Goal: Task Accomplishment & Management: Manage account settings

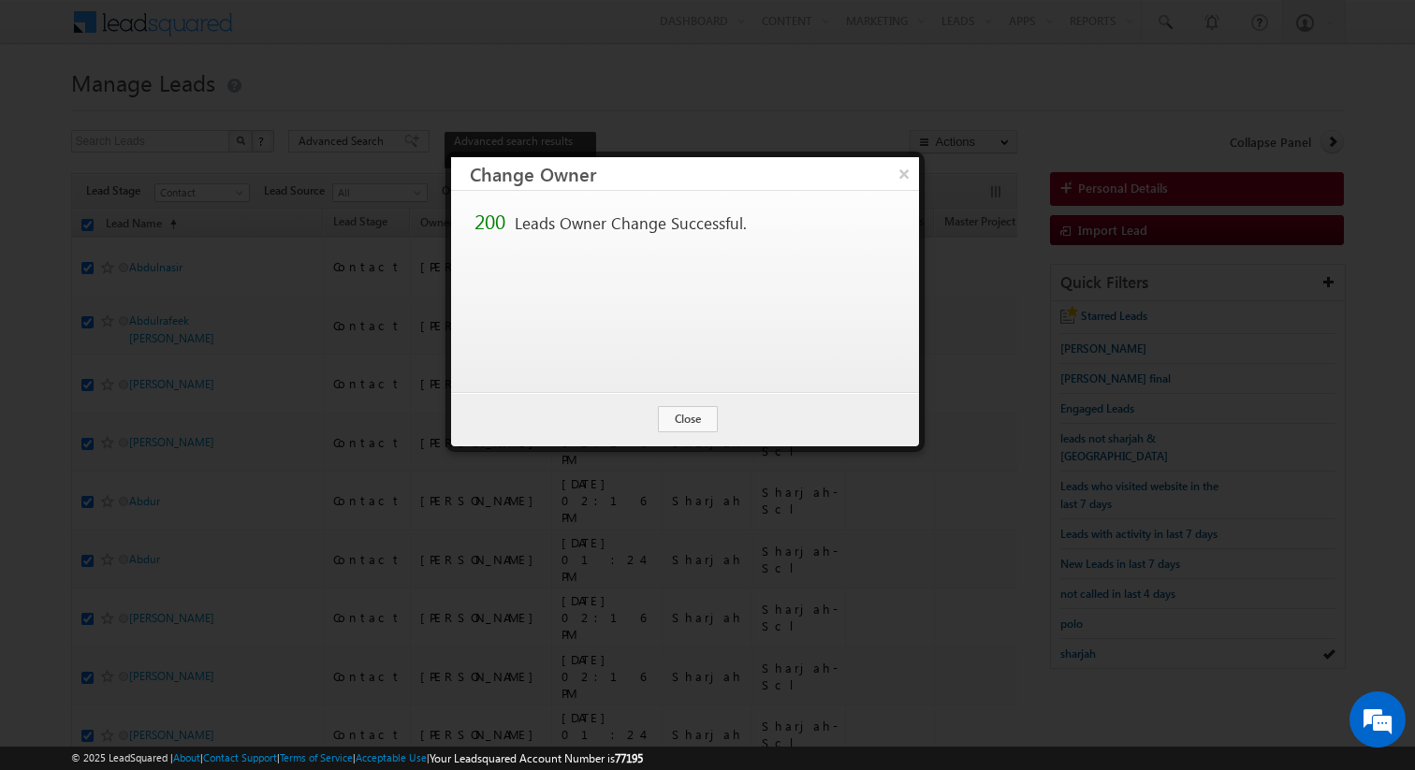
click at [689, 419] on button "Close" at bounding box center [688, 419] width 60 height 26
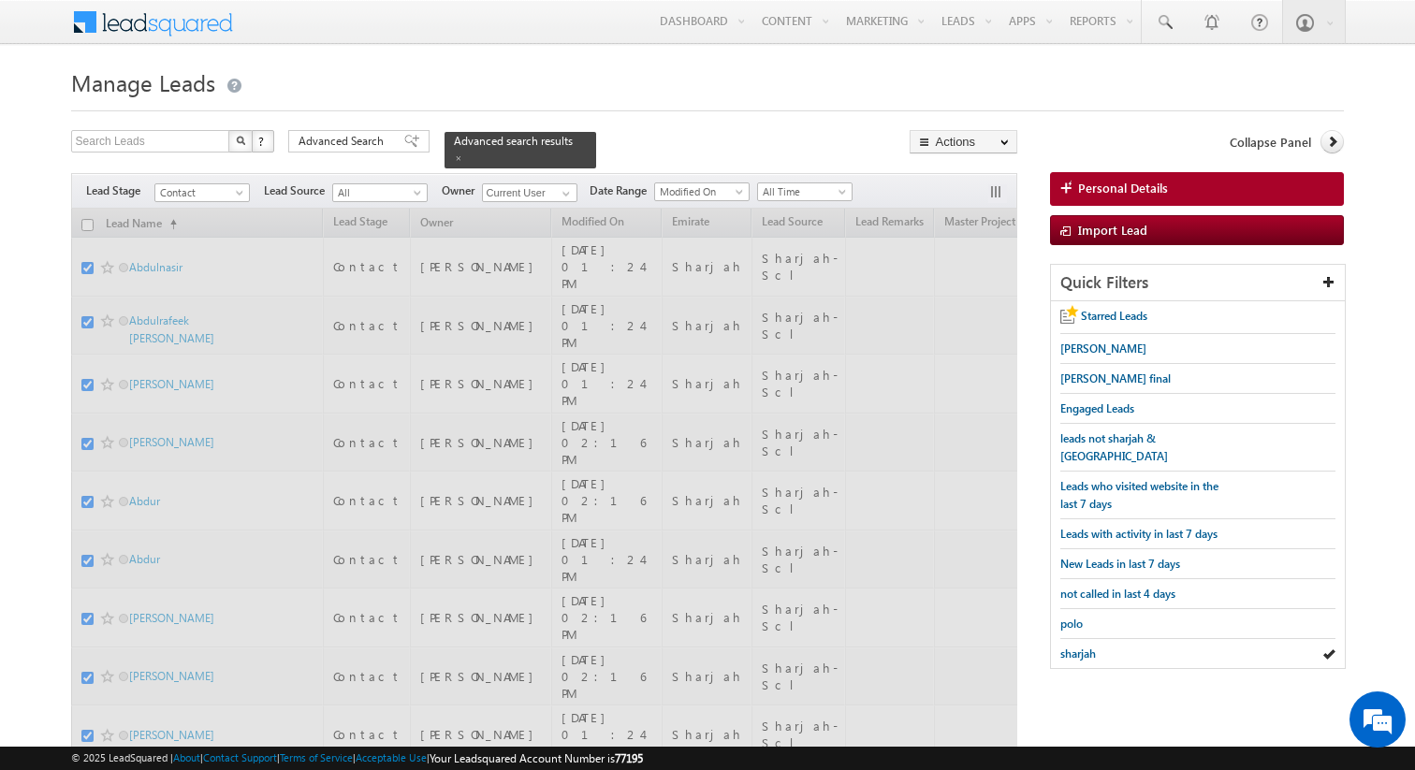
checkbox input "false"
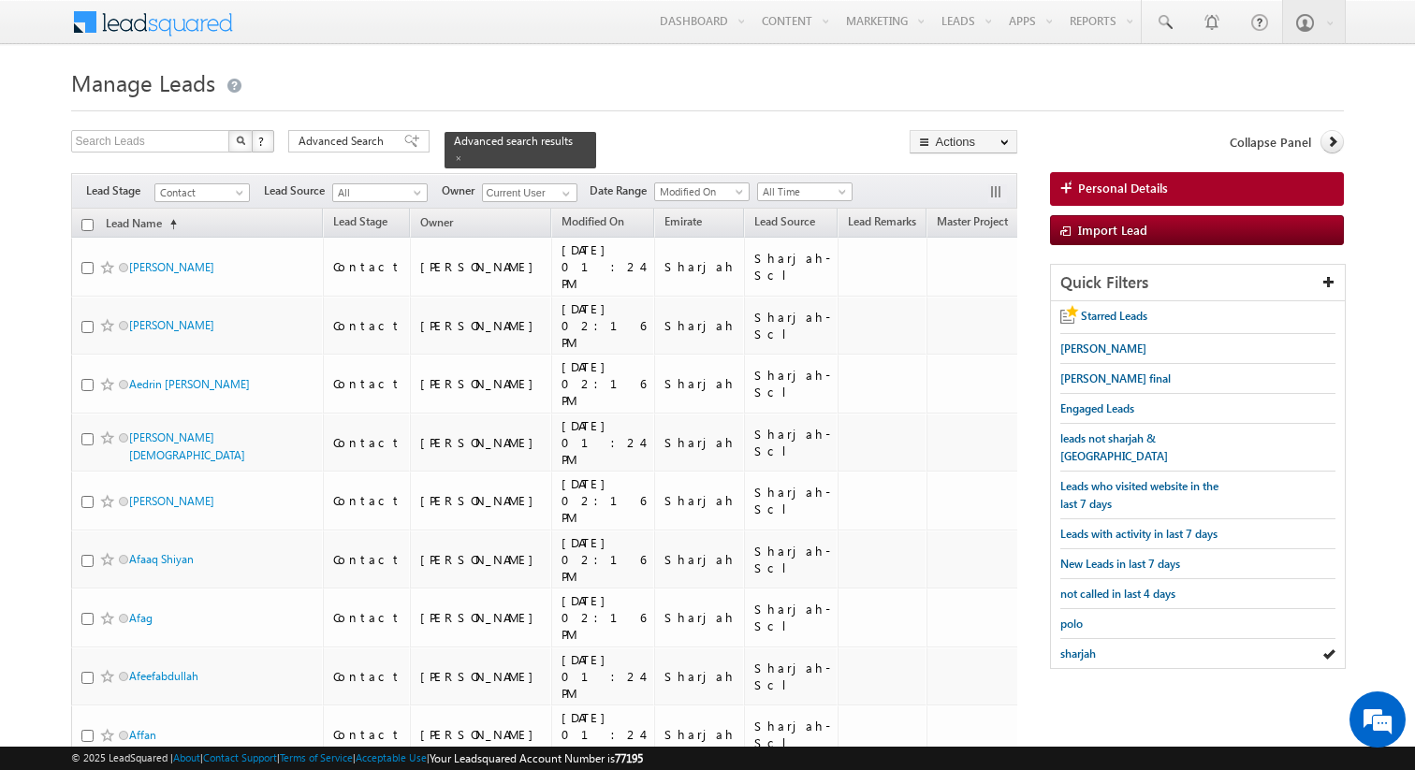
click at [369, 154] on div "Advanced Search Advanced Search Advanced search results" at bounding box center [442, 149] width 308 height 38
click at [376, 141] on span "Advanced Search" at bounding box center [344, 141] width 91 height 17
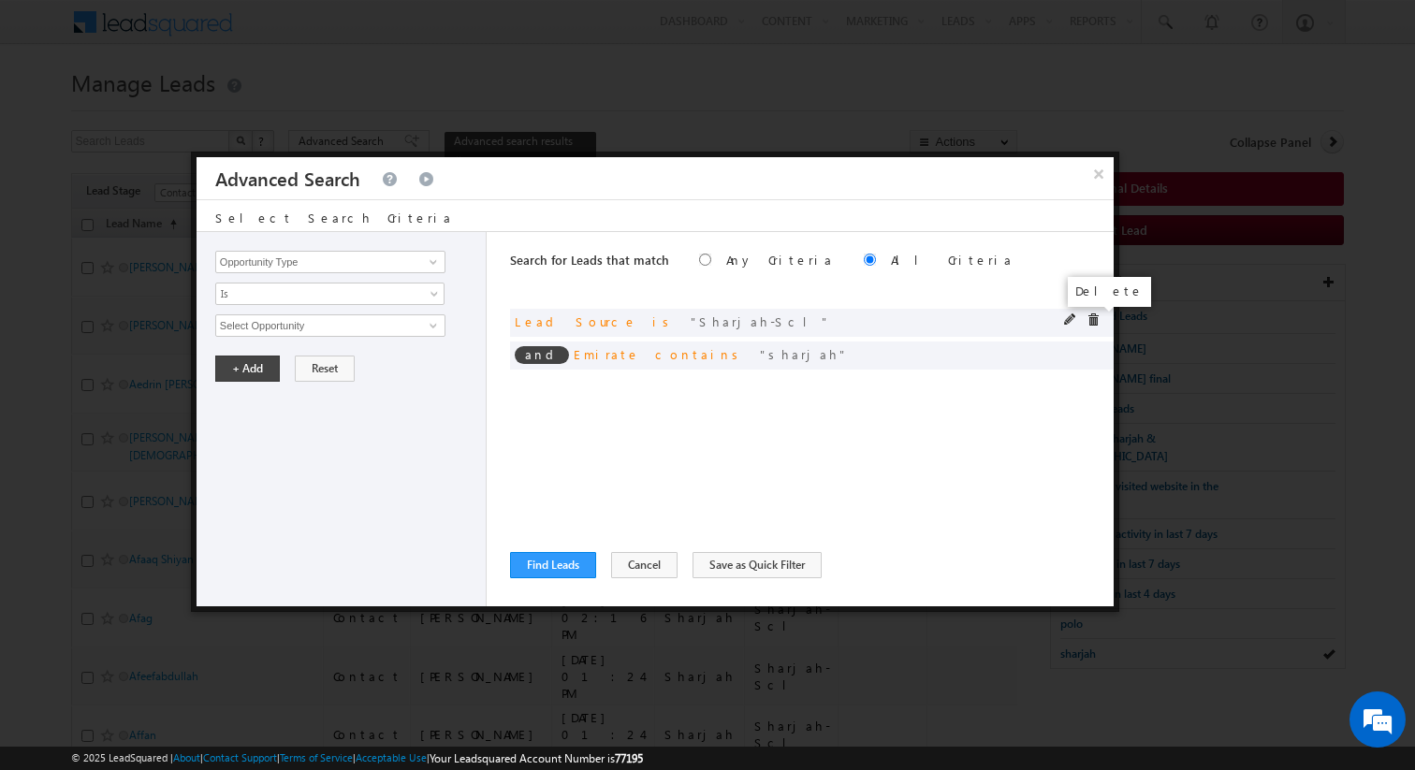
click at [1090, 318] on span at bounding box center [1093, 320] width 13 height 13
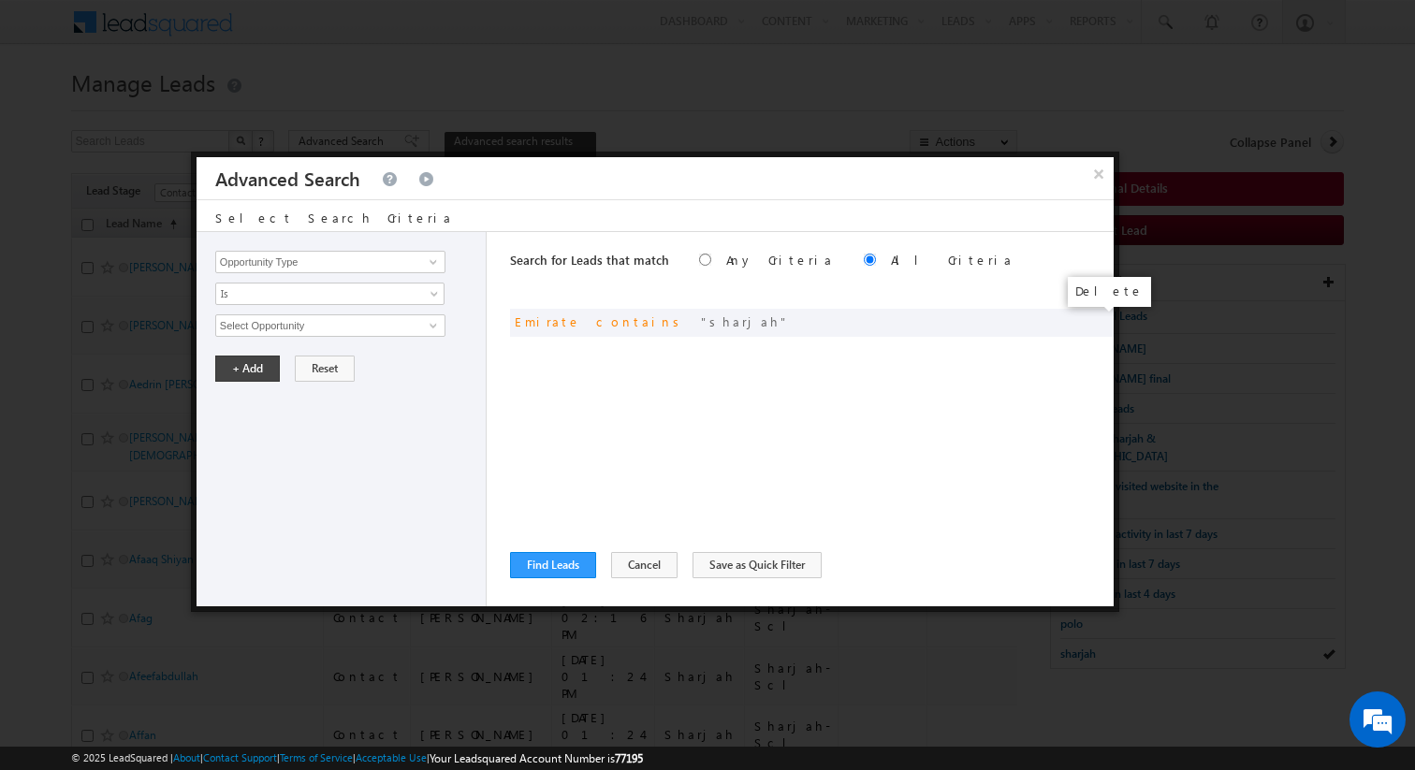
click at [0, 0] on span at bounding box center [0, 0] width 0 height 0
click at [644, 380] on div "Search for Leads that match Any Criteria All Criteria Note that the current tri…" at bounding box center [812, 419] width 604 height 374
click at [344, 255] on input "Opportunity Type" at bounding box center [330, 262] width 230 height 22
type input "Lead Source"
click at [299, 325] on span "None Selected" at bounding box center [322, 325] width 212 height 21
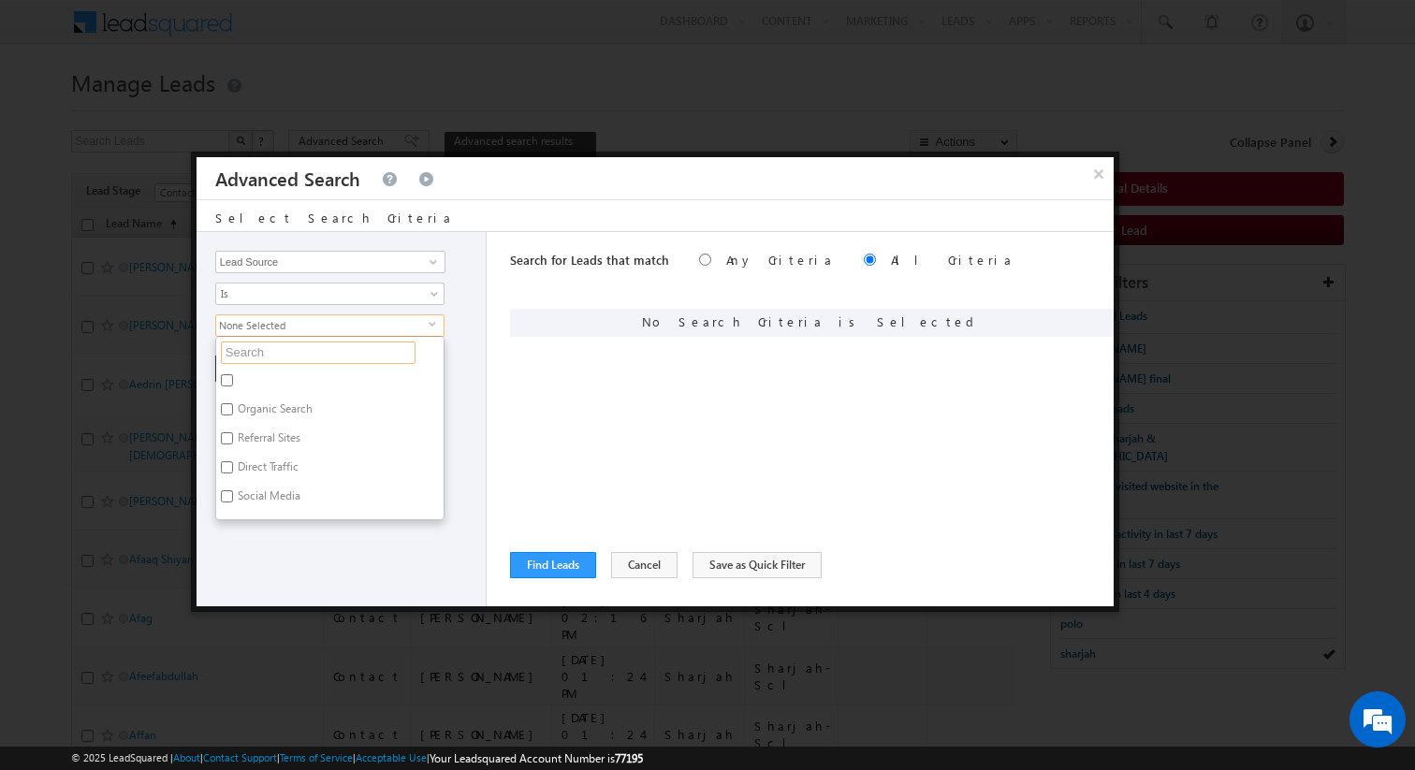
click at [280, 355] on input "text" at bounding box center [318, 353] width 195 height 22
type input "j"
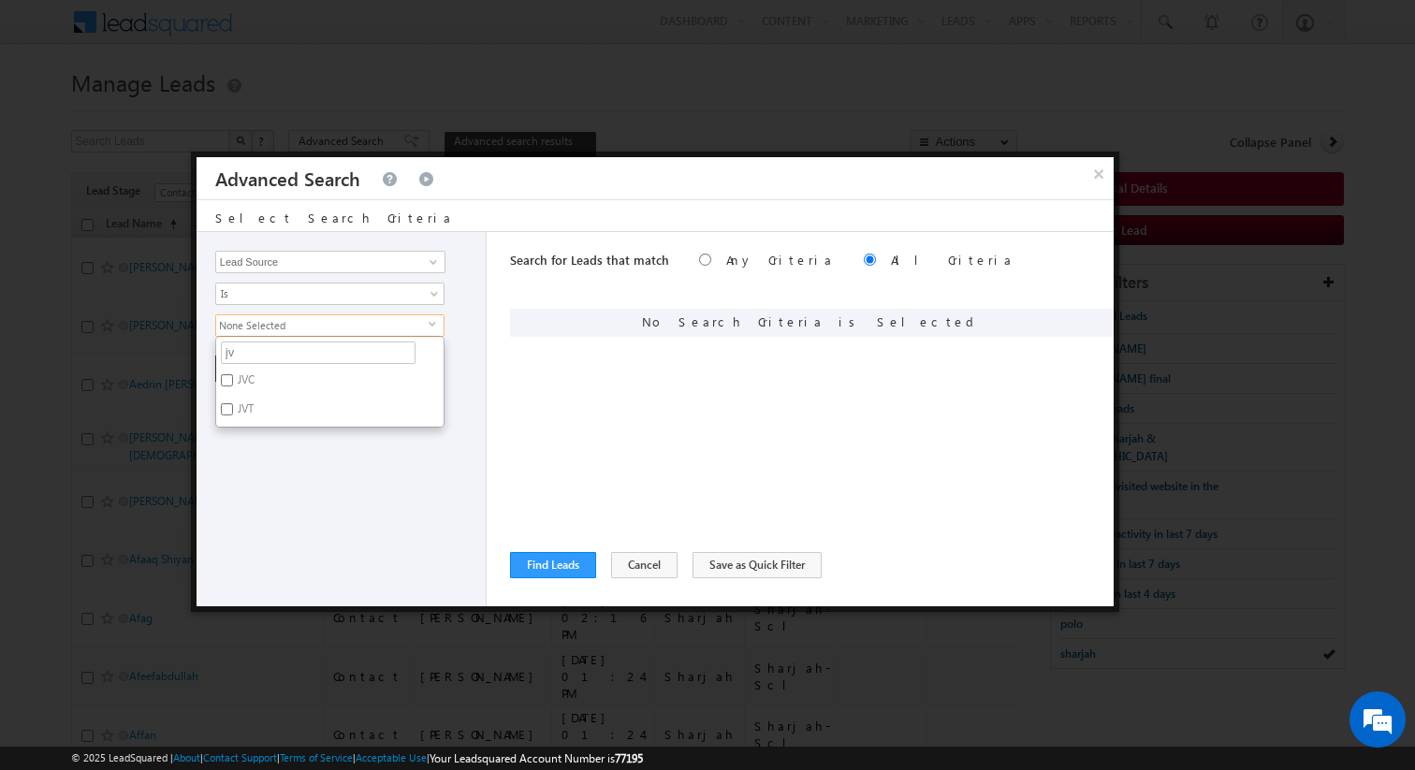
click at [268, 379] on label "JVC" at bounding box center [244, 383] width 57 height 29
click at [233, 379] on input "JVC" at bounding box center [227, 380] width 12 height 12
checkbox input "true"
click at [244, 411] on label "JVT" at bounding box center [244, 412] width 56 height 29
click at [233, 411] on input "JVT" at bounding box center [227, 409] width 12 height 12
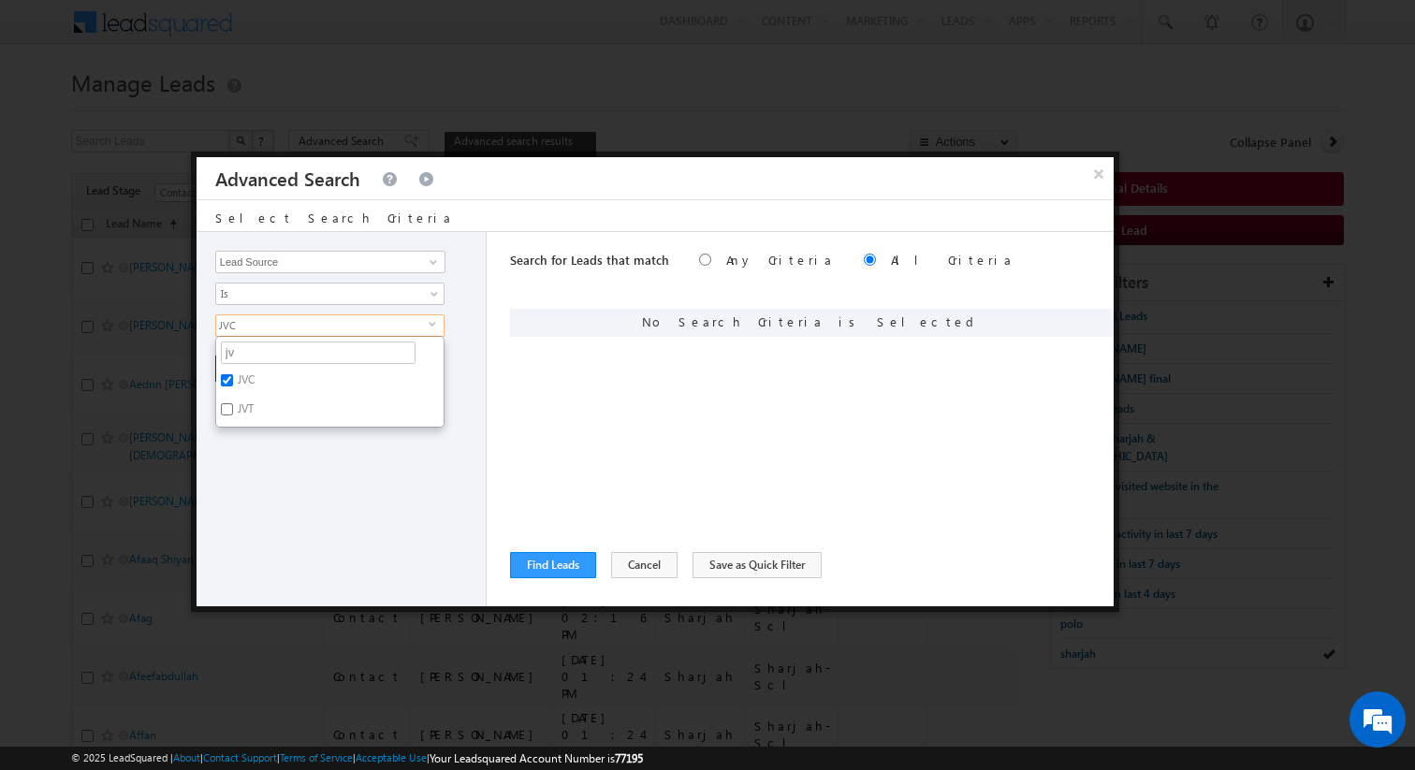
checkbox input "true"
click at [258, 357] on input "jv" at bounding box center [318, 353] width 195 height 22
type input "fur"
click at [257, 378] on label "Al Furjan" at bounding box center [258, 383] width 84 height 29
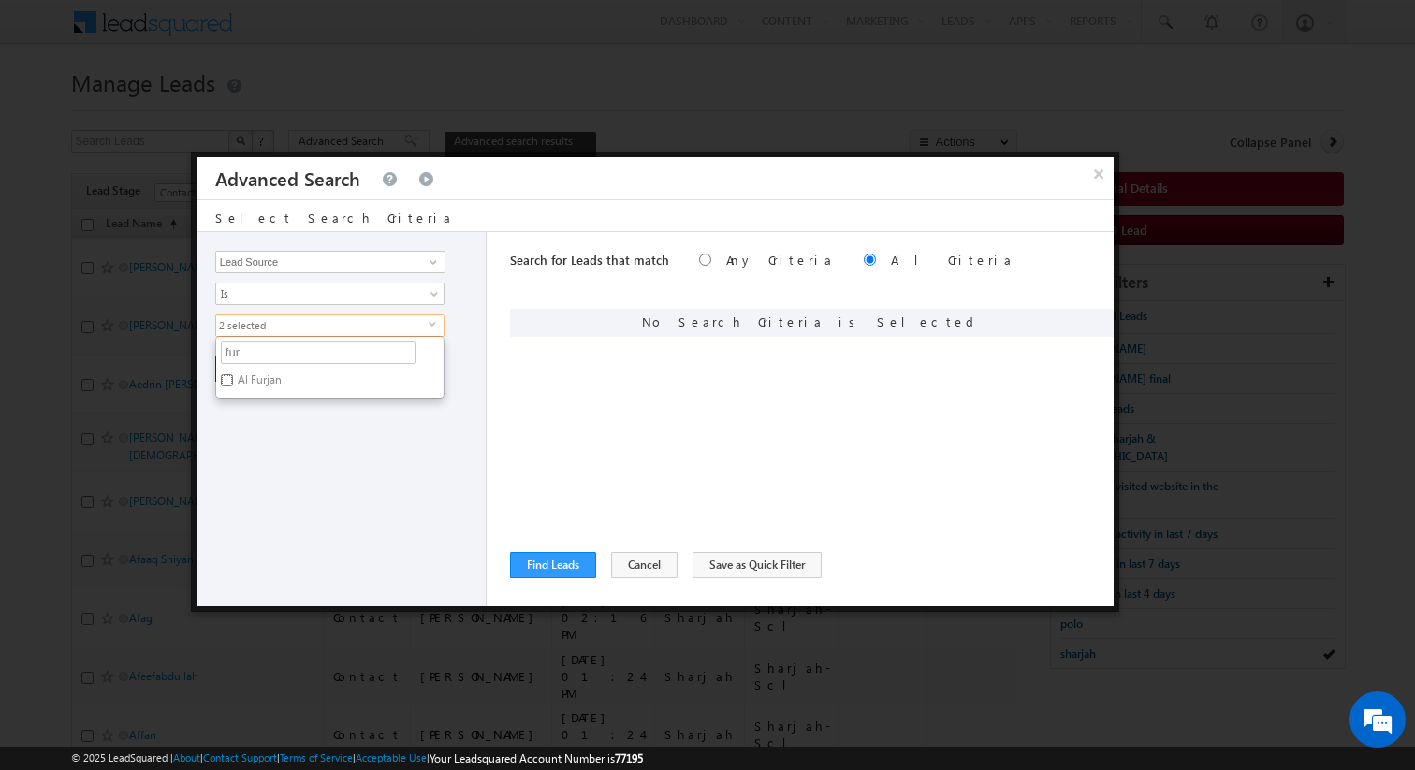
click at [233, 378] on input "Al Furjan" at bounding box center [227, 380] width 12 height 12
checkbox input "true"
click at [258, 349] on input "fur" at bounding box center [318, 353] width 195 height 22
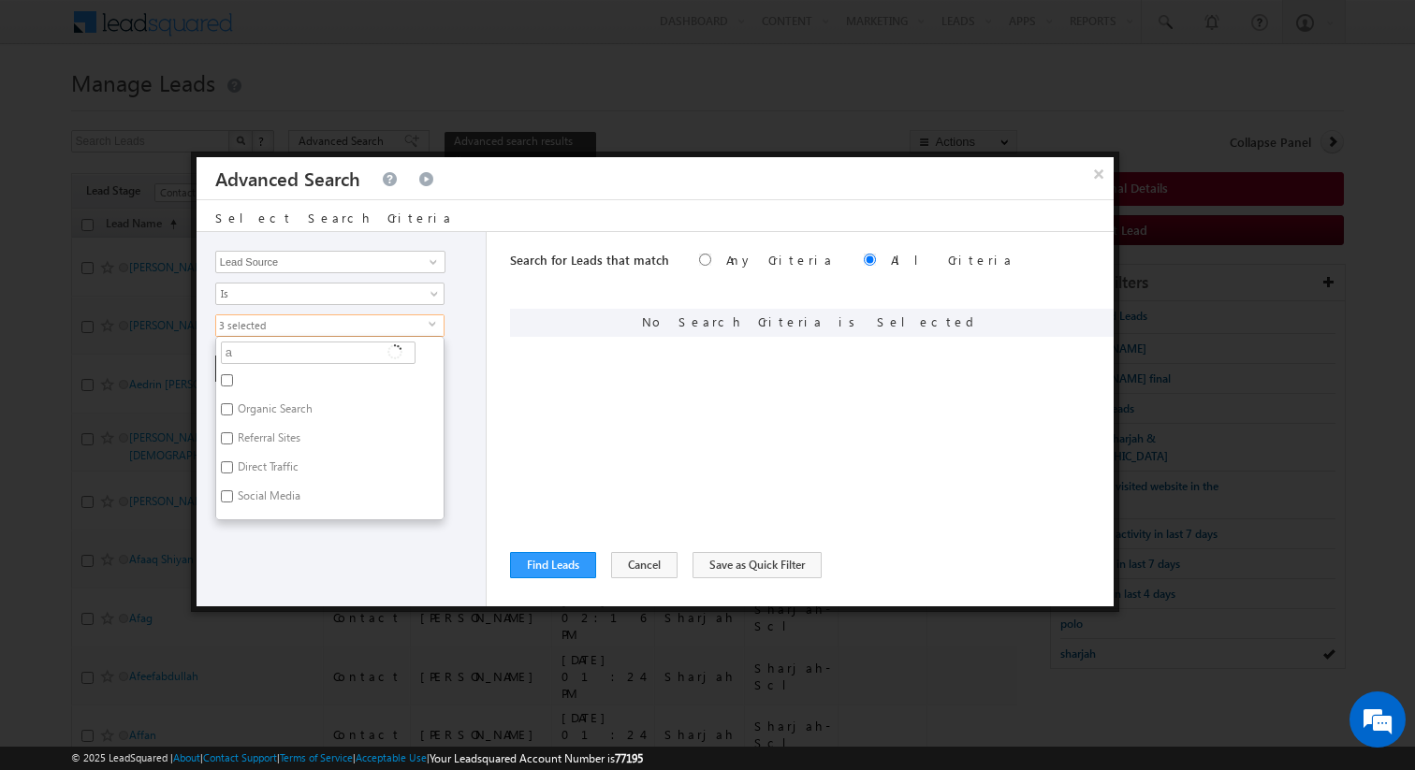
type input "ar"
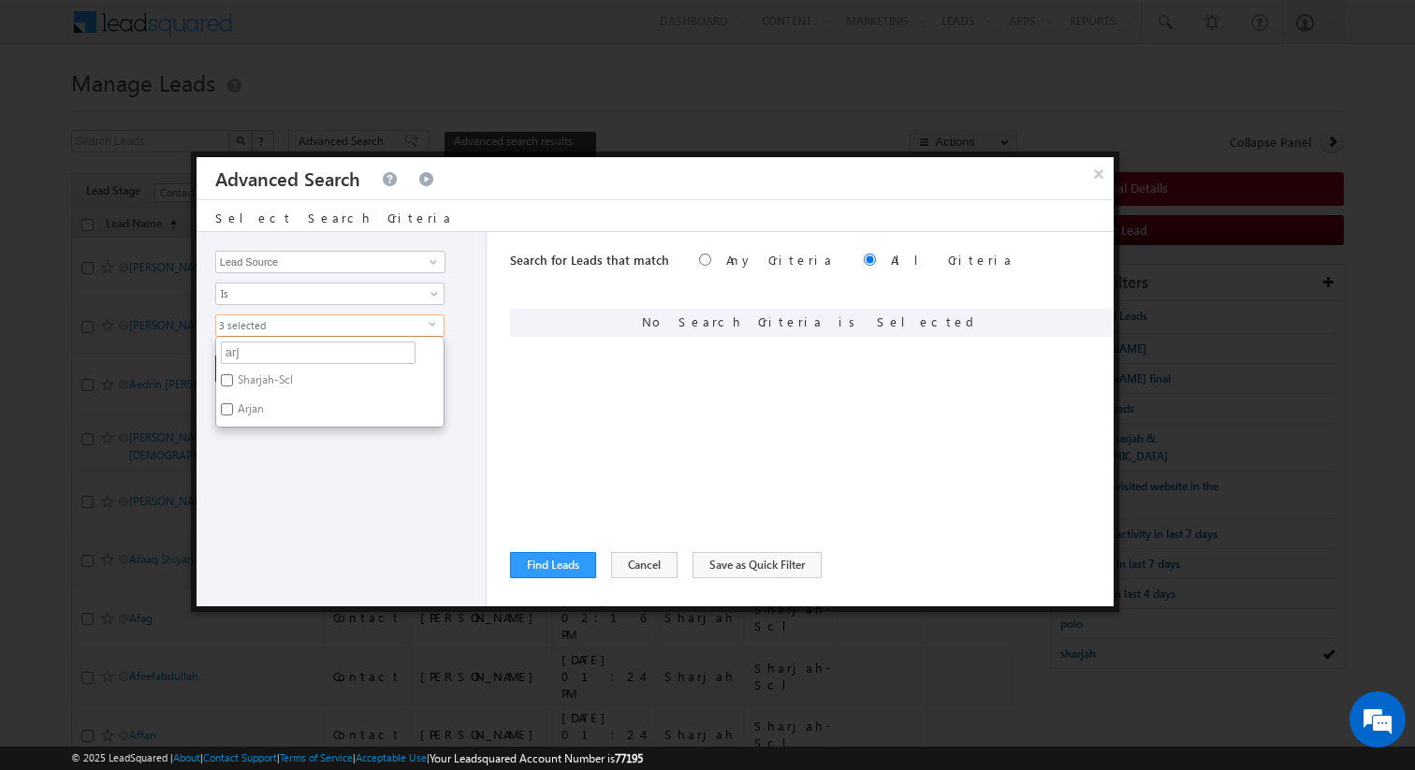
click at [259, 410] on label "Arjan" at bounding box center [249, 412] width 66 height 29
click at [233, 410] on input "Arjan" at bounding box center [227, 409] width 12 height 12
checkbox input "true"
click at [301, 442] on div "Opportunity Type Lead Activity Task Sales Group Prospect Id Address 1 Address 2…" at bounding box center [342, 419] width 290 height 374
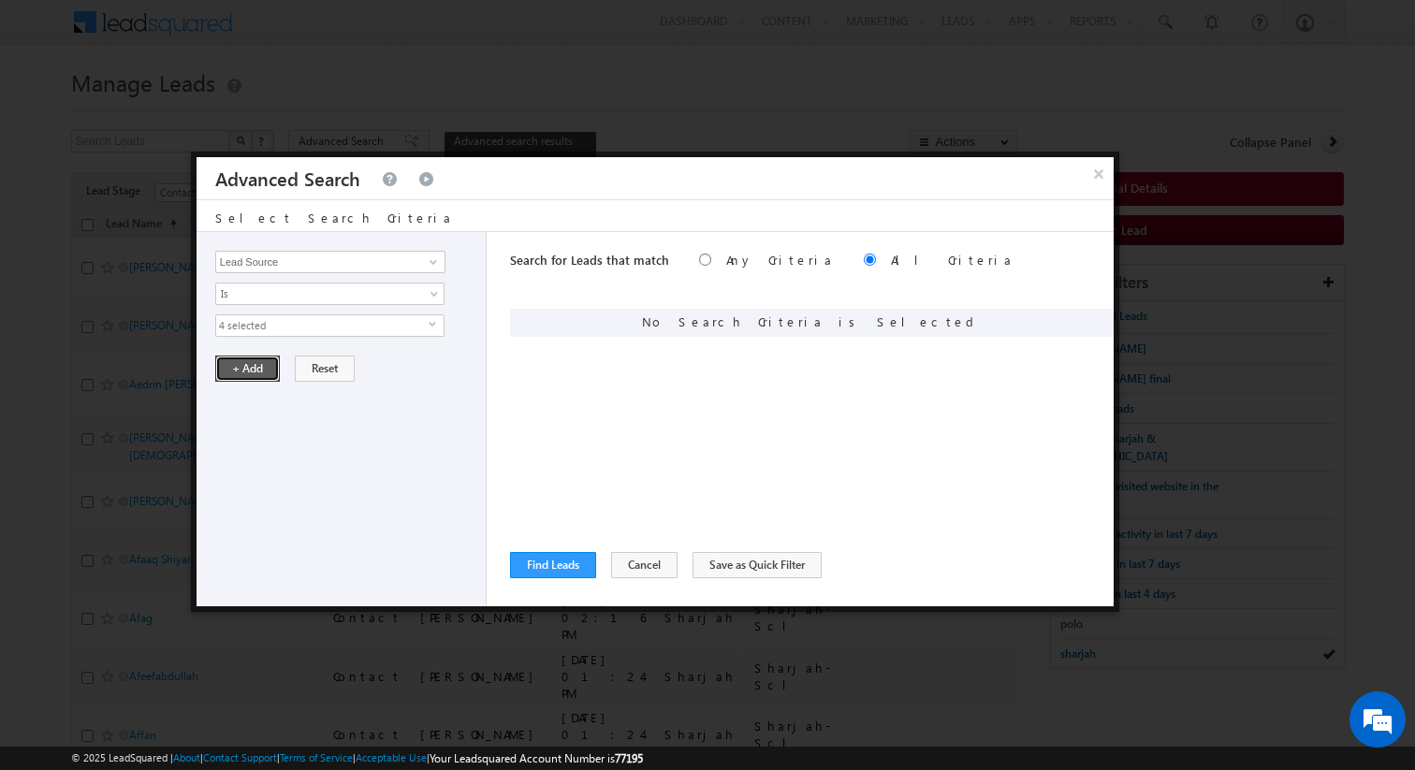
click at [259, 381] on button "+ Add" at bounding box center [247, 369] width 65 height 26
click at [547, 577] on button "Find Leads" at bounding box center [553, 565] width 86 height 26
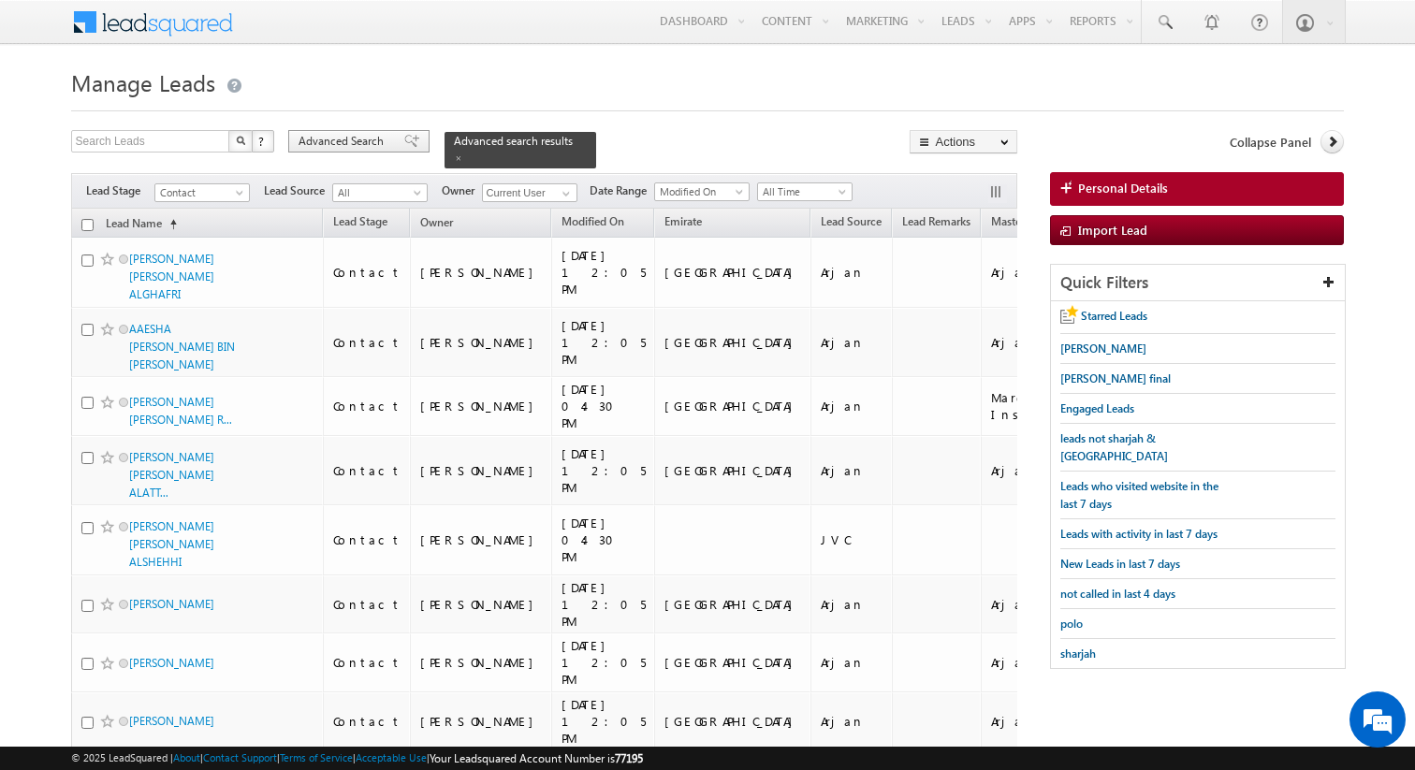
click at [372, 141] on span "Advanced Search" at bounding box center [344, 141] width 91 height 17
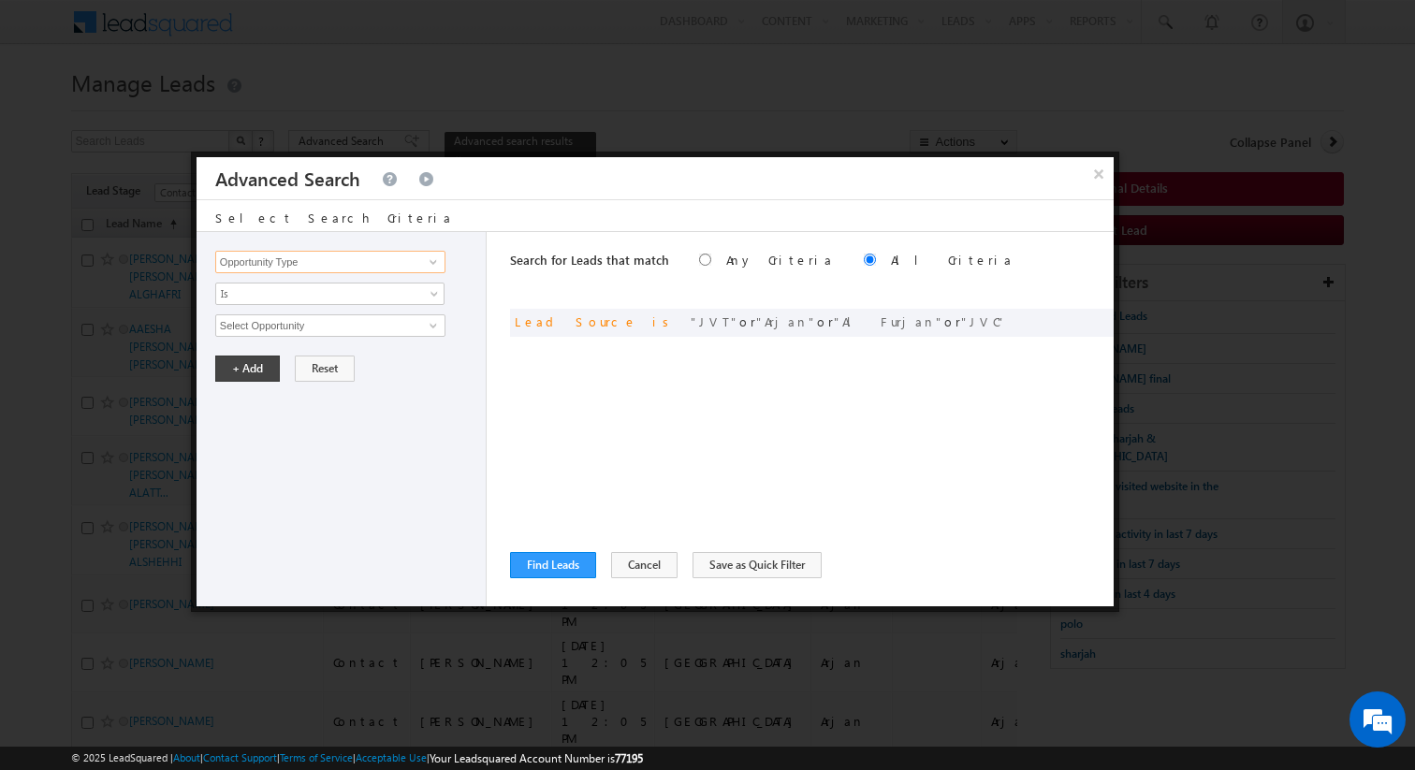
click at [346, 257] on input "Opportunity Type" at bounding box center [330, 262] width 230 height 22
type input "Owner"
click at [318, 308] on div "Opportunity Type Lead Activity Task Sales Group Prospect Id Address 1 Address 2…" at bounding box center [342, 419] width 290 height 374
click at [325, 295] on span "Is" at bounding box center [317, 293] width 203 height 17
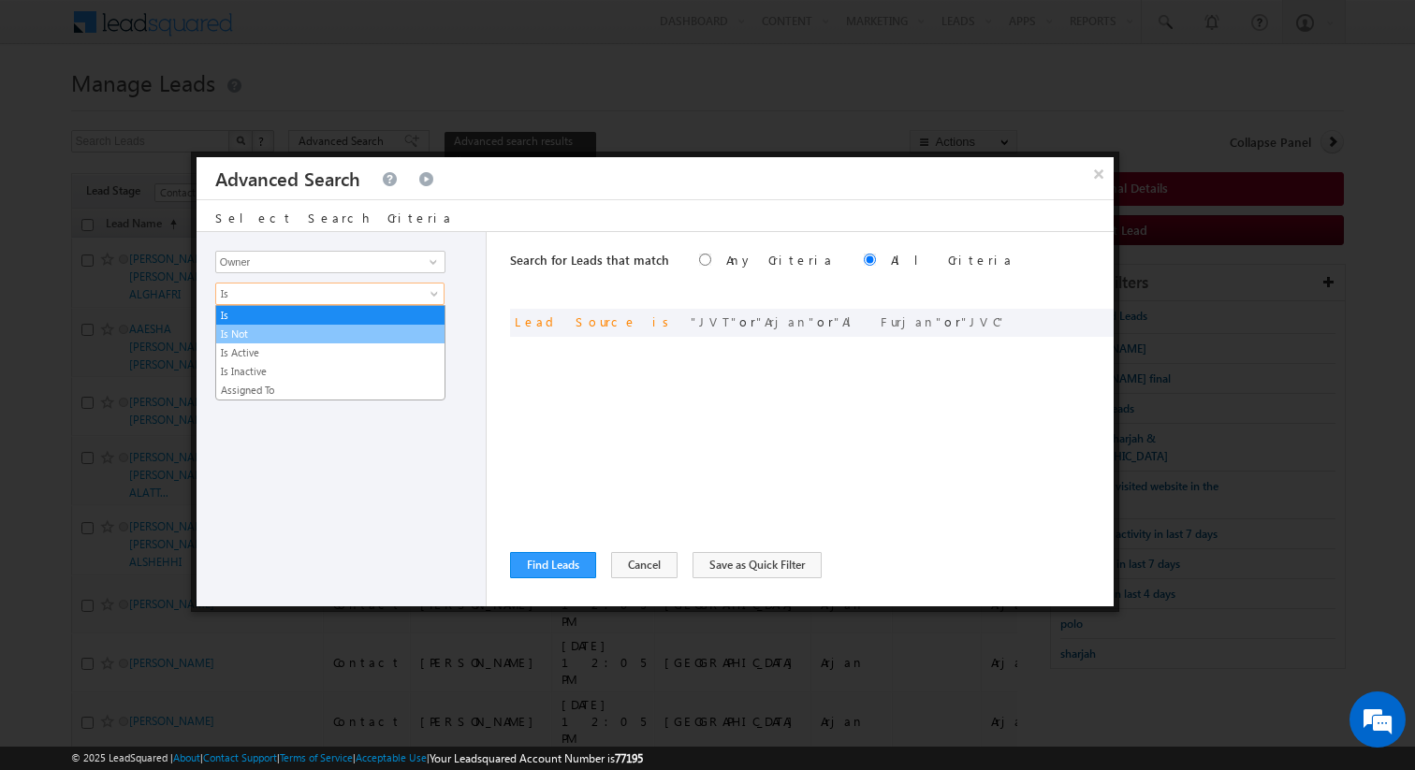
click at [285, 330] on link "Is Not" at bounding box center [330, 334] width 228 height 17
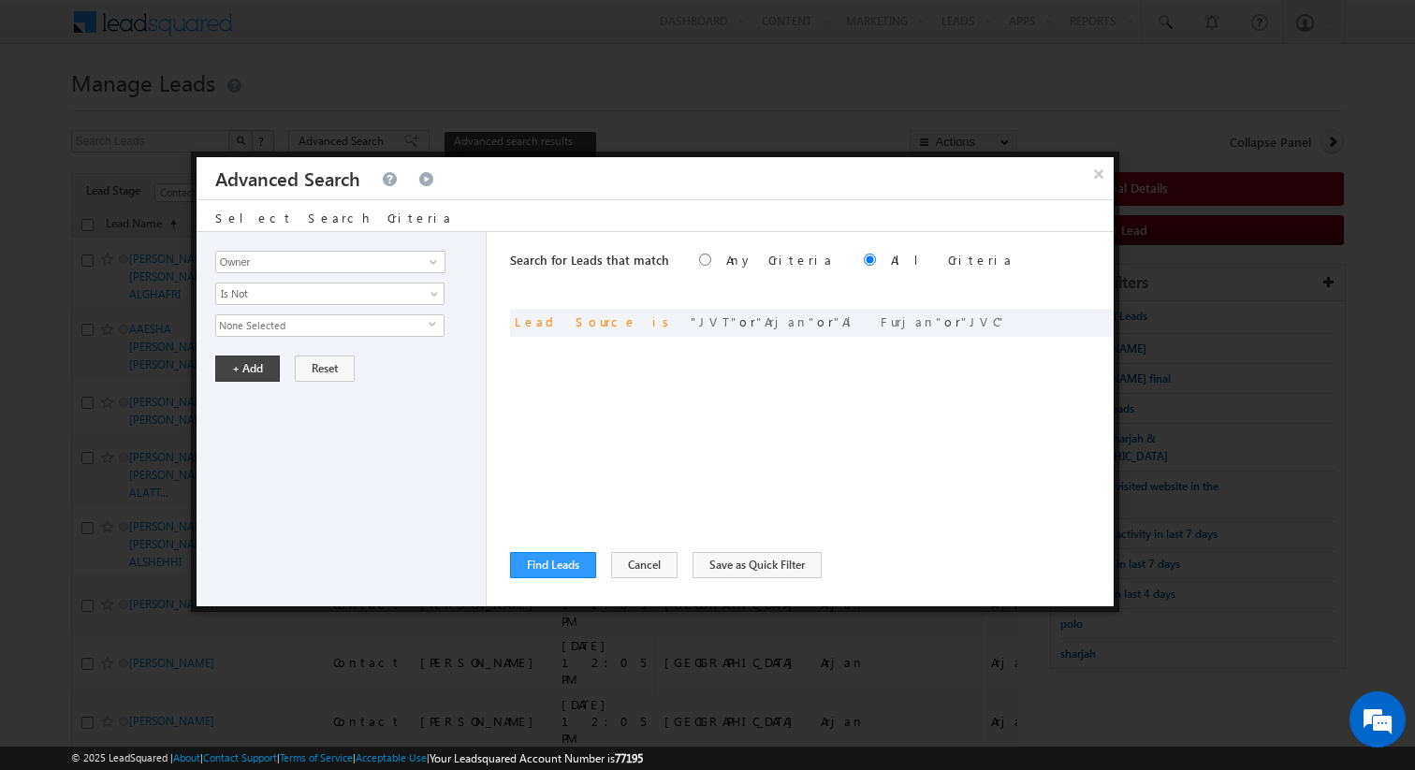
click at [275, 322] on span "None Selected" at bounding box center [322, 325] width 212 height 21
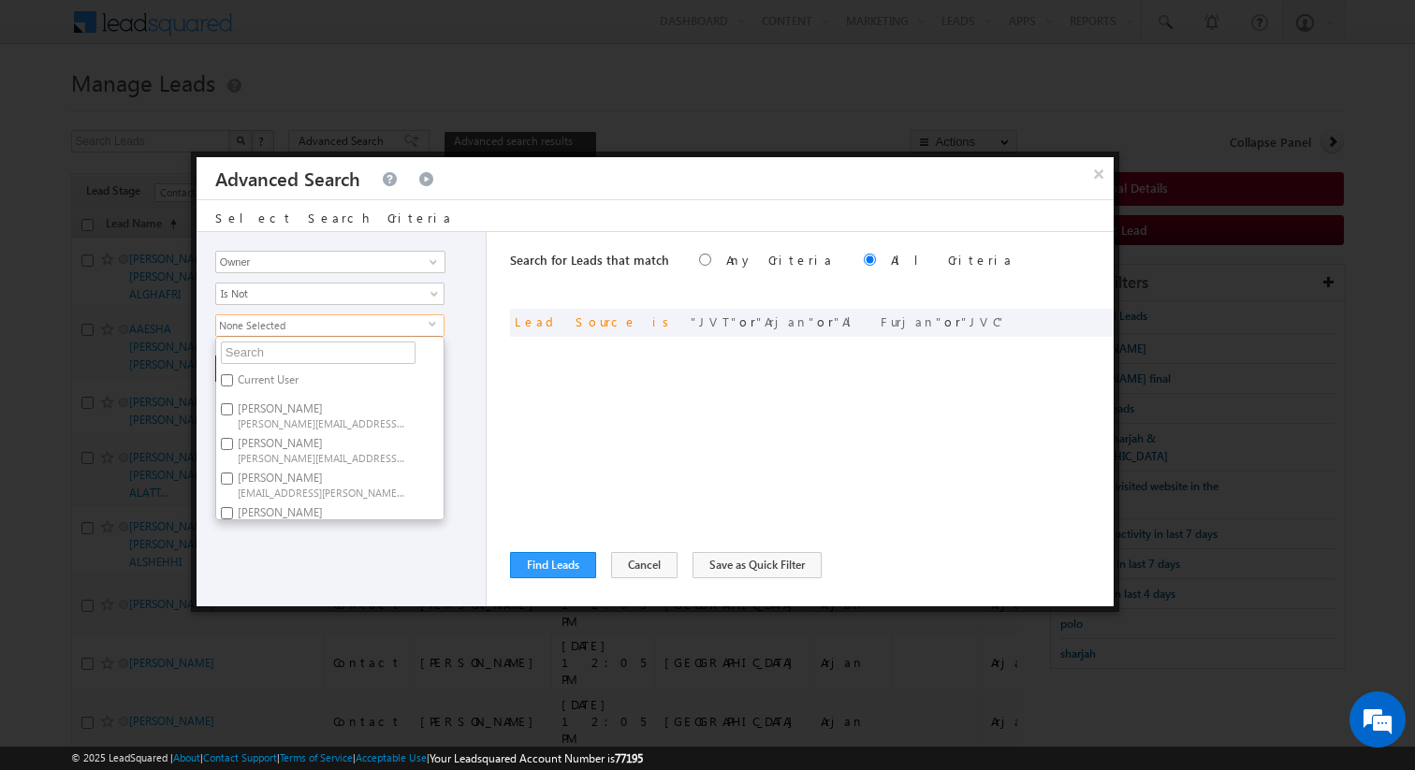
click at [256, 380] on label "Current User" at bounding box center [266, 383] width 101 height 29
click at [233, 380] on input "Current User" at bounding box center [227, 380] width 12 height 12
checkbox input "true"
click at [478, 385] on div "Opportunity Type Lead Activity Task Sales Group Prospect Id Address 1 Address 2…" at bounding box center [342, 419] width 290 height 374
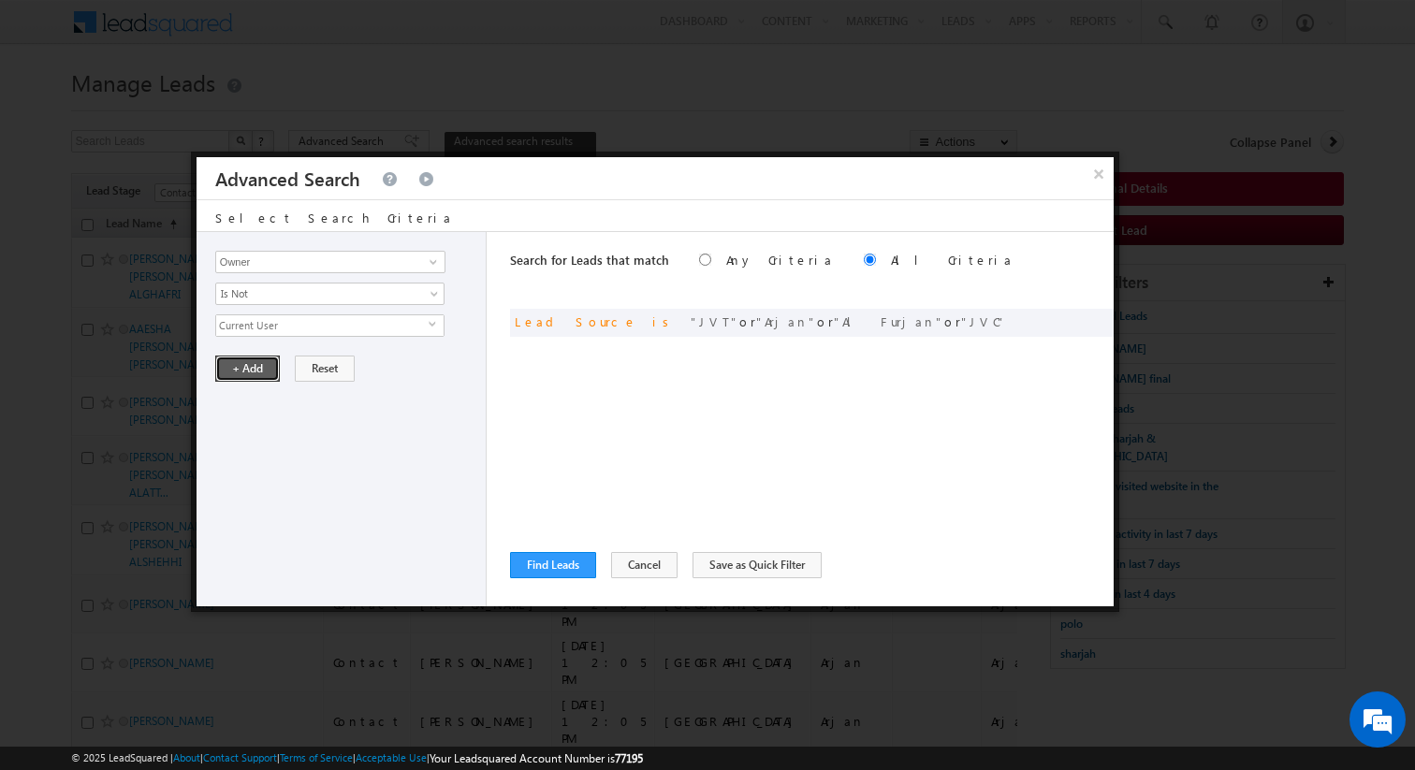
click at [245, 373] on button "+ Add" at bounding box center [247, 369] width 65 height 26
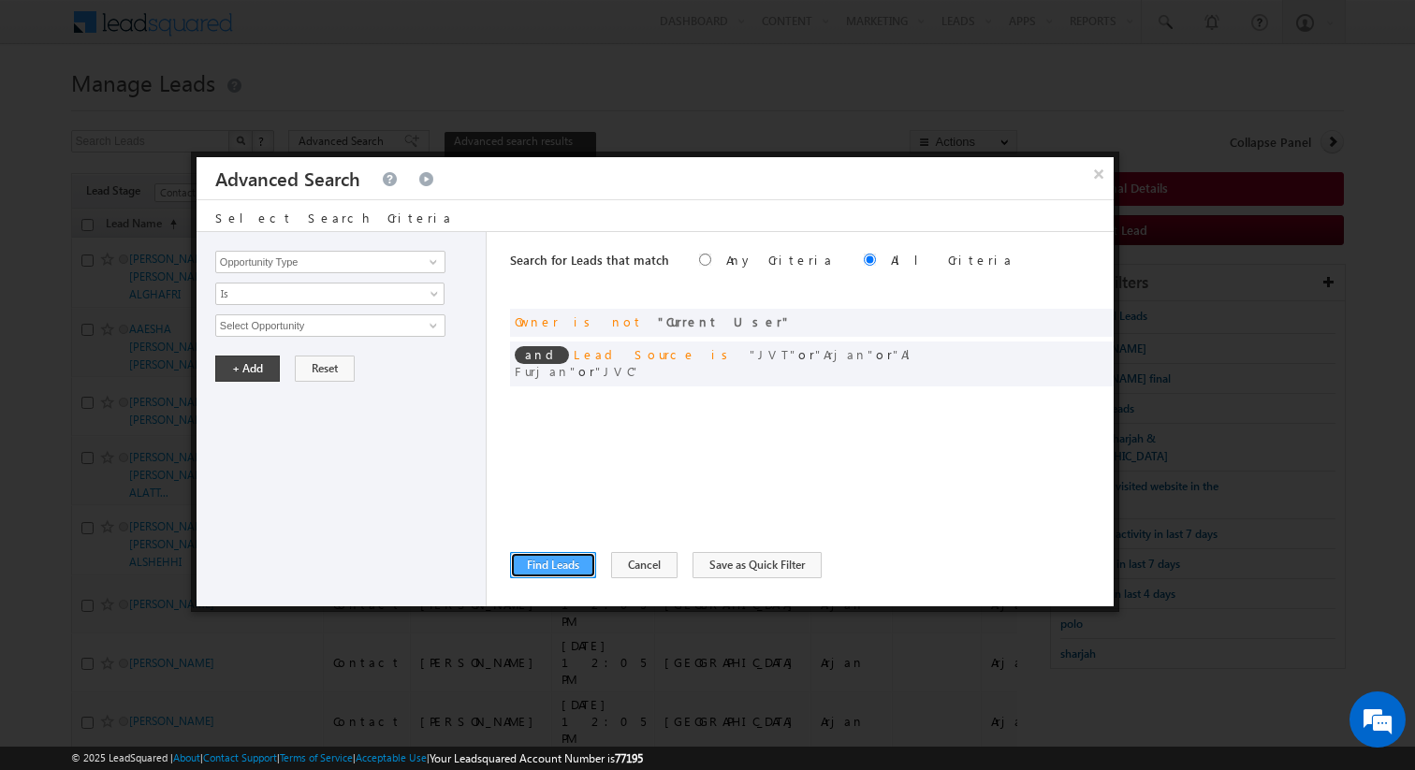
click at [561, 568] on button "Find Leads" at bounding box center [553, 565] width 86 height 26
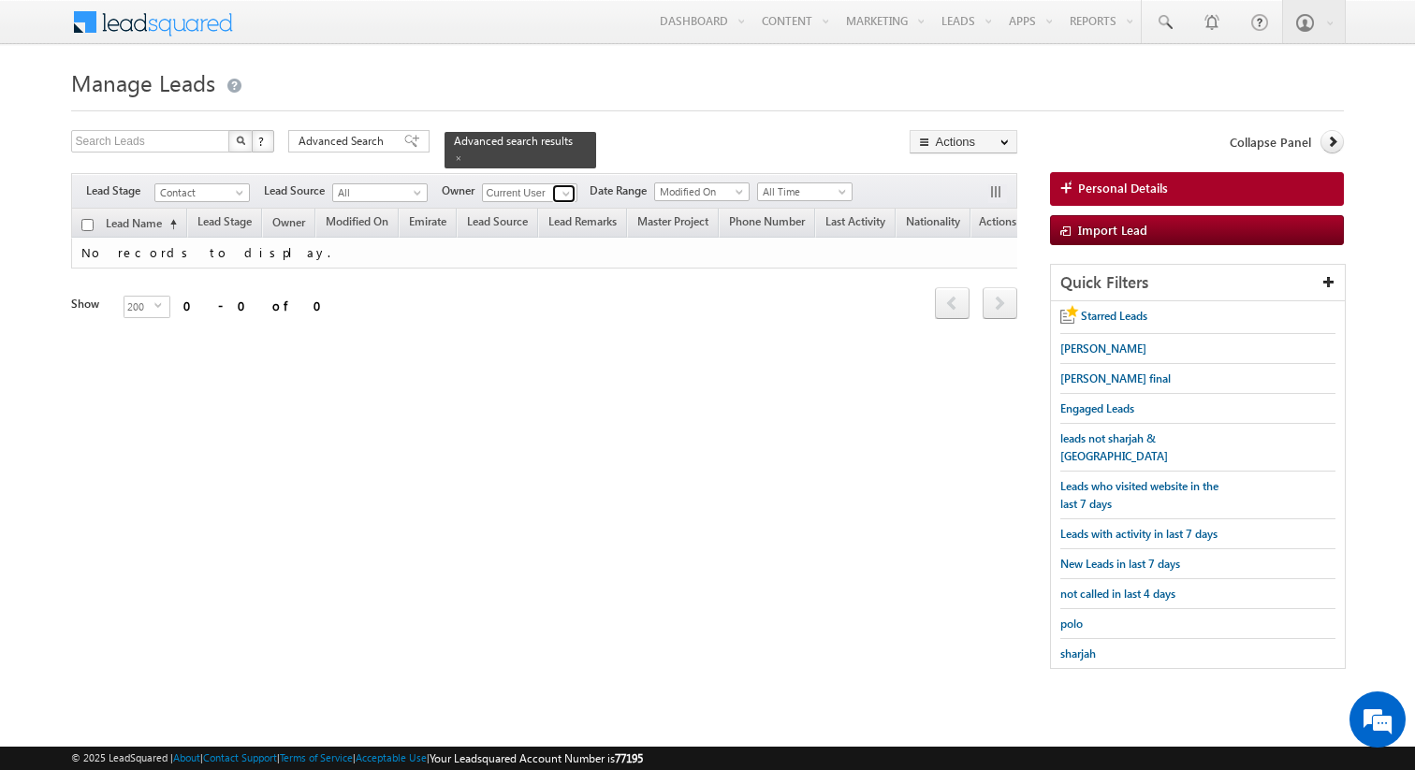
click at [566, 189] on span at bounding box center [566, 193] width 15 height 15
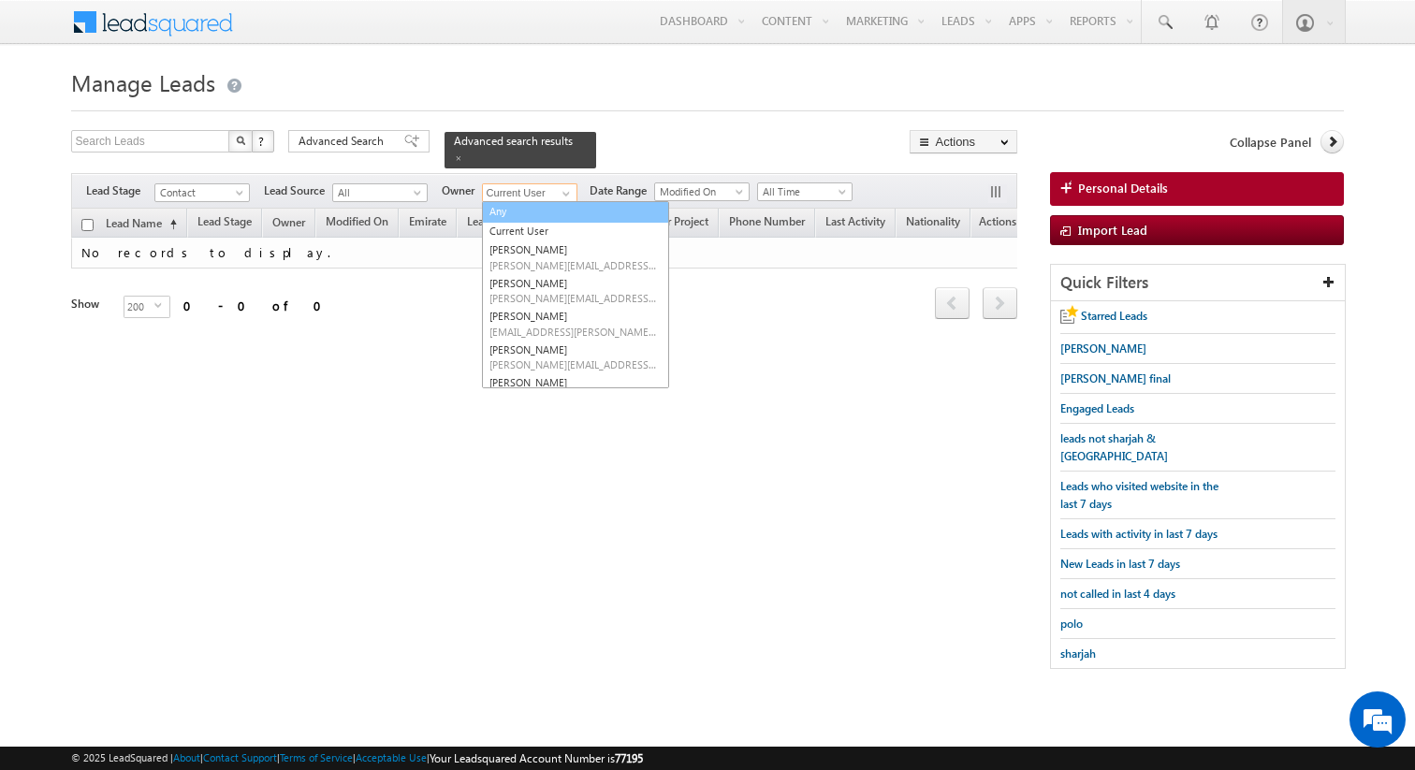
click at [541, 207] on link "Any" at bounding box center [575, 212] width 187 height 22
type input "Any"
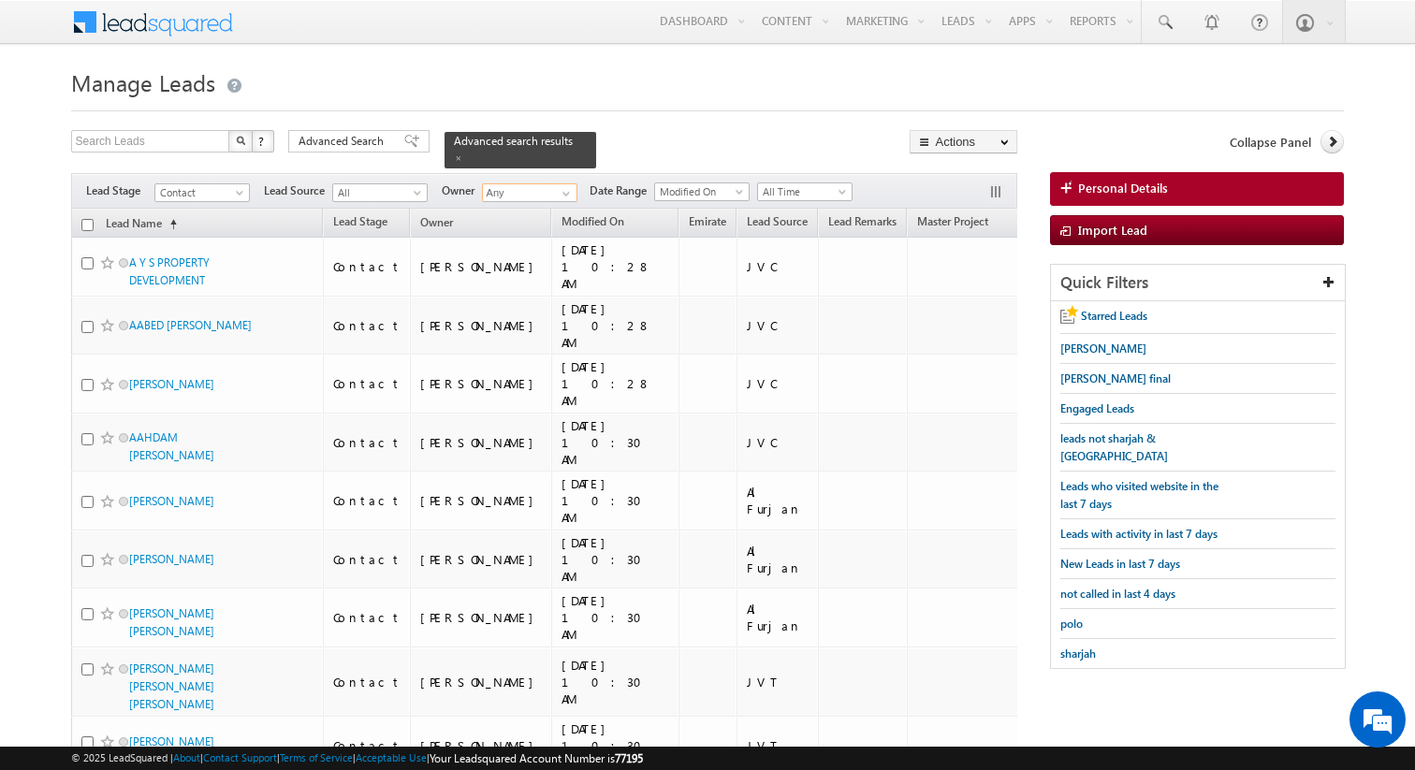
click at [85, 222] on input "checkbox" at bounding box center [87, 225] width 12 height 12
checkbox input "true"
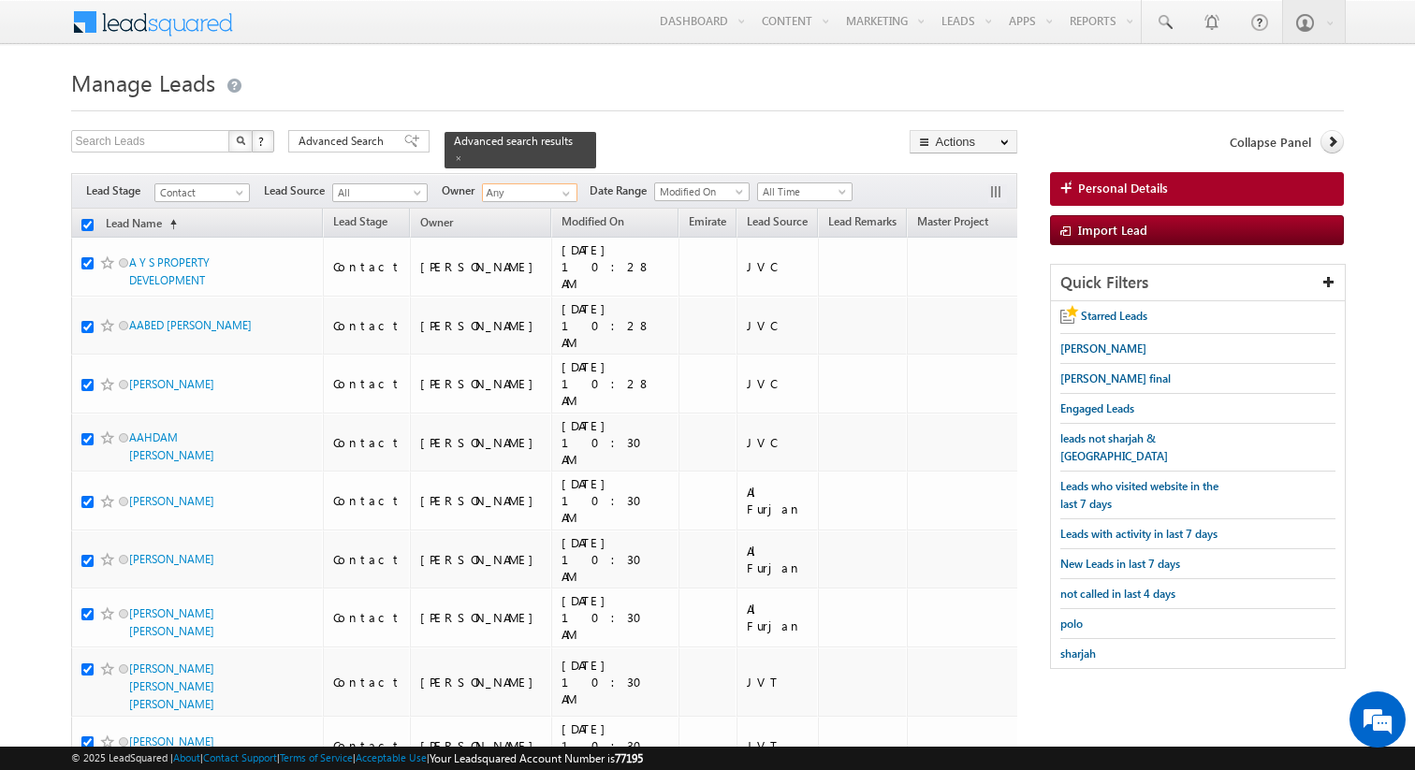
checkbox input "true"
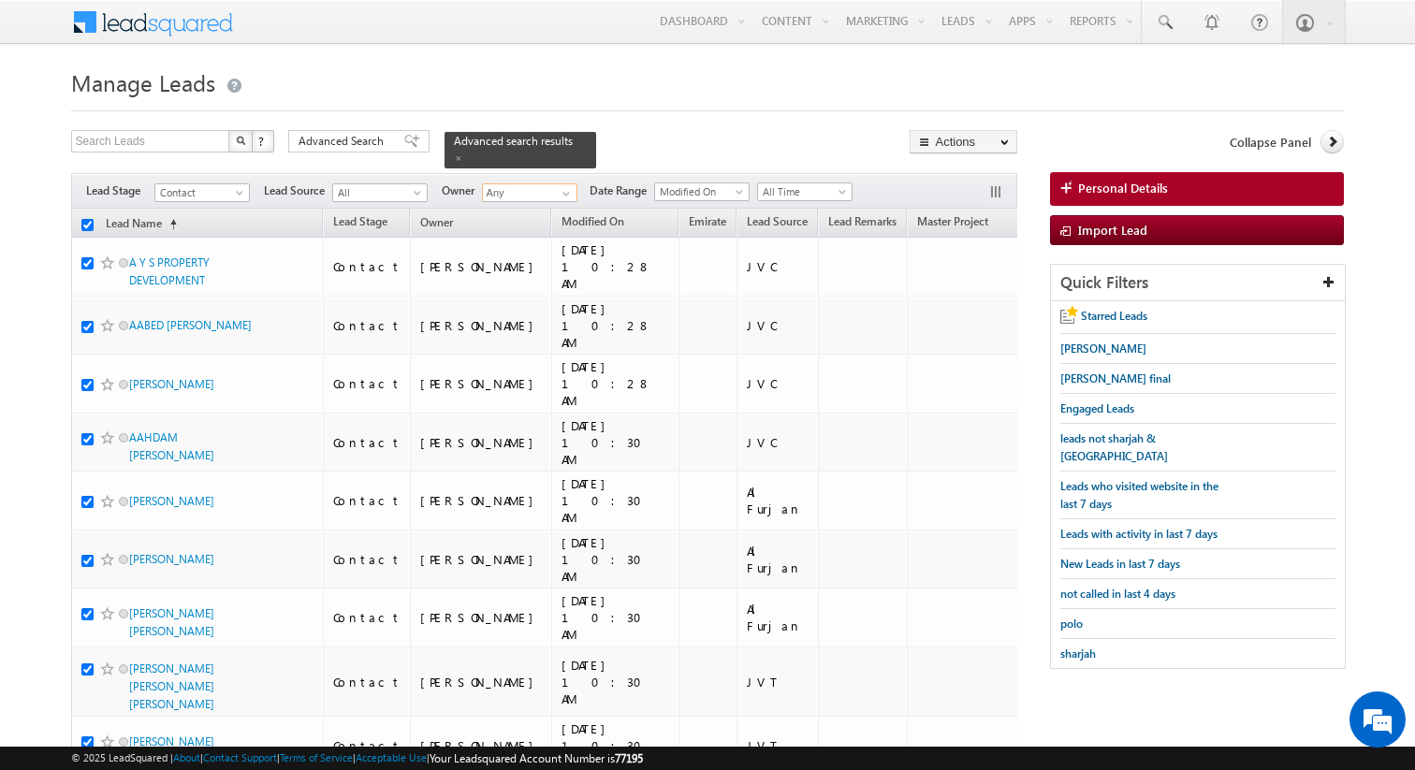
checkbox input "true"
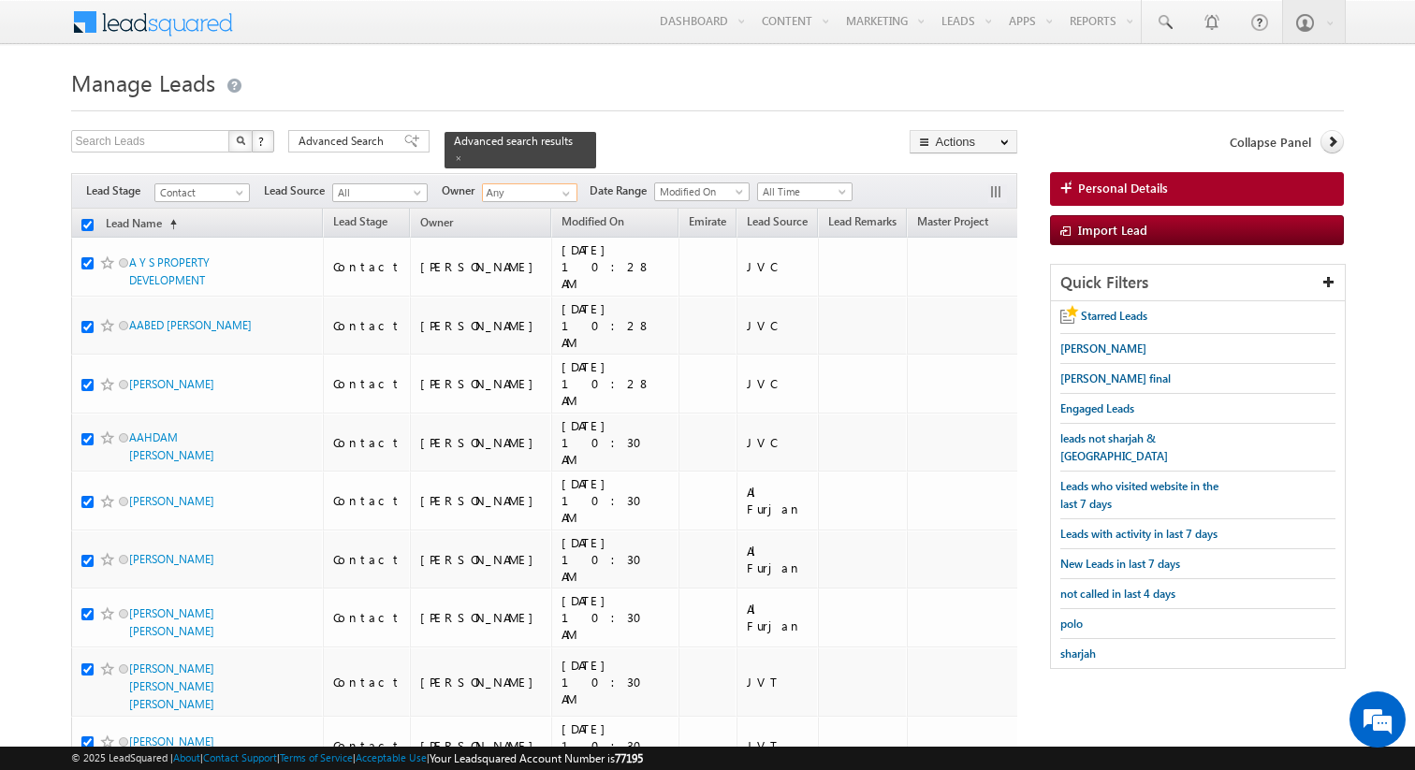
checkbox input "true"
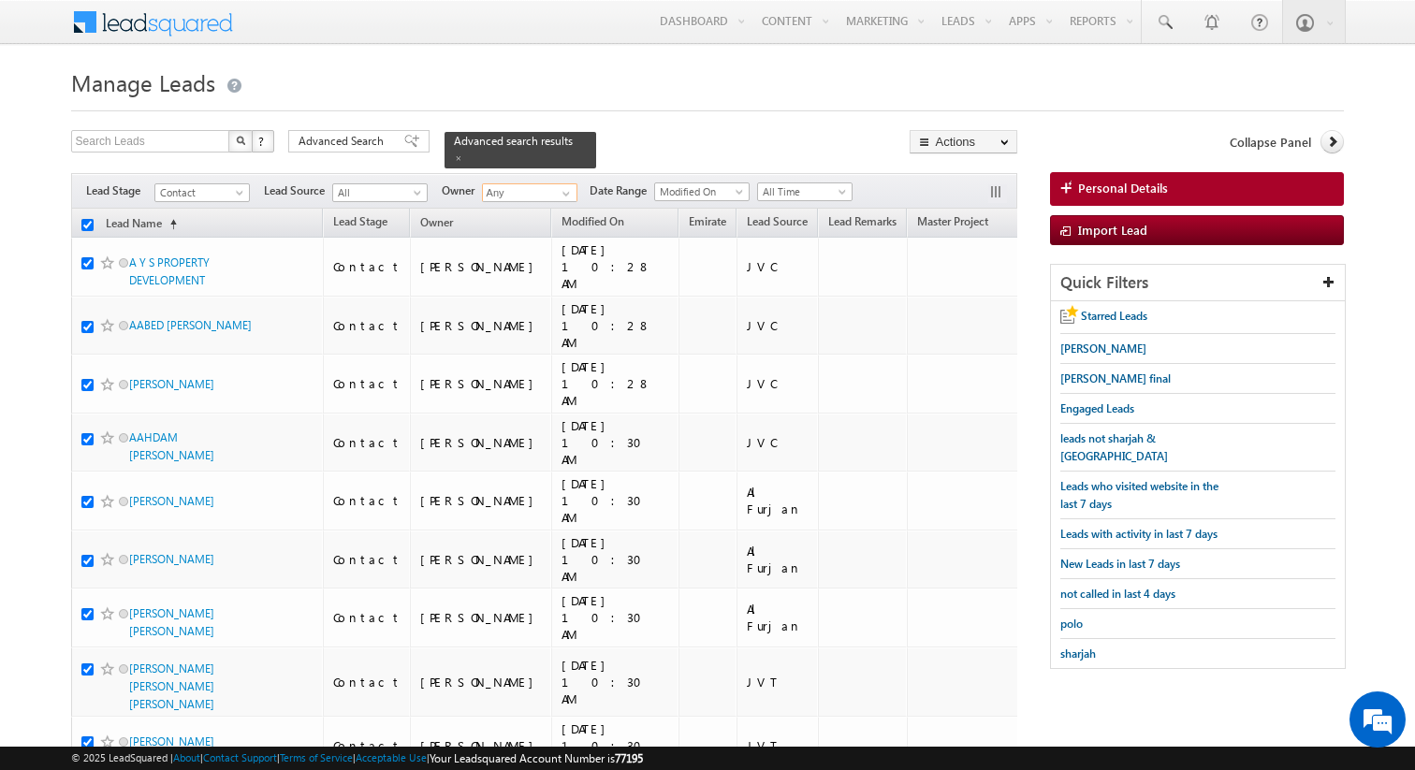
checkbox input "true"
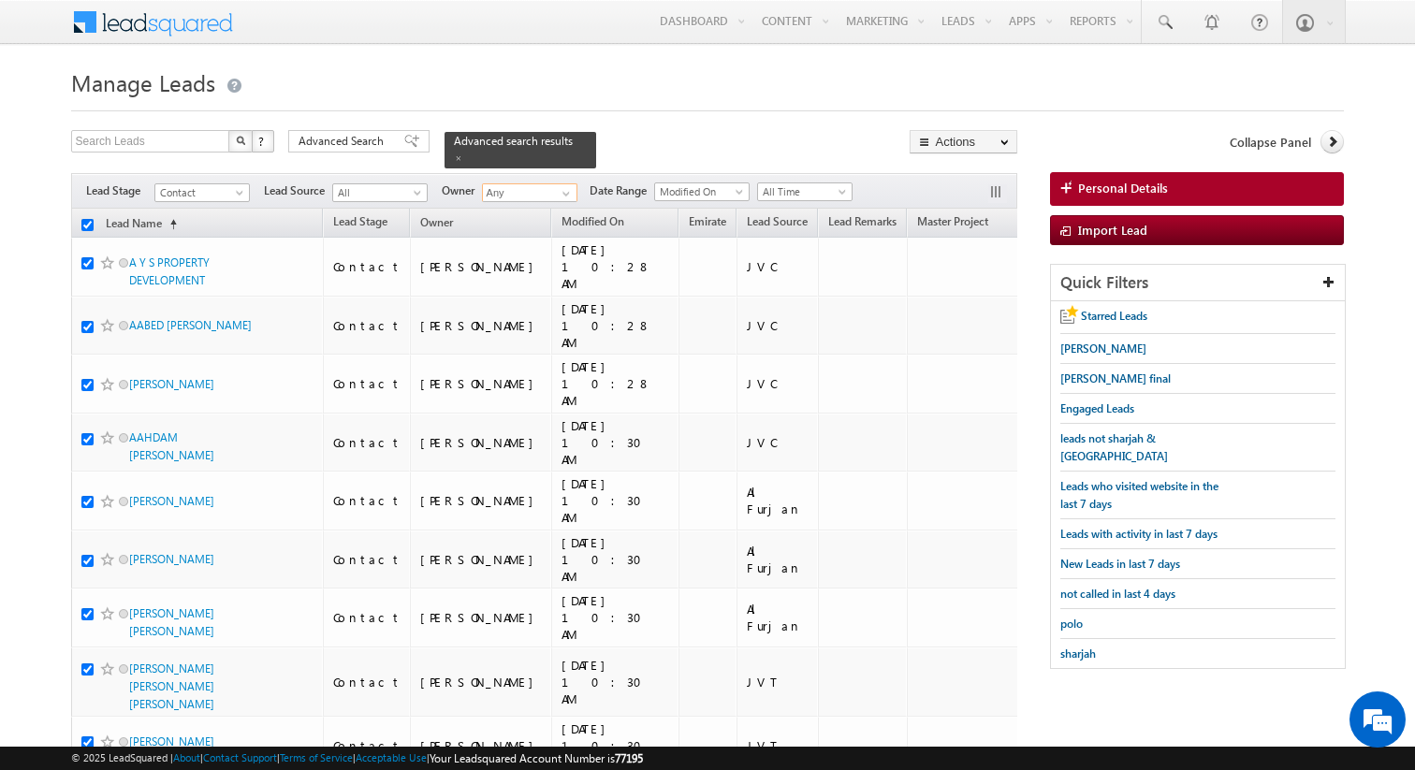
checkbox input "true"
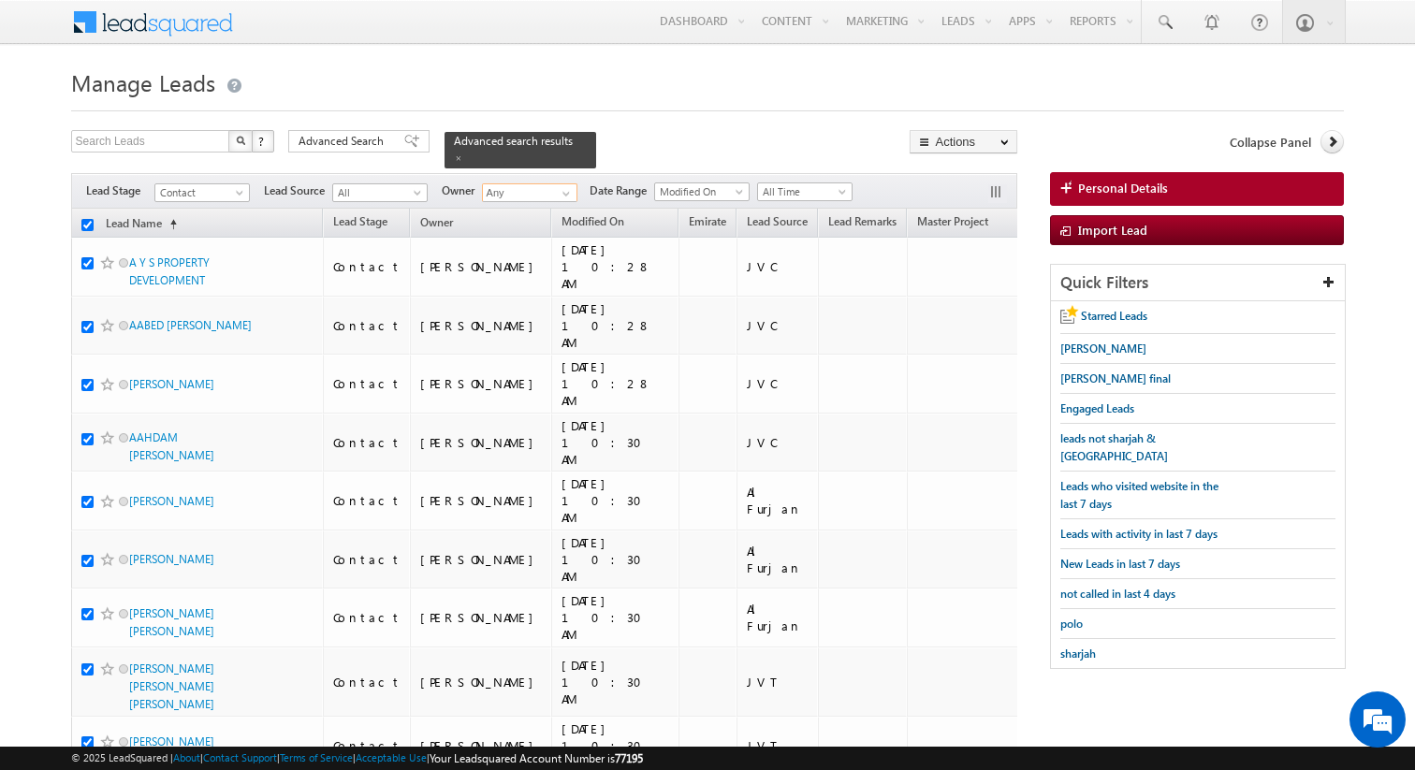
checkbox input "true"
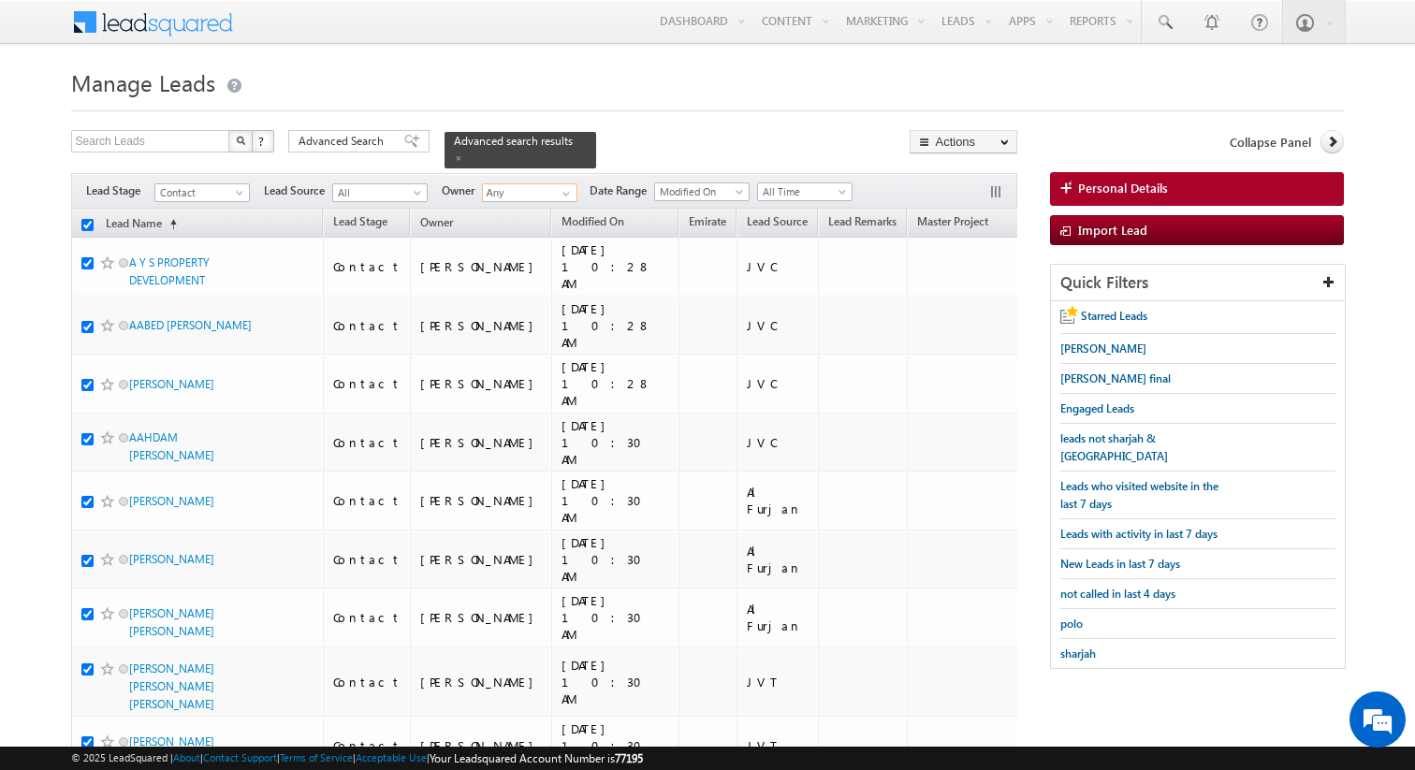
checkbox input "true"
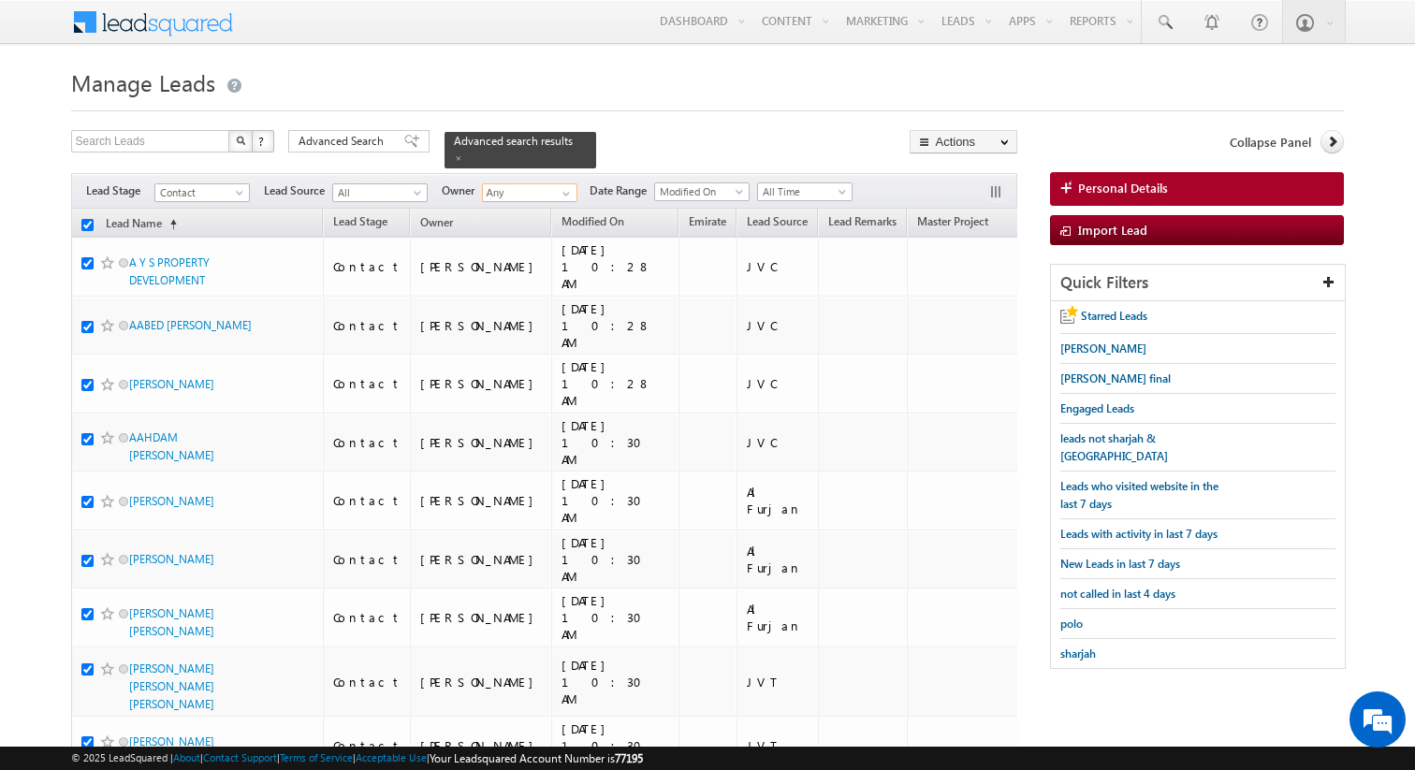
checkbox input "true"
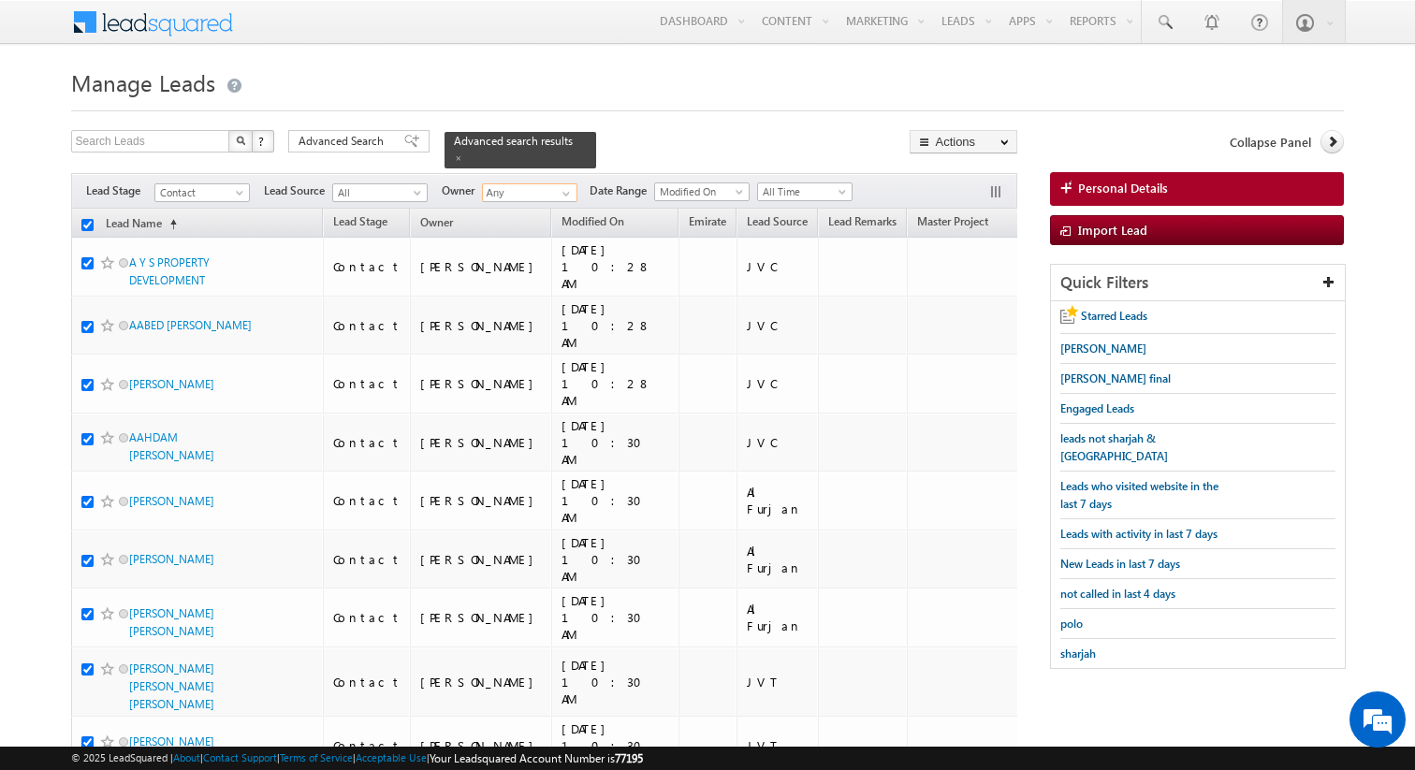
checkbox input "true"
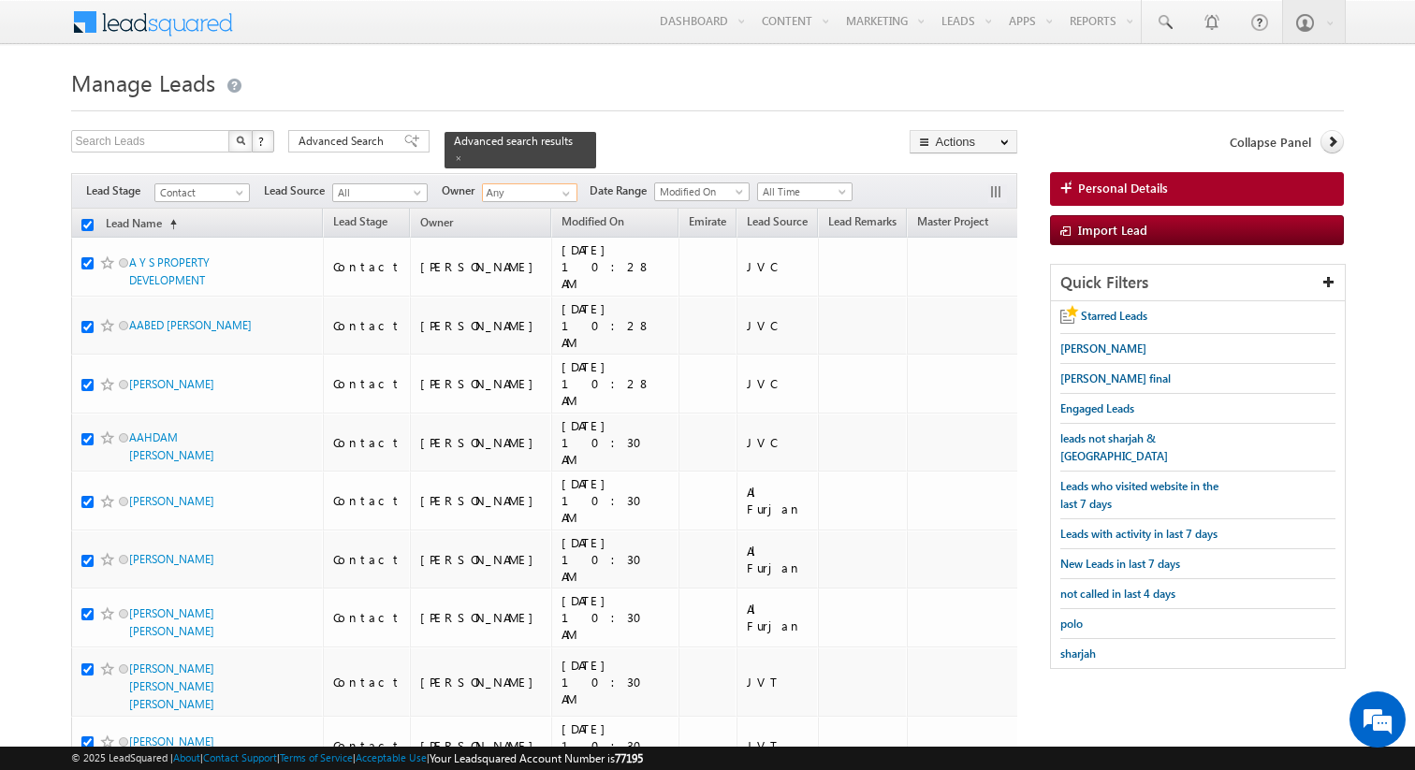
checkbox input "true"
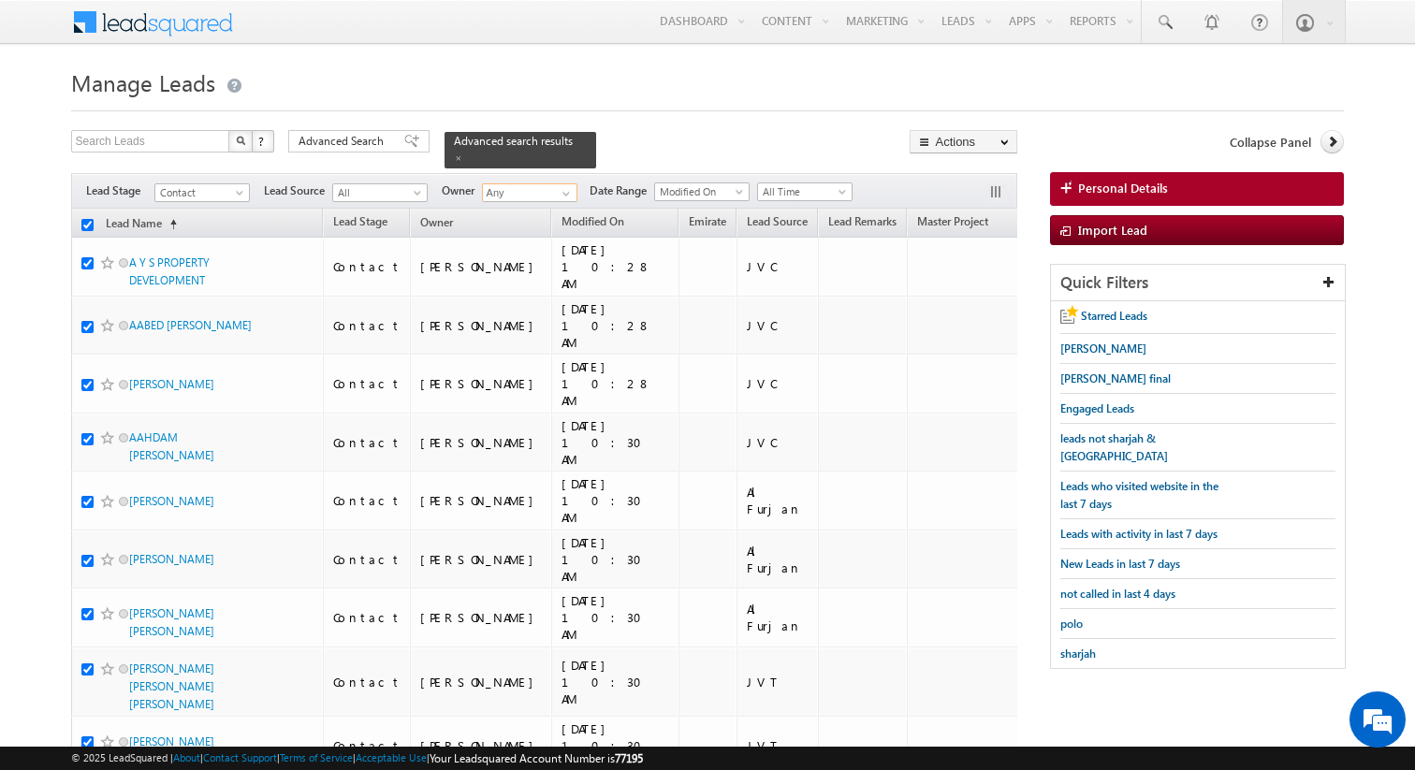
checkbox input "true"
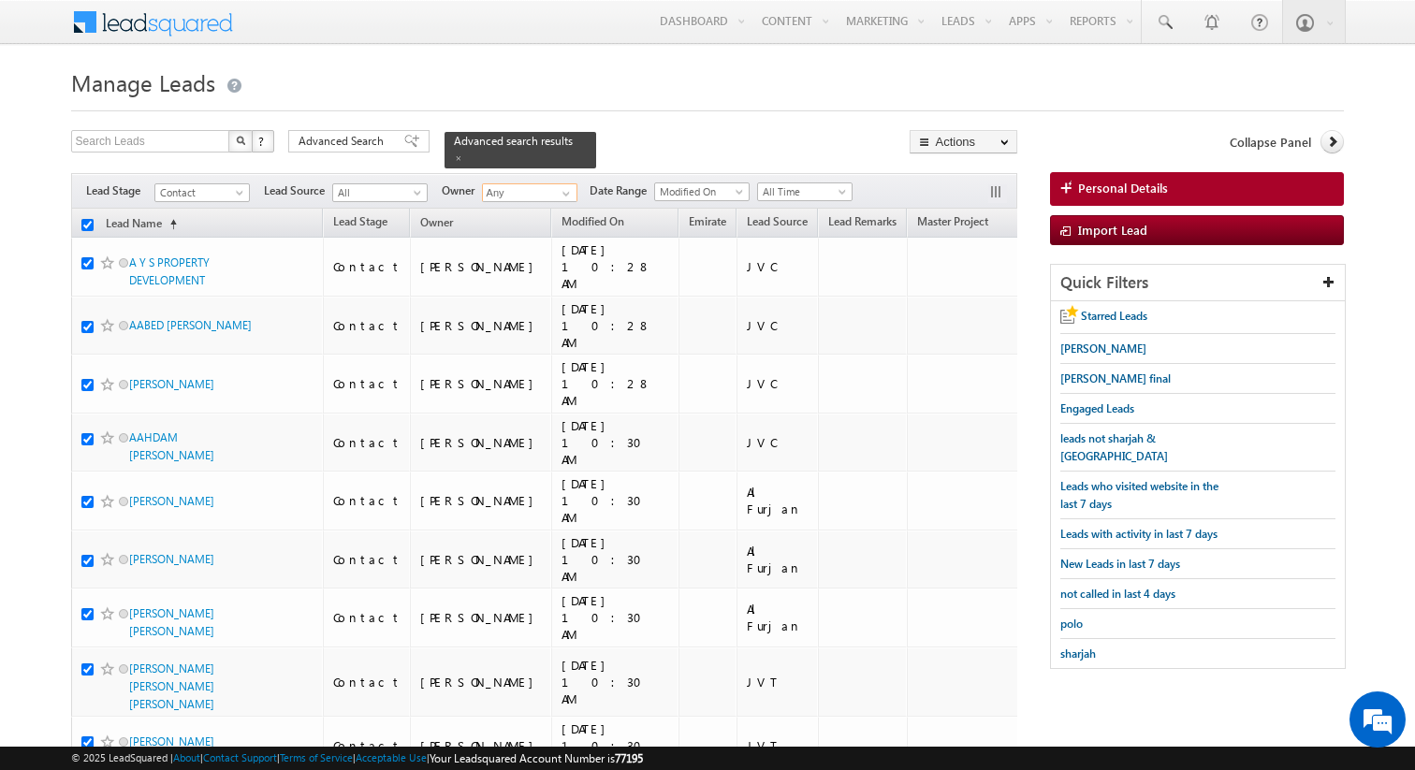
checkbox input "true"
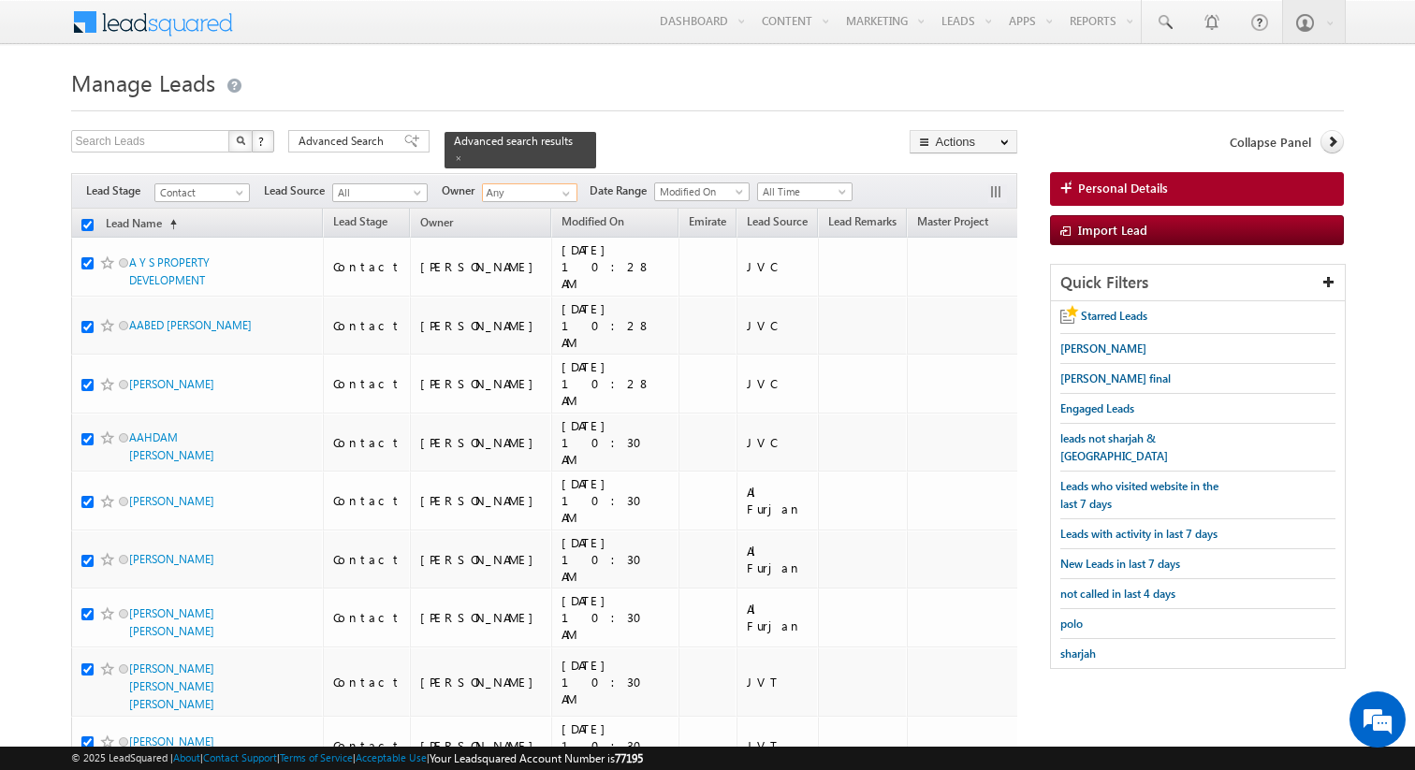
checkbox input "true"
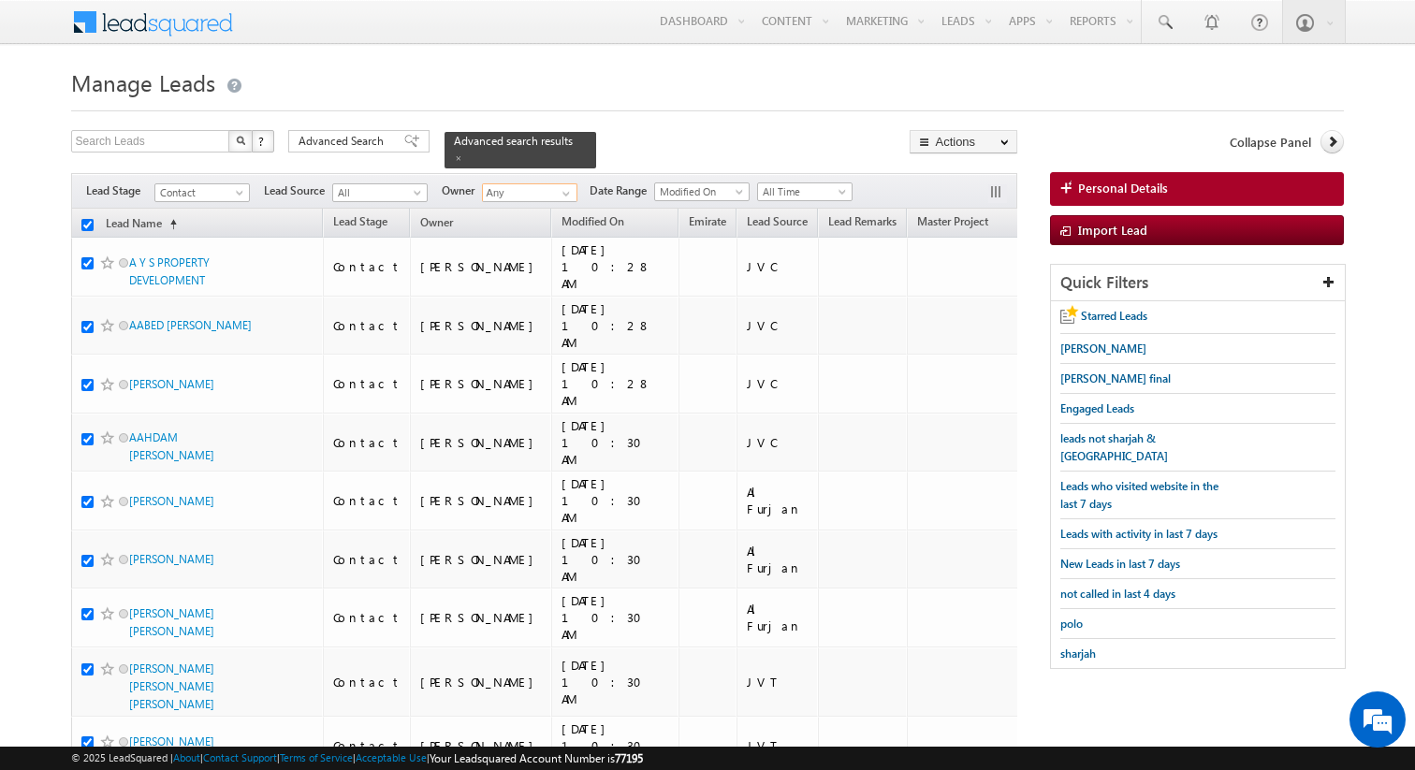
checkbox input "true"
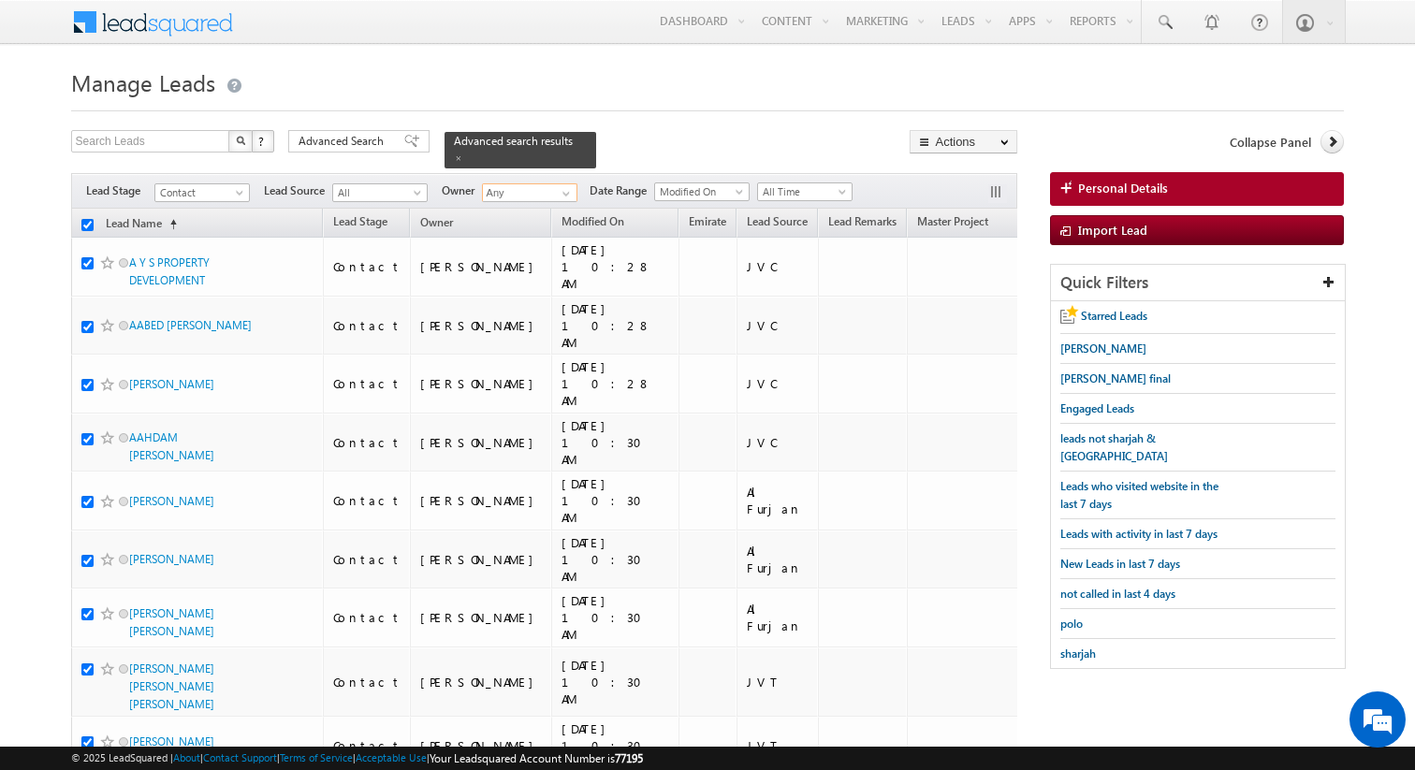
checkbox input "true"
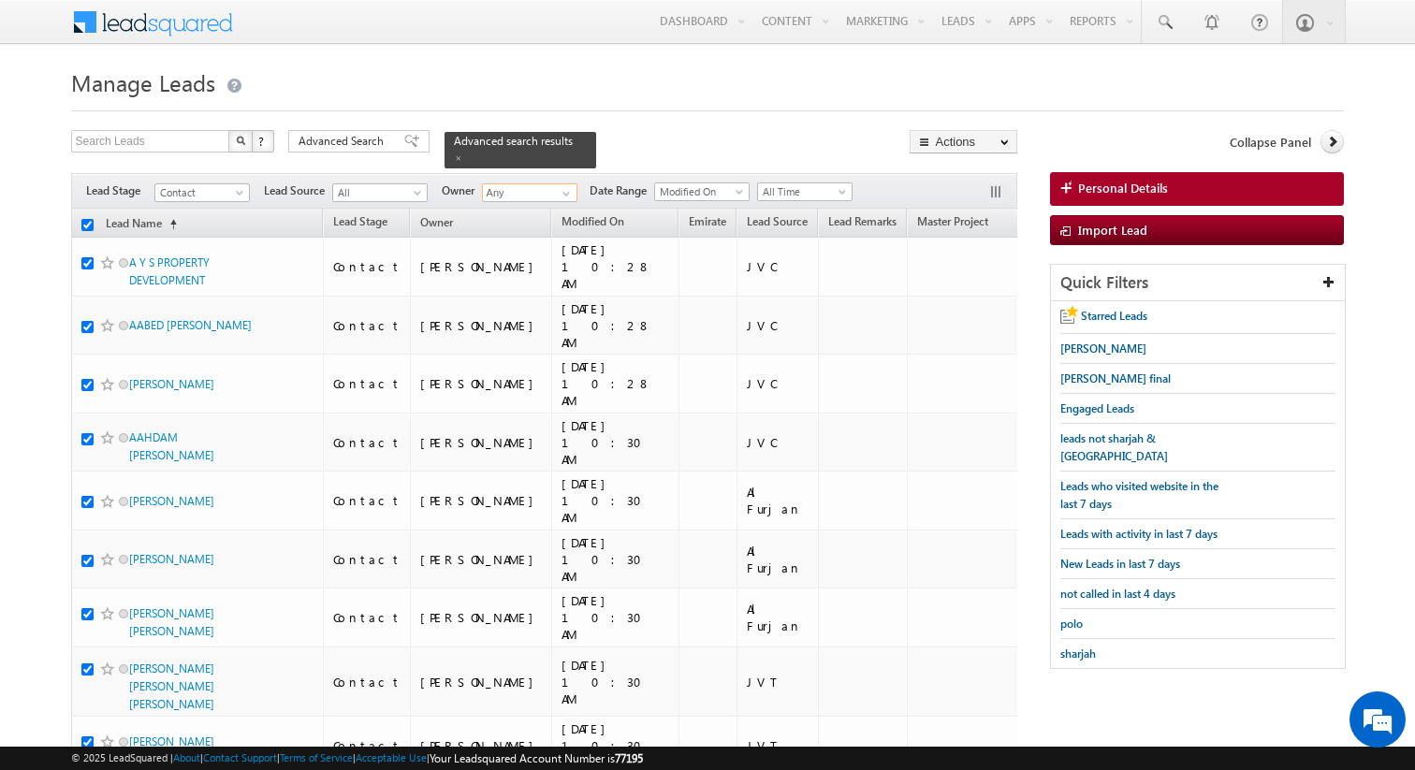
checkbox input "true"
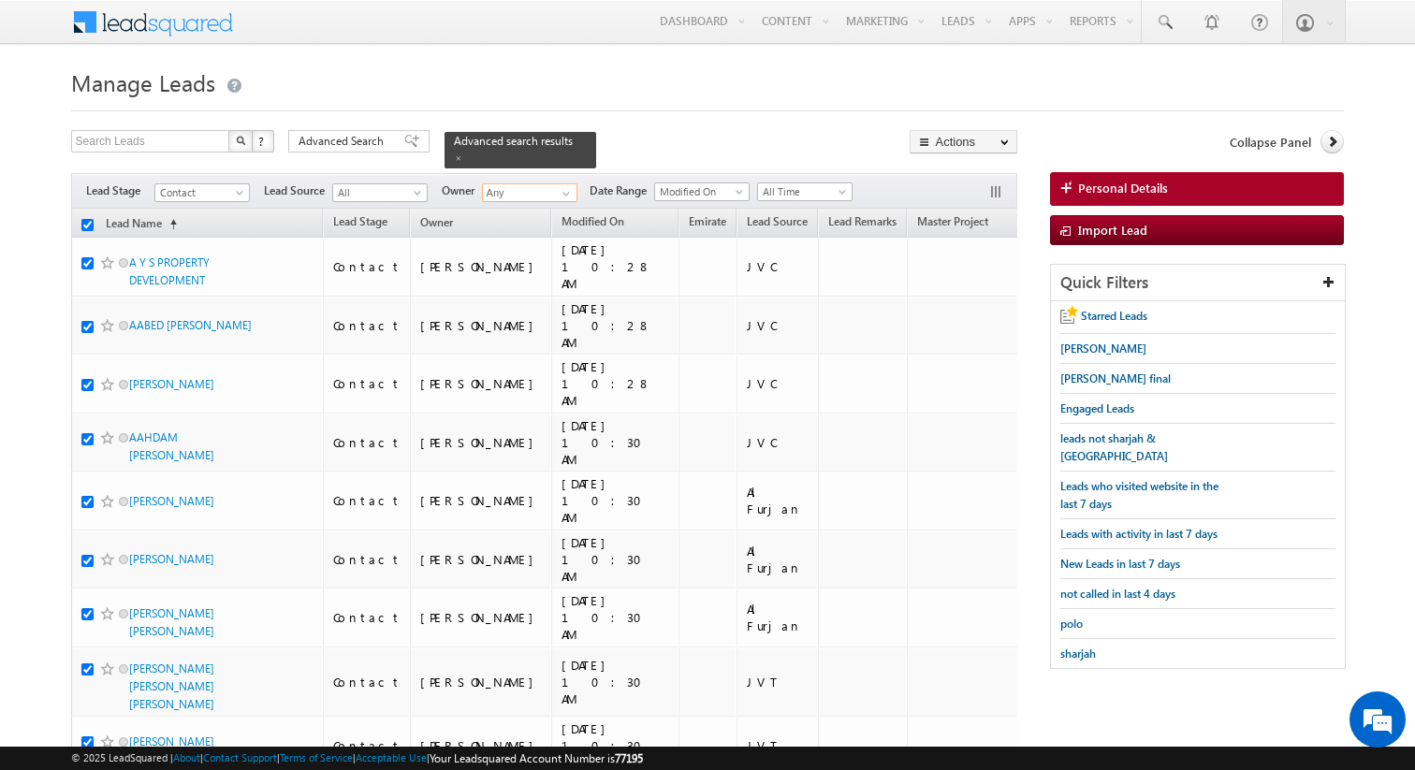
checkbox input "true"
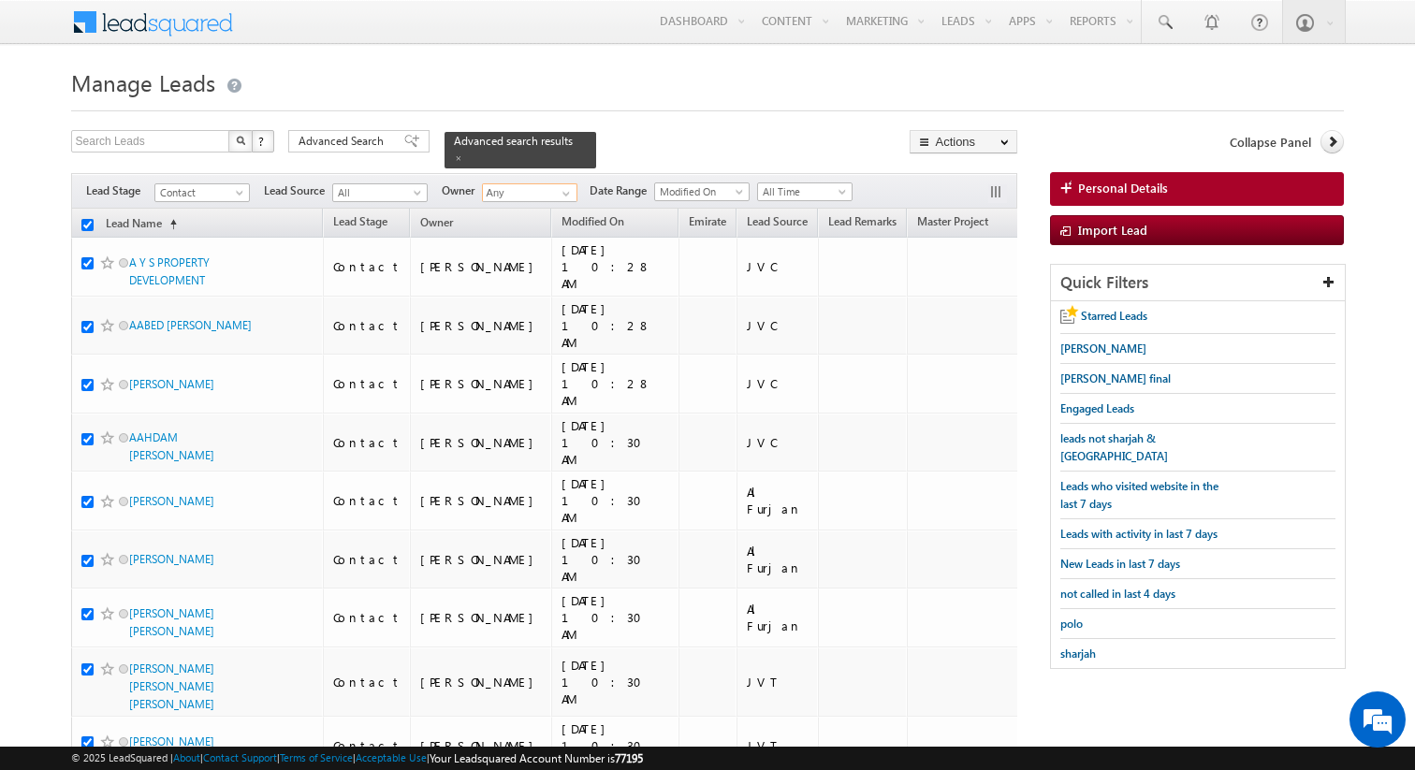
checkbox input "true"
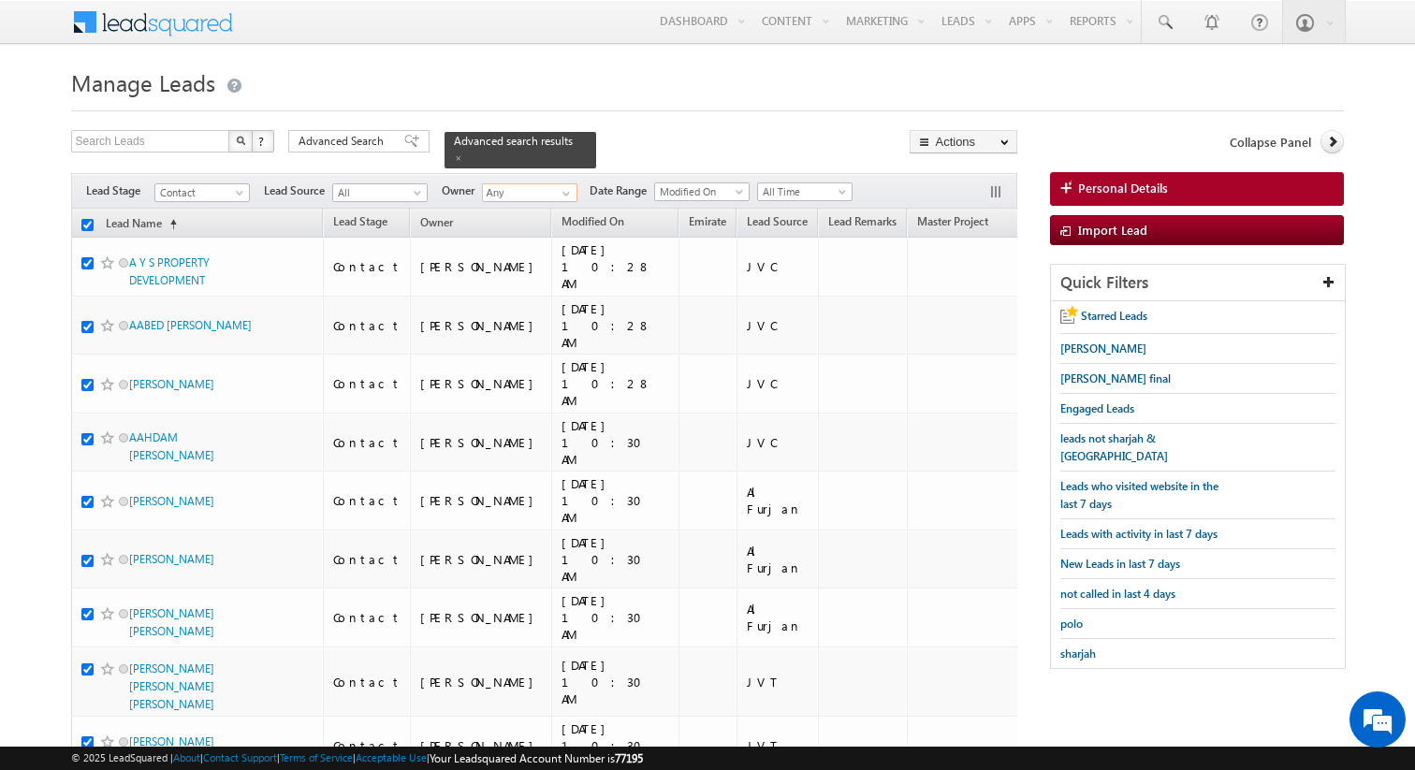
checkbox input "true"
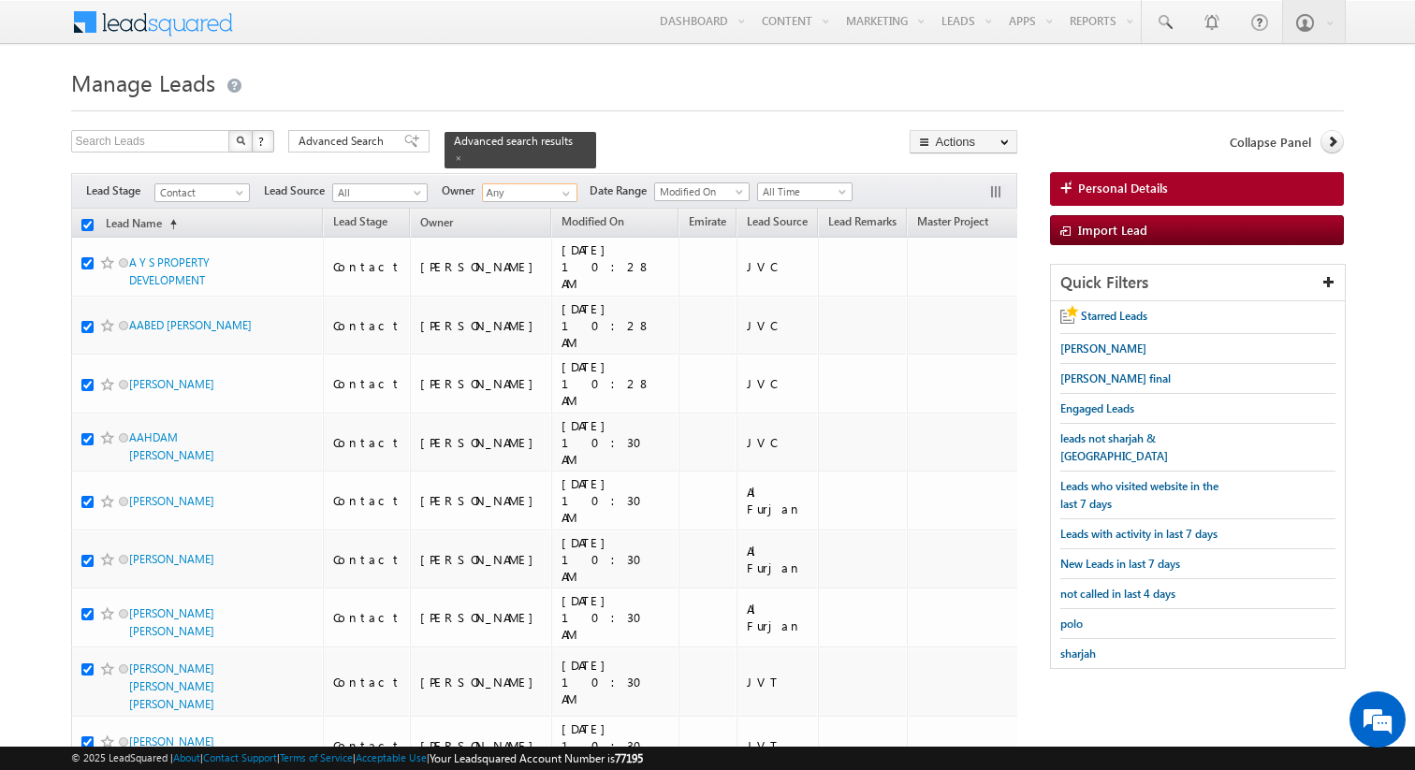
checkbox input "true"
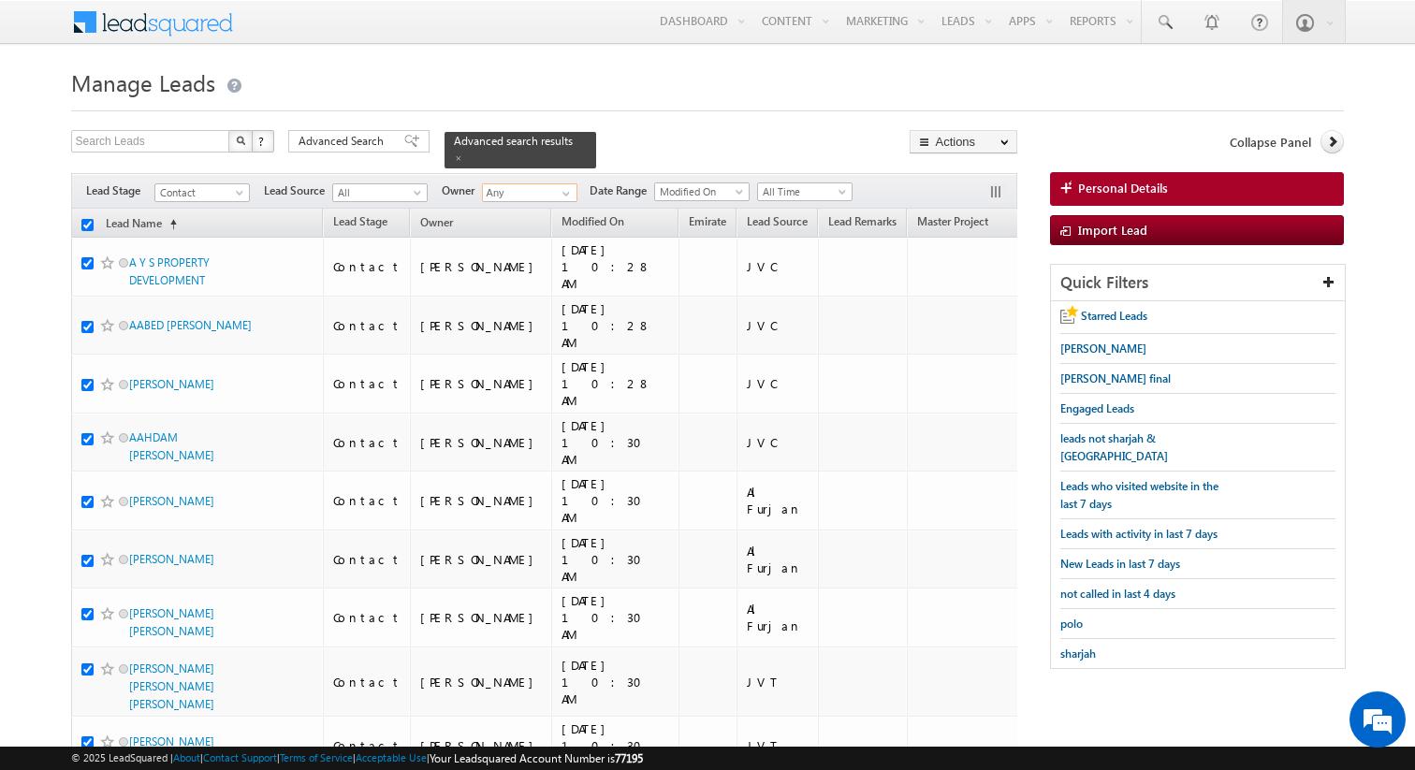
checkbox input "true"
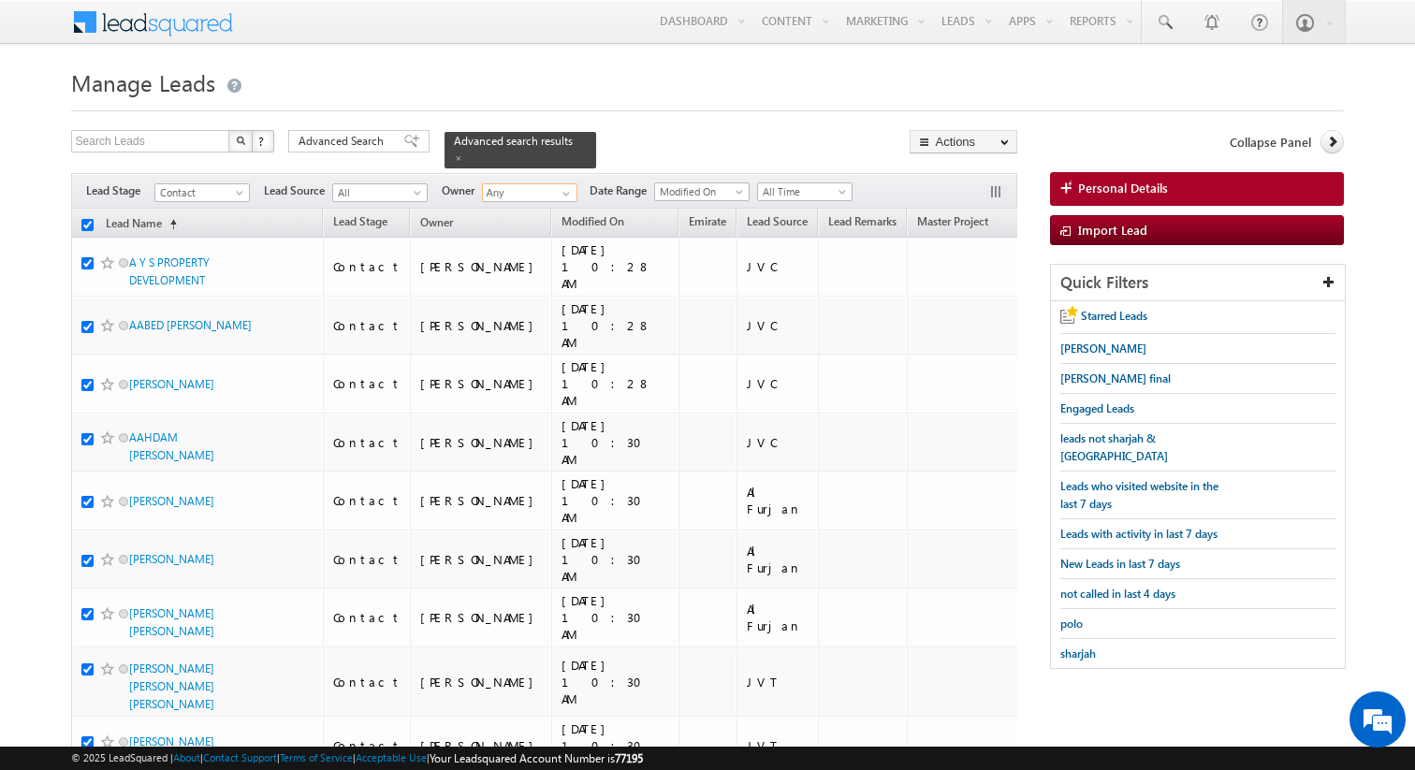
checkbox input "true"
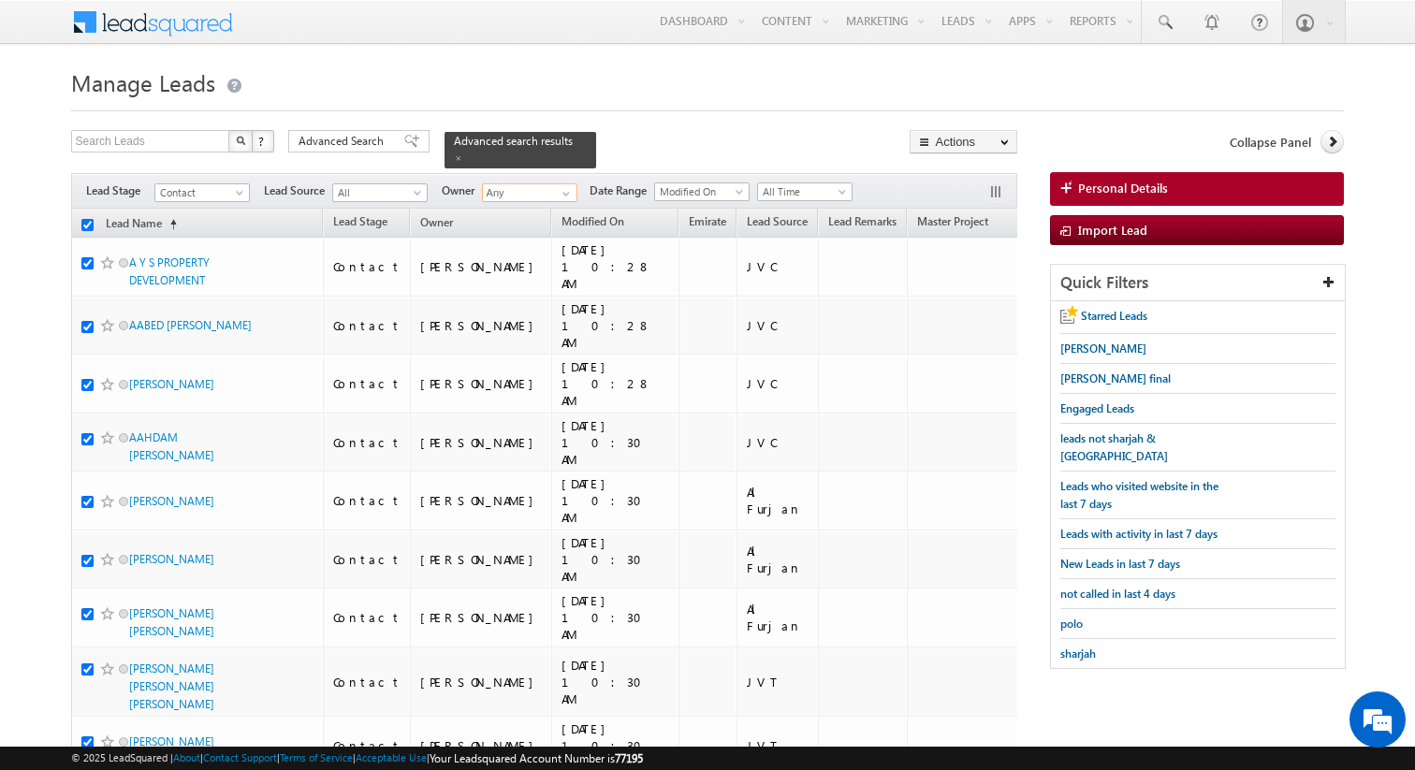
checkbox input "true"
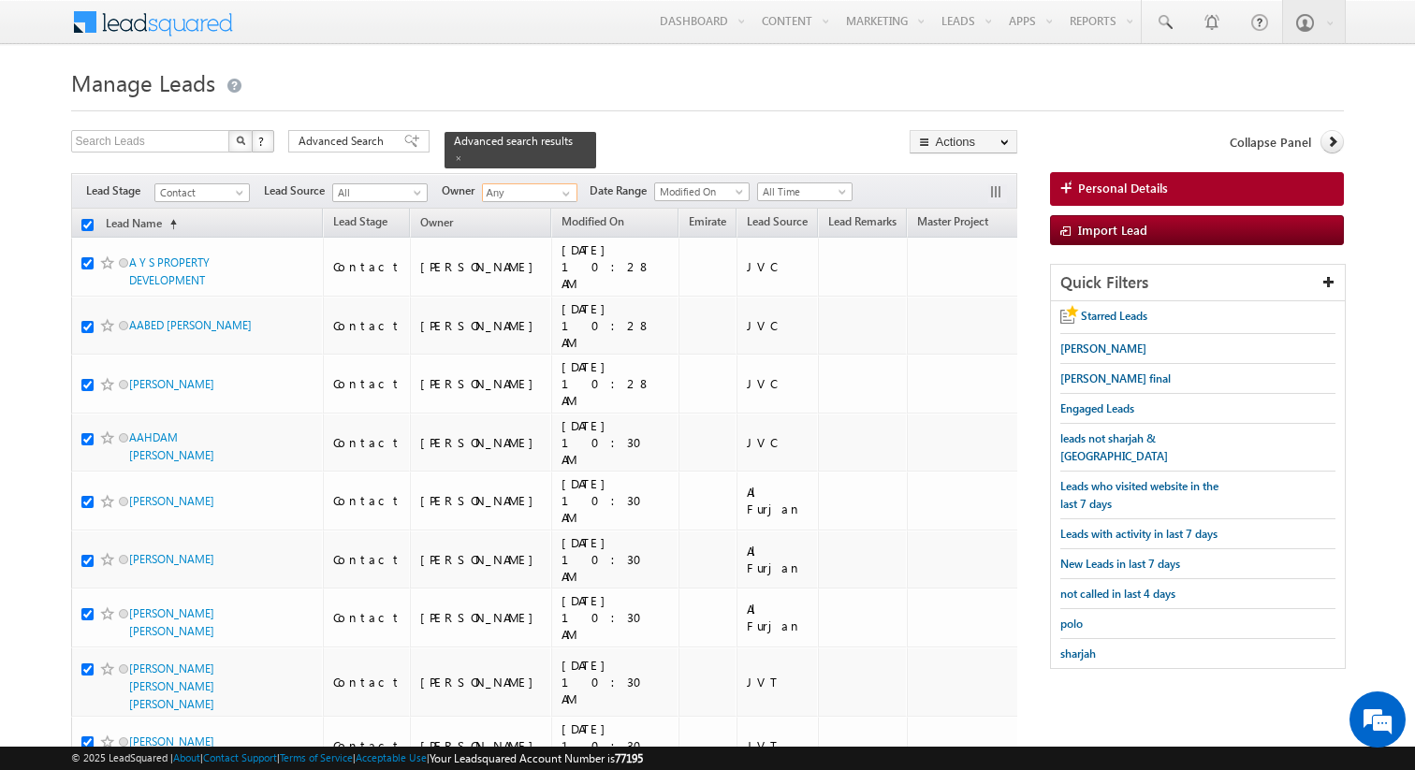
checkbox input "true"
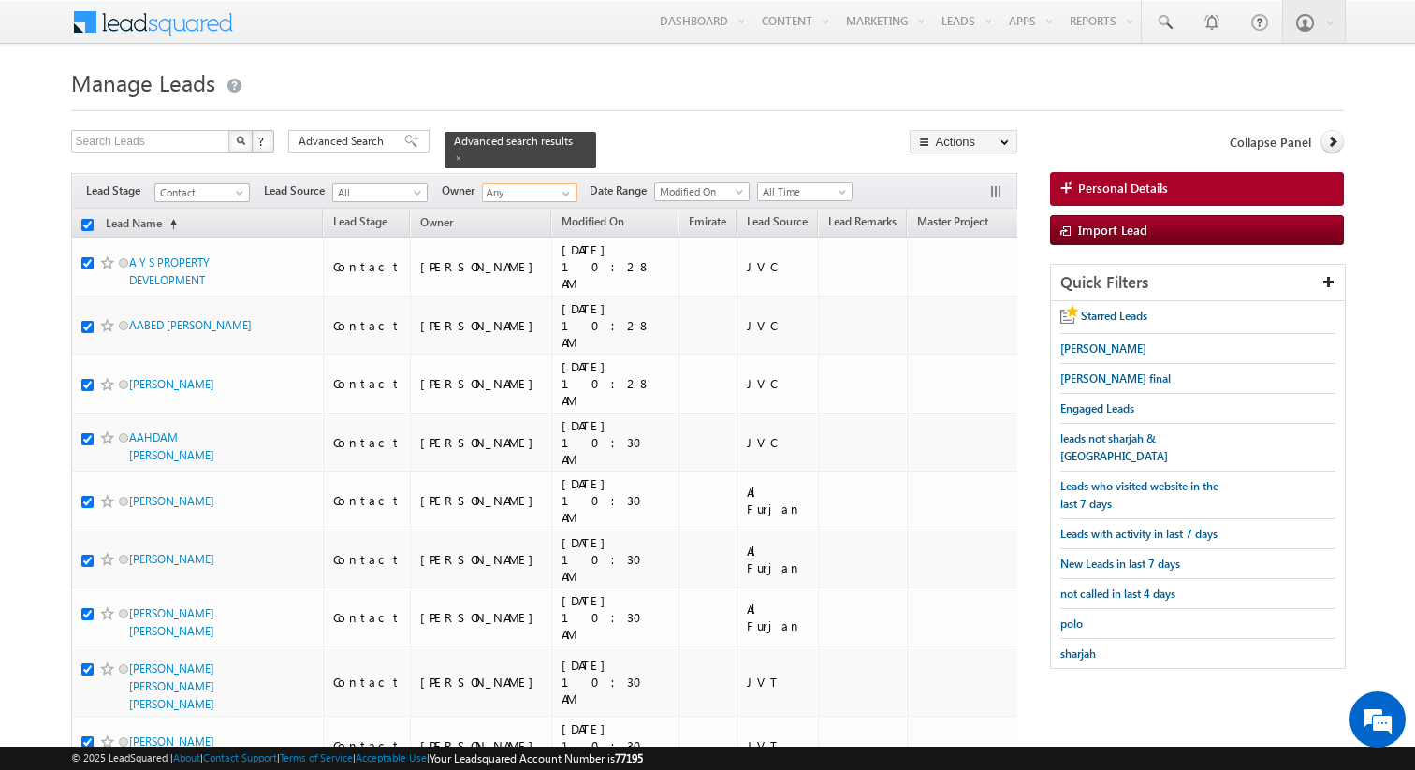
checkbox input "true"
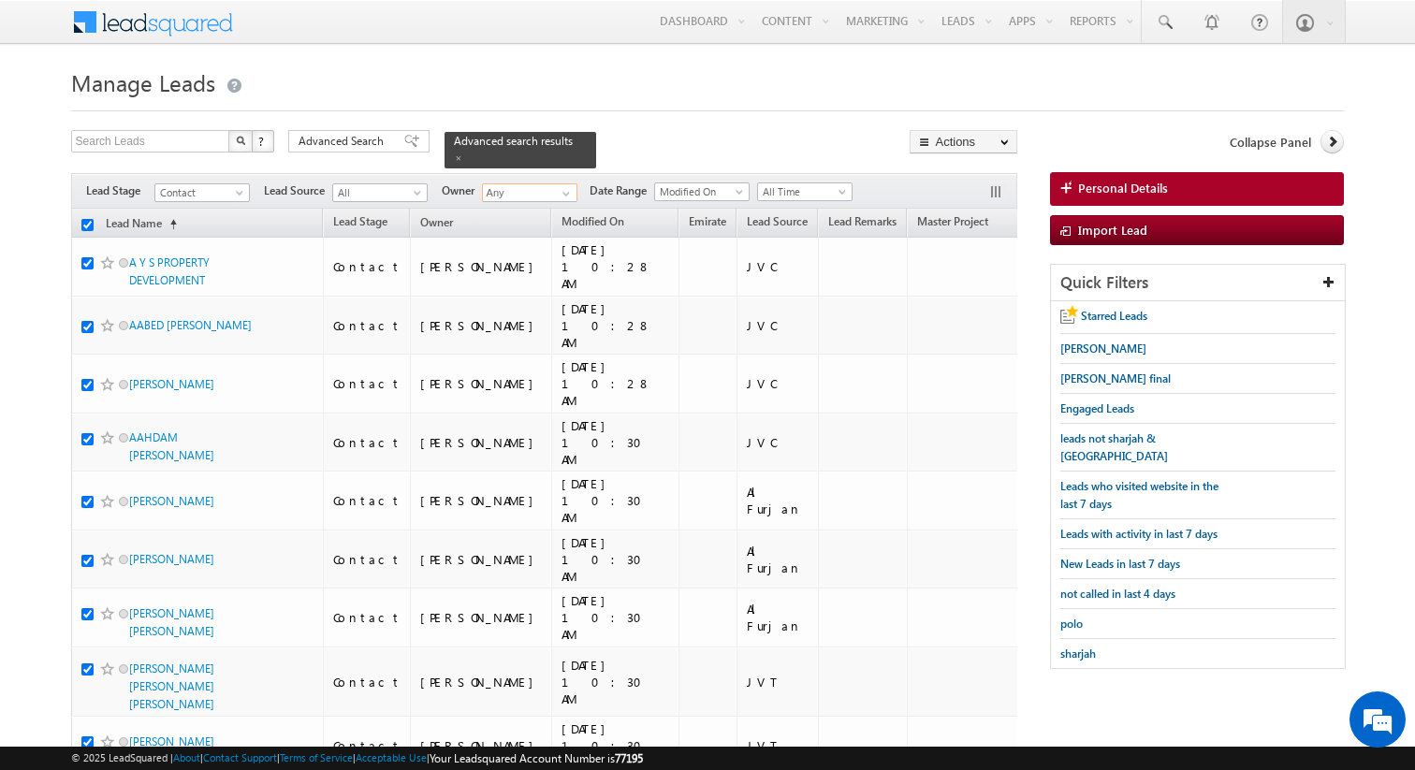
checkbox input "true"
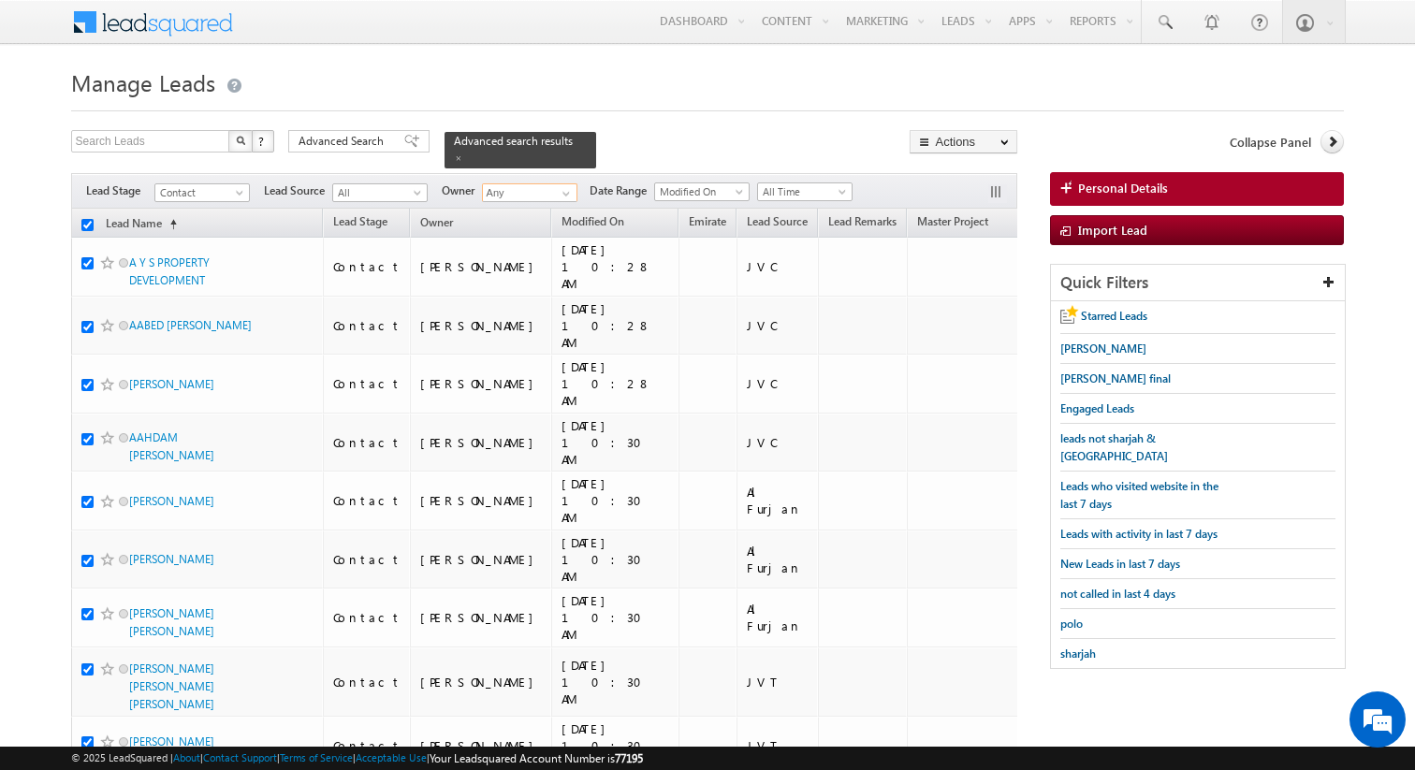
checkbox input "true"
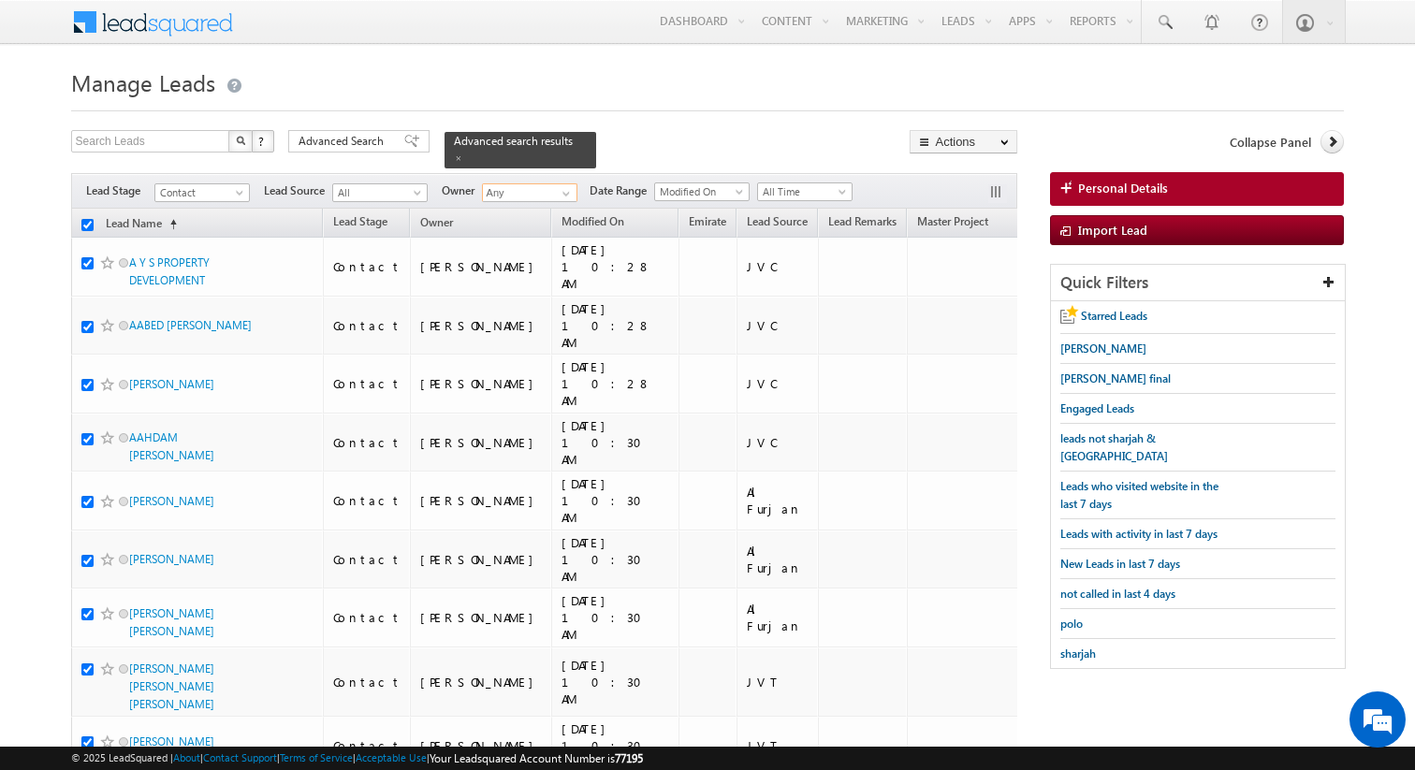
checkbox input "true"
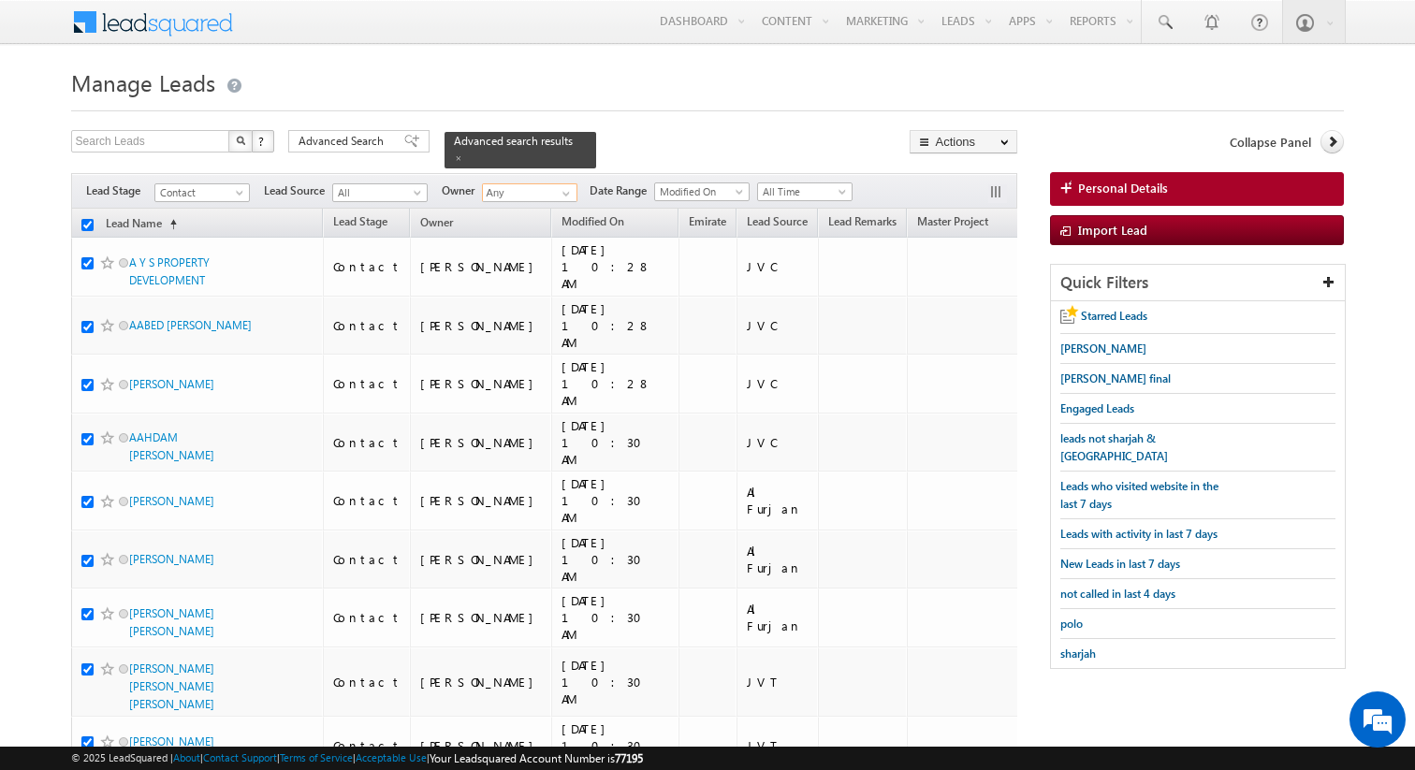
checkbox input "true"
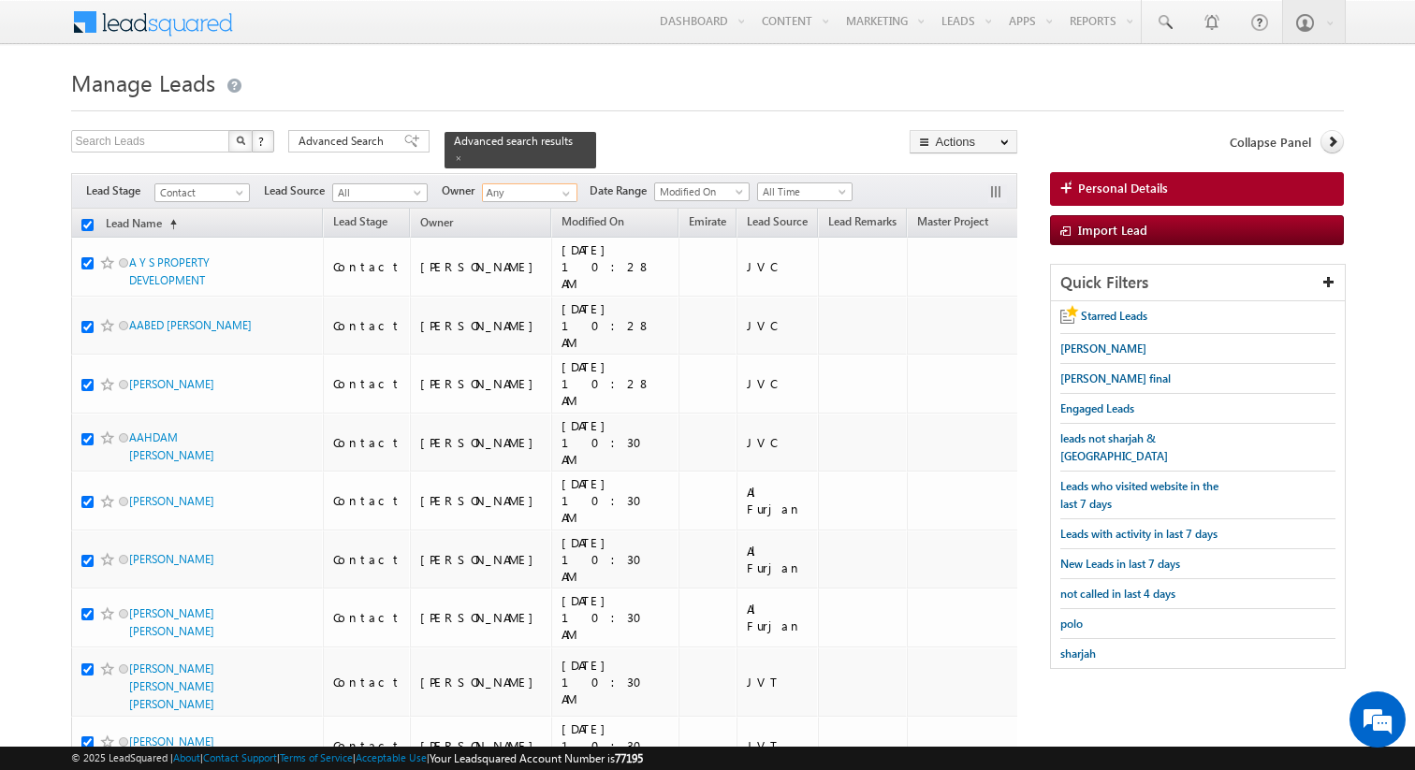
checkbox input "true"
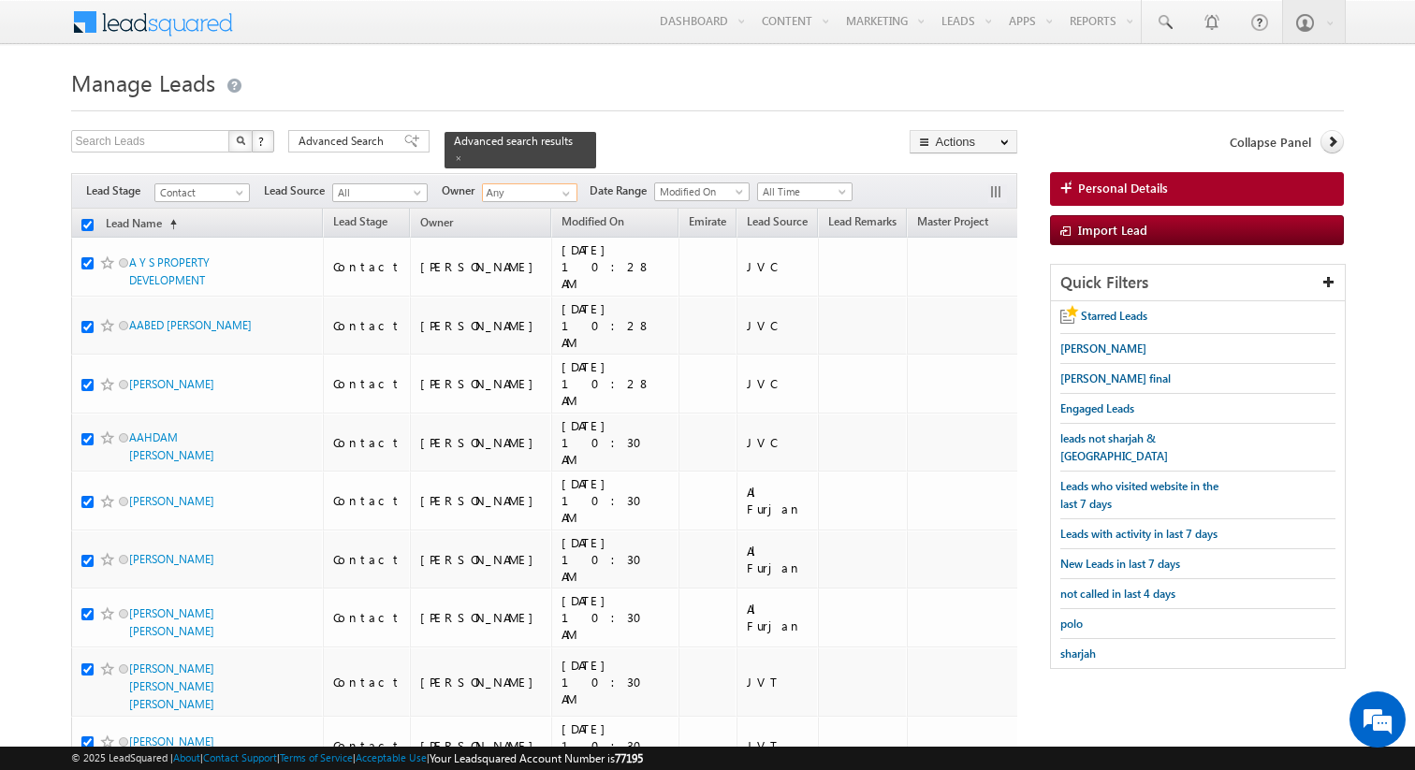
checkbox input "true"
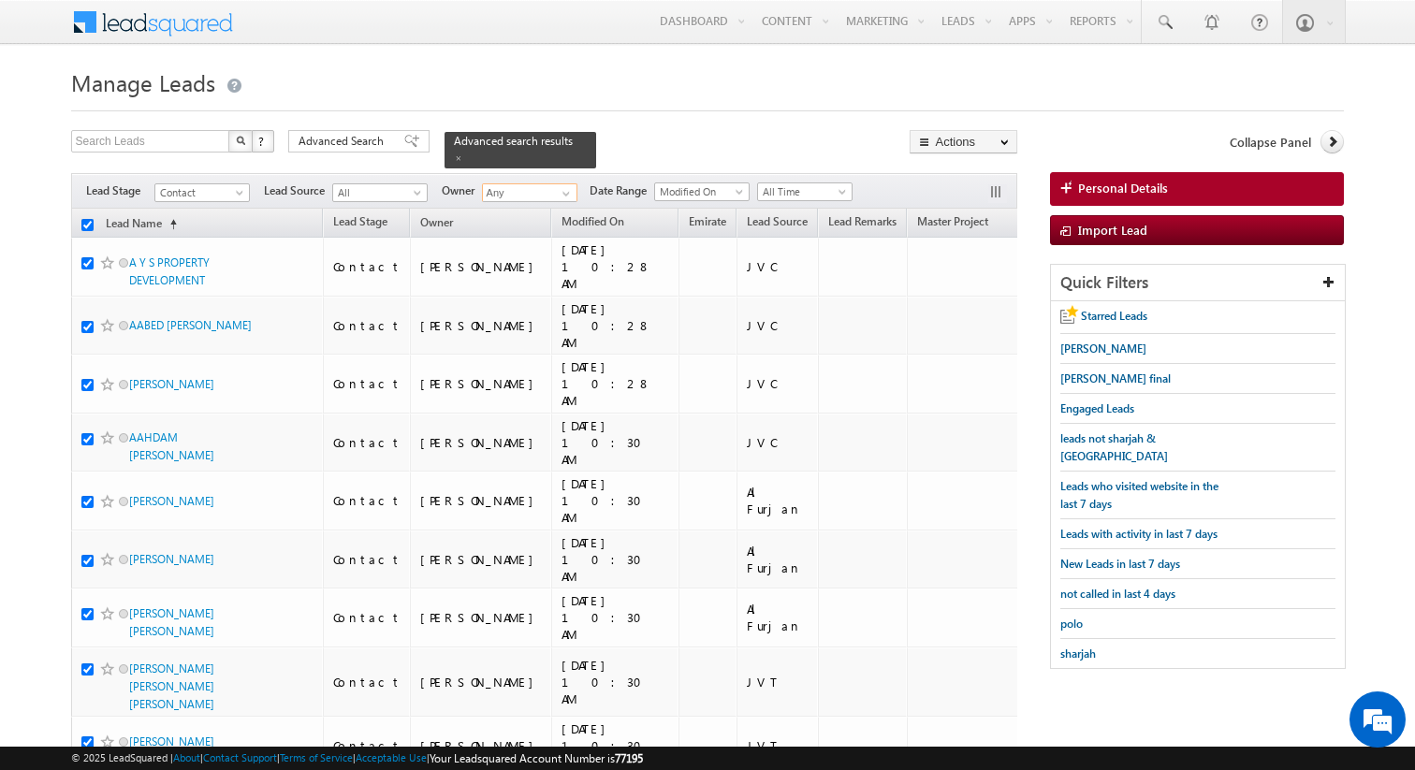
checkbox input "true"
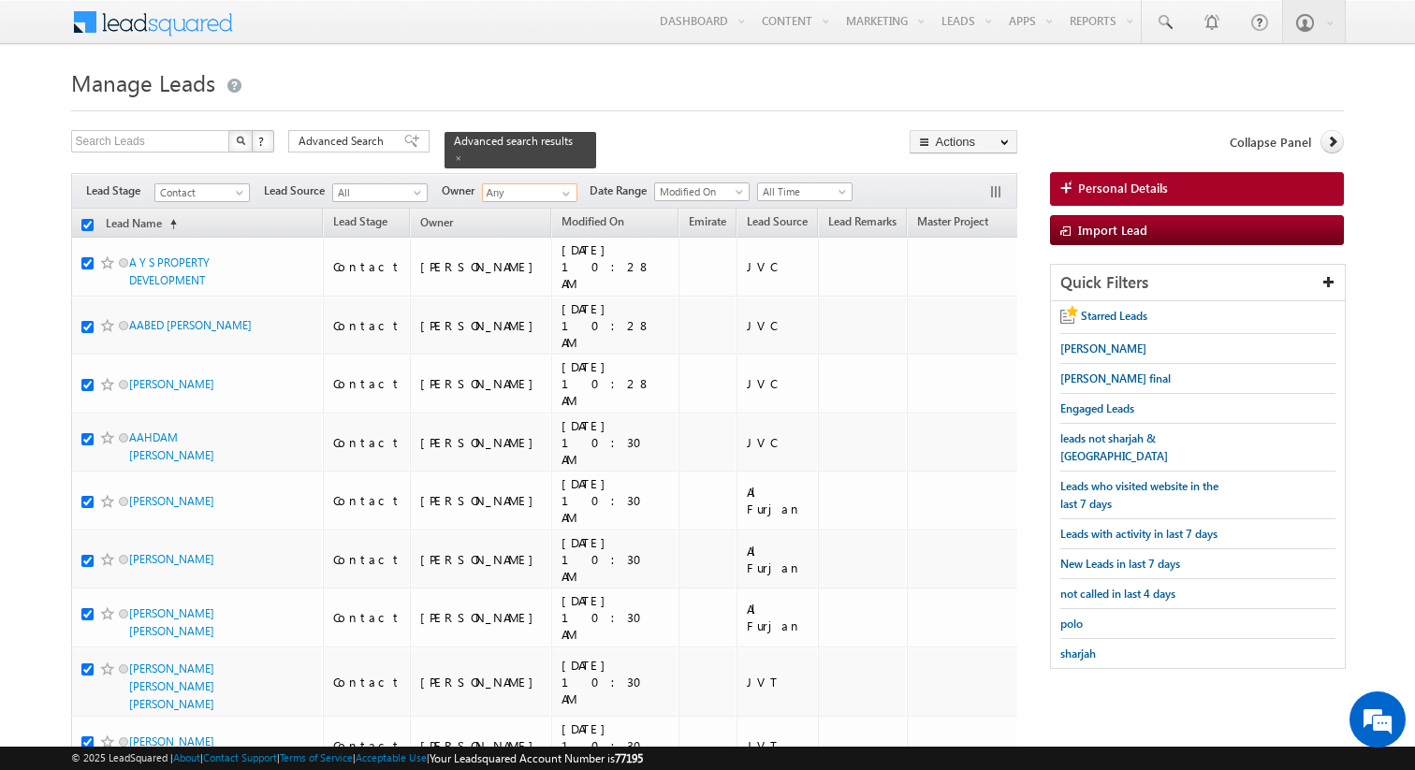
checkbox input "true"
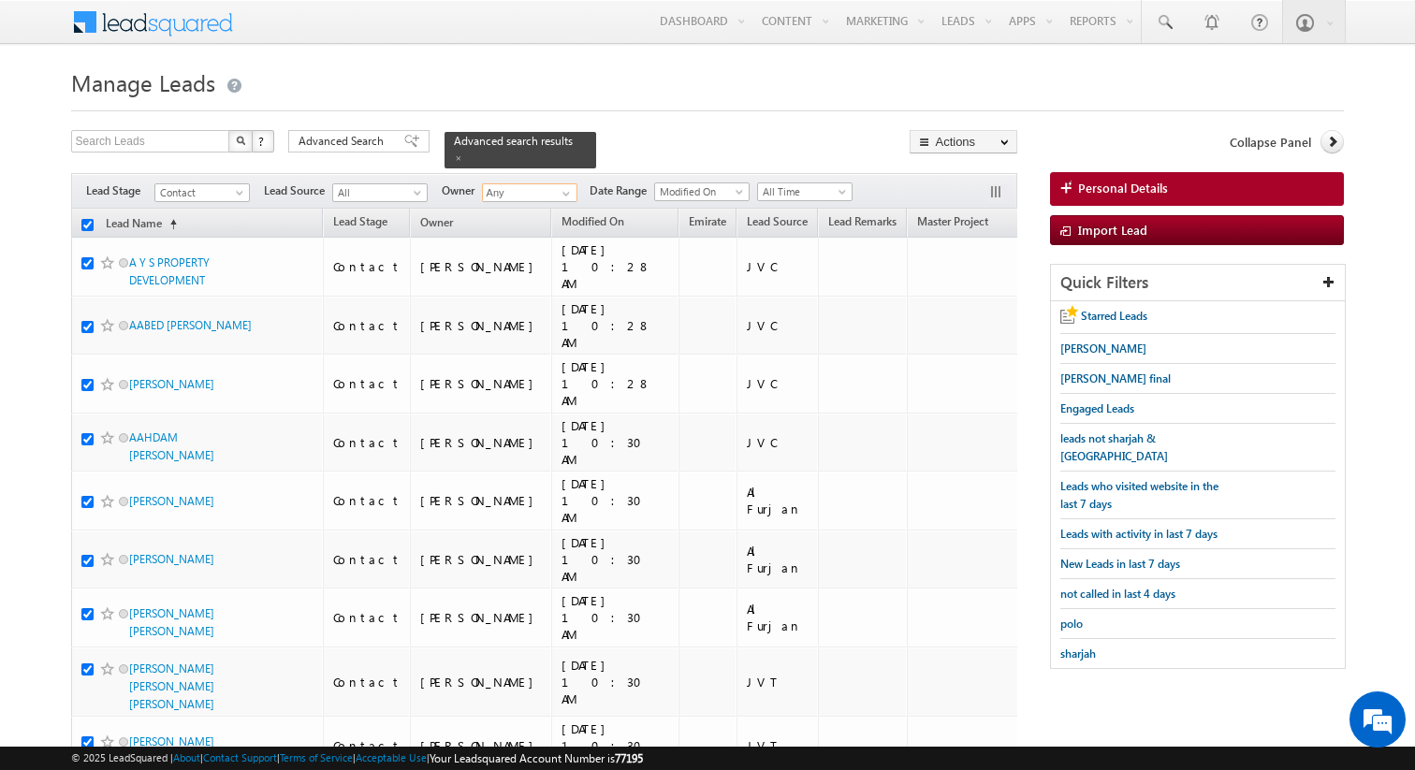
checkbox input "true"
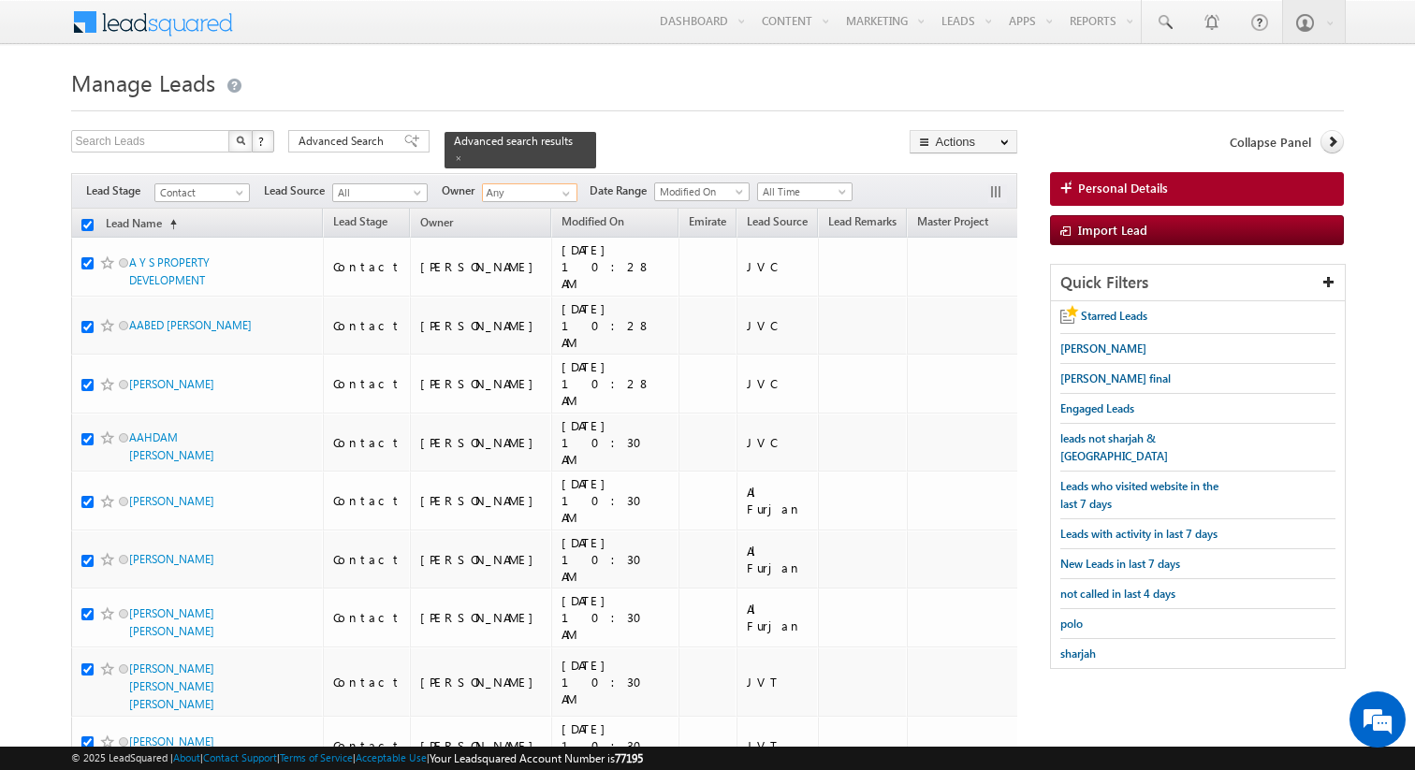
checkbox input "true"
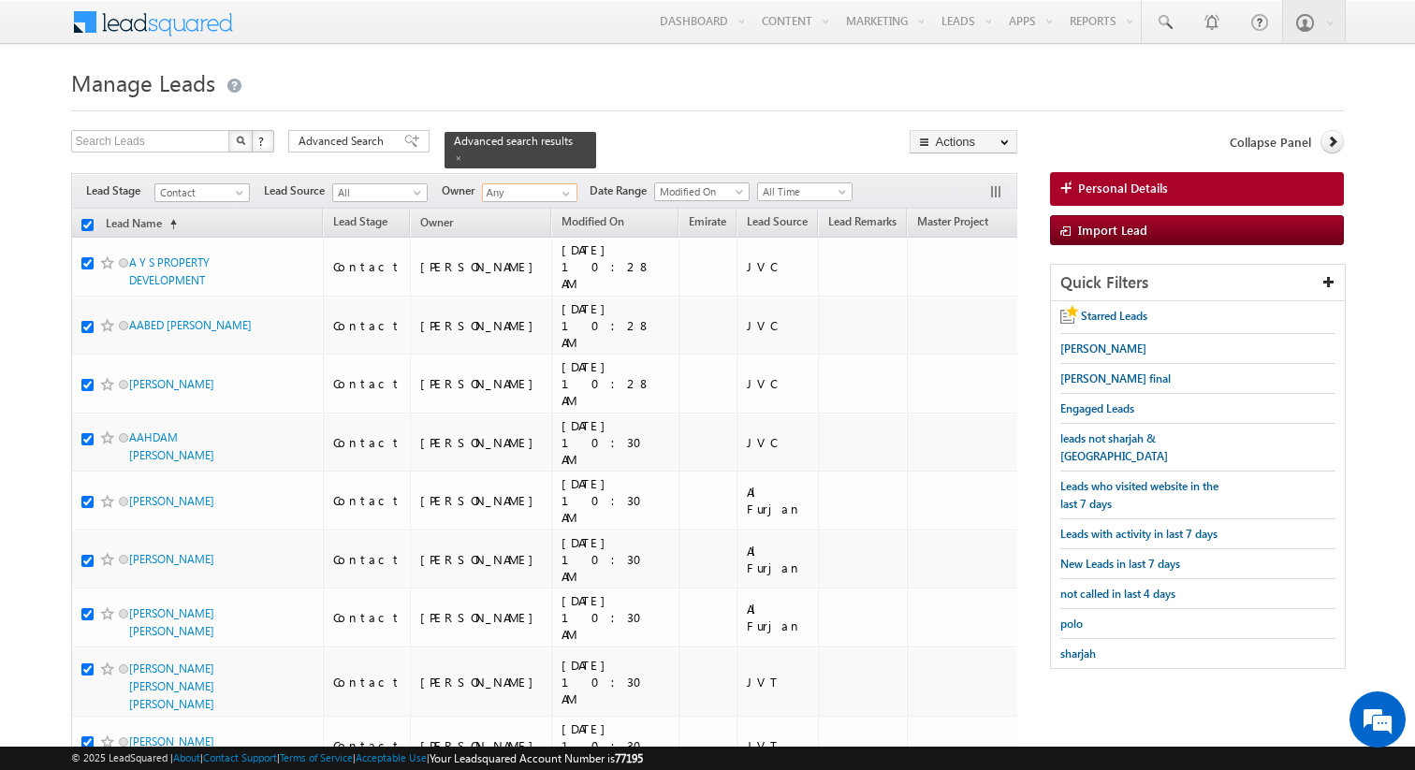
checkbox input "true"
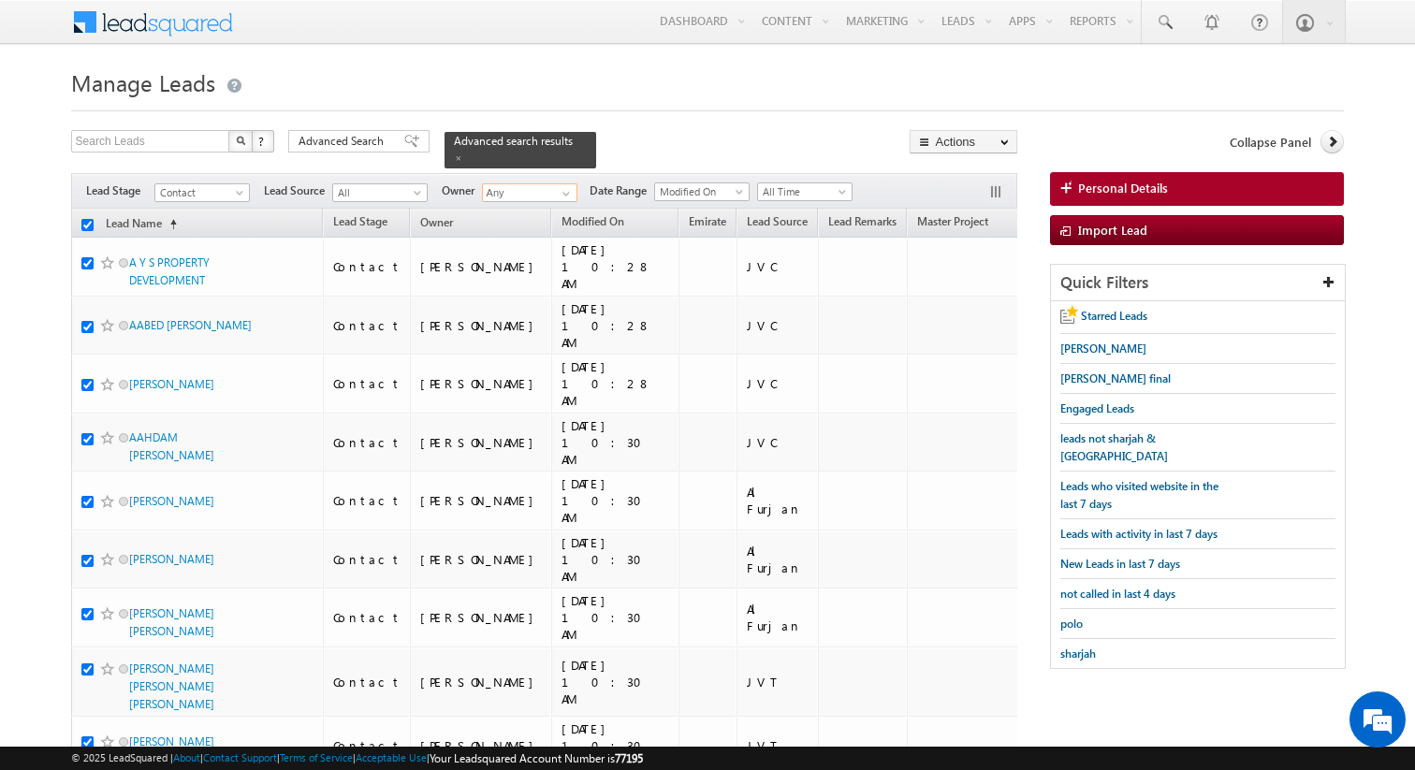
checkbox input "true"
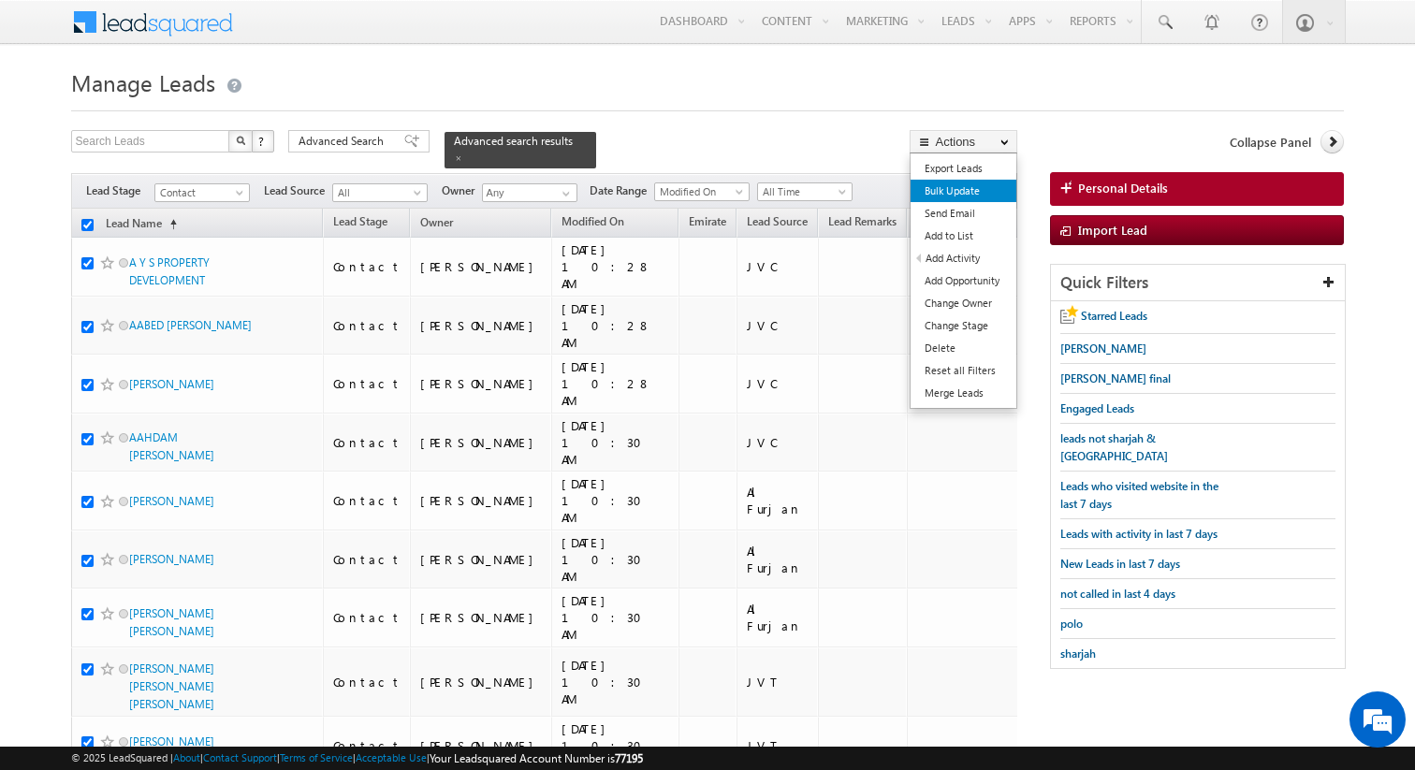
click at [959, 183] on link "Bulk Update" at bounding box center [964, 191] width 106 height 22
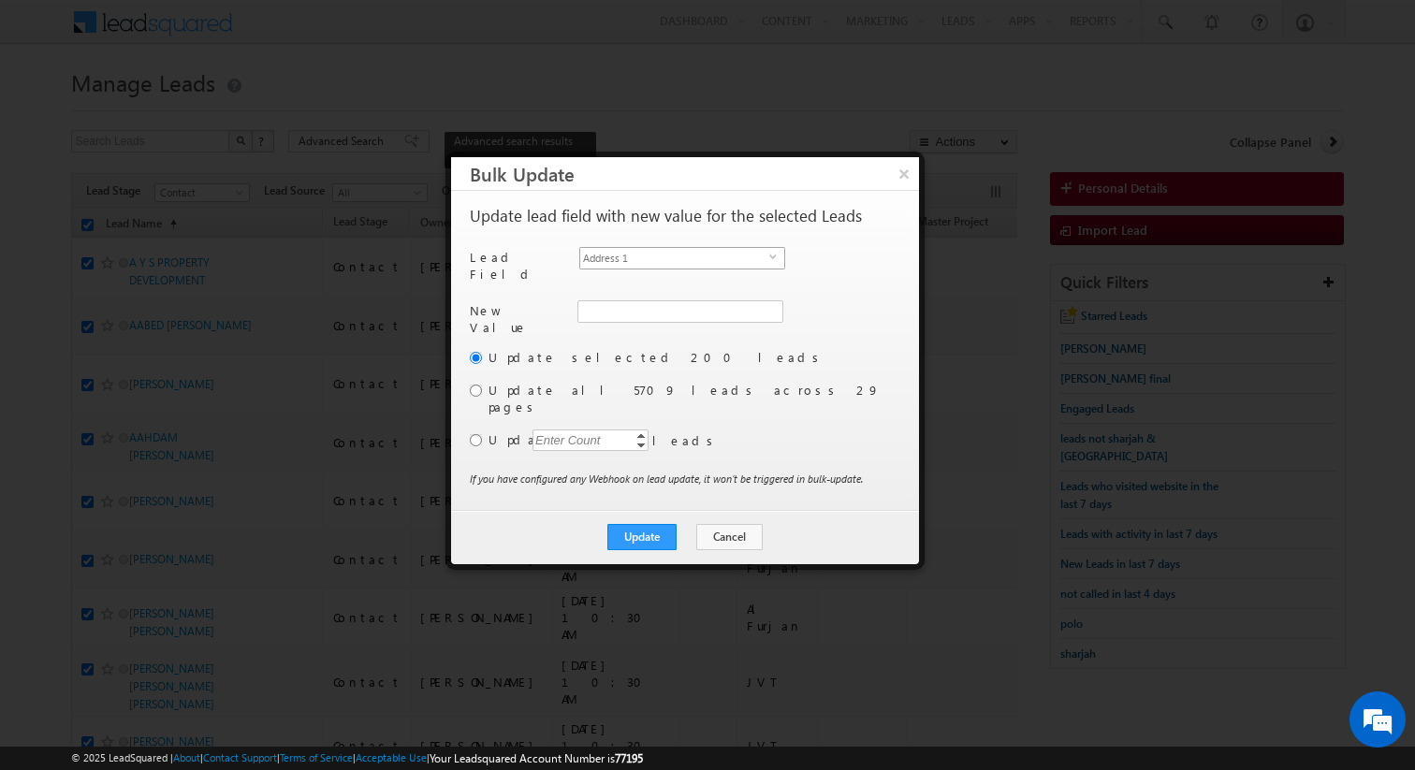
click at [710, 254] on span "Address 1" at bounding box center [674, 258] width 189 height 21
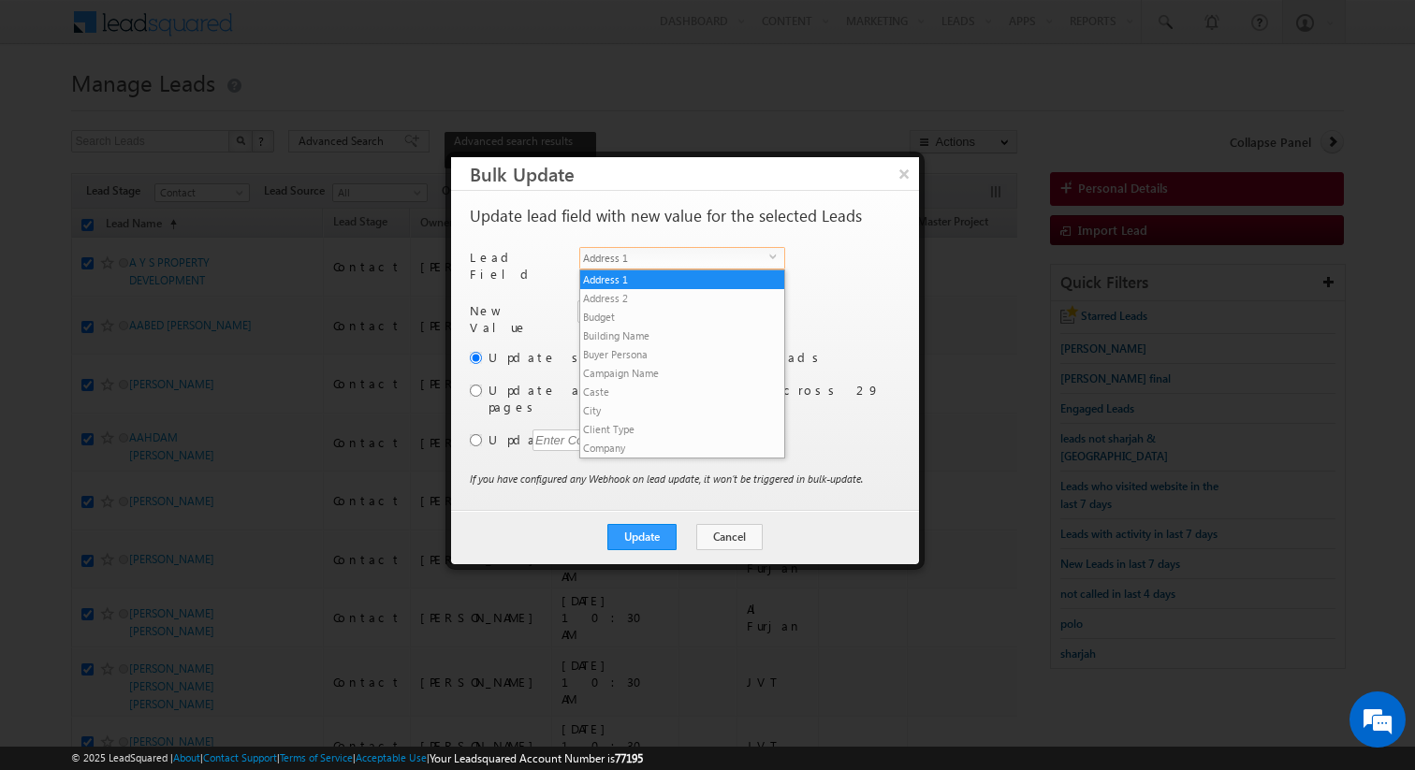
scroll to position [712, 0]
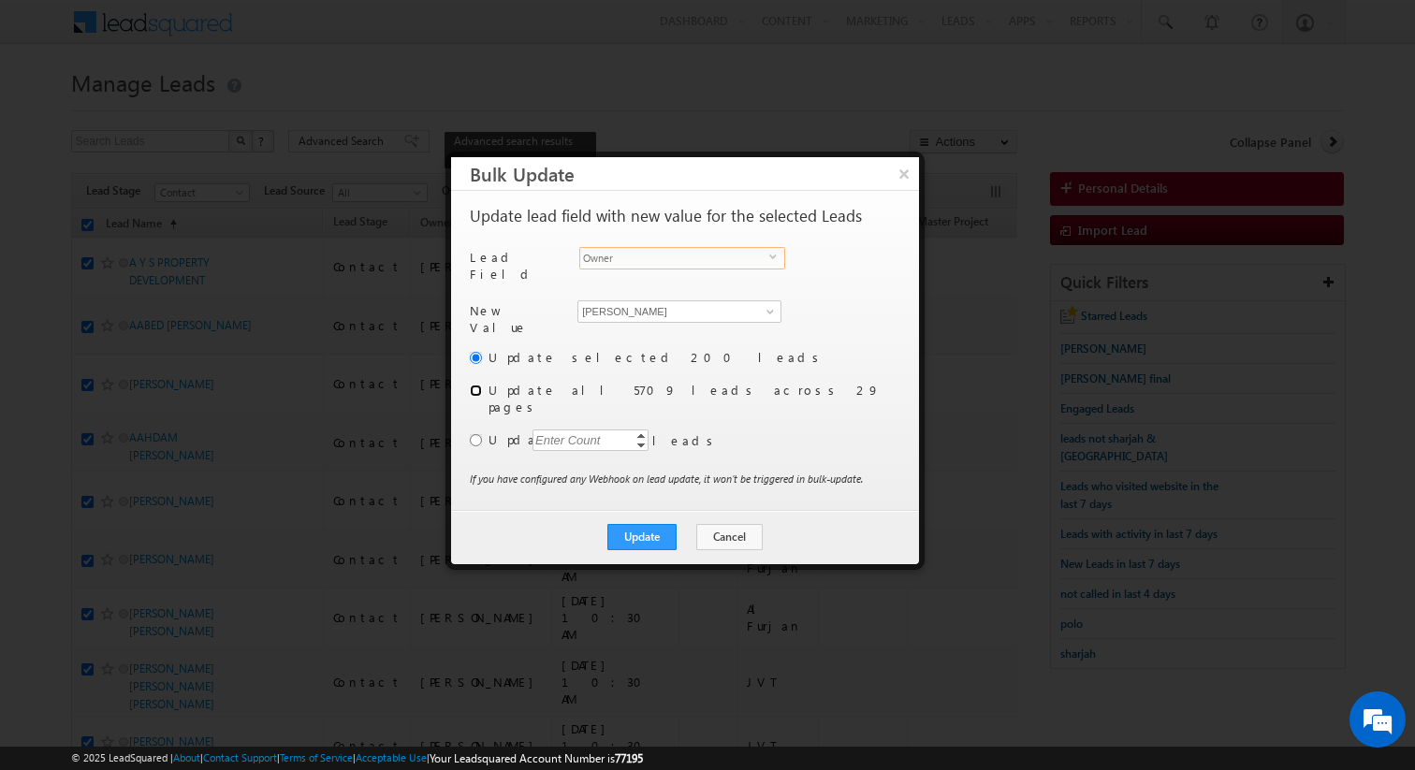
click at [476, 385] on input "radio" at bounding box center [476, 391] width 12 height 12
click at [643, 524] on button "Update" at bounding box center [641, 537] width 69 height 26
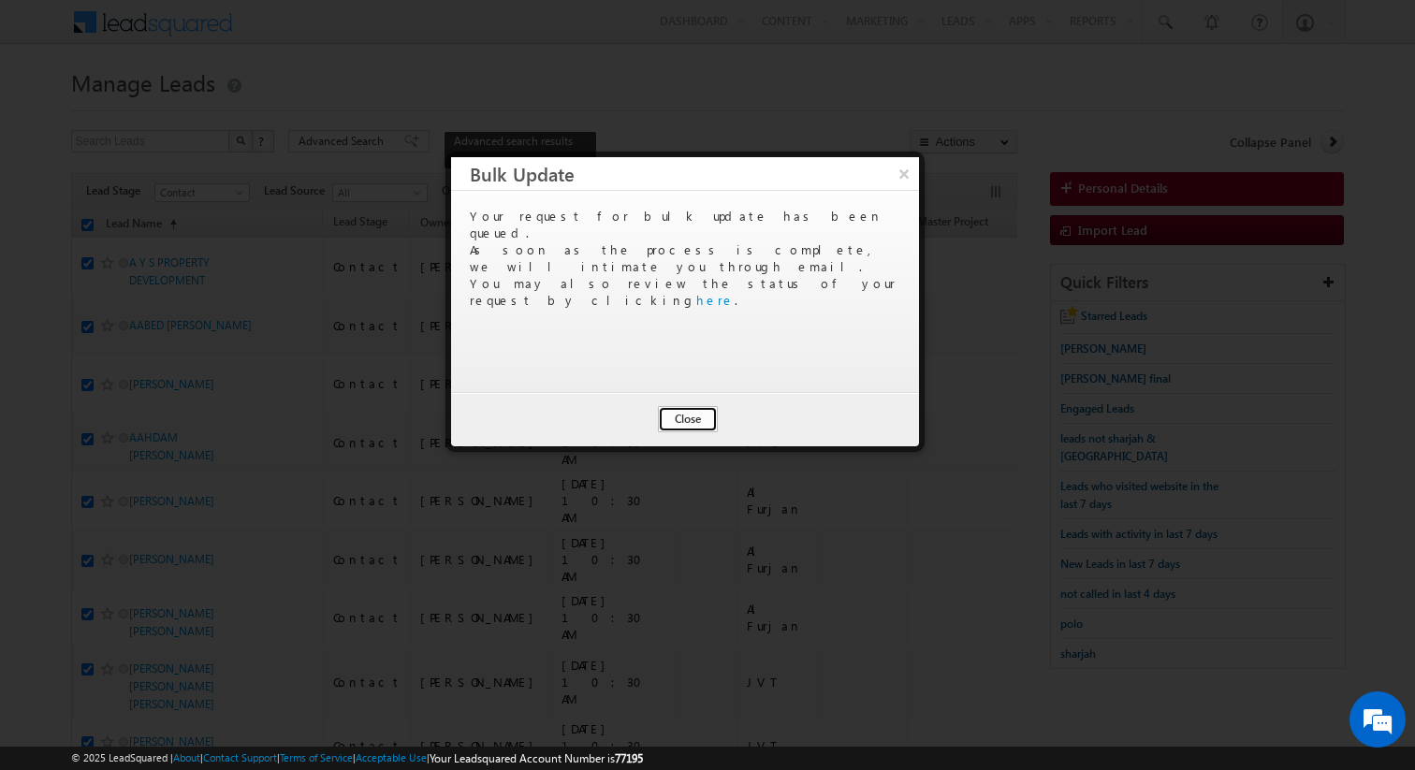
click at [695, 424] on button "Close" at bounding box center [688, 419] width 60 height 26
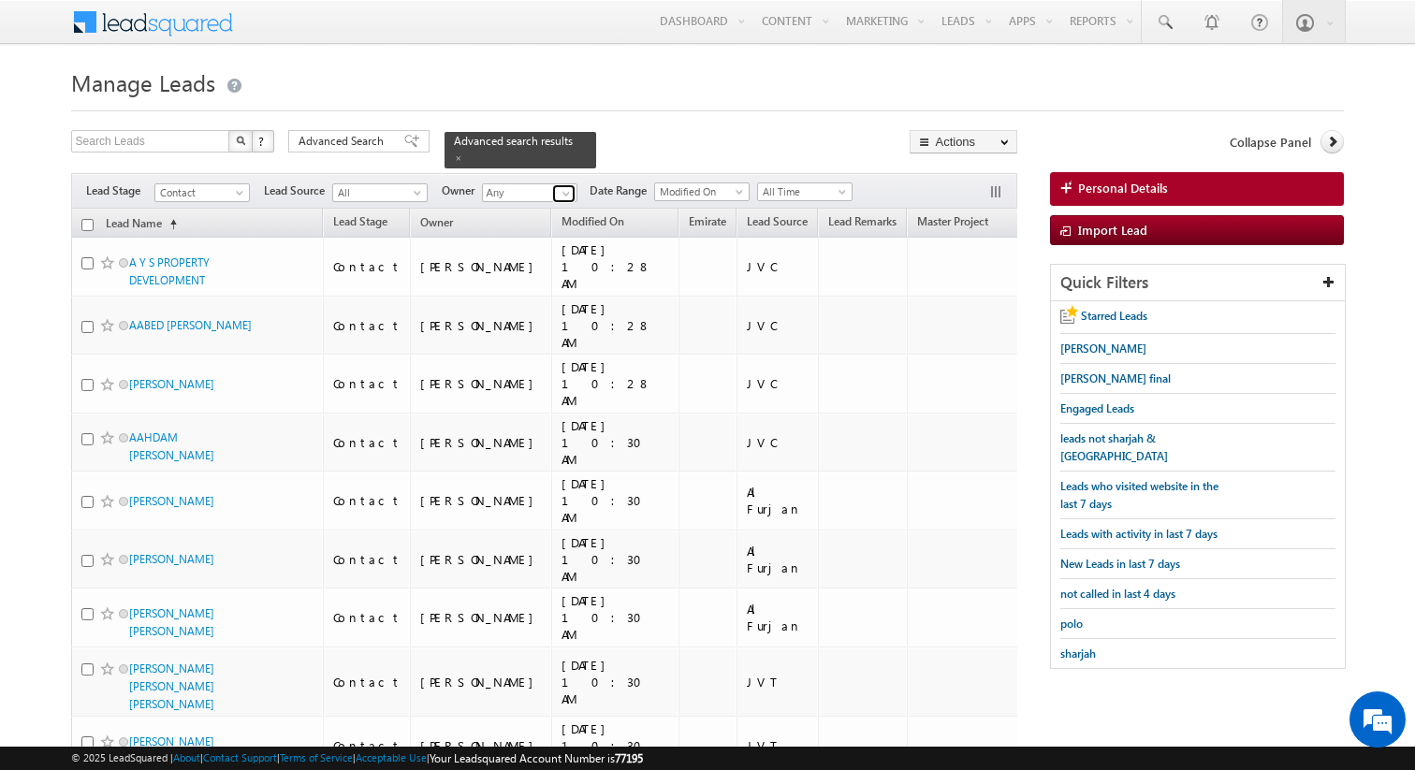
click at [568, 196] on span at bounding box center [566, 193] width 15 height 15
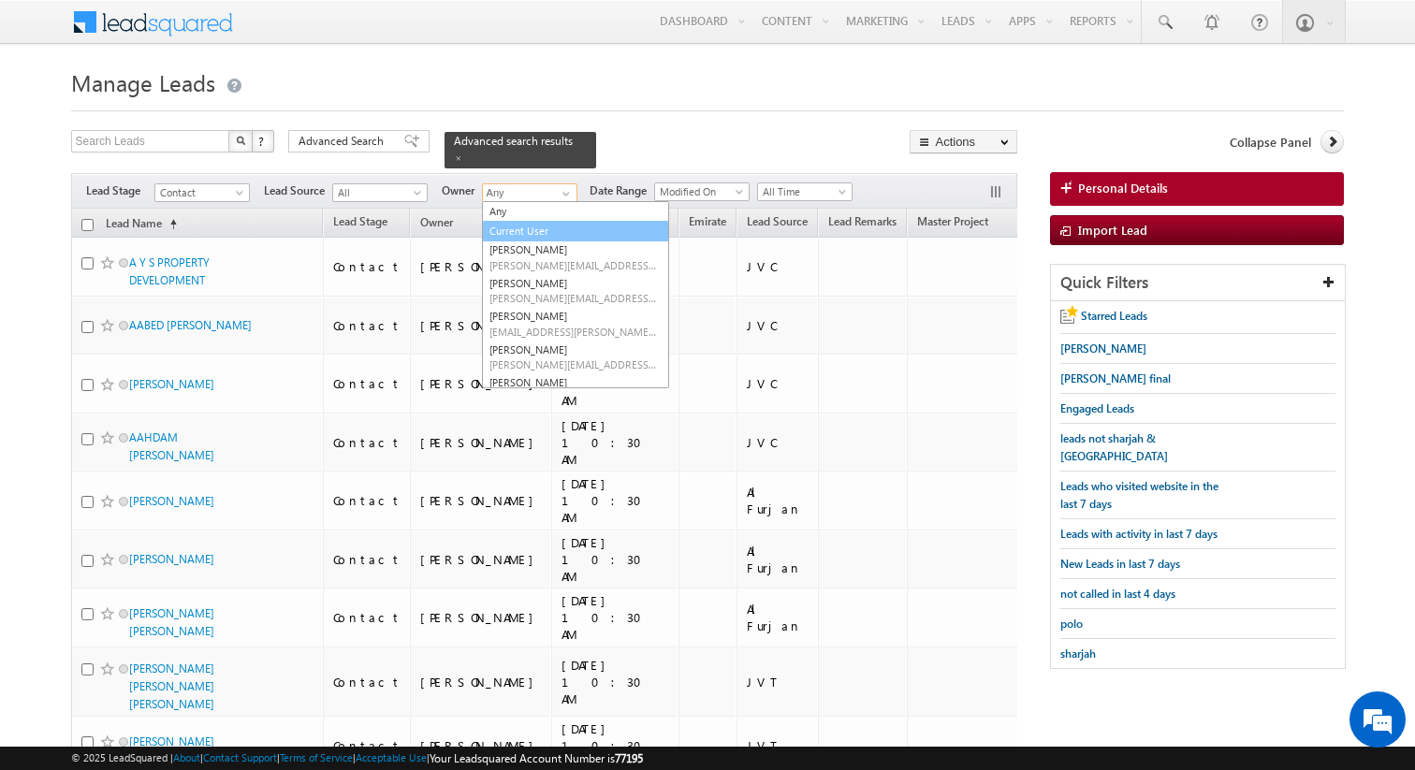
click at [538, 225] on link "Current User" at bounding box center [575, 232] width 187 height 22
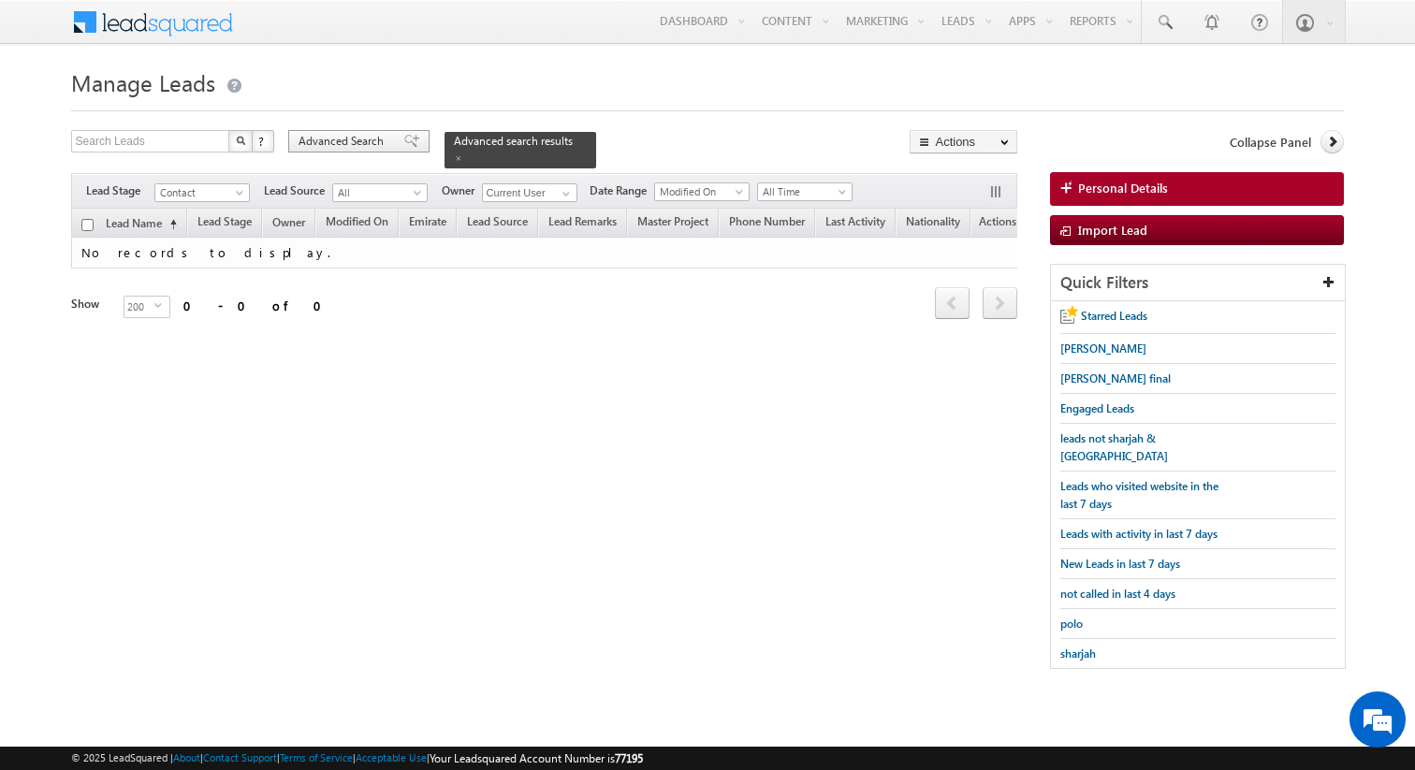
click at [381, 147] on span "Advanced Search" at bounding box center [344, 141] width 91 height 17
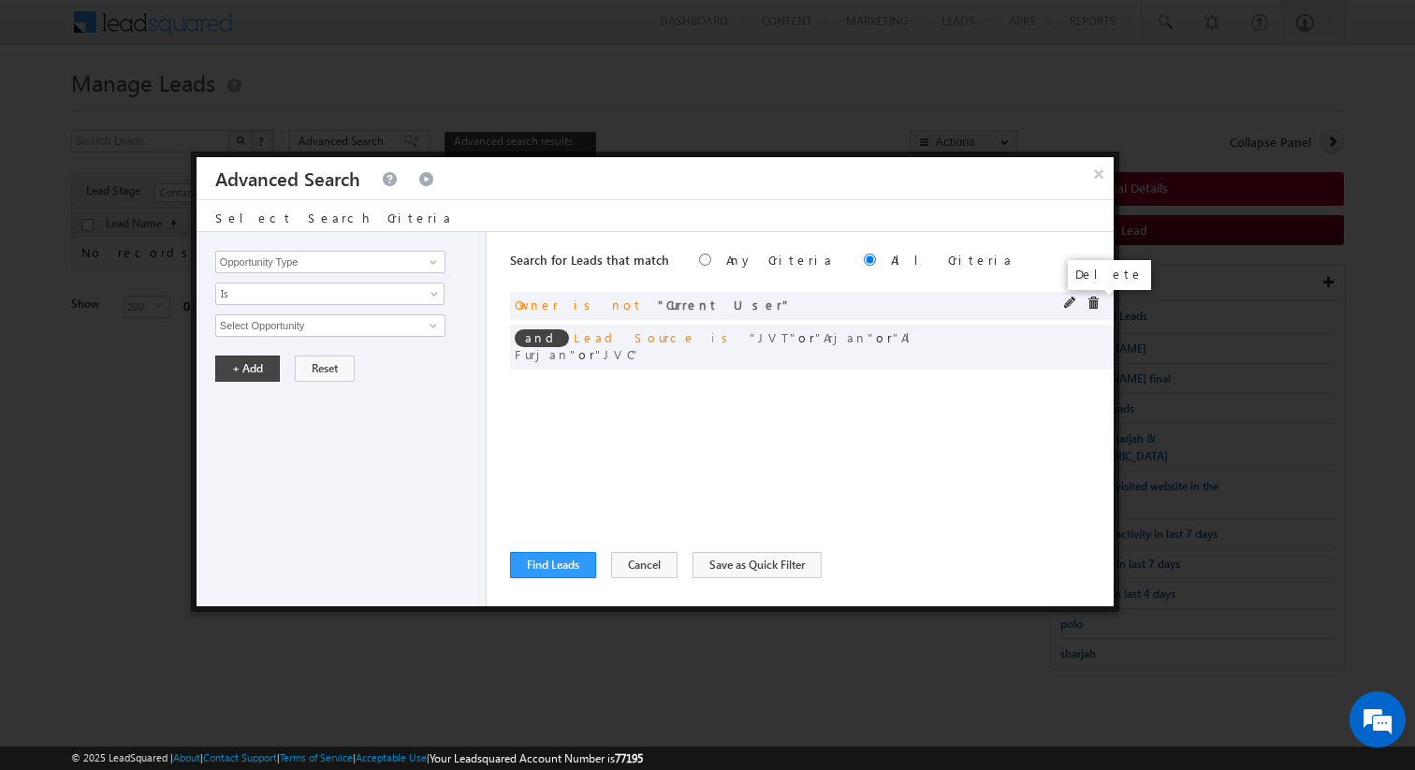
click at [1092, 300] on span at bounding box center [1093, 303] width 13 height 13
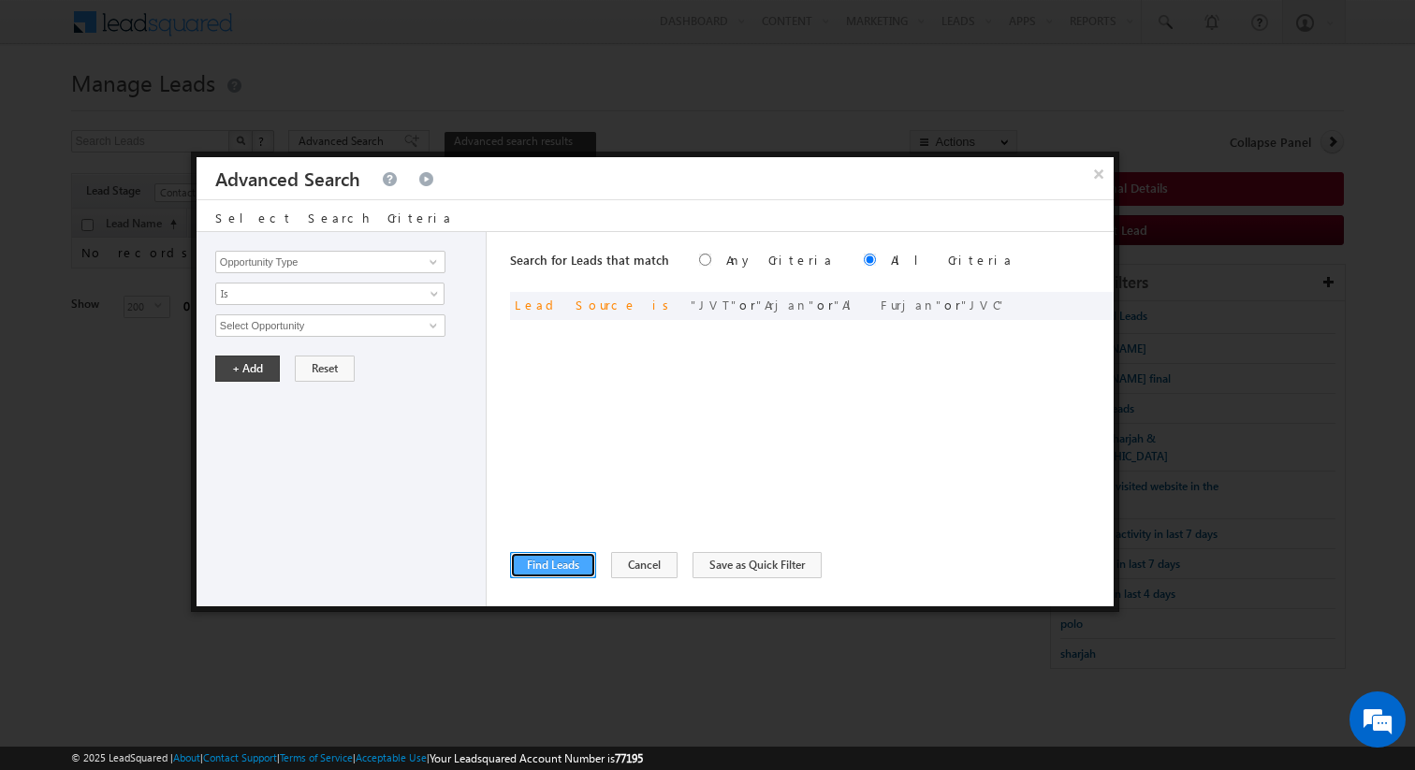
click at [556, 567] on button "Find Leads" at bounding box center [553, 565] width 86 height 26
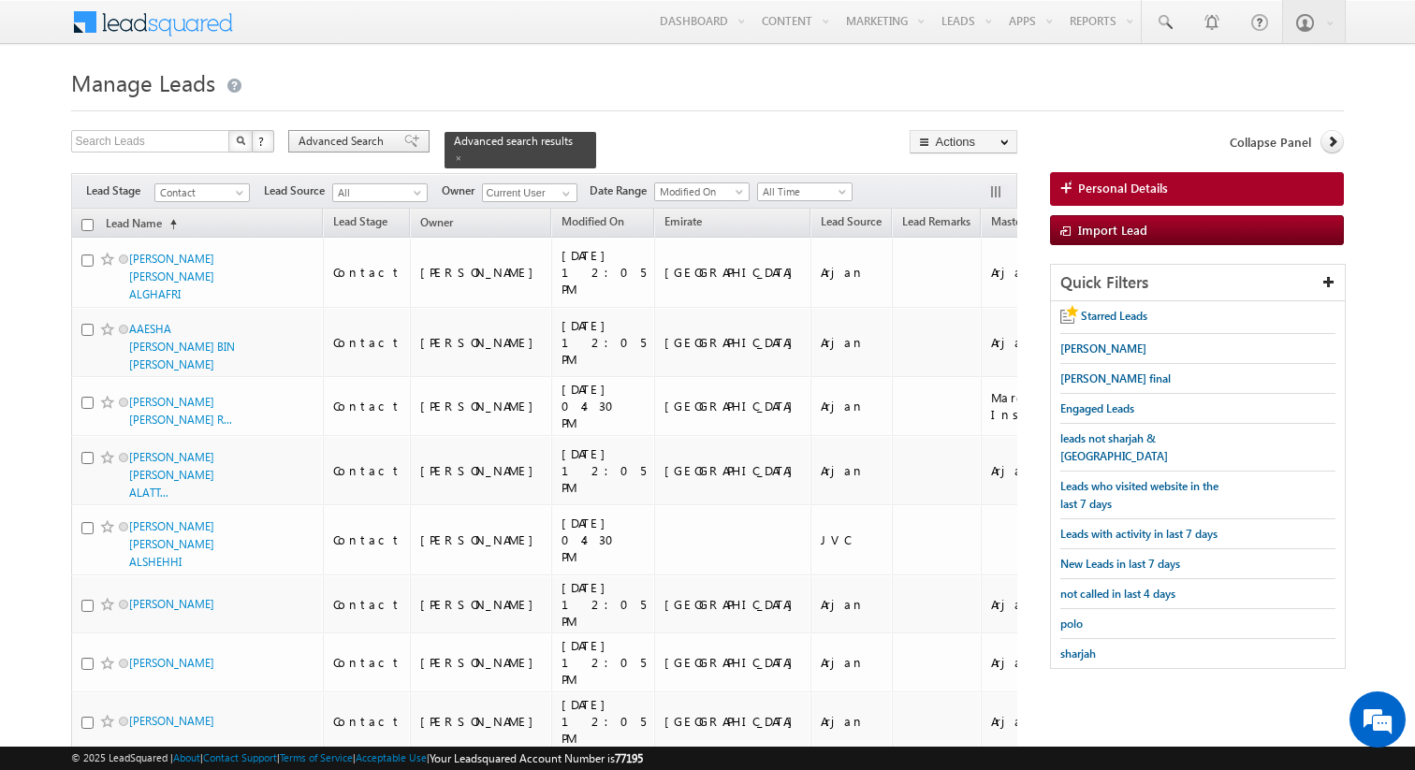
click at [404, 139] on span at bounding box center [411, 141] width 15 height 13
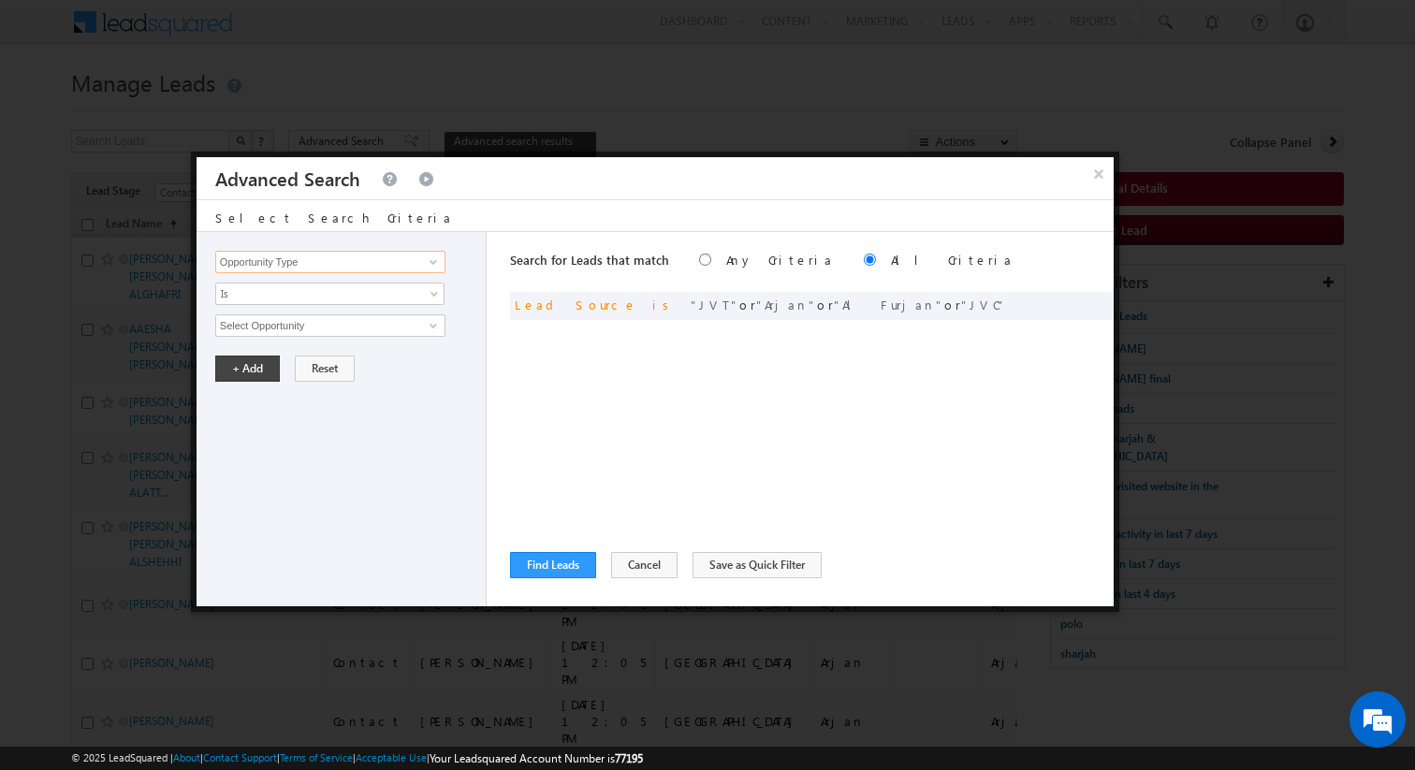
click at [388, 264] on input "Opportunity Type" at bounding box center [330, 262] width 230 height 22
click at [349, 289] on span "Is" at bounding box center [317, 293] width 203 height 17
click at [271, 338] on link "Is Not" at bounding box center [330, 334] width 228 height 17
click at [265, 315] on input "Select Activity" at bounding box center [330, 326] width 230 height 22
click at [270, 326] on input "Select Activity" at bounding box center [330, 326] width 230 height 22
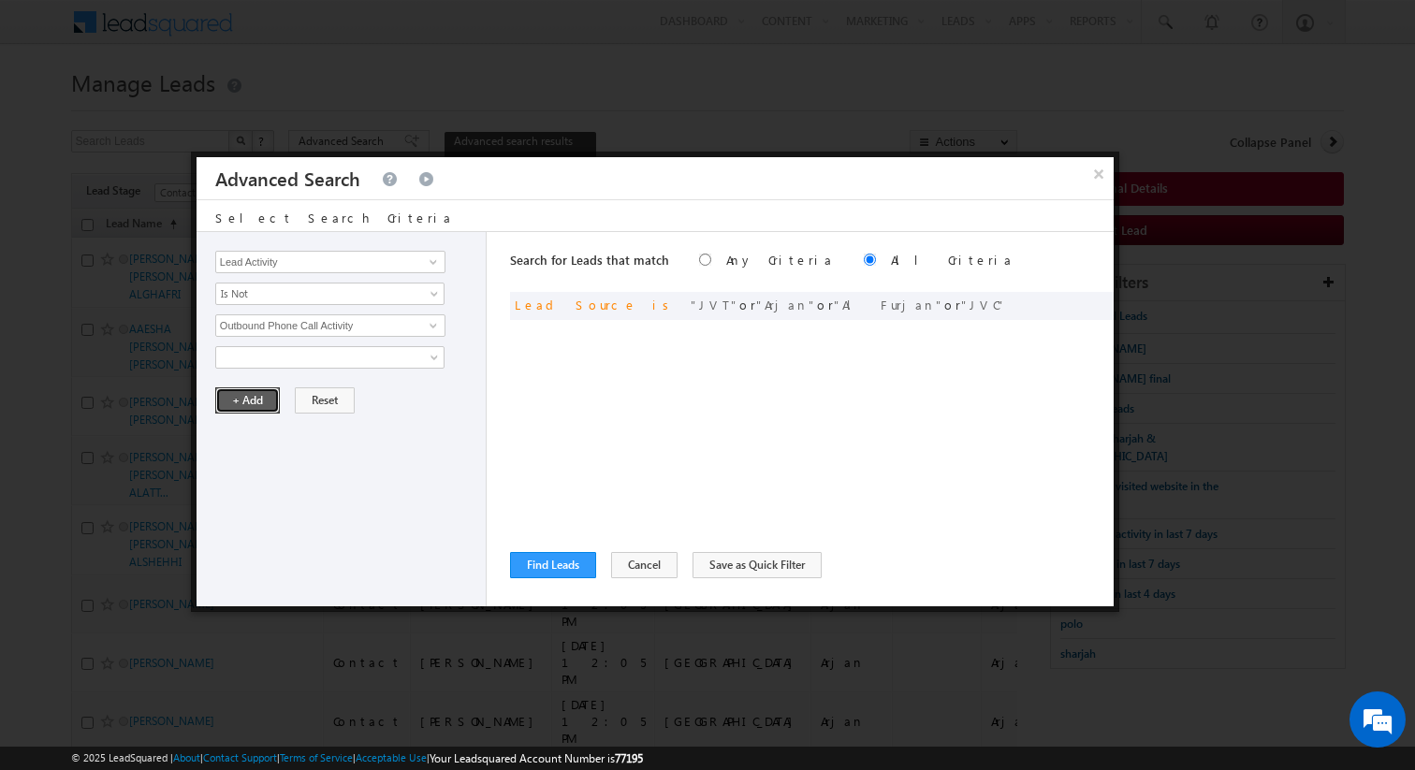
click at [248, 404] on button "+ Add" at bounding box center [247, 401] width 65 height 26
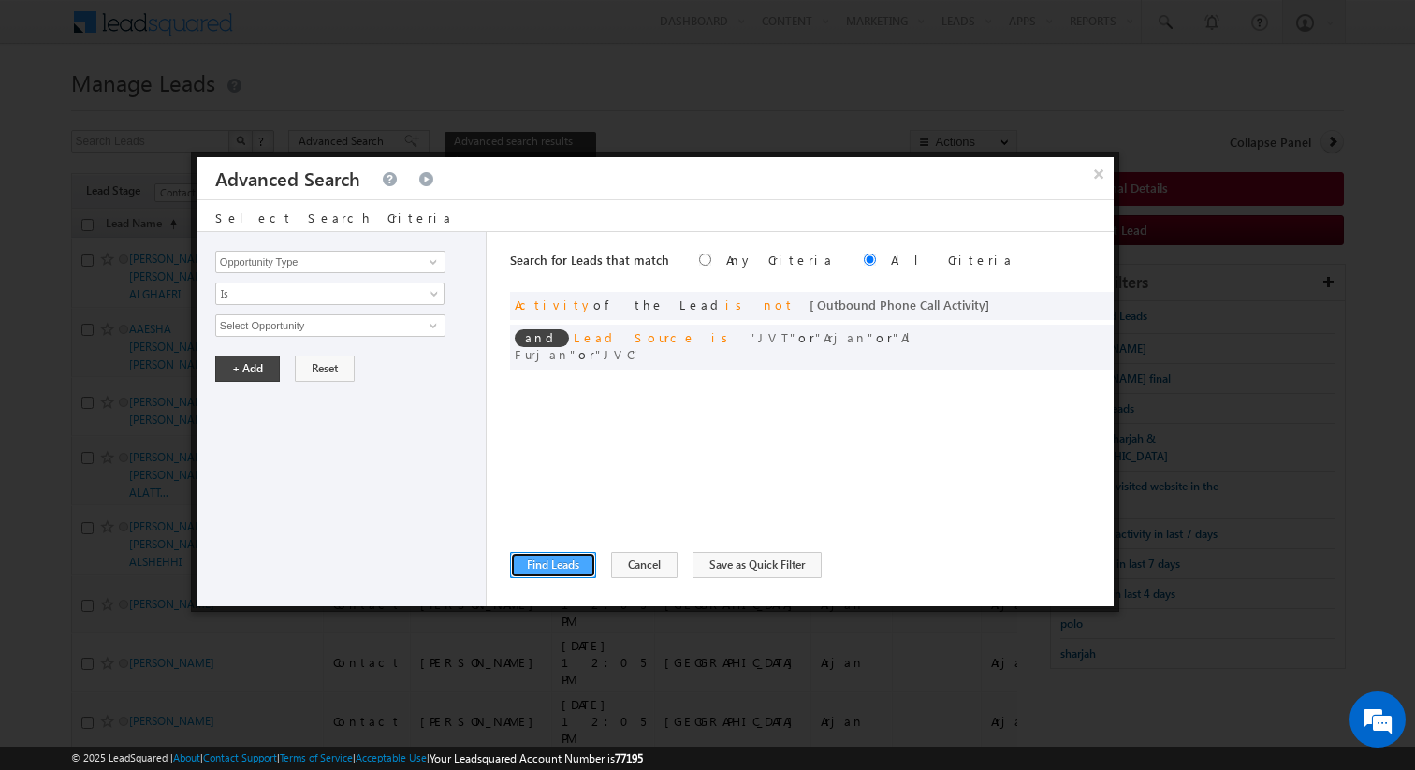
click at [549, 562] on button "Find Leads" at bounding box center [553, 565] width 86 height 26
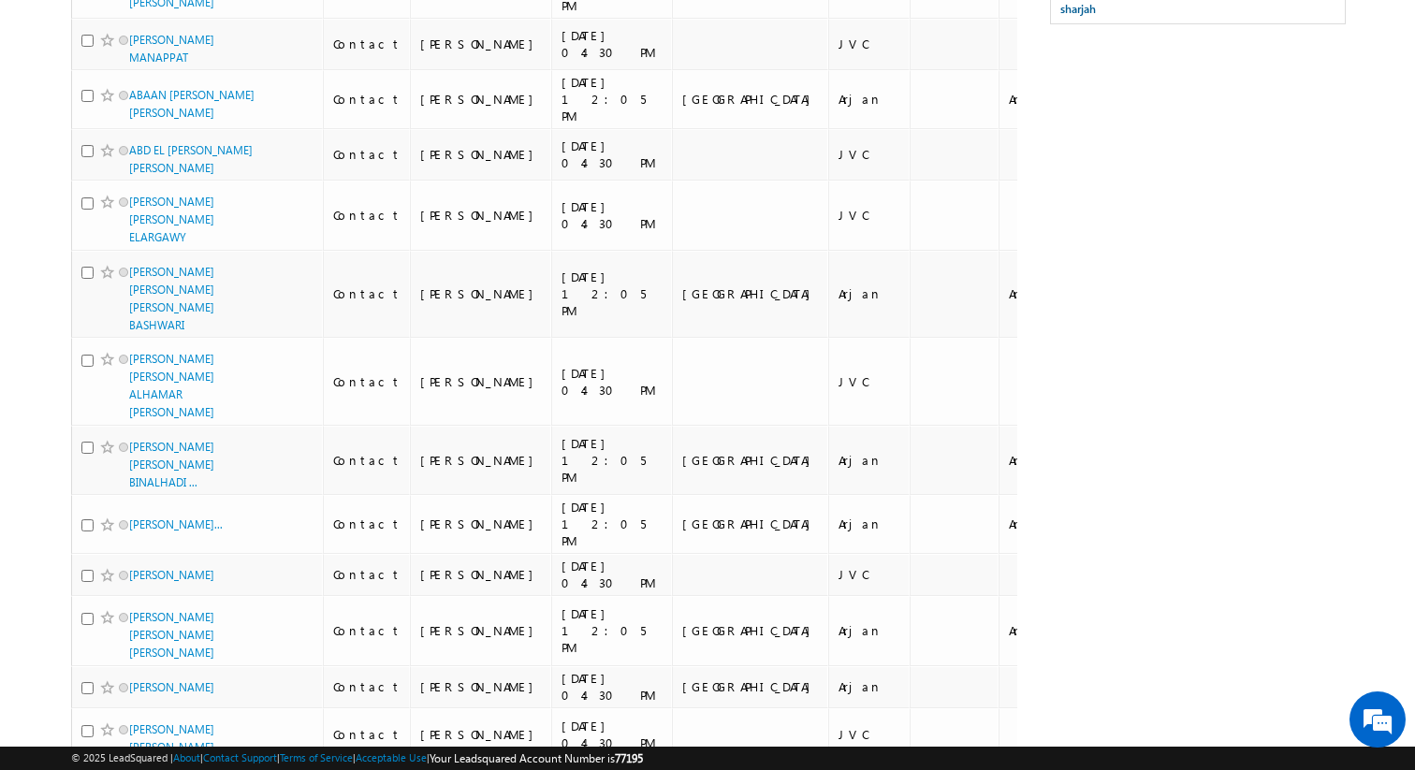
scroll to position [0, 0]
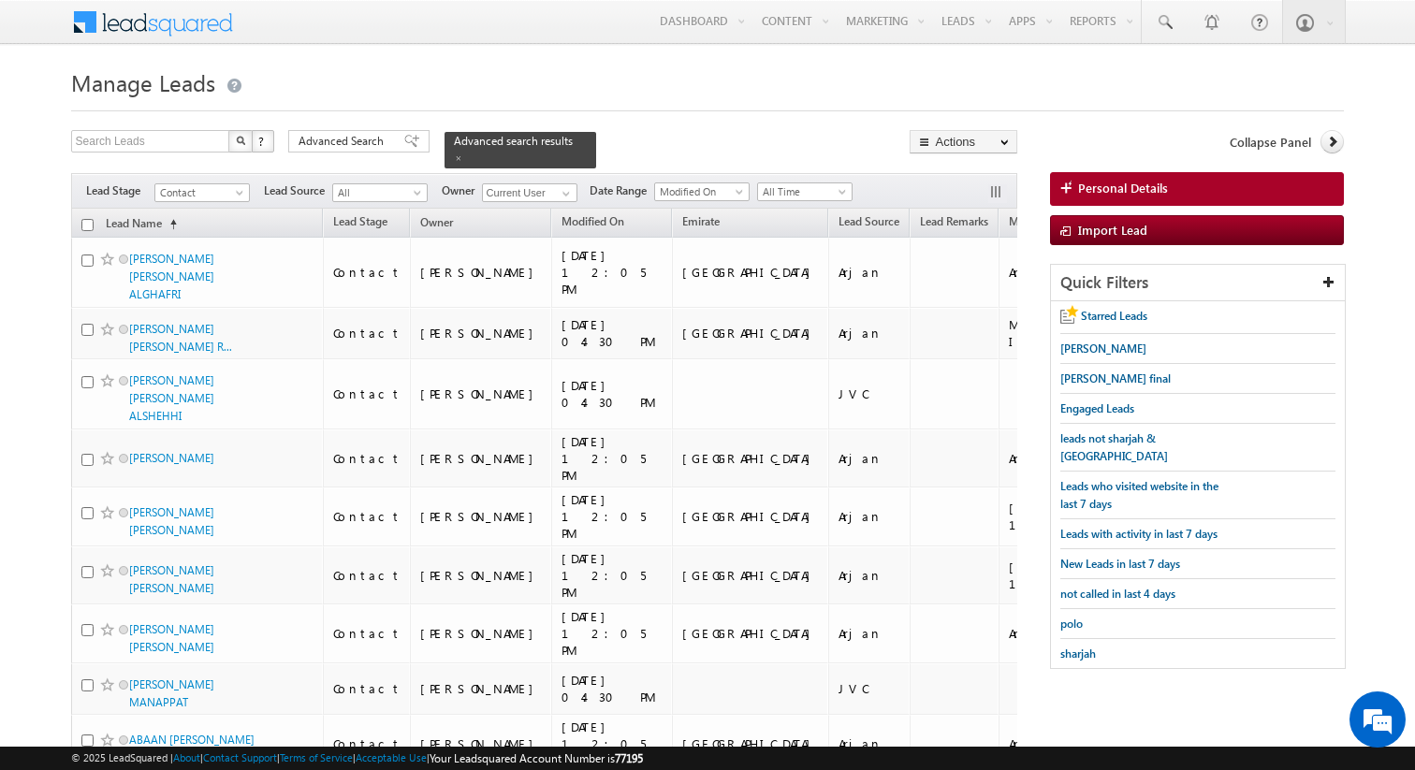
click at [89, 228] on input "checkbox" at bounding box center [87, 225] width 12 height 12
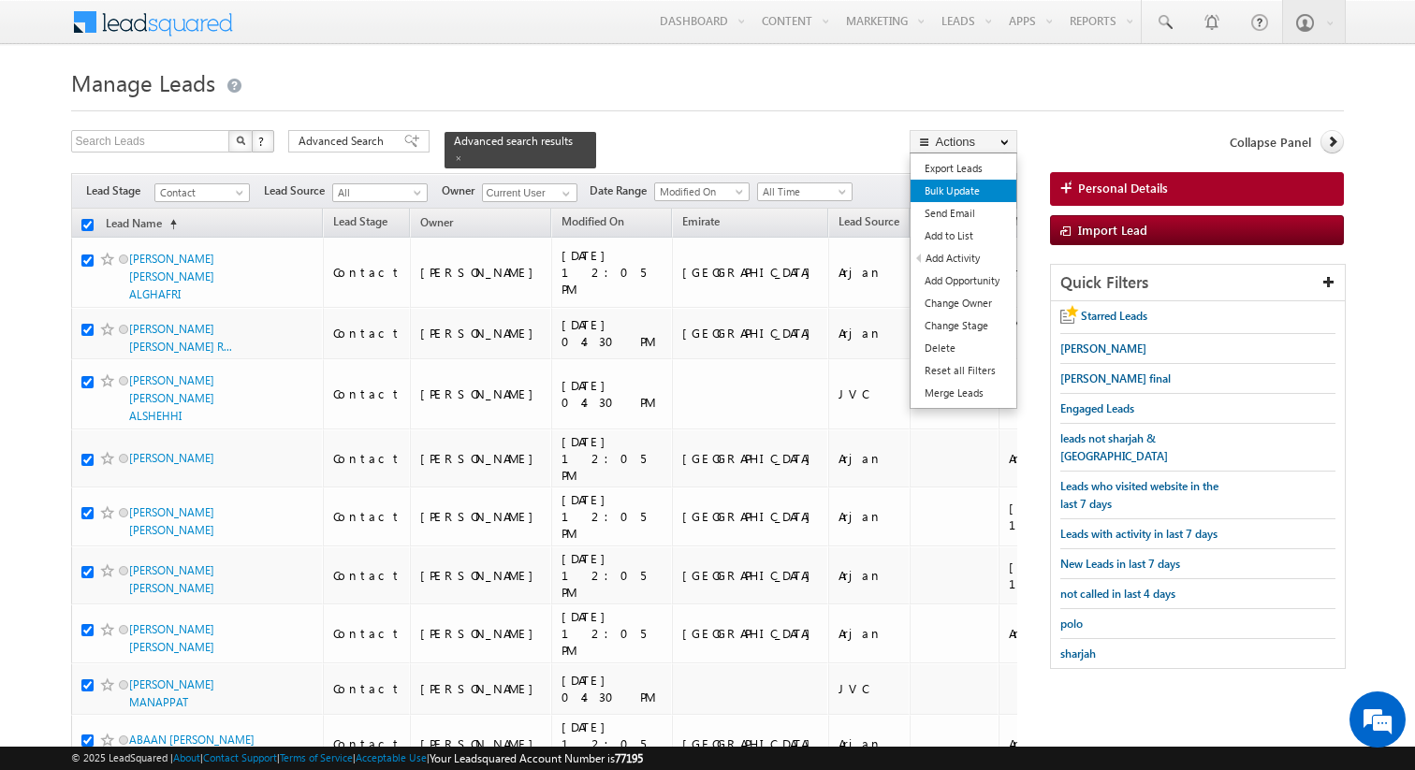
click at [966, 186] on link "Bulk Update" at bounding box center [964, 191] width 106 height 22
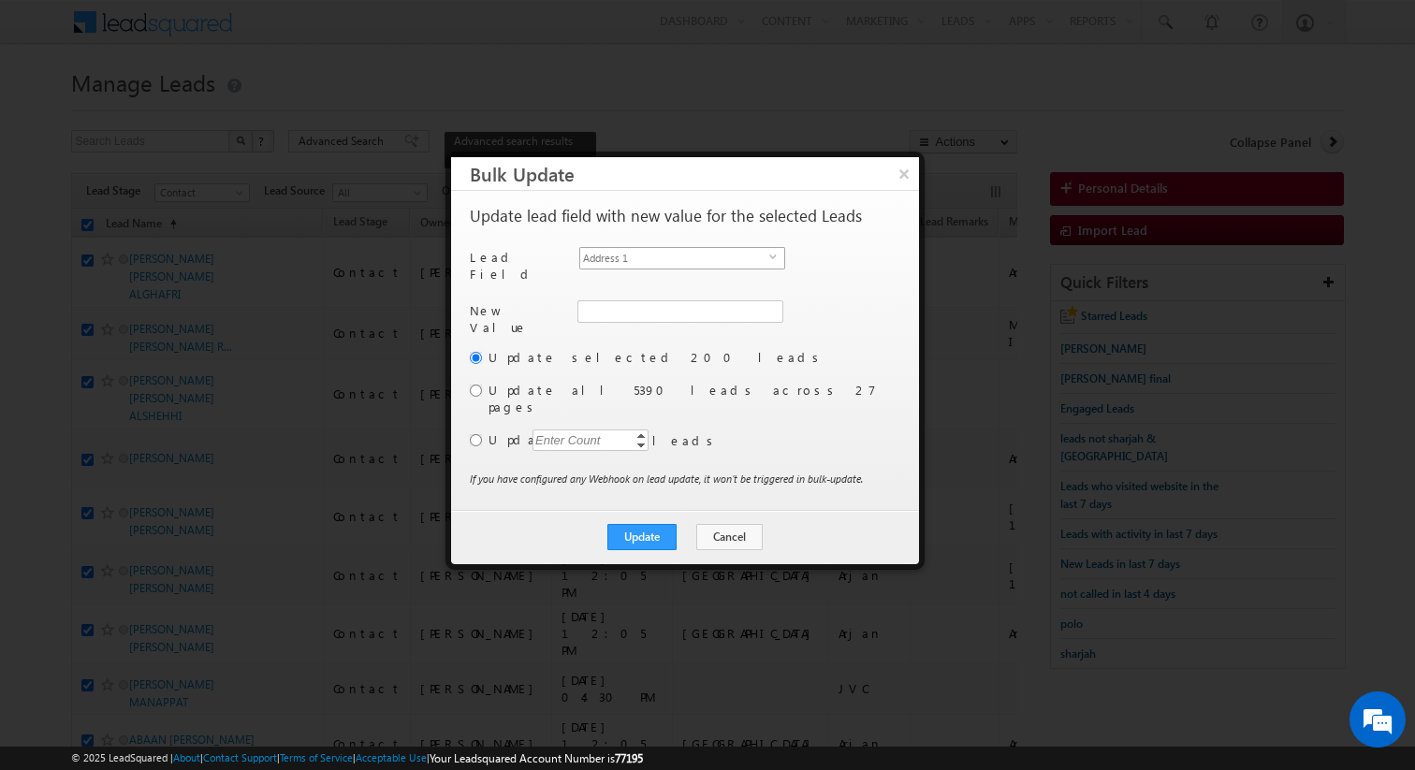
click at [712, 260] on span "Address 1" at bounding box center [674, 258] width 189 height 21
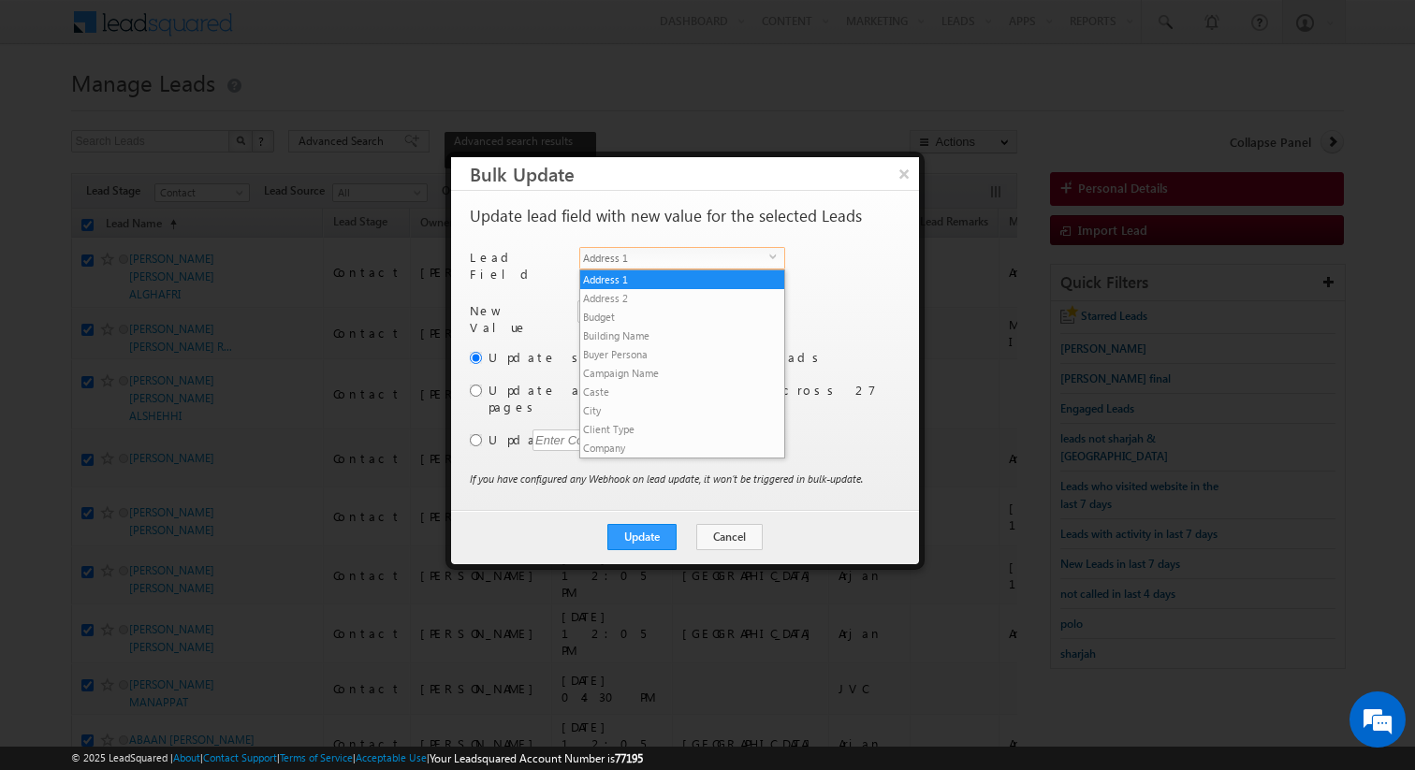
scroll to position [712, 0]
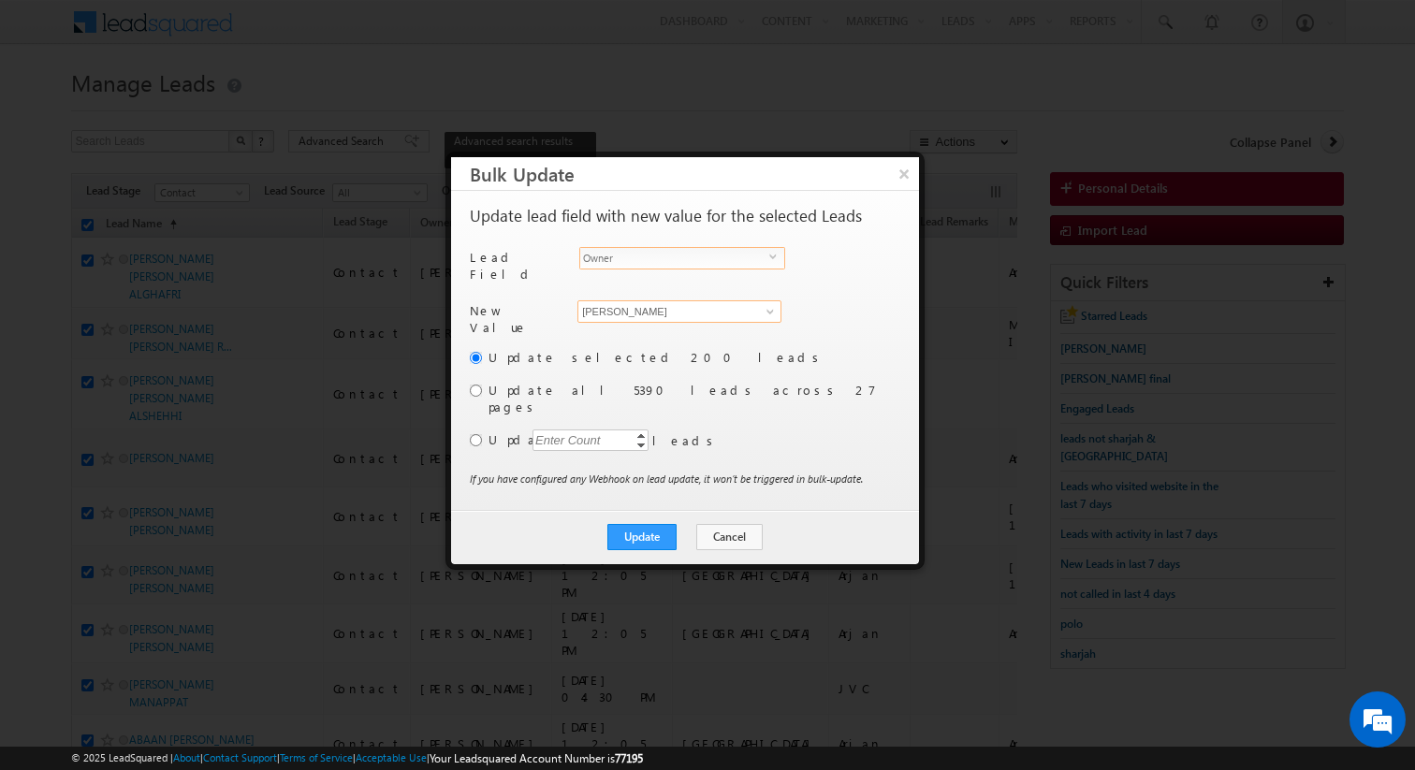
click at [675, 300] on input "[PERSON_NAME]" at bounding box center [680, 311] width 204 height 22
click at [675, 329] on link "Shiva Sisodia shiva.sisodia@indglobal.ae" at bounding box center [680, 341] width 204 height 36
click at [473, 434] on input "radio" at bounding box center [476, 440] width 12 height 12
click at [563, 430] on div "Enter Count" at bounding box center [568, 441] width 71 height 22
click at [643, 524] on button "Update" at bounding box center [641, 537] width 69 height 26
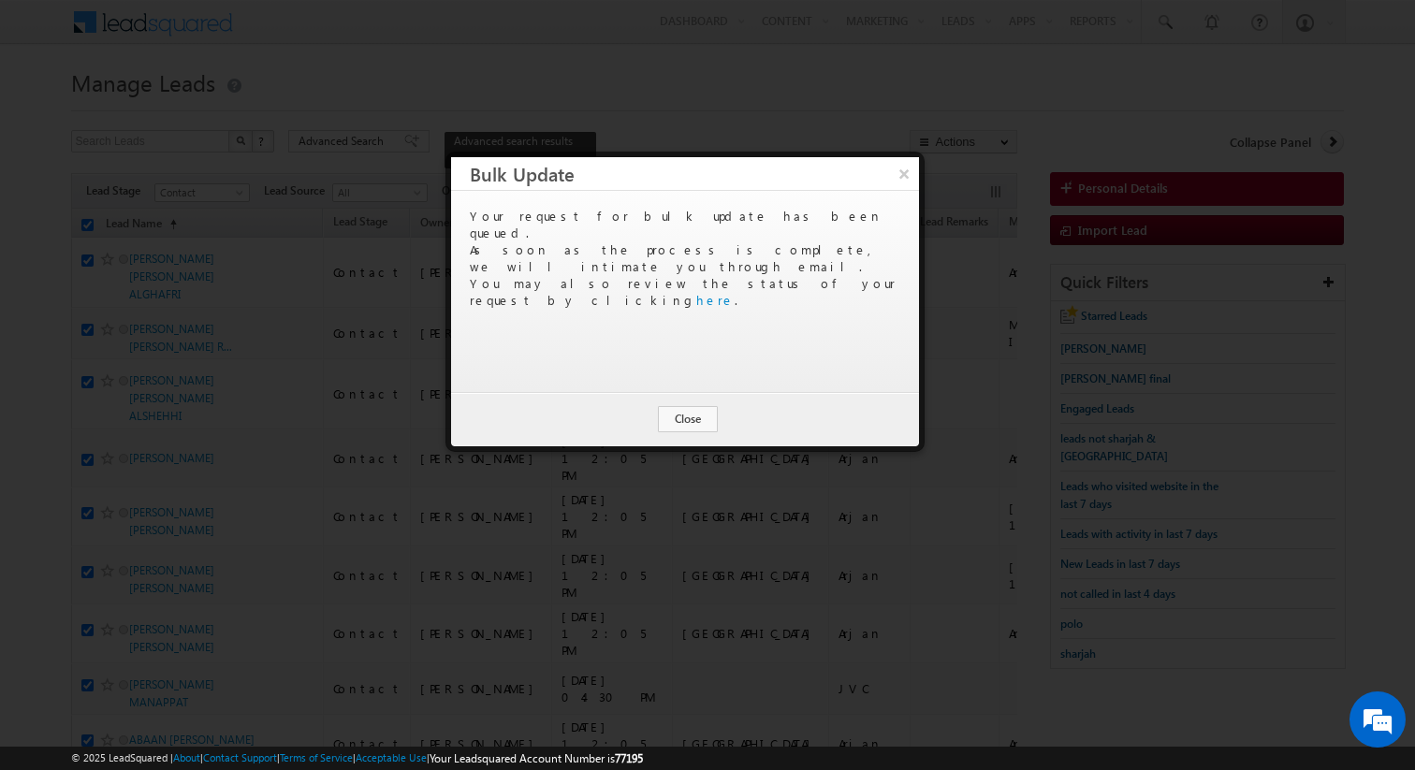
click at [690, 432] on div "Update Cancel Close" at bounding box center [685, 419] width 468 height 54
click at [695, 421] on button "Close" at bounding box center [688, 419] width 60 height 26
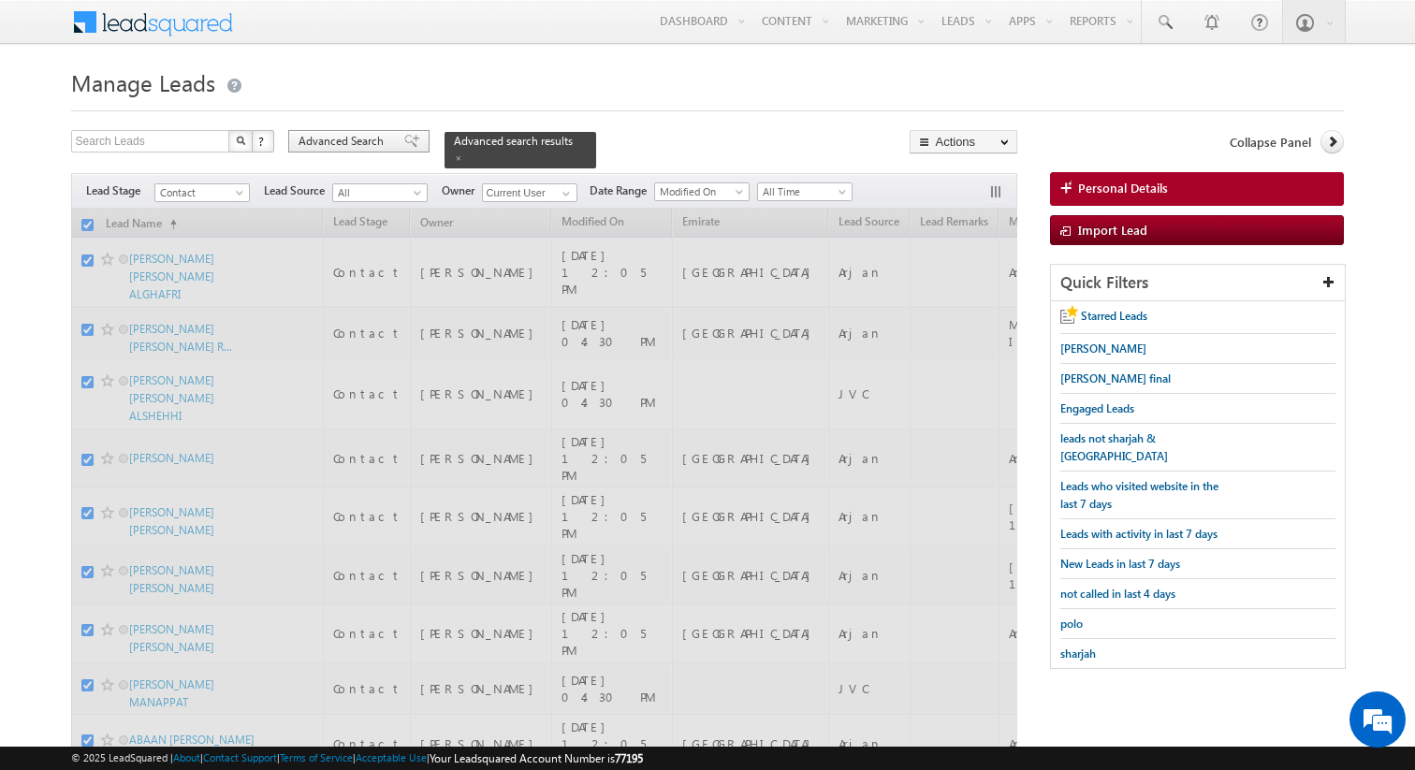
click at [376, 149] on span "Advanced Search" at bounding box center [344, 141] width 91 height 17
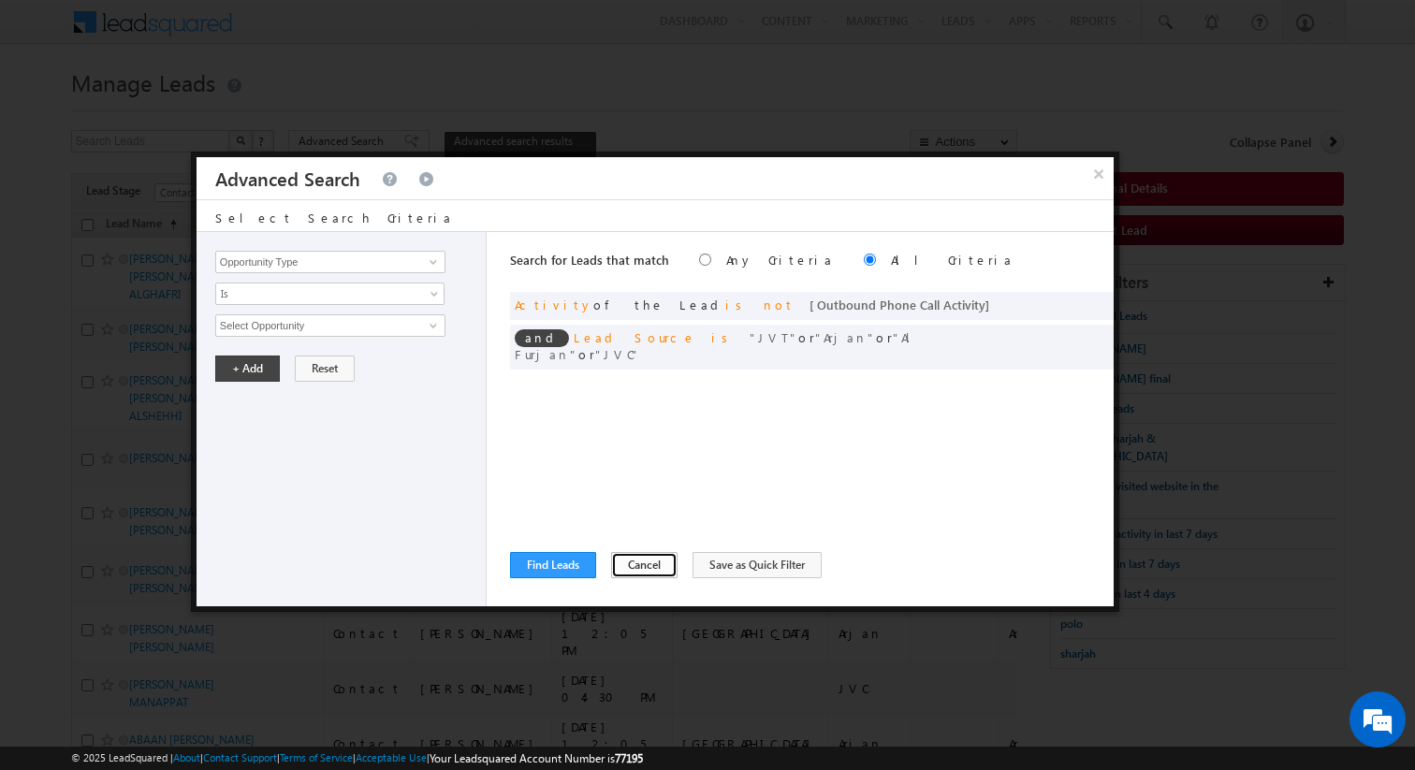
click at [643, 566] on button "Cancel" at bounding box center [644, 565] width 66 height 26
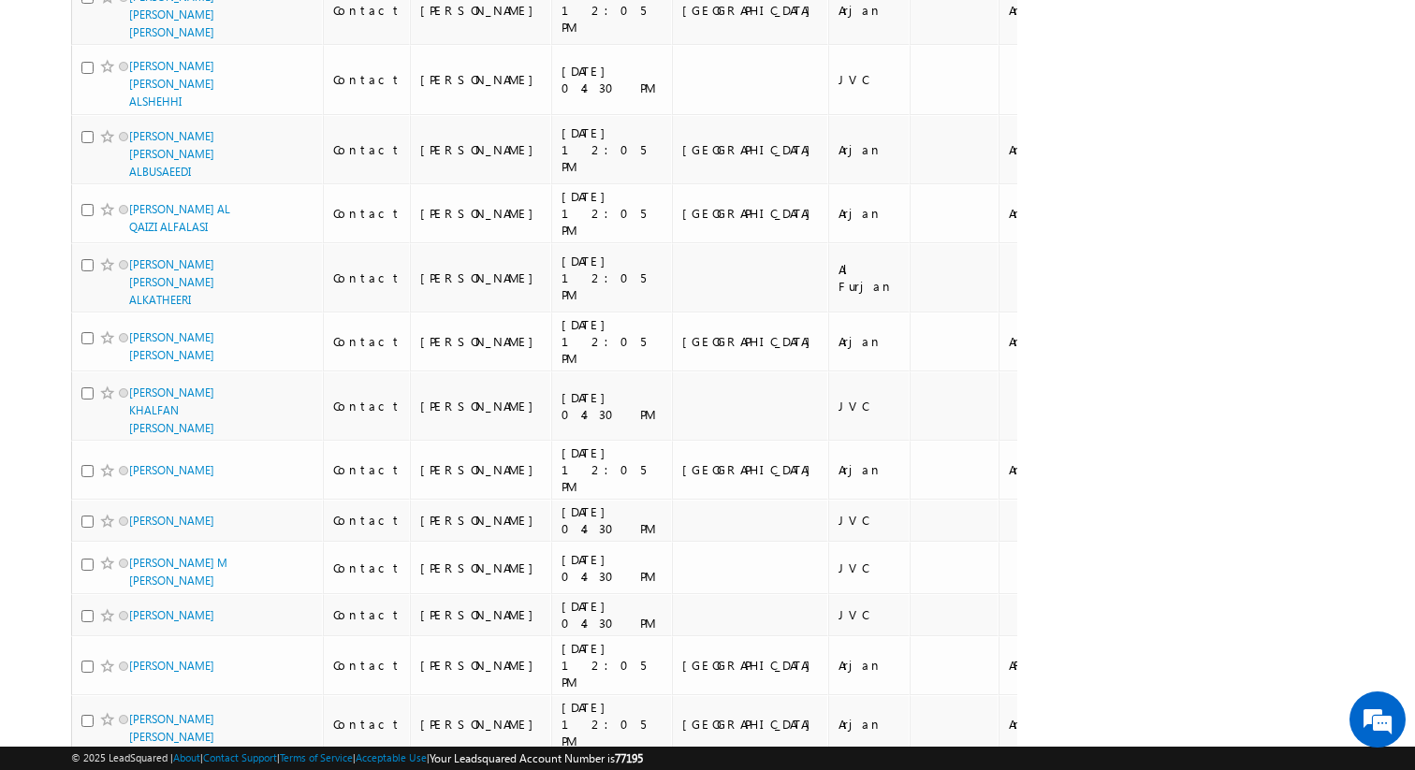
scroll to position [4449, 0]
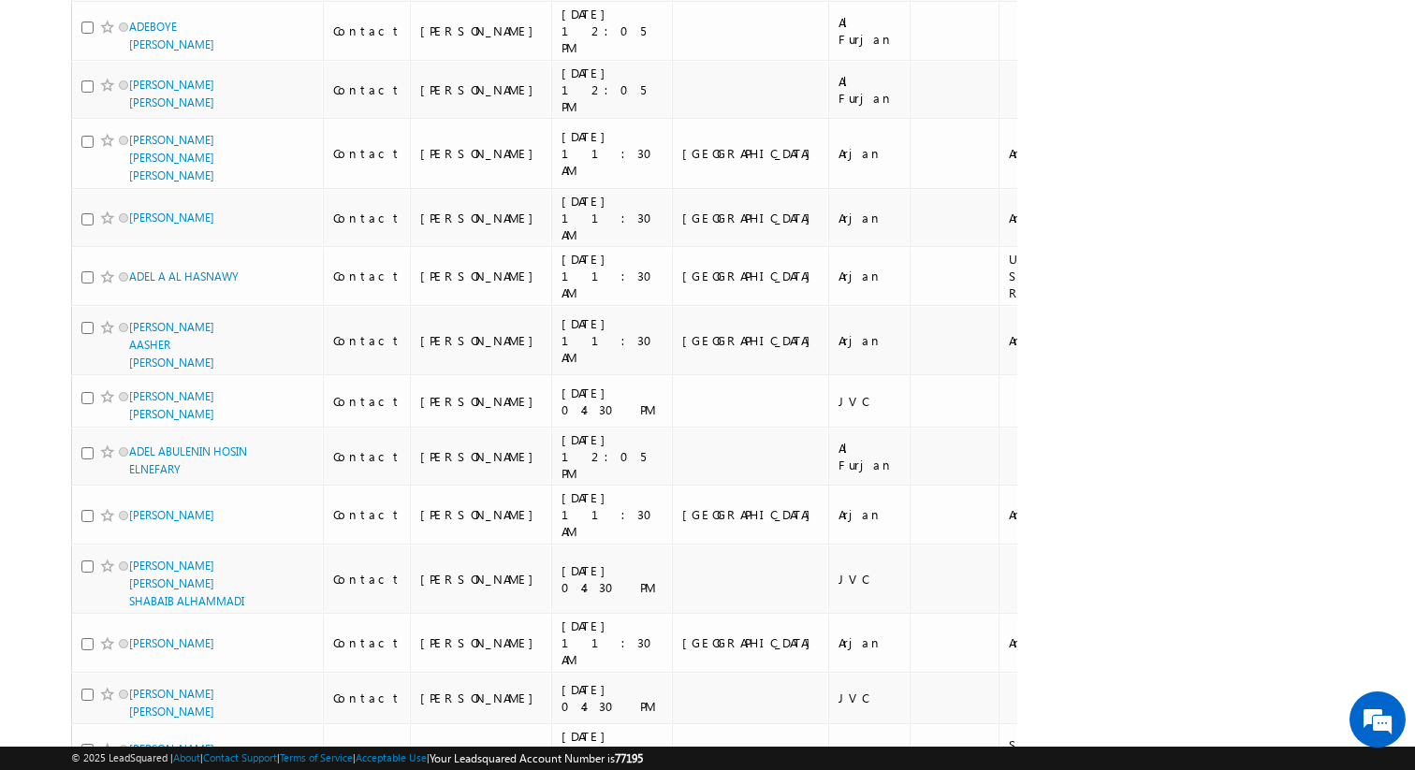
scroll to position [10052, 0]
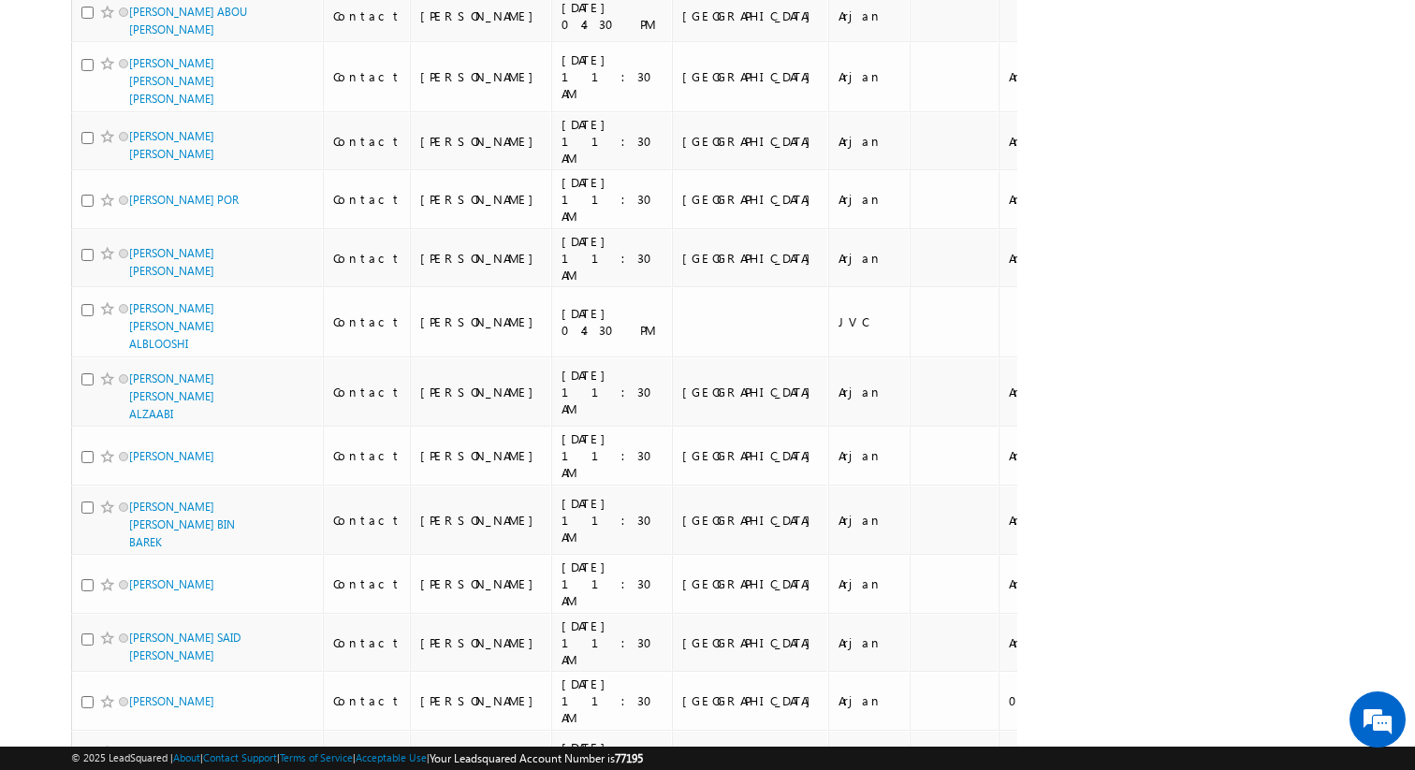
scroll to position [0, 0]
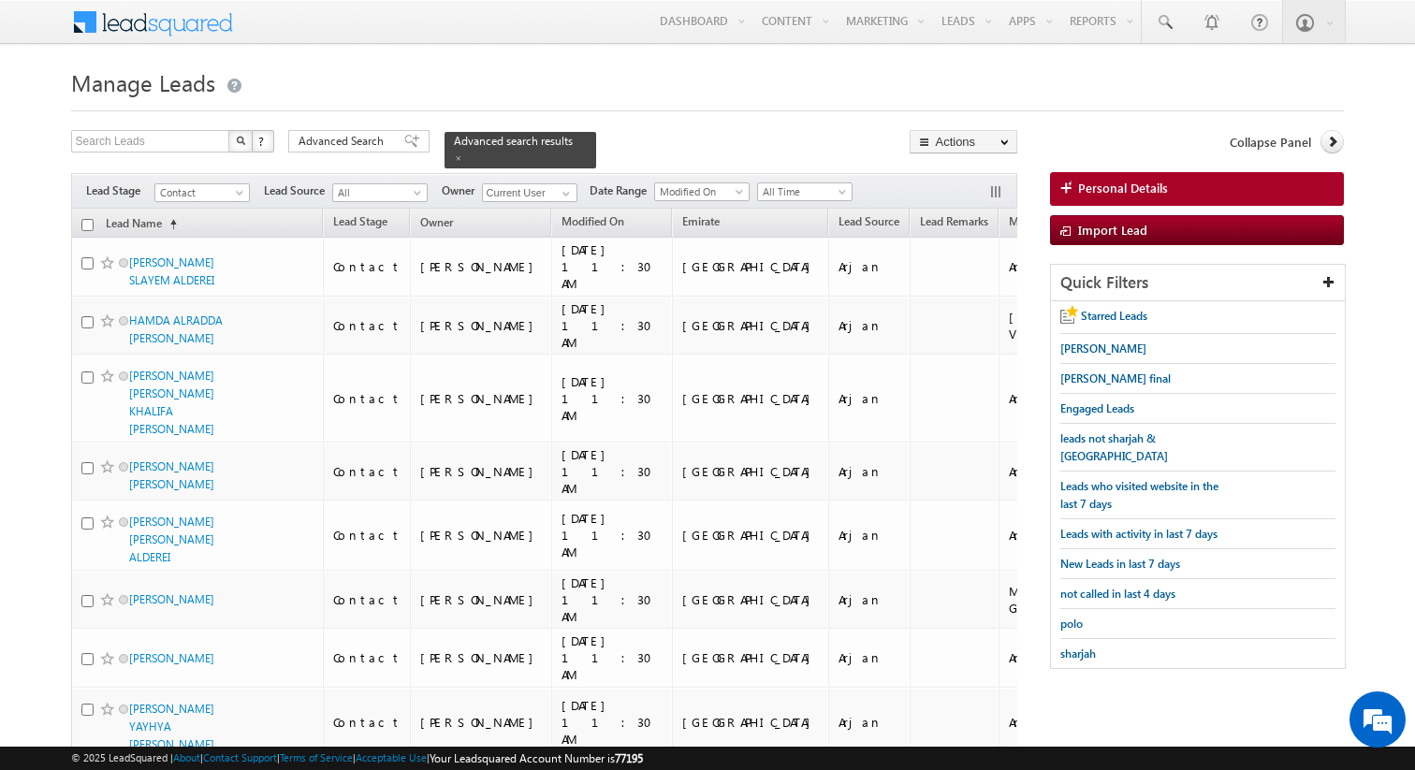
click at [90, 224] on input "checkbox" at bounding box center [87, 225] width 12 height 12
checkbox input "true"
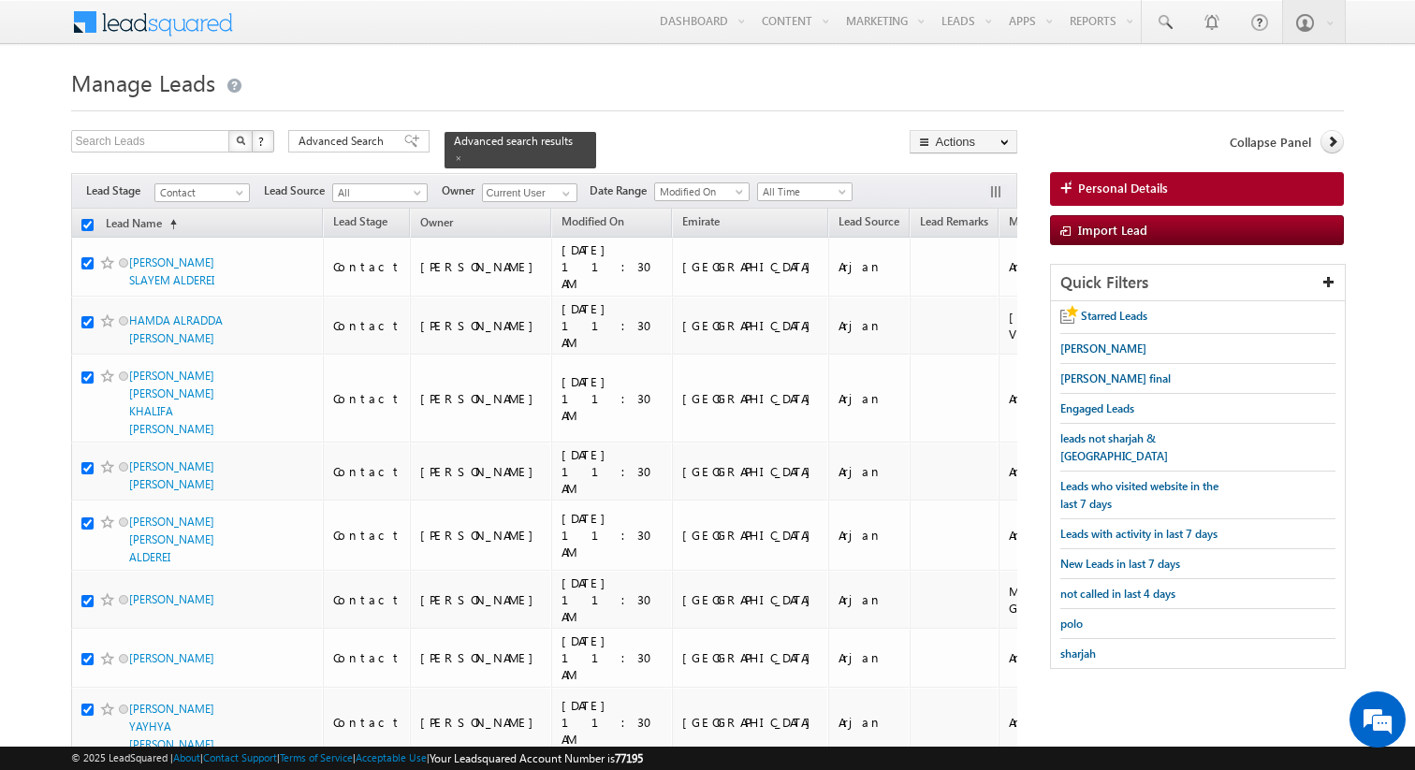
checkbox input "true"
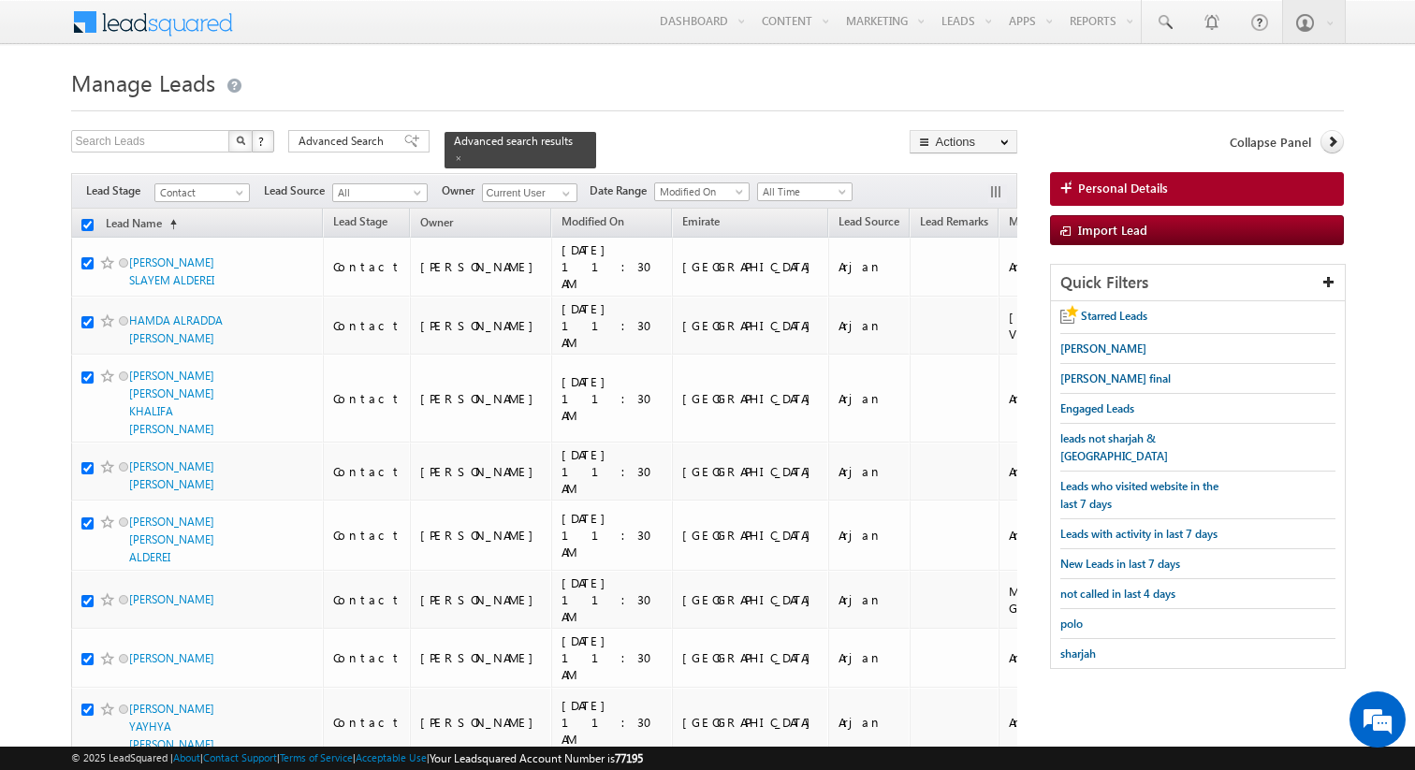
checkbox input "true"
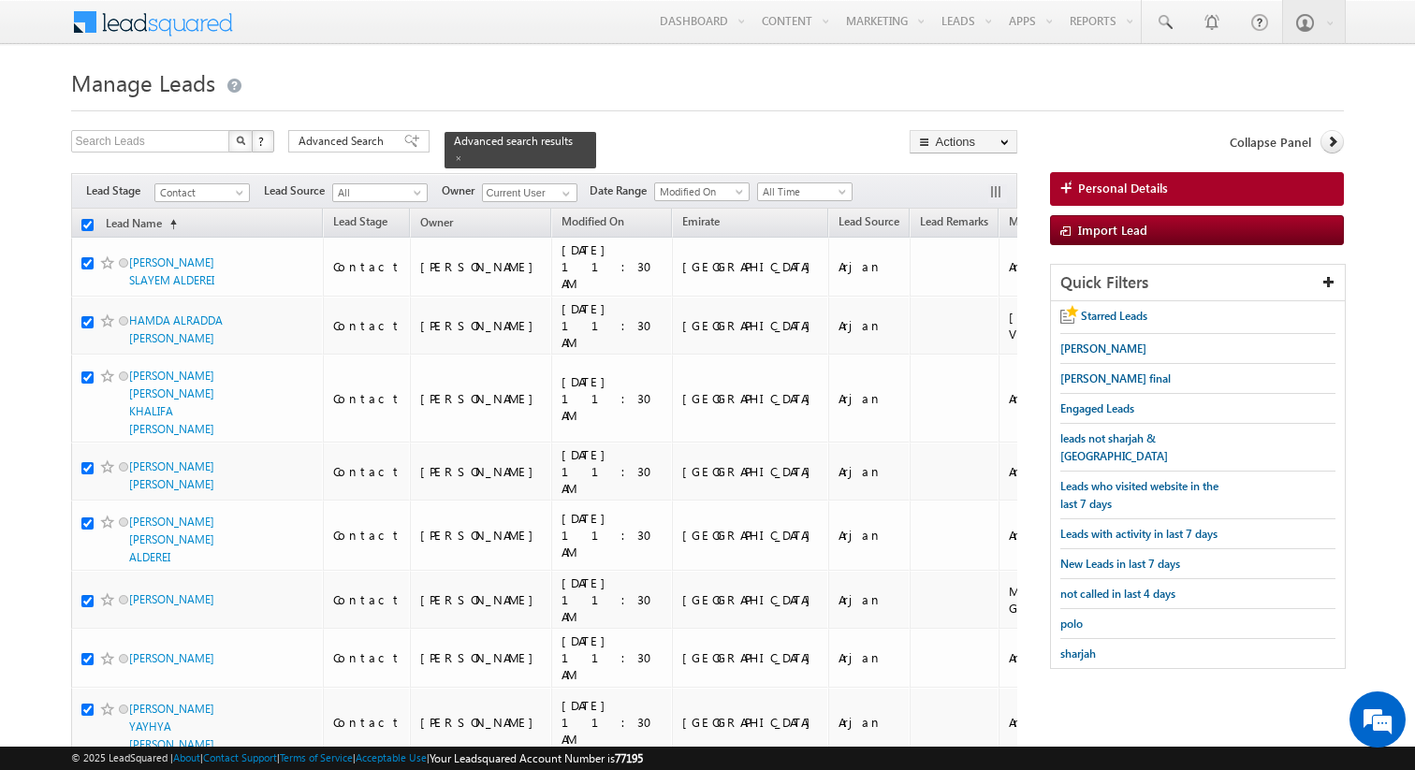
checkbox input "true"
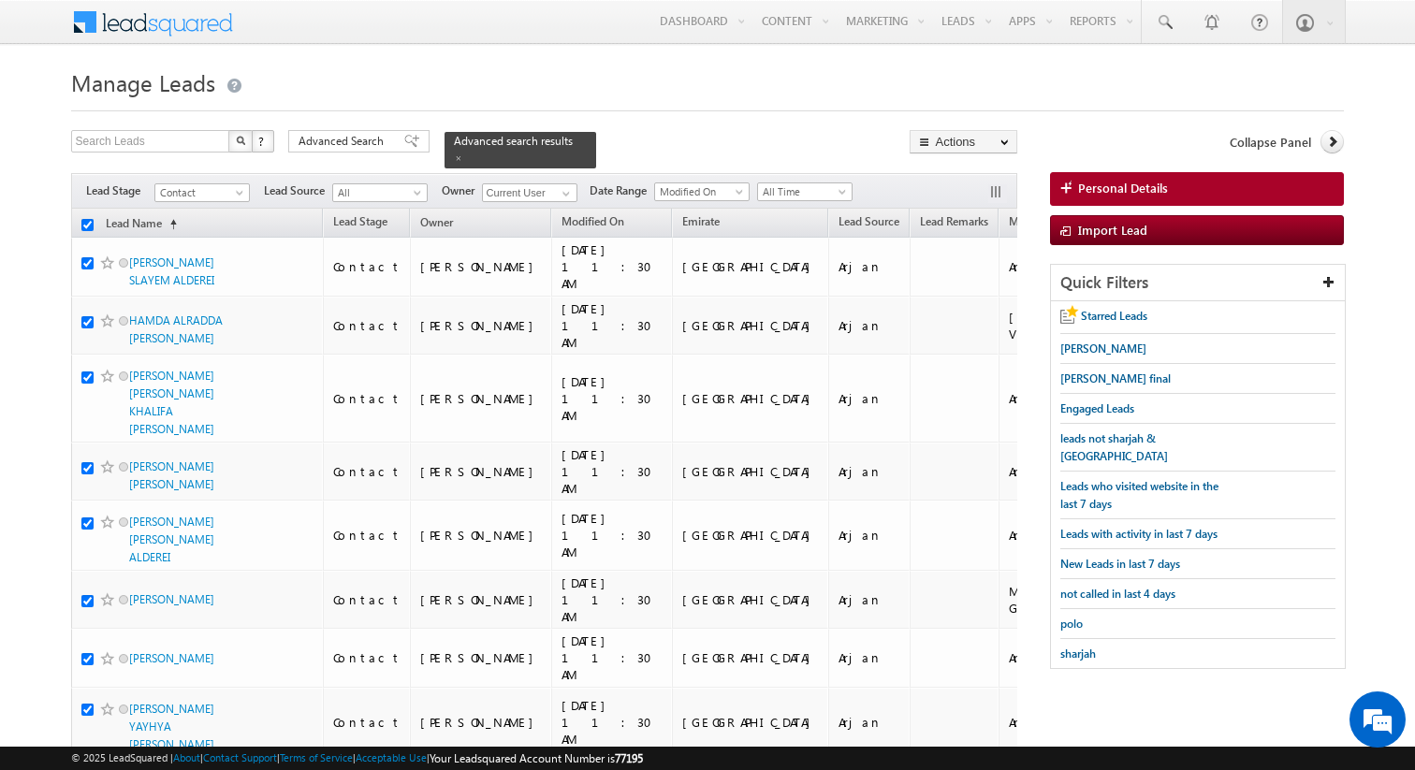
checkbox input "true"
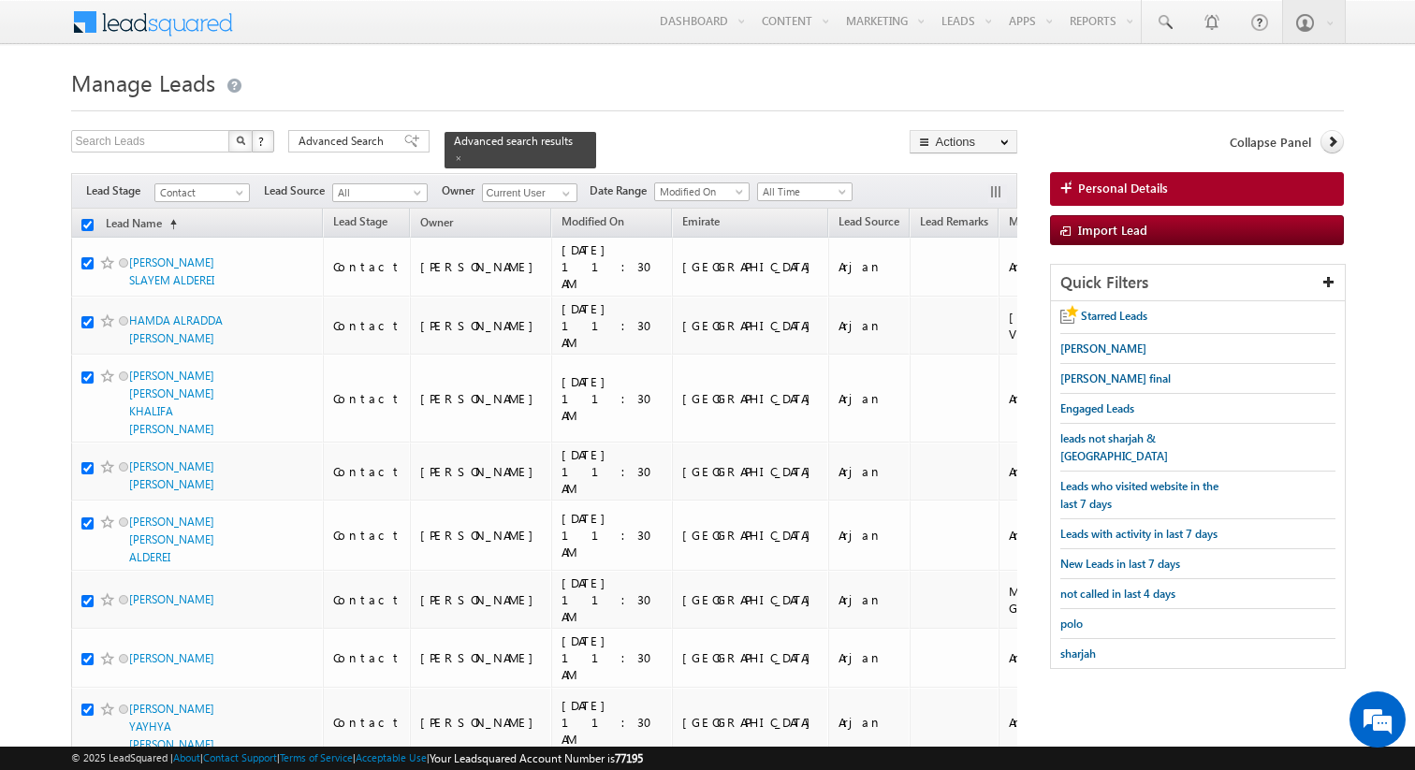
checkbox input "true"
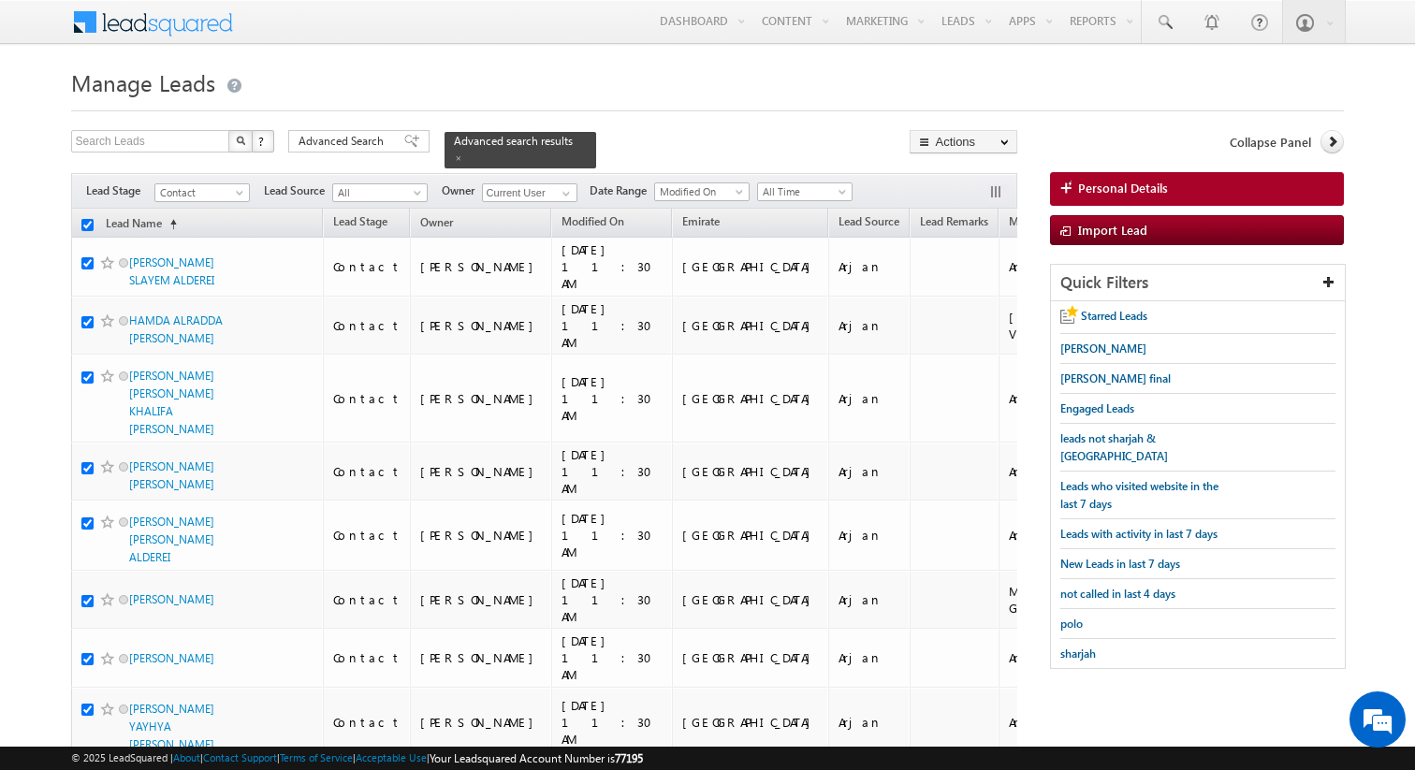
checkbox input "true"
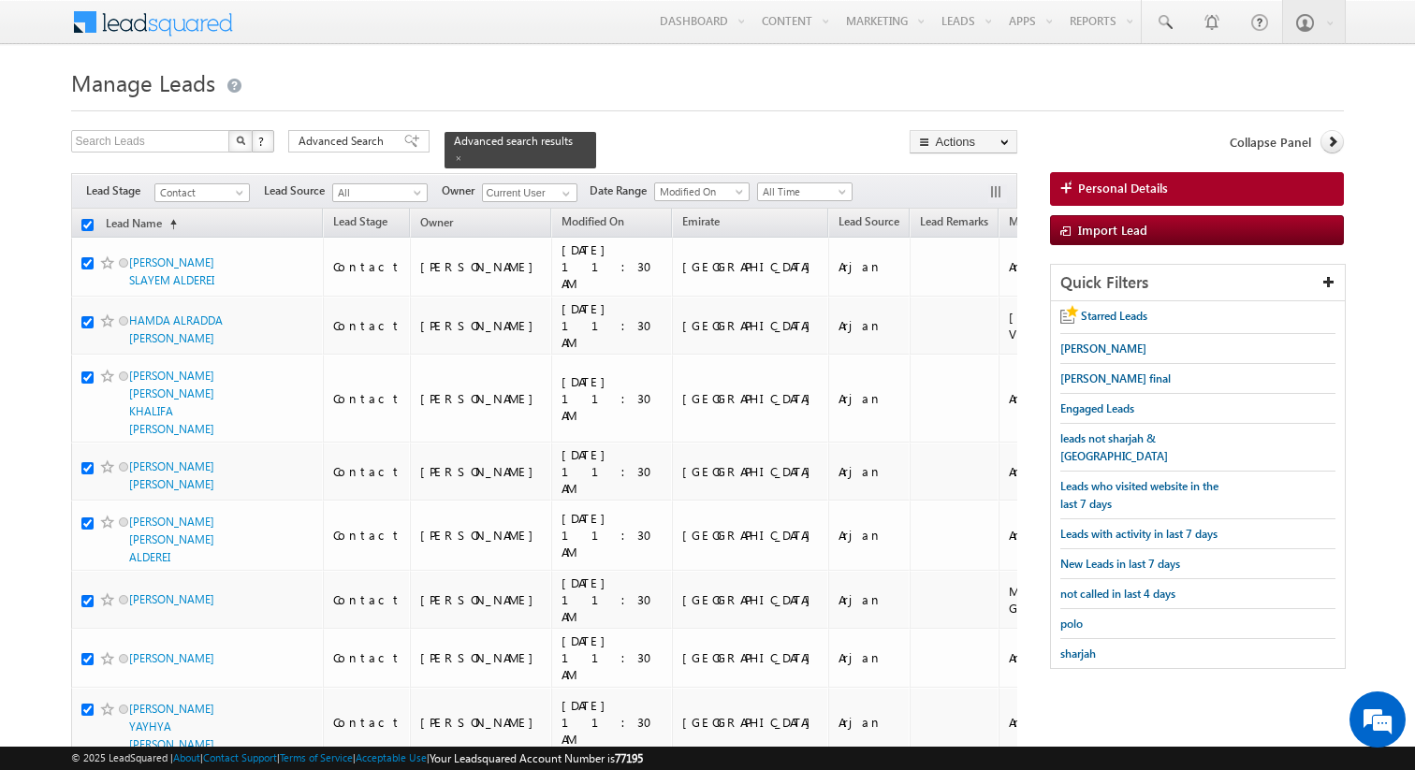
checkbox input "true"
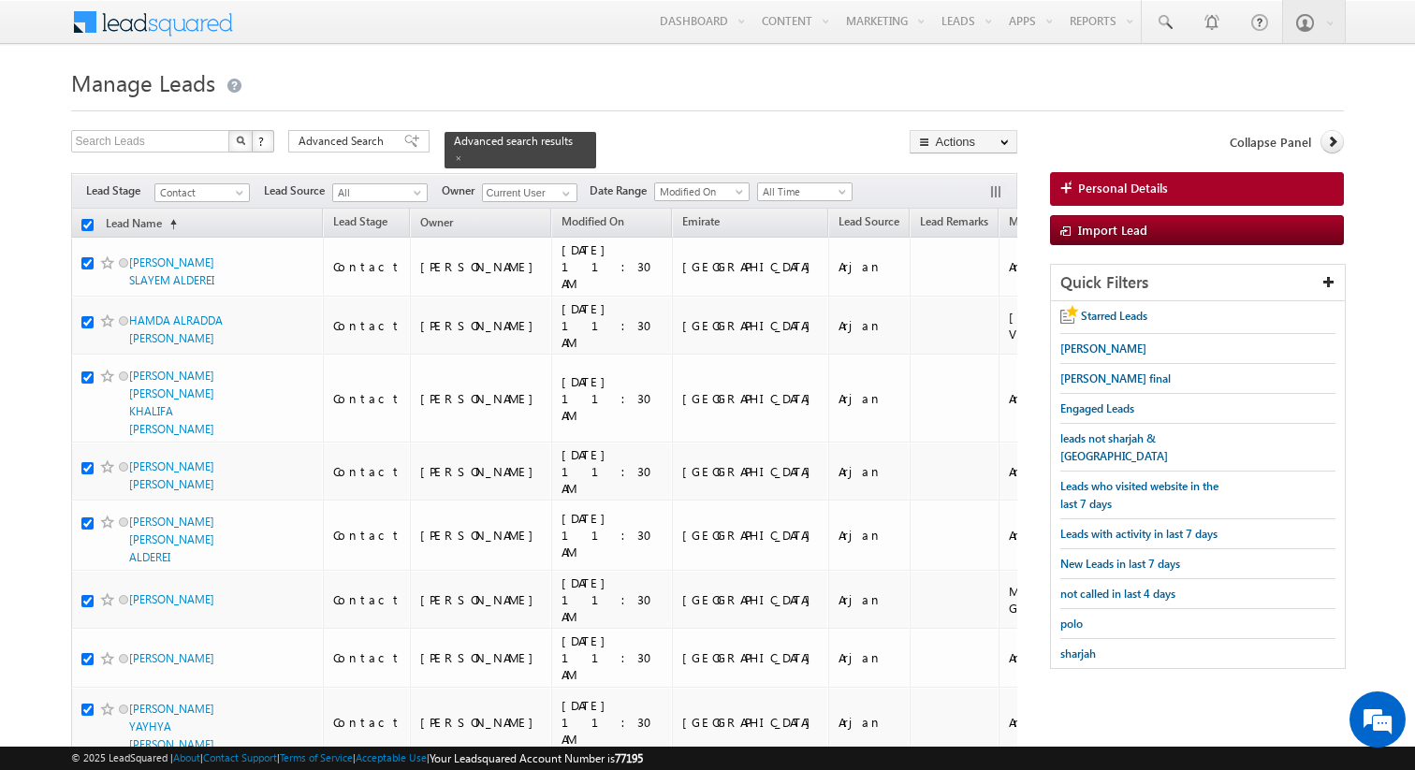
checkbox input "true"
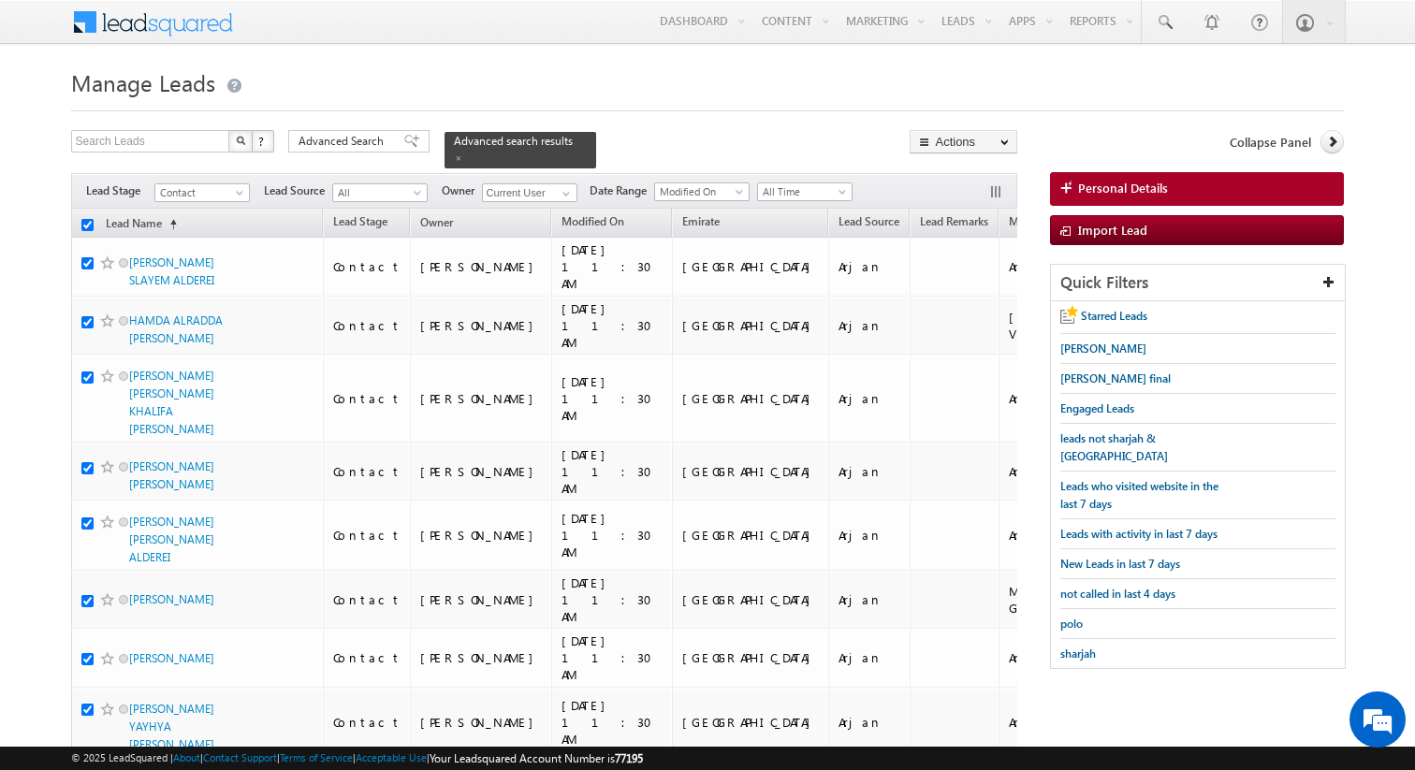
checkbox input "true"
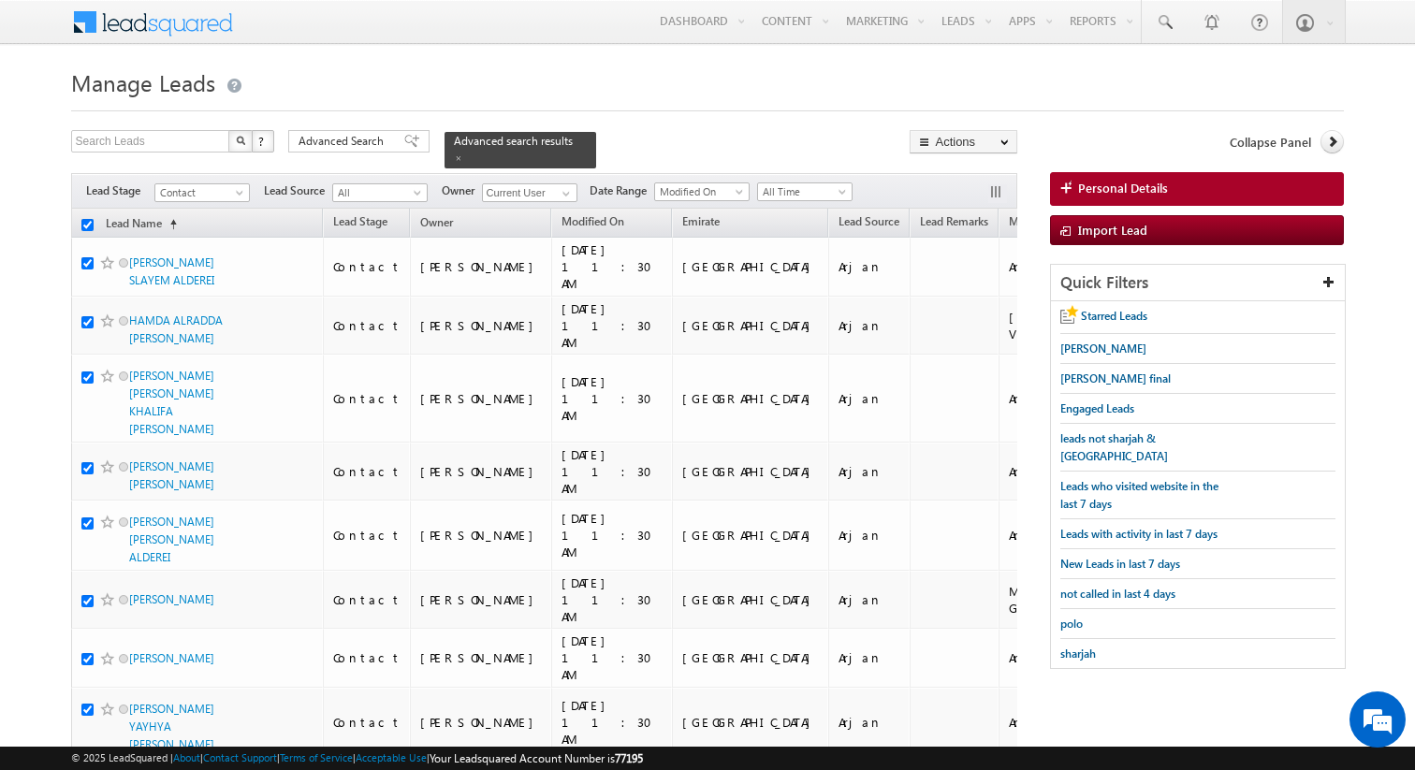
checkbox input "true"
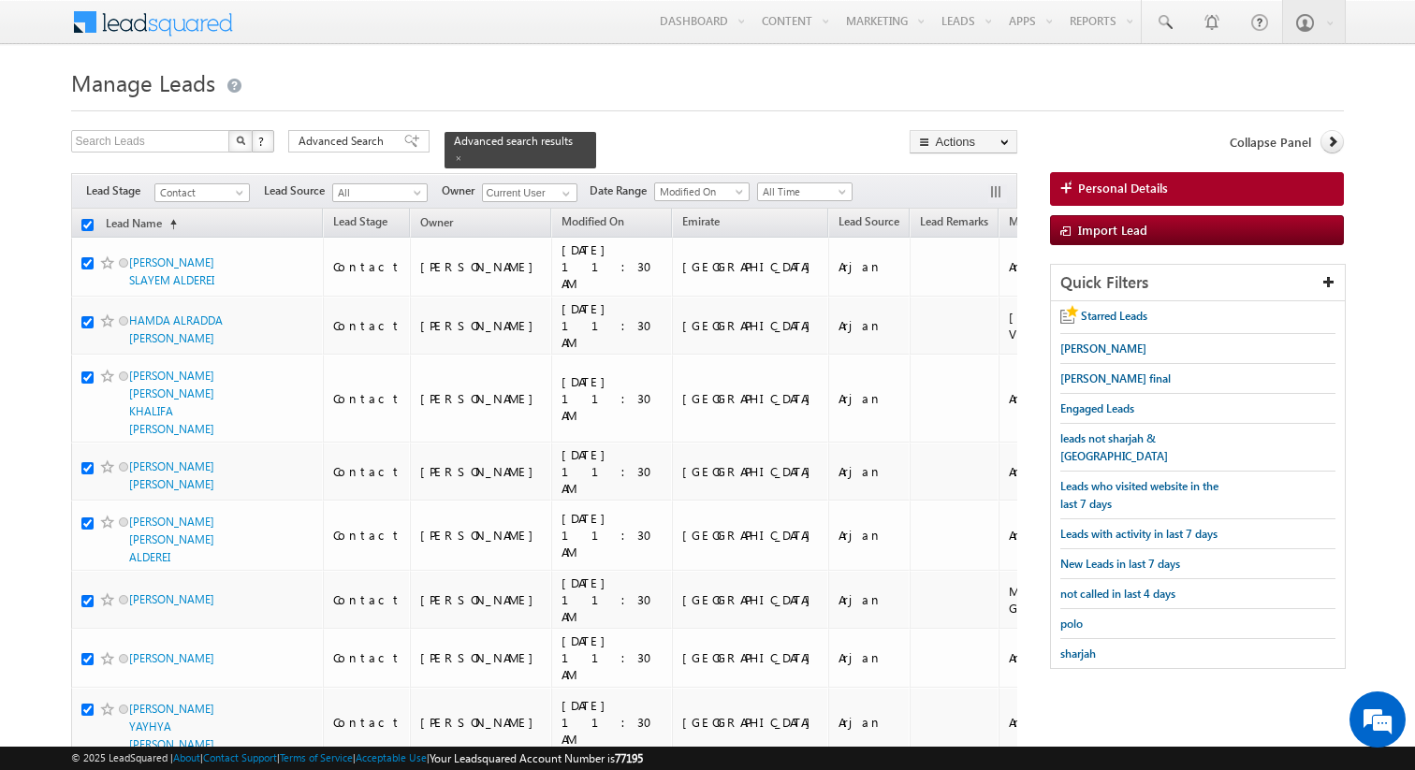
checkbox input "true"
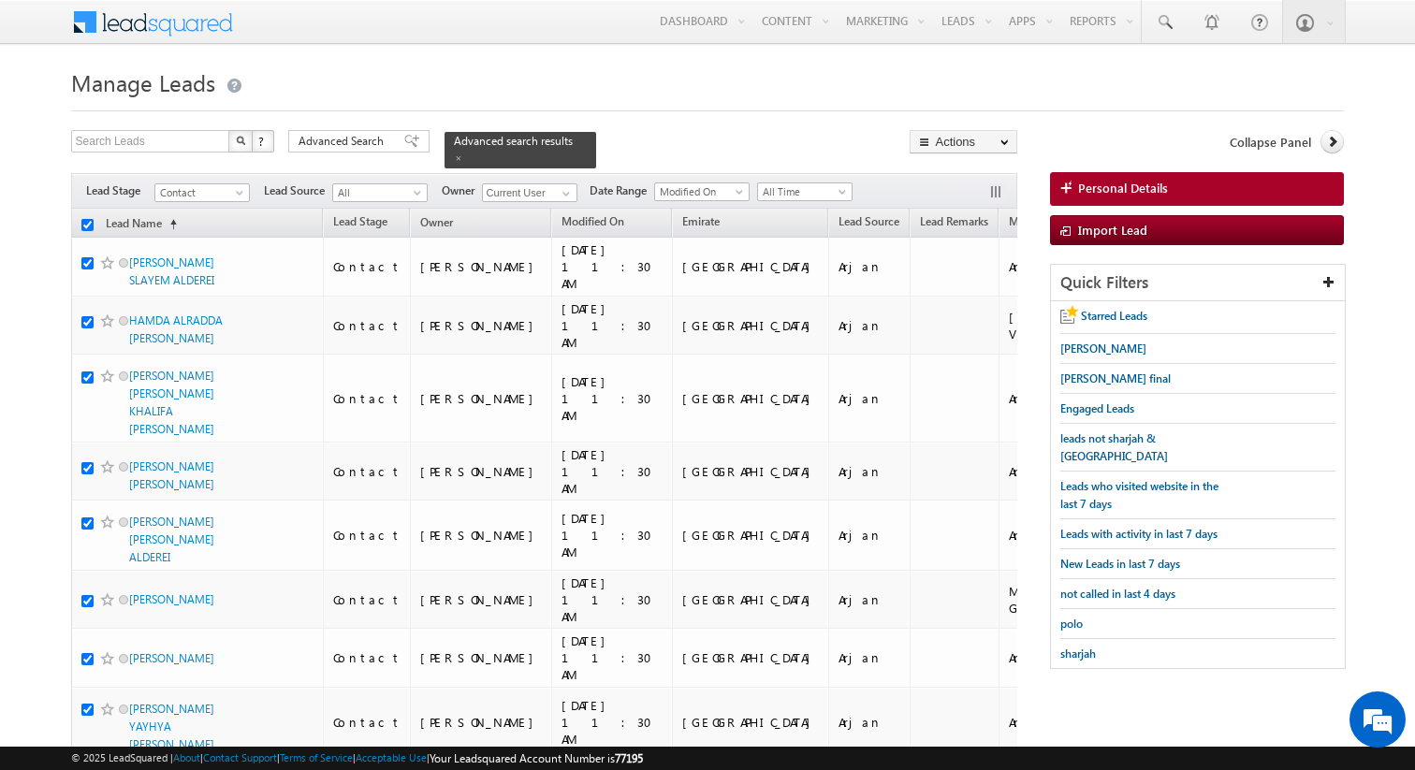
checkbox input "true"
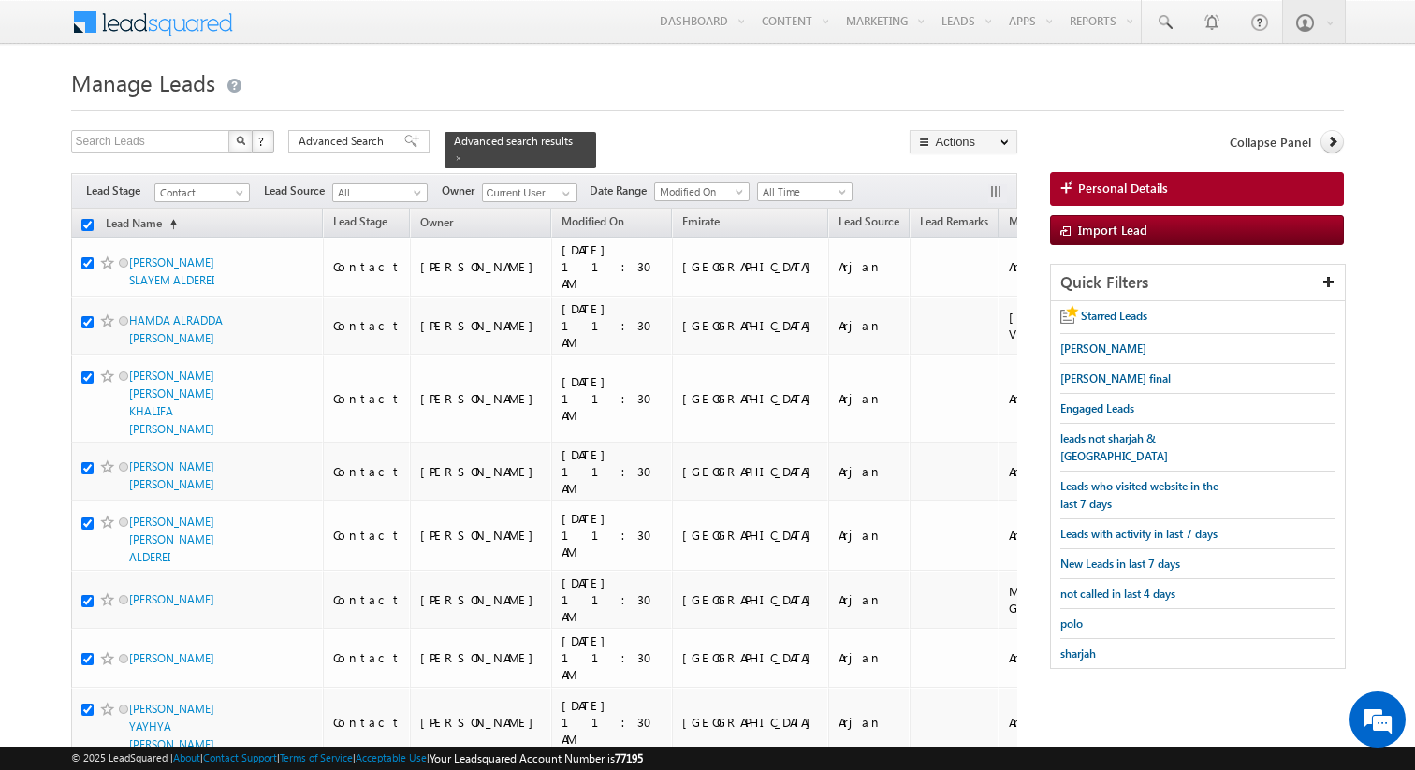
checkbox input "true"
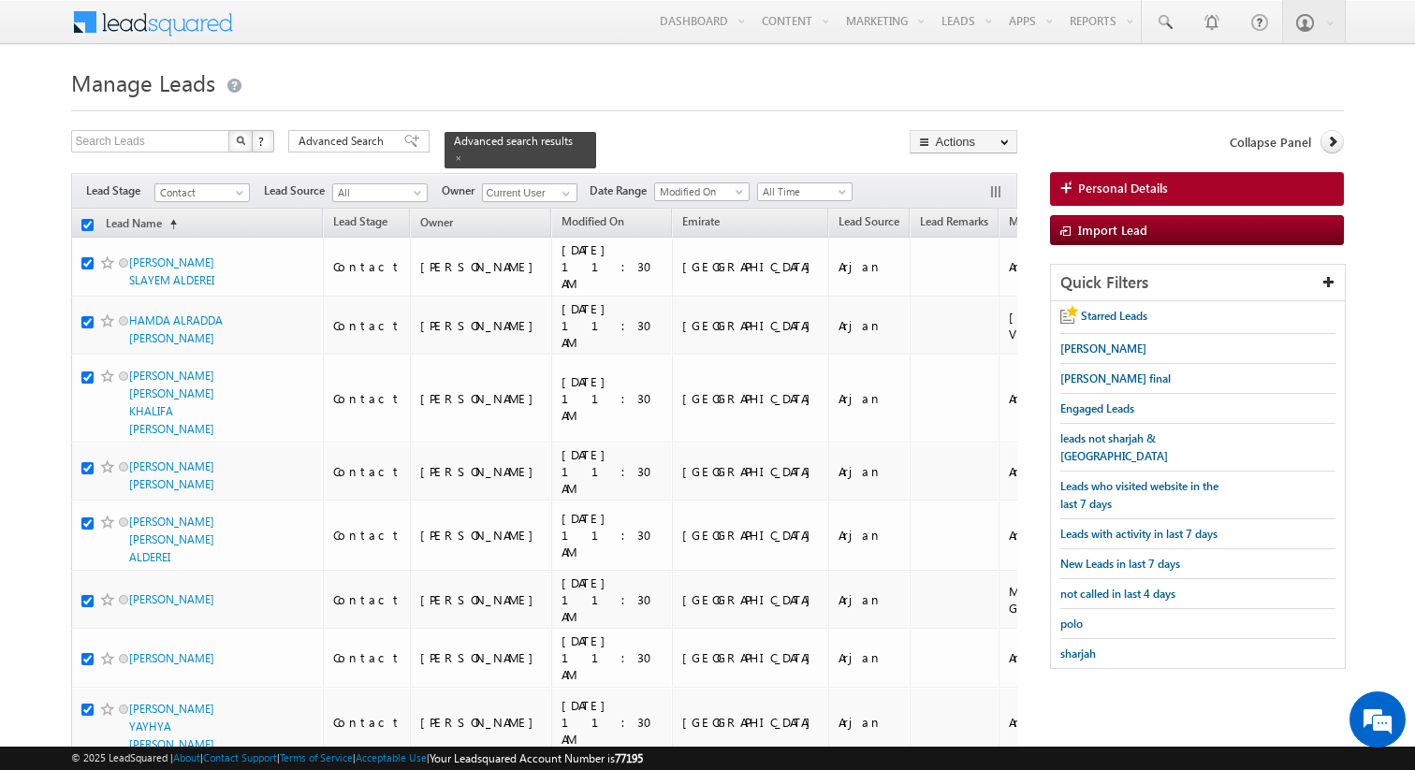
checkbox input "true"
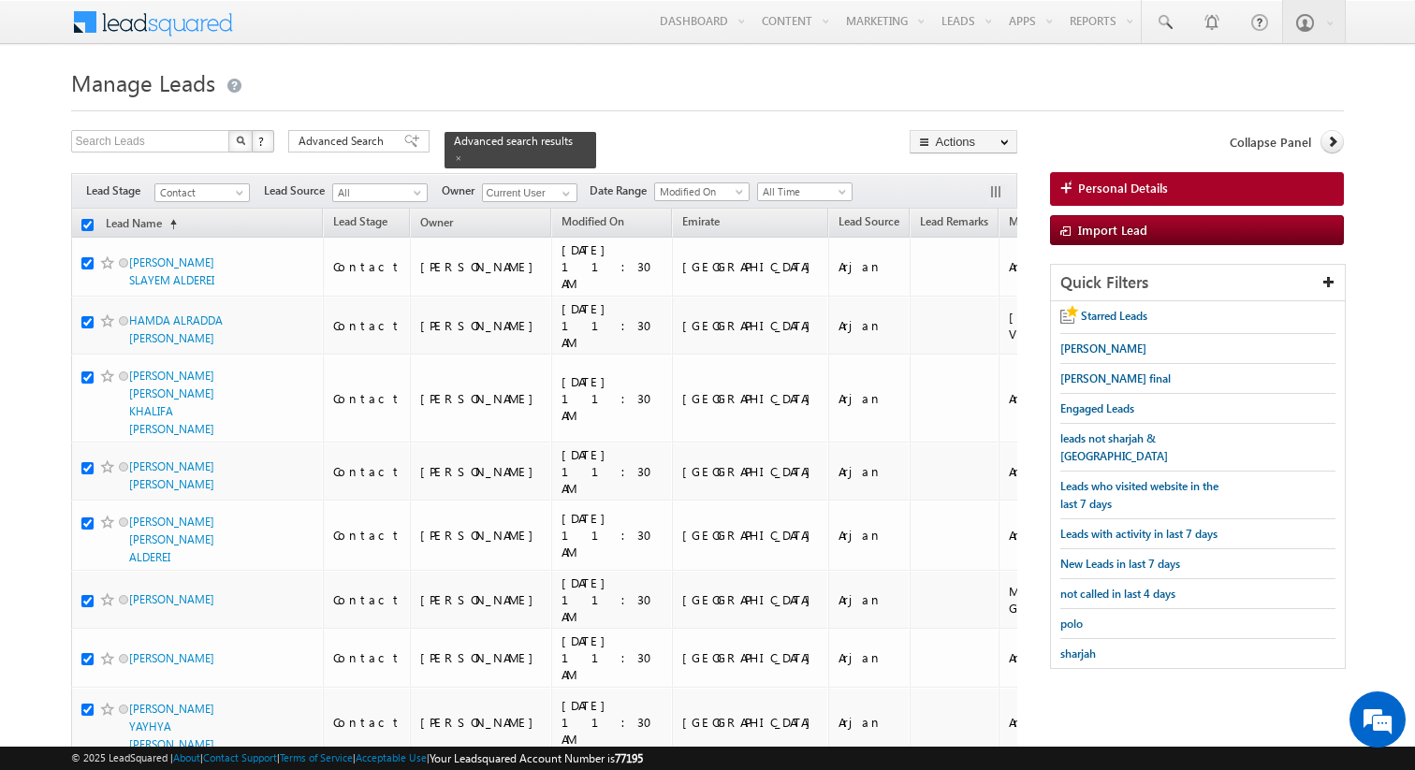
checkbox input "true"
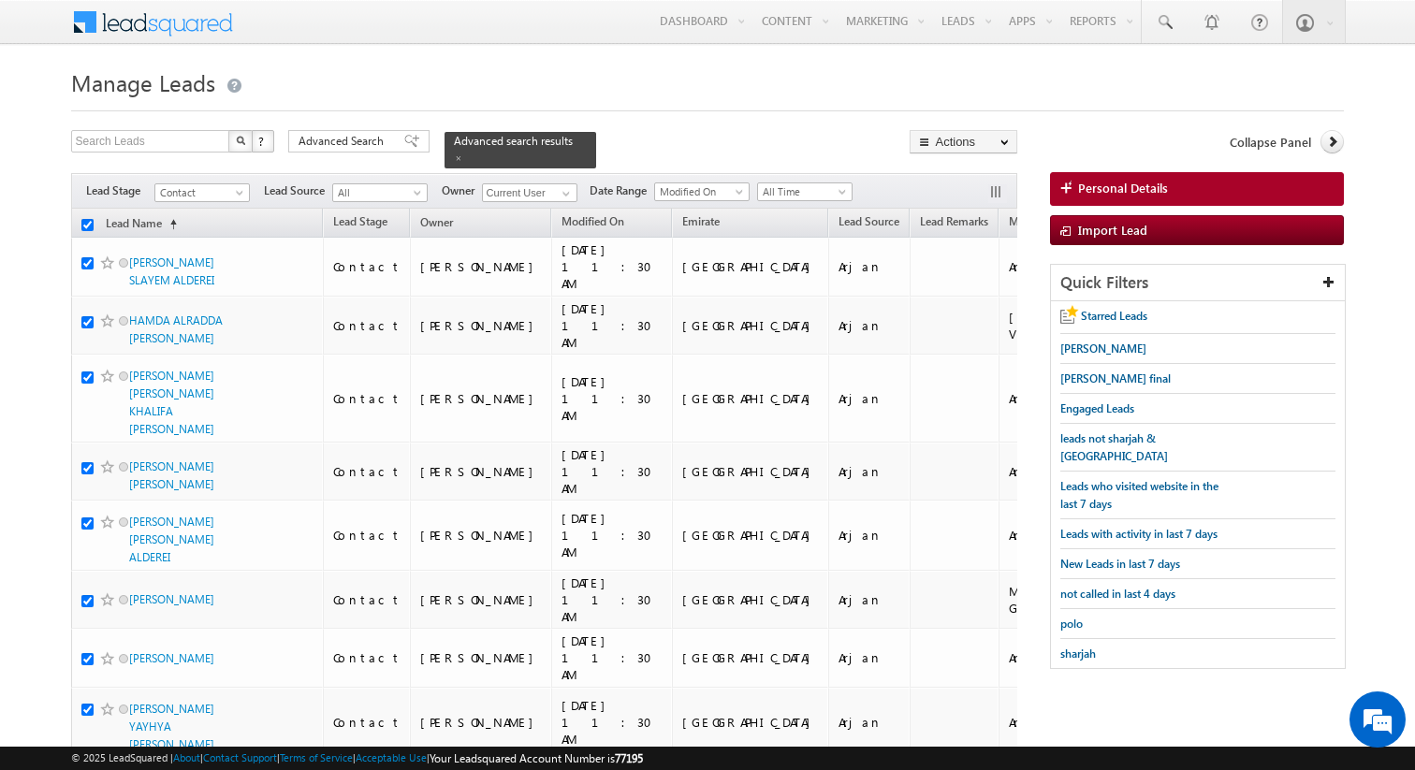
checkbox input "true"
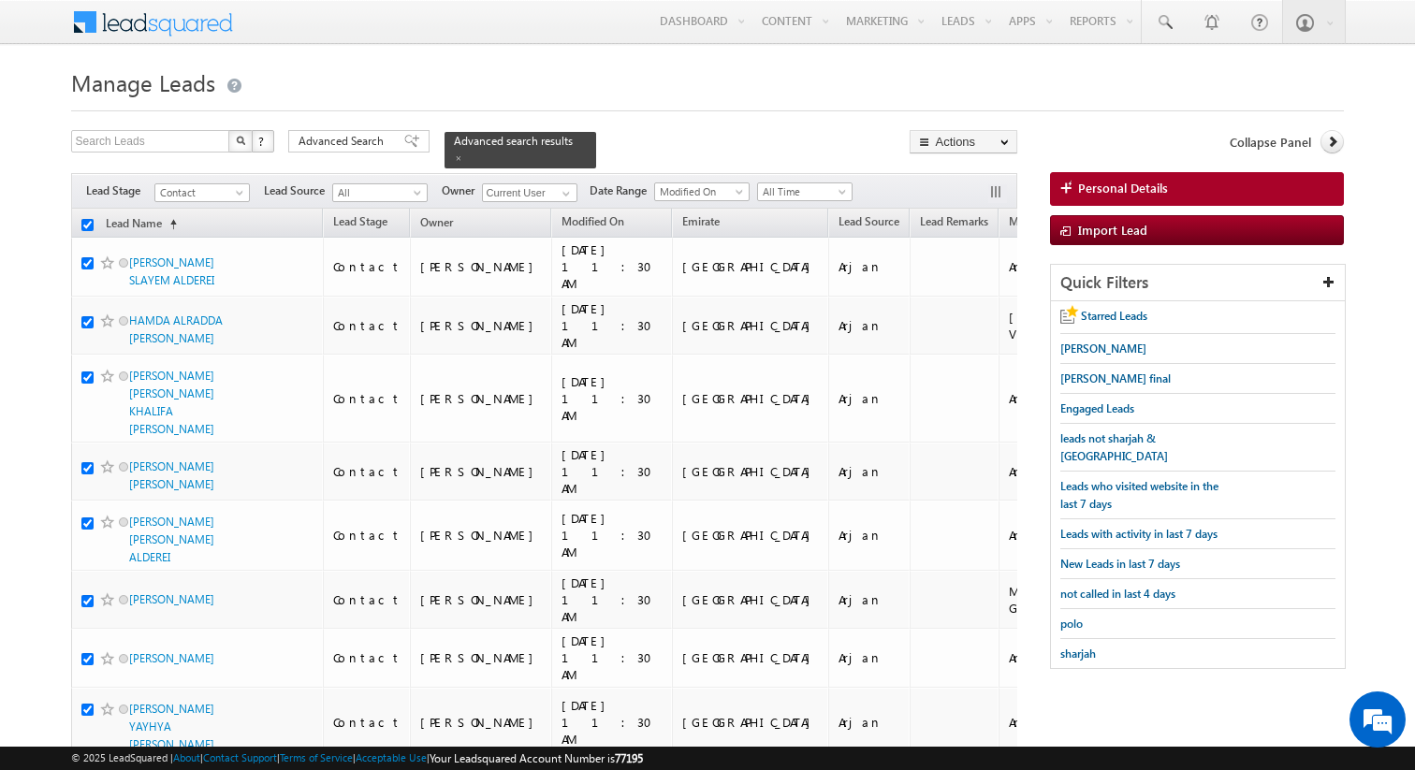
checkbox input "true"
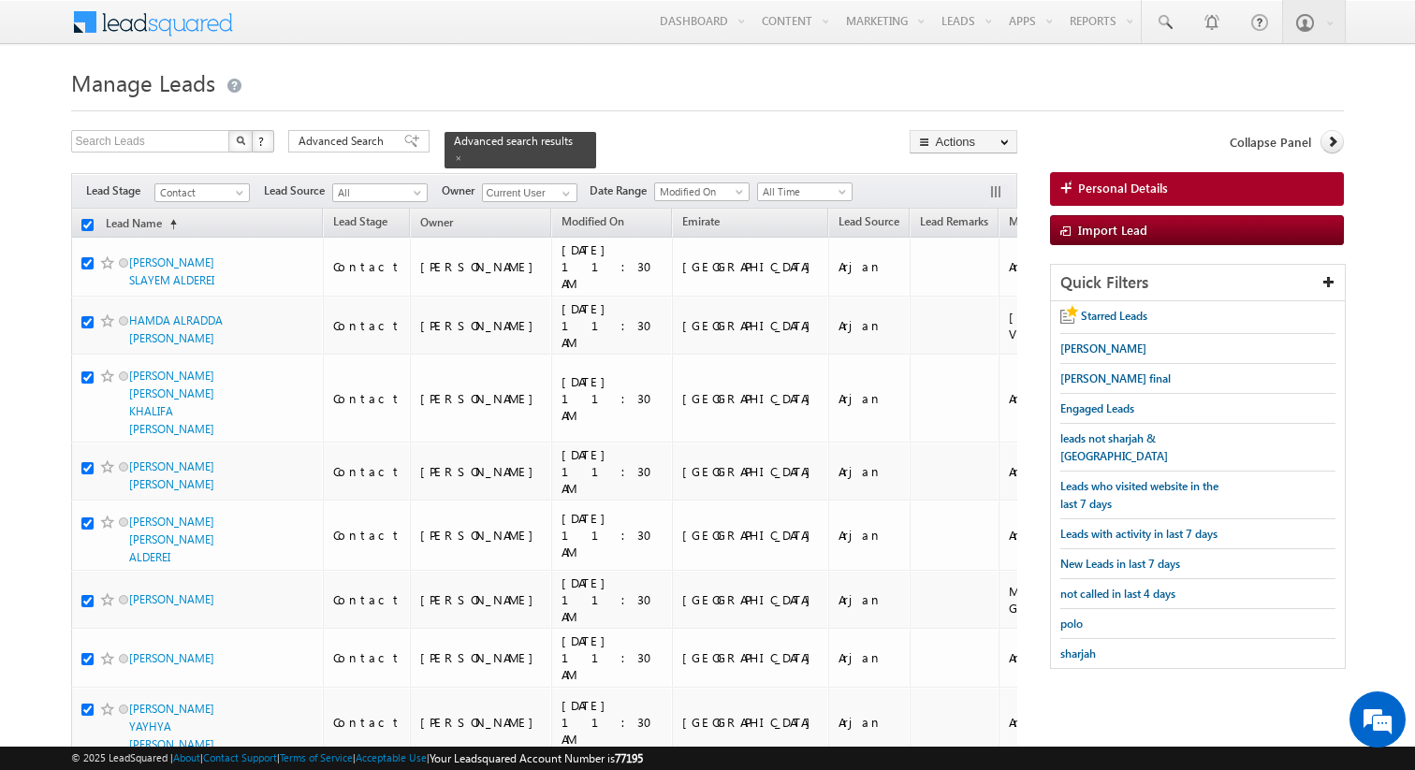
checkbox input "true"
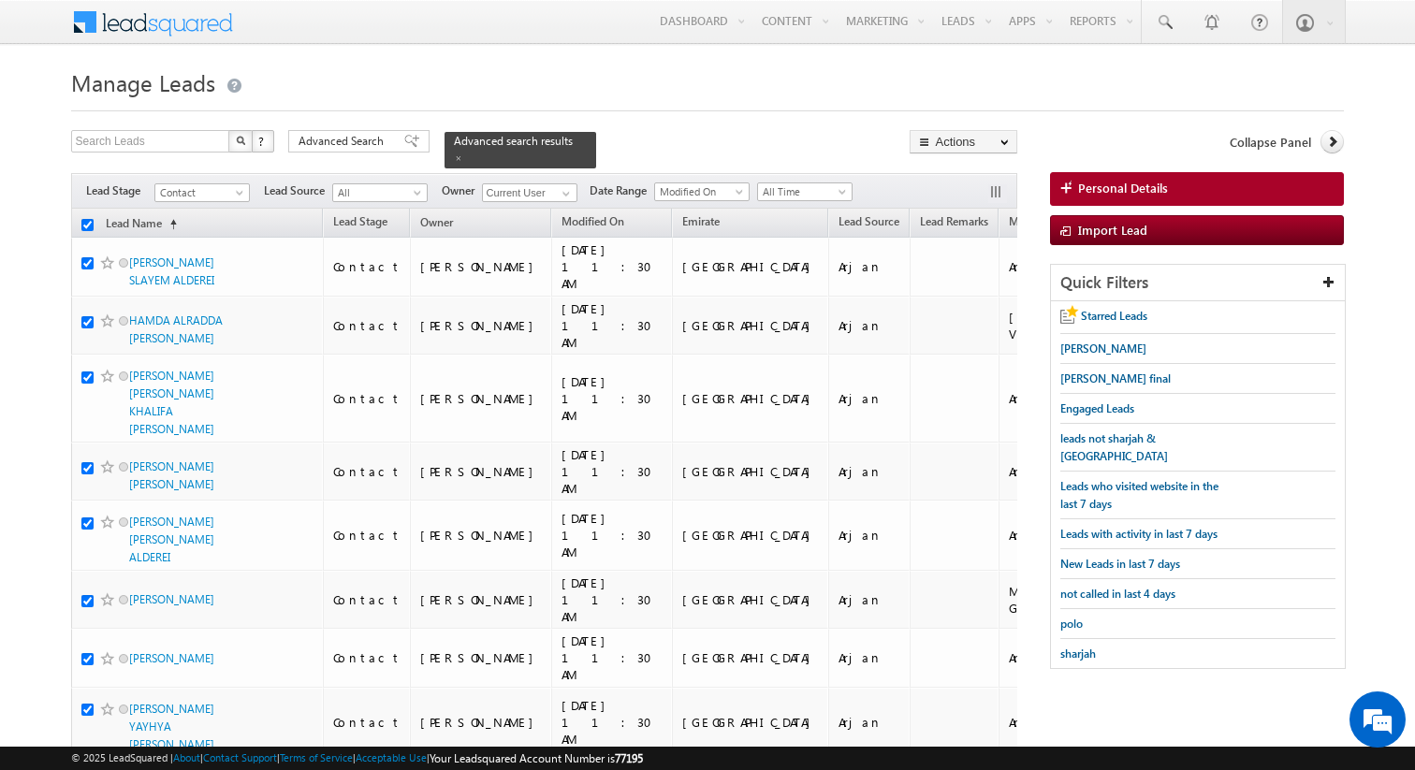
checkbox input "true"
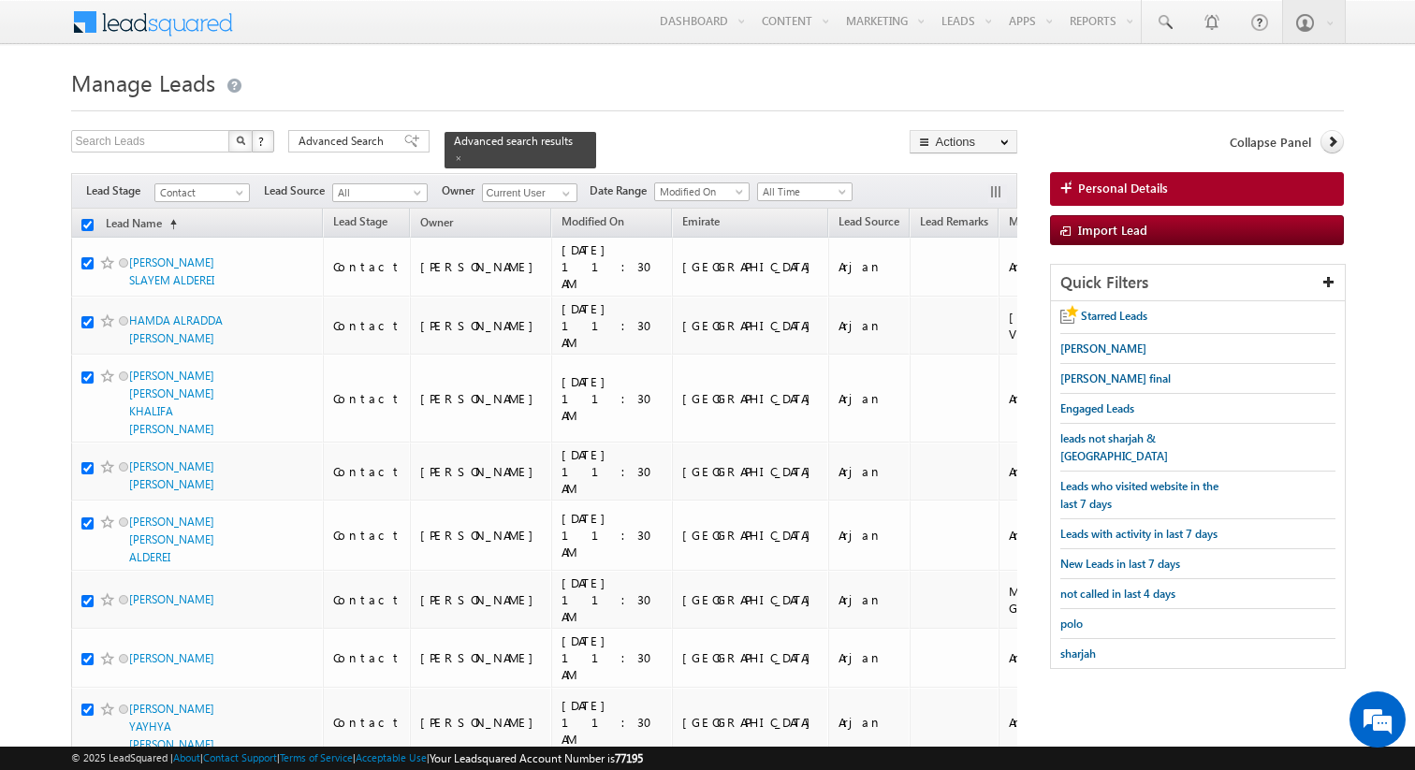
checkbox input "true"
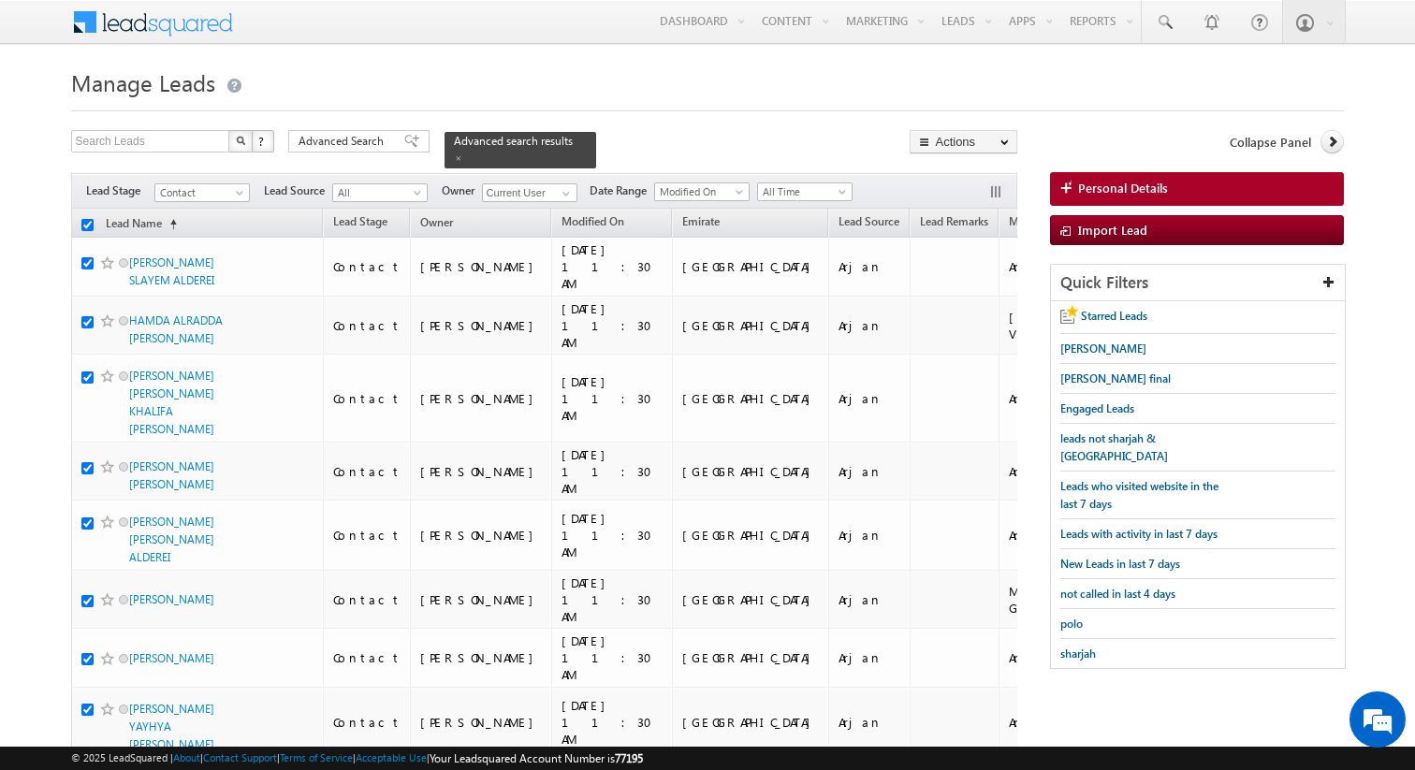
checkbox input "true"
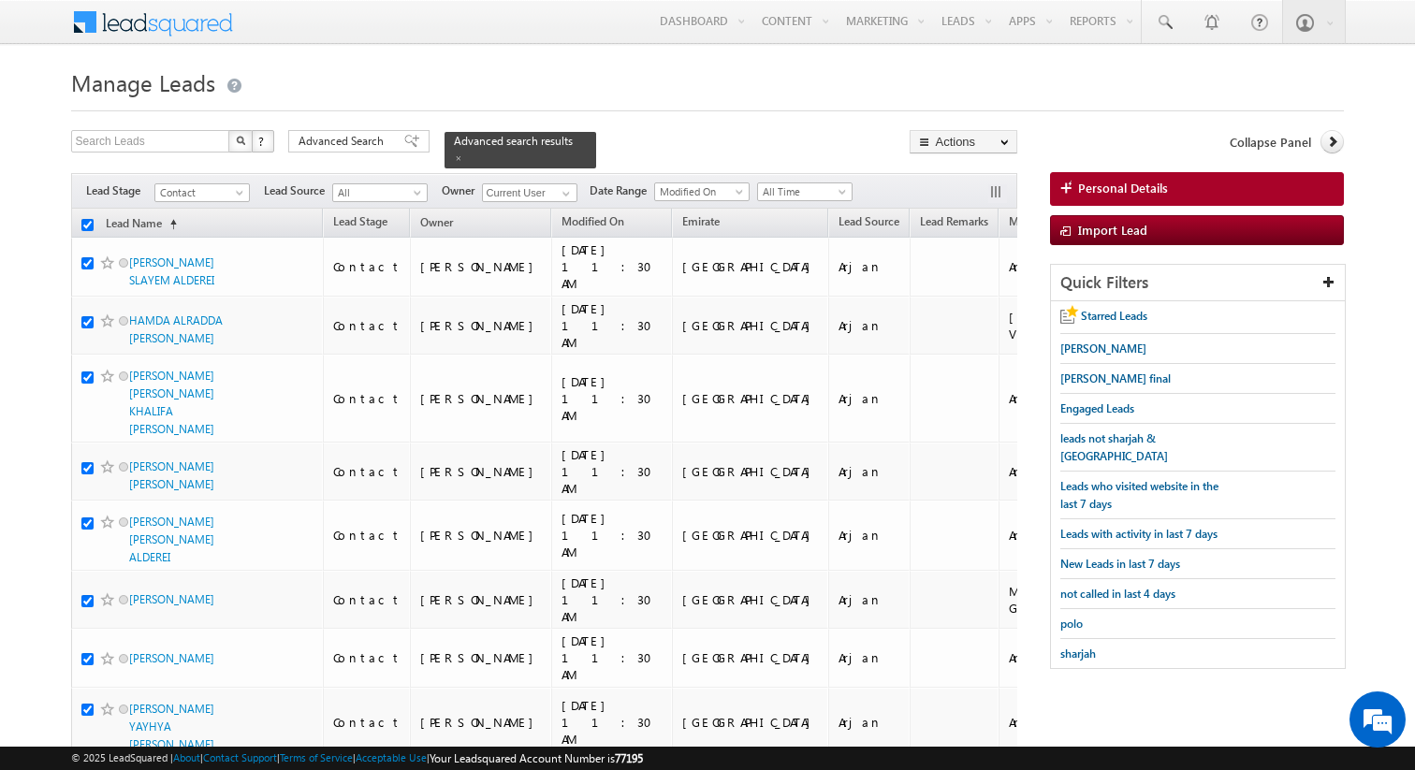
checkbox input "true"
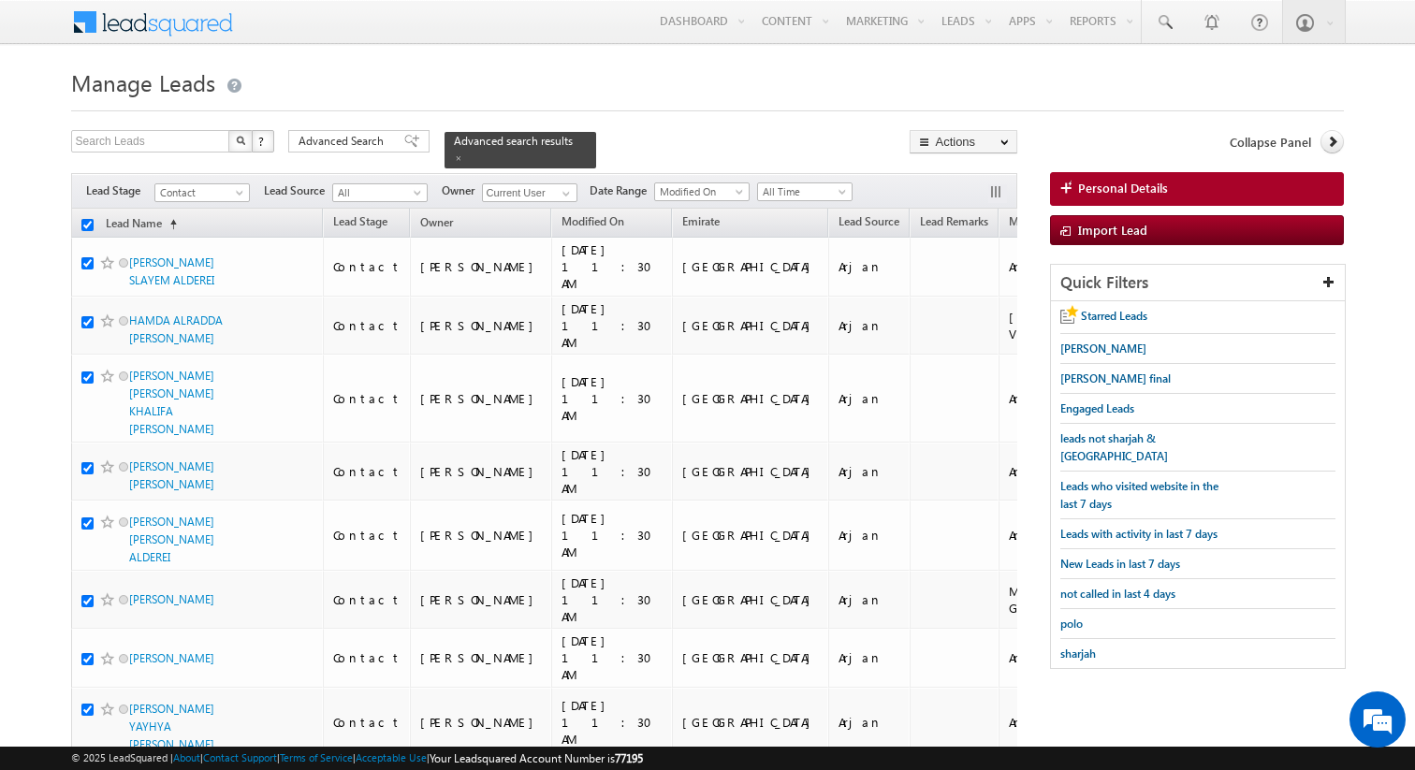
checkbox input "true"
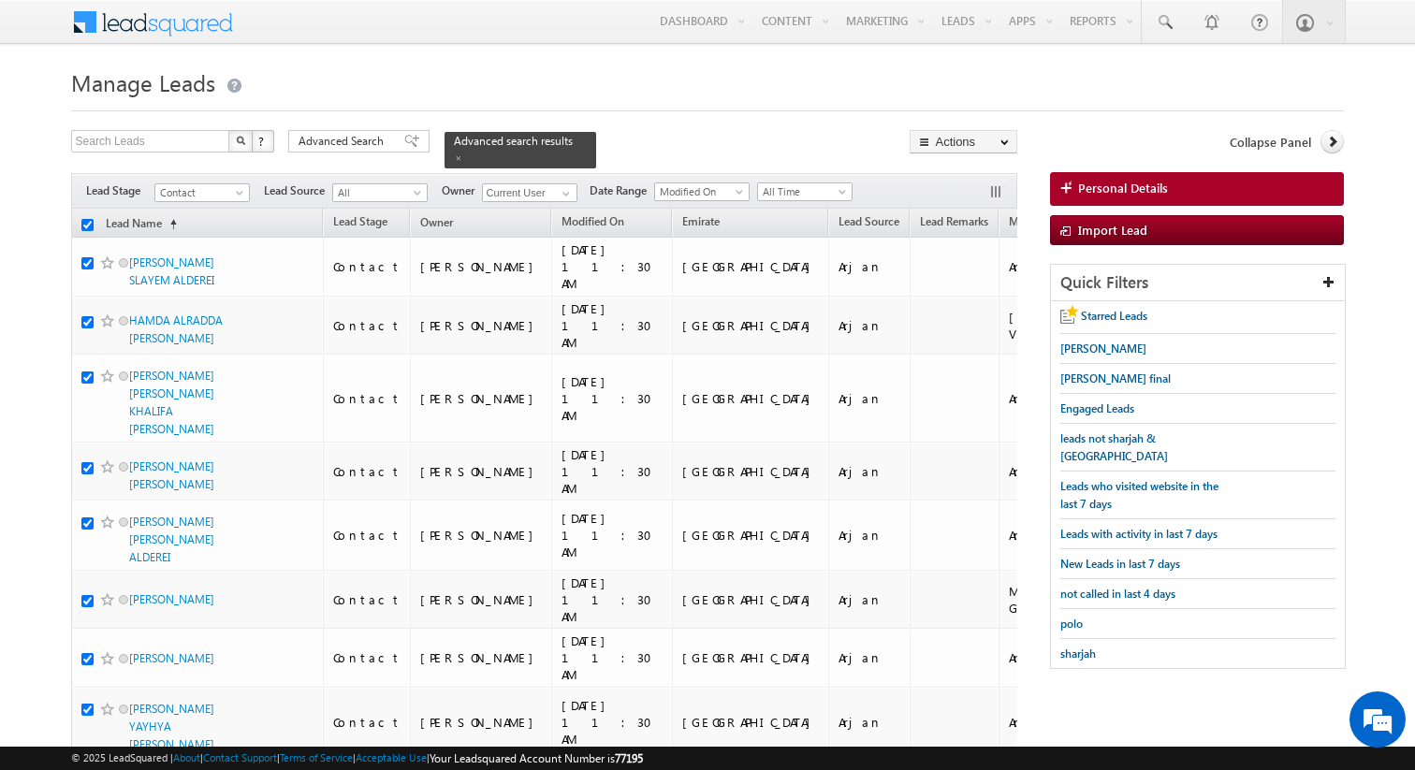
checkbox input "true"
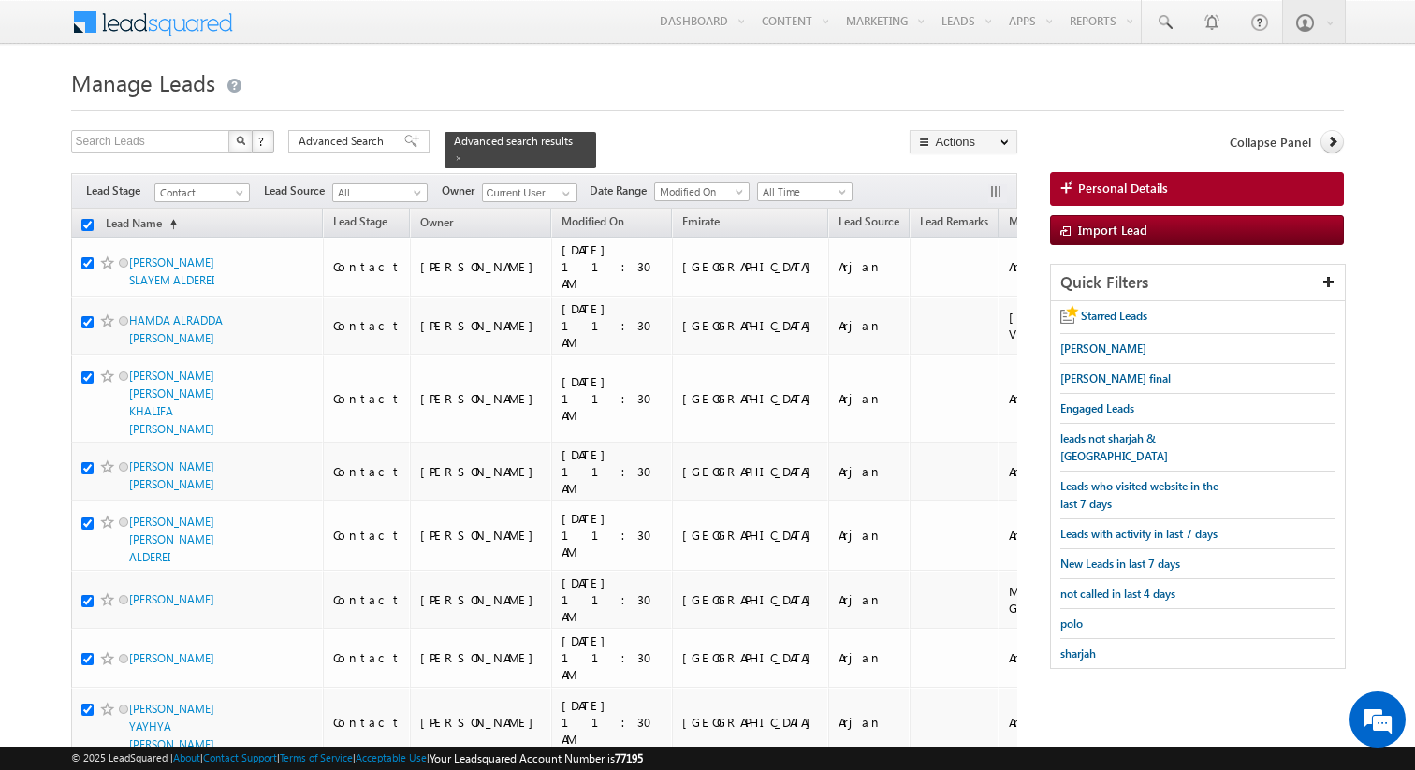
checkbox input "true"
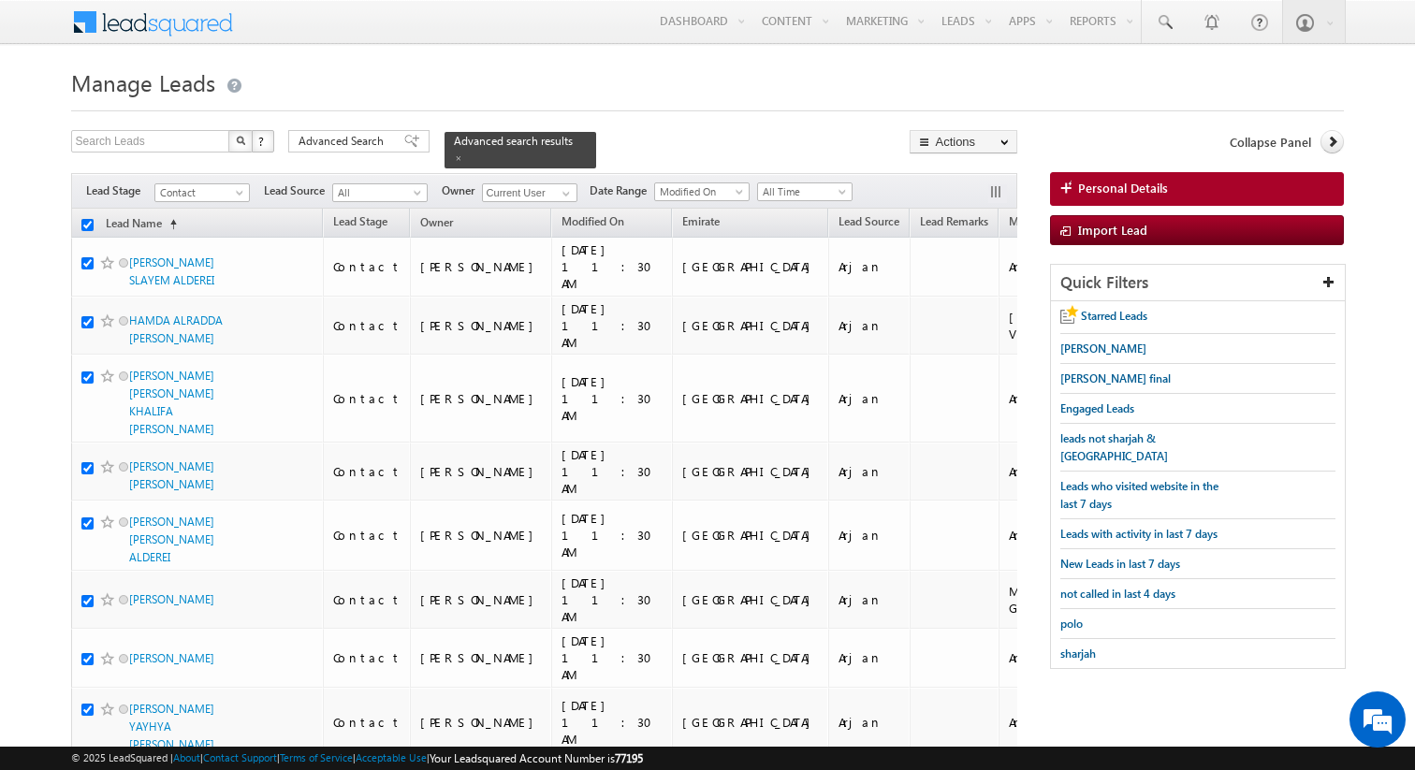
checkbox input "true"
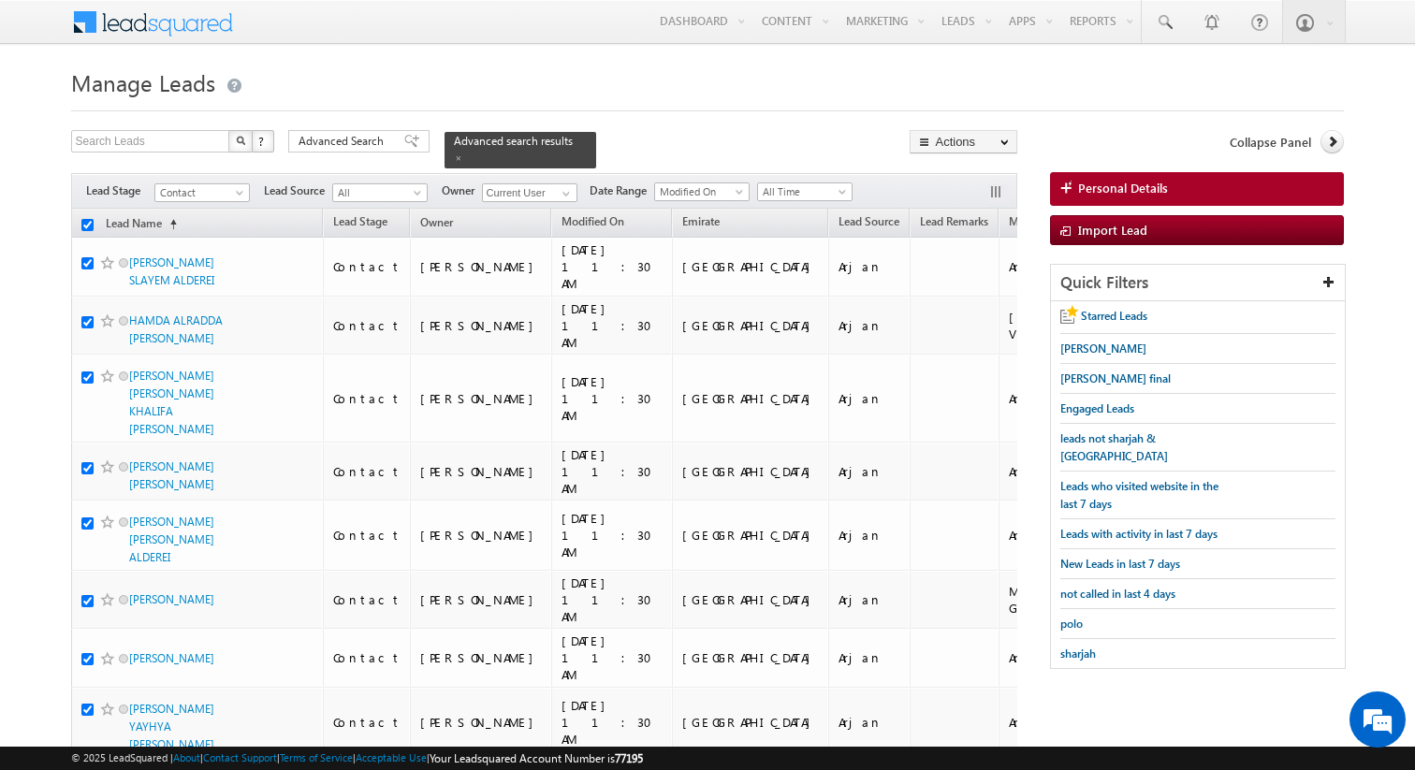
checkbox input "true"
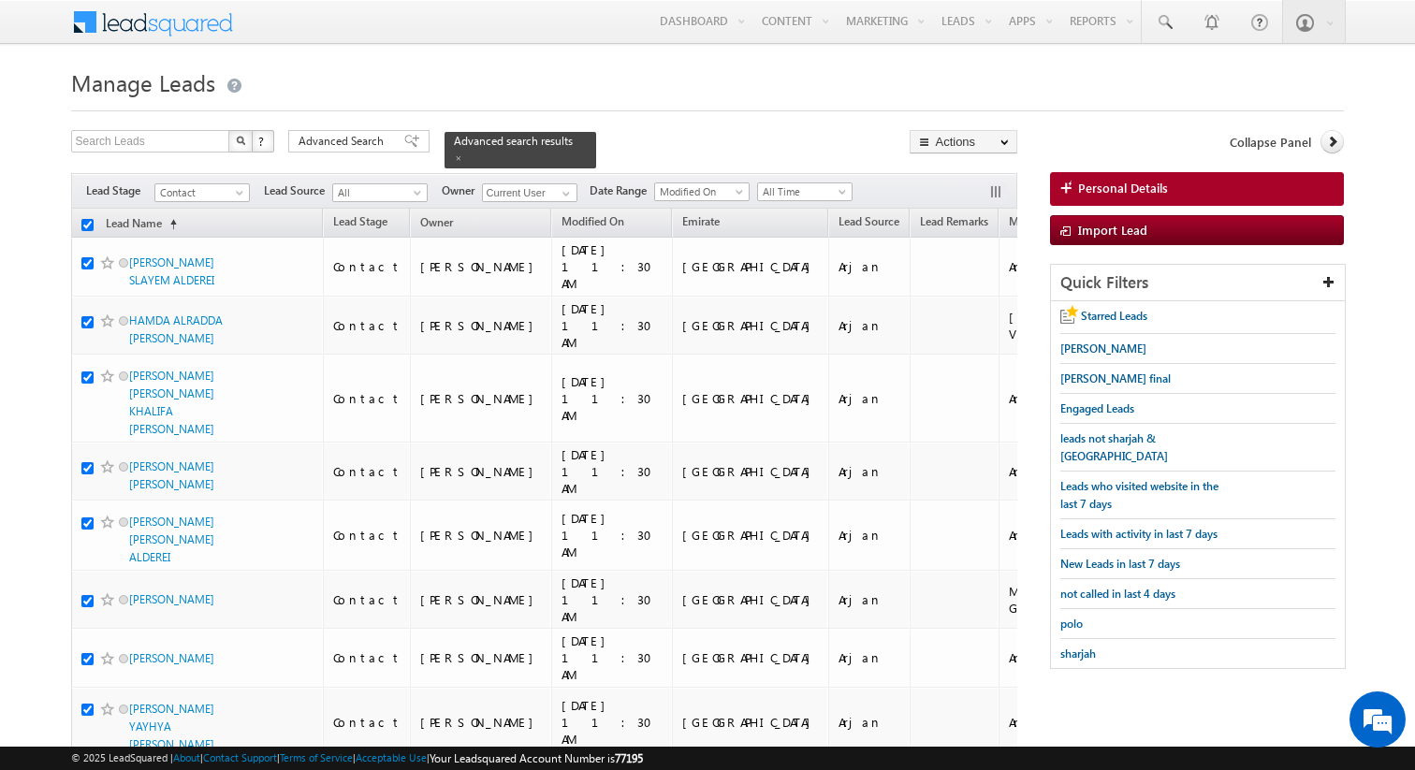
checkbox input "true"
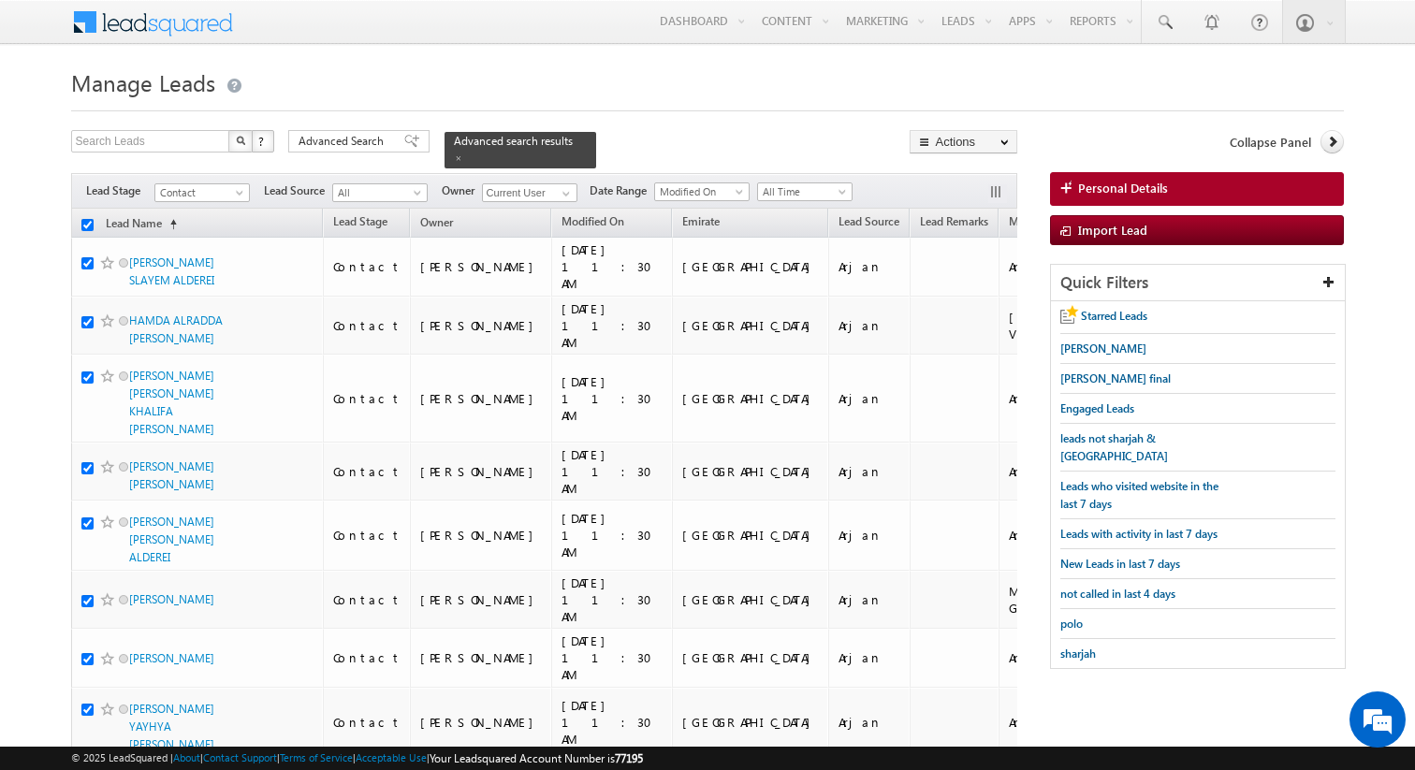
checkbox input "true"
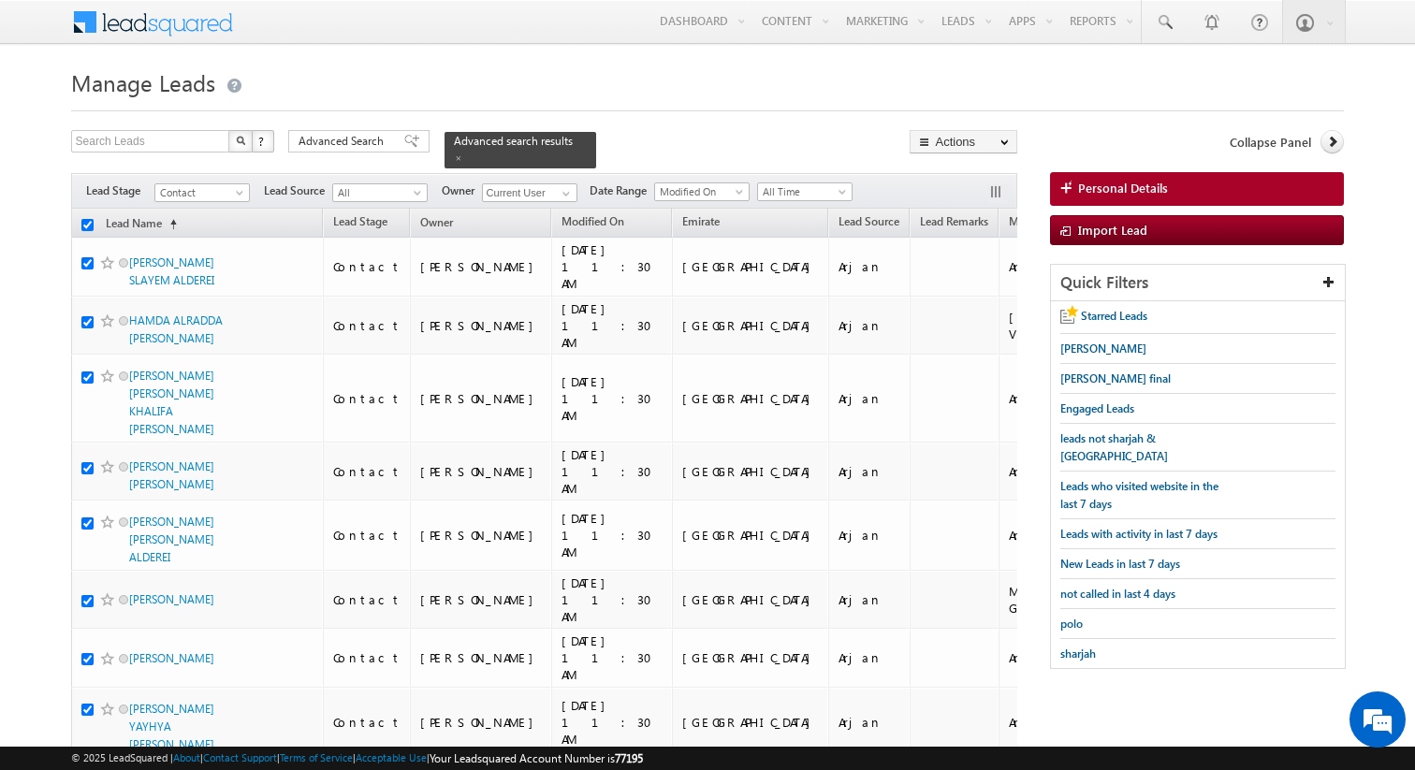
checkbox input "true"
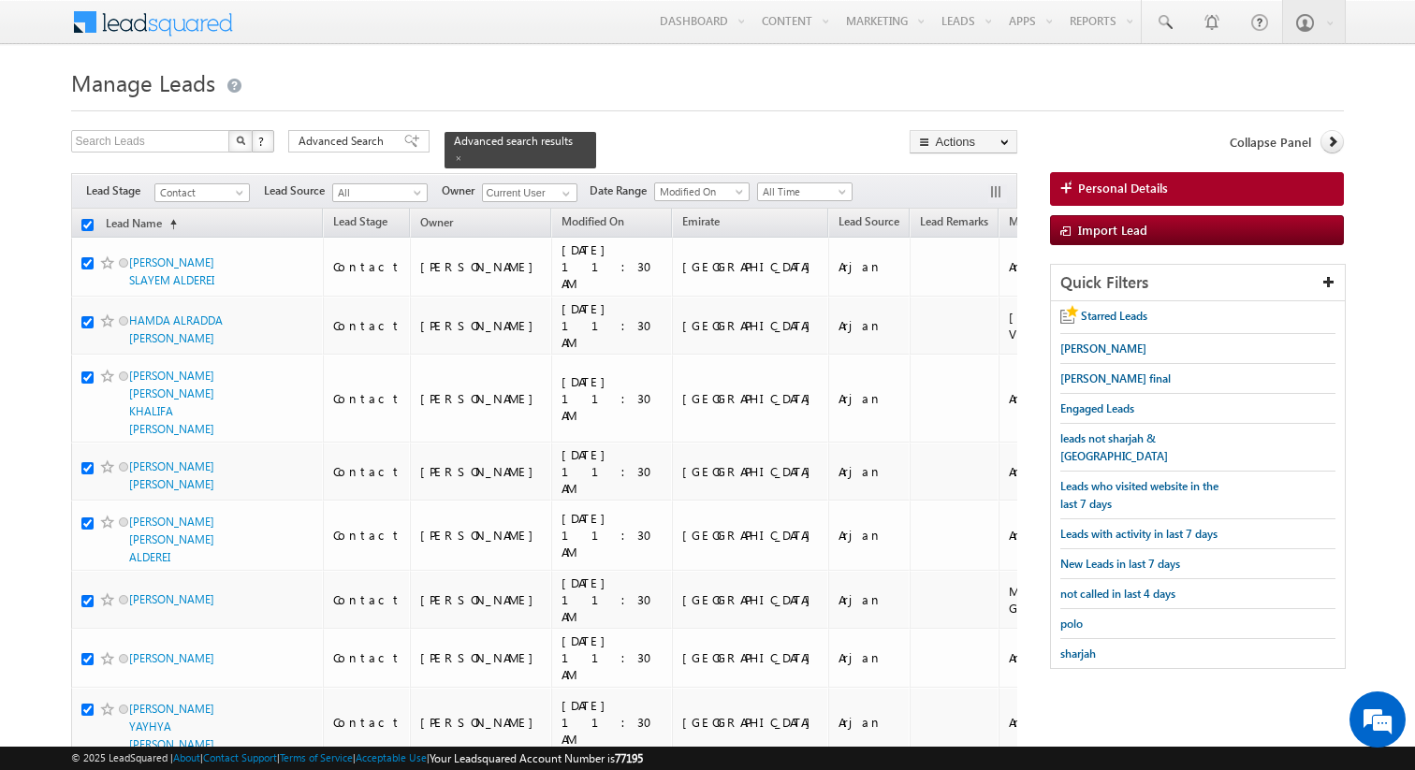
checkbox input "true"
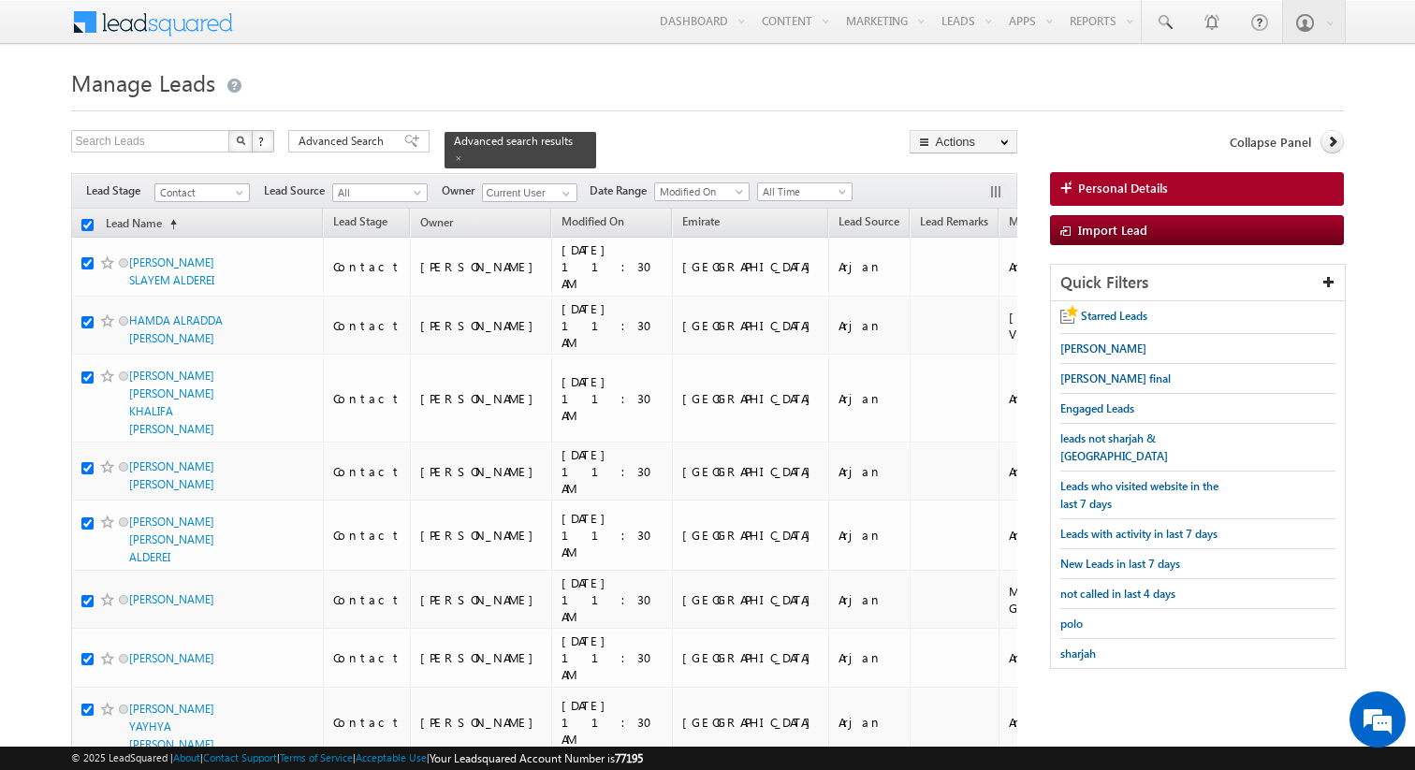
checkbox input "true"
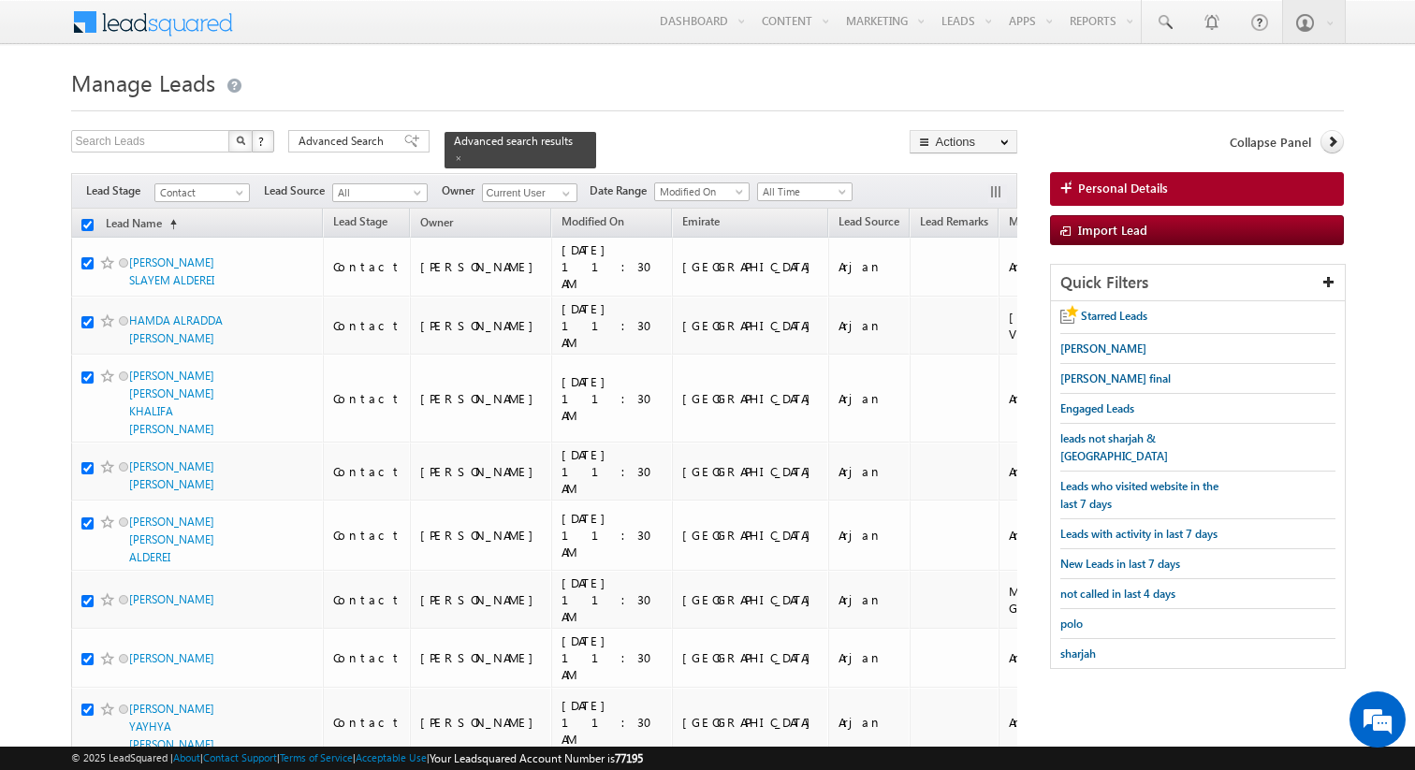
checkbox input "true"
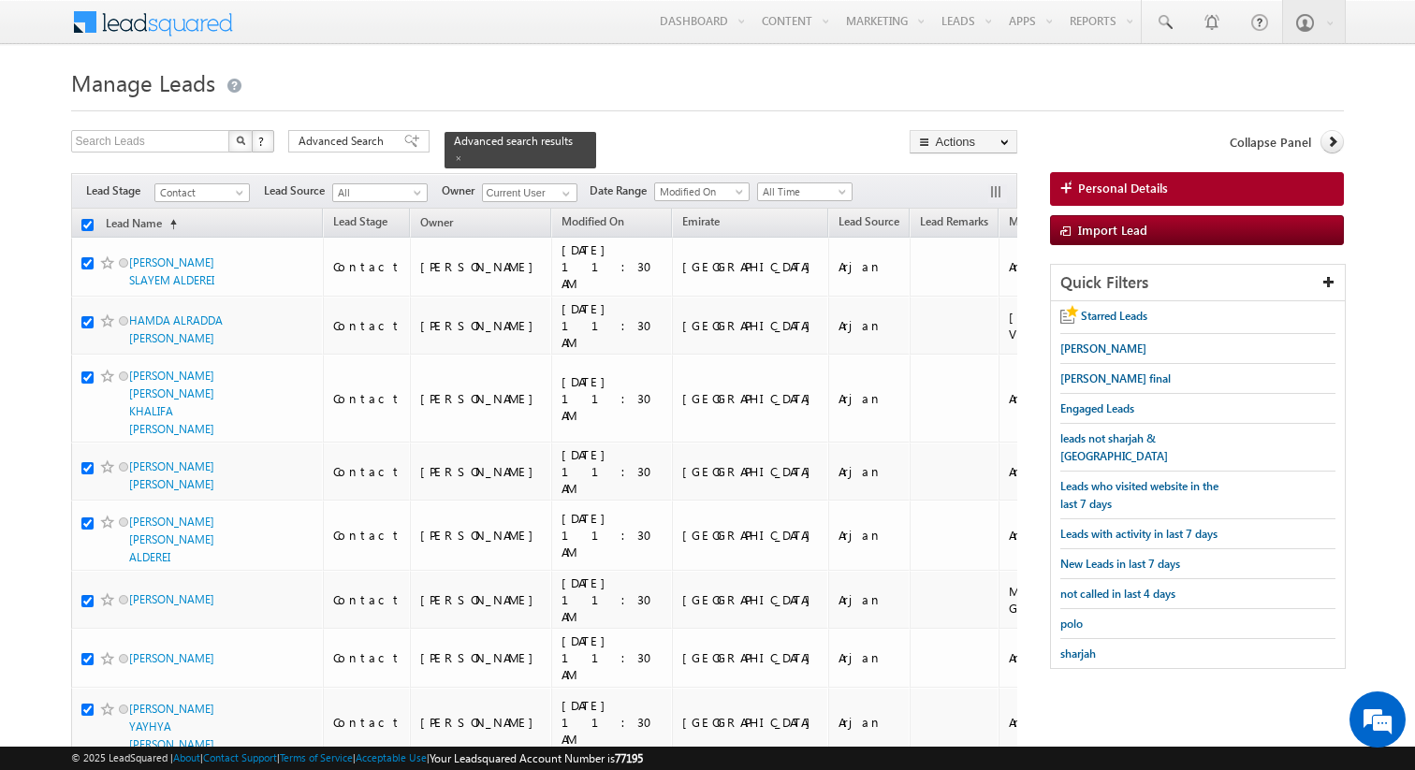
checkbox input "true"
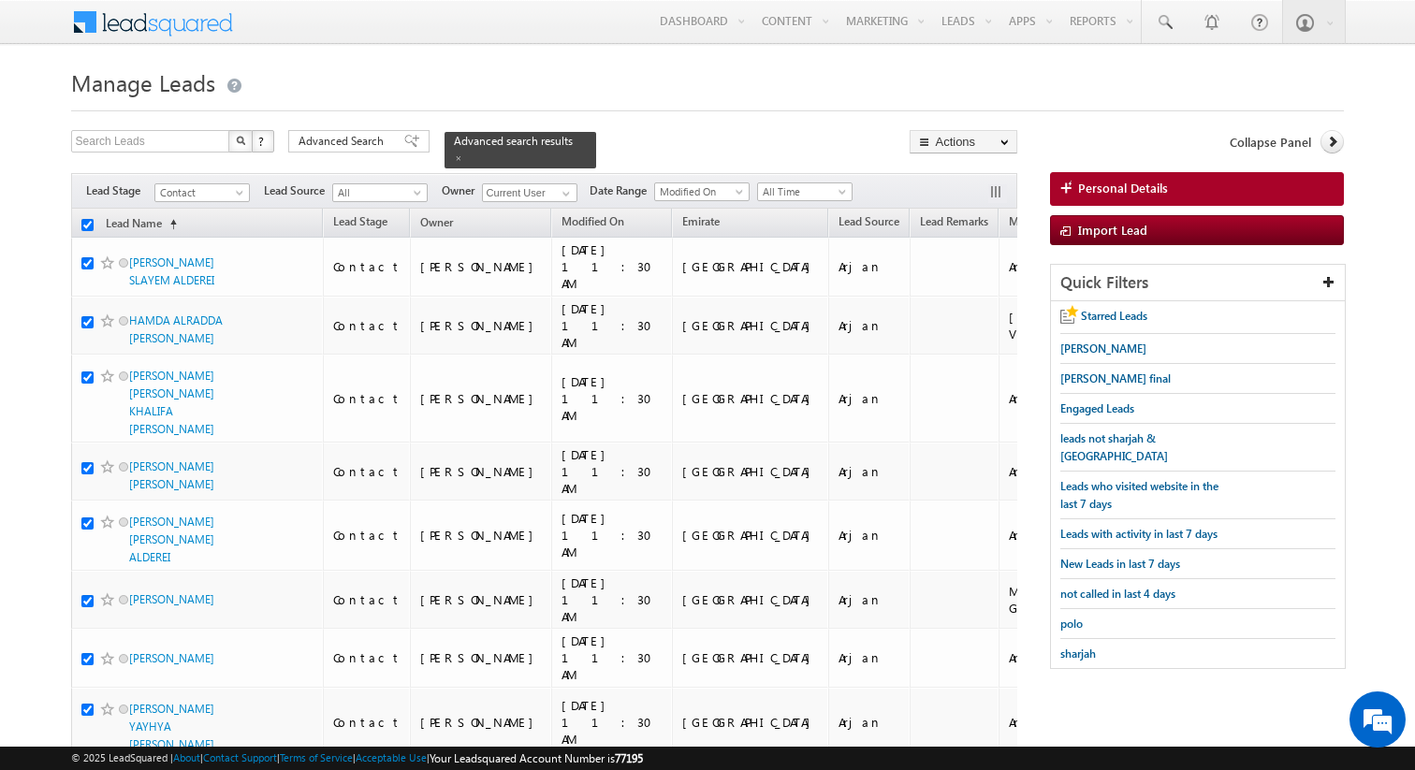
checkbox input "true"
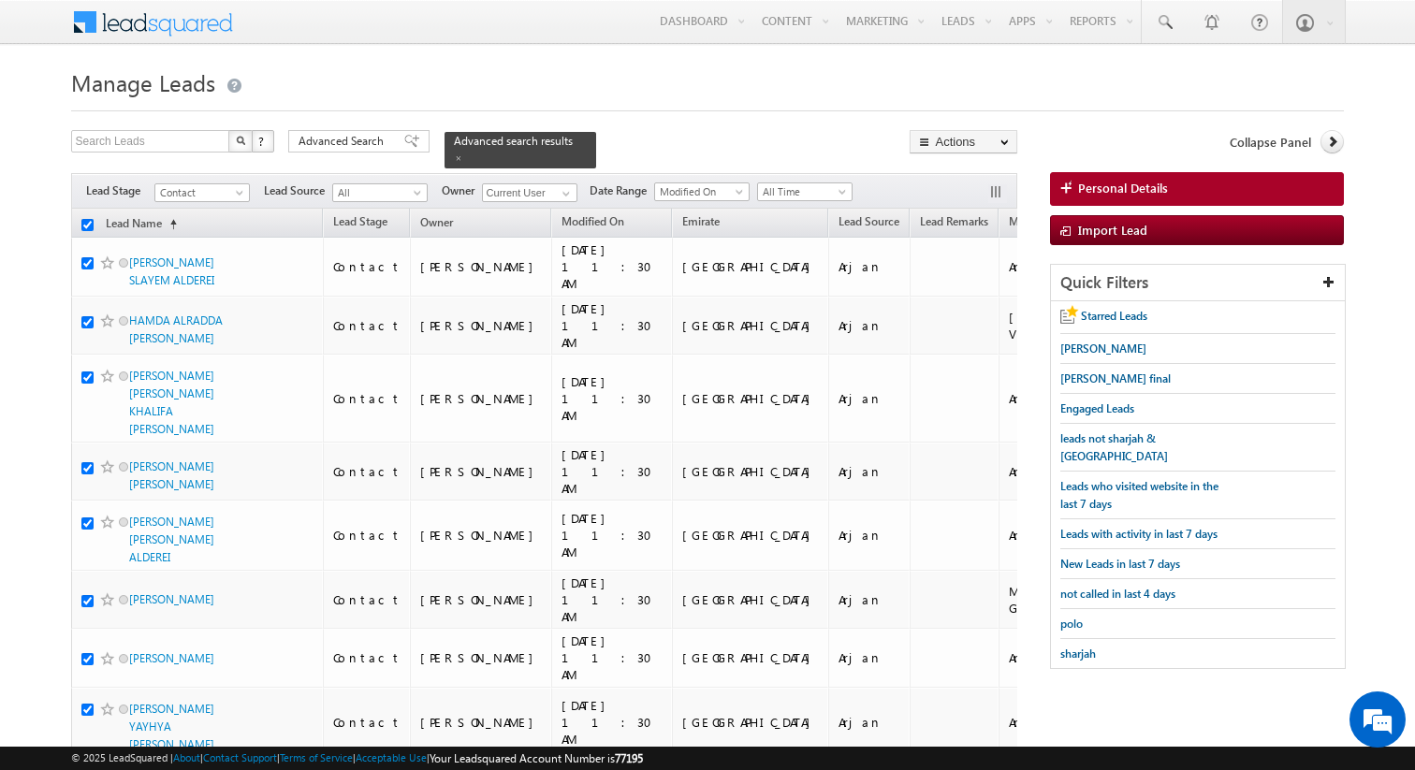
checkbox input "true"
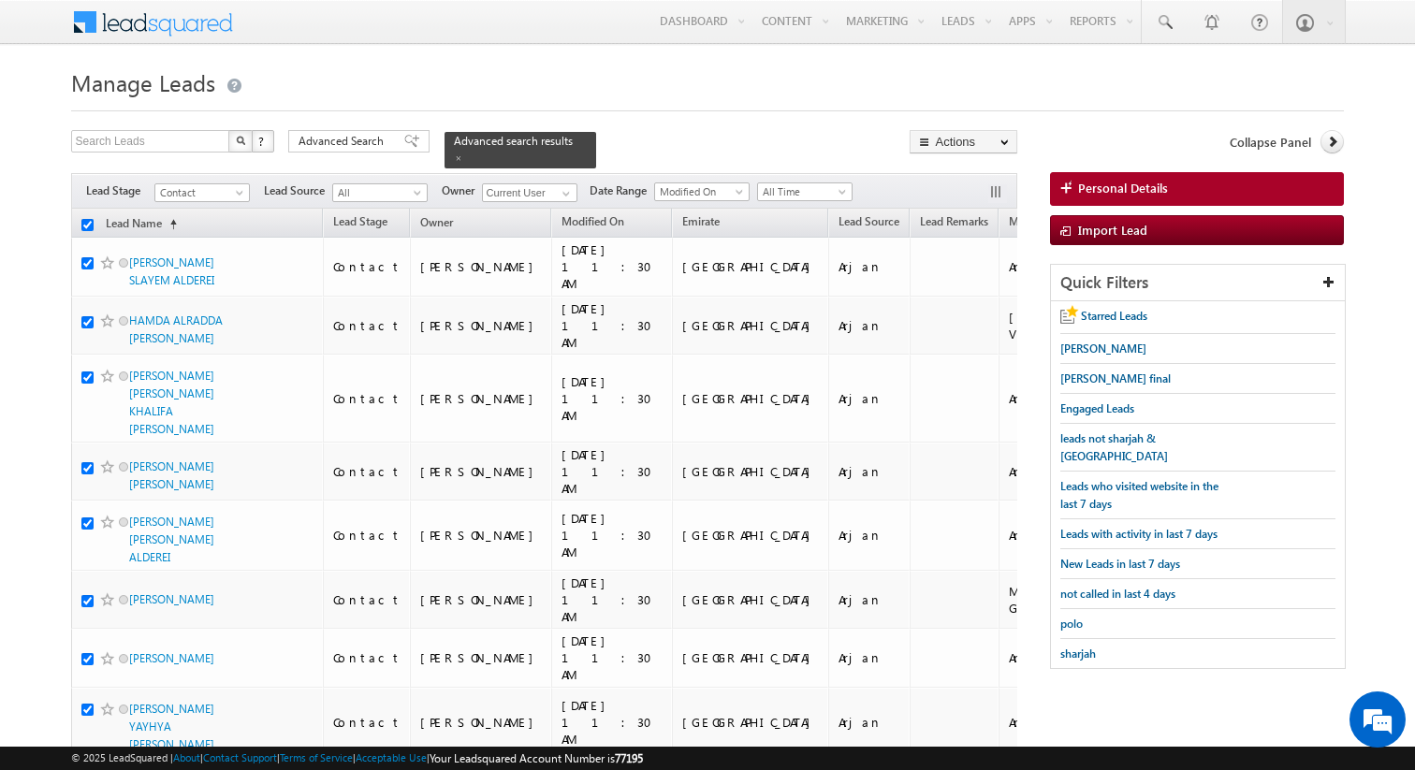
checkbox input "true"
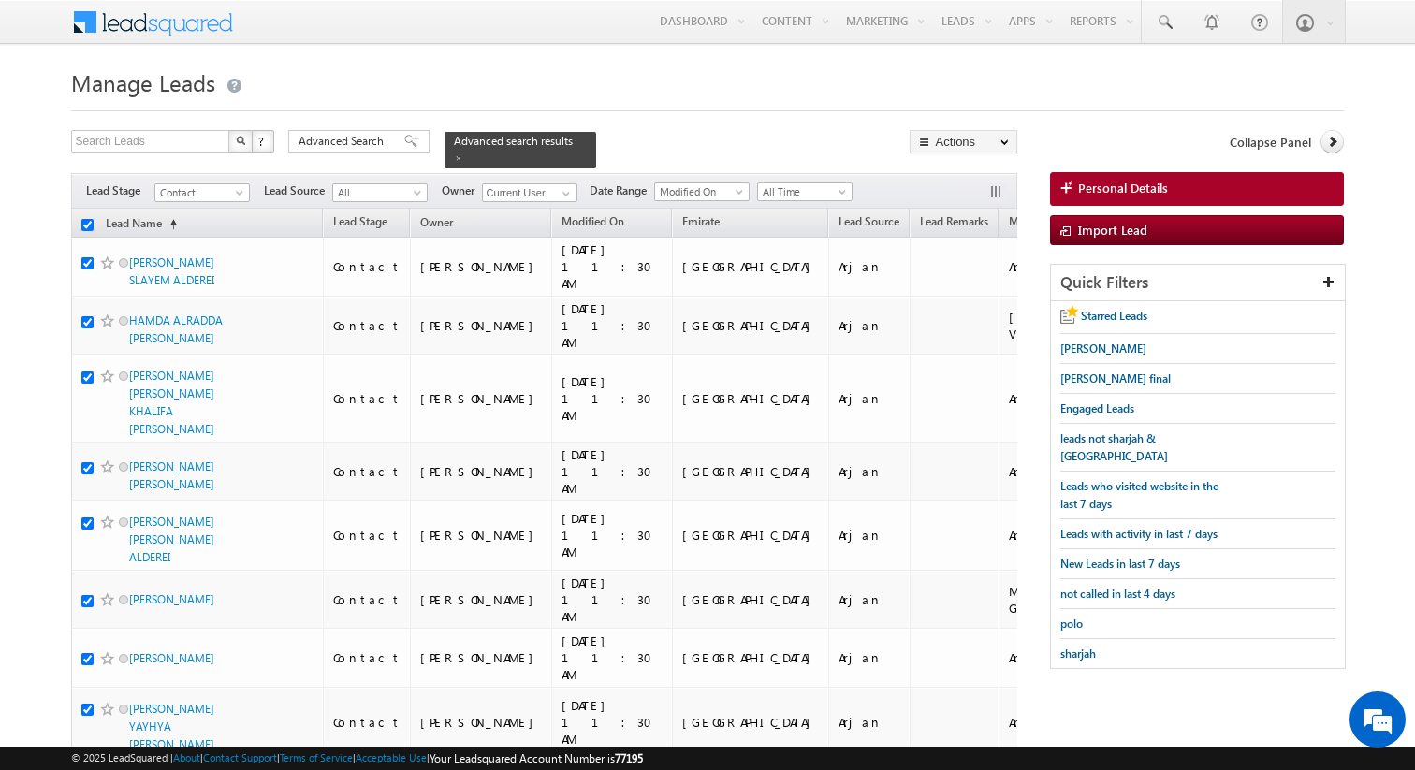
checkbox input "true"
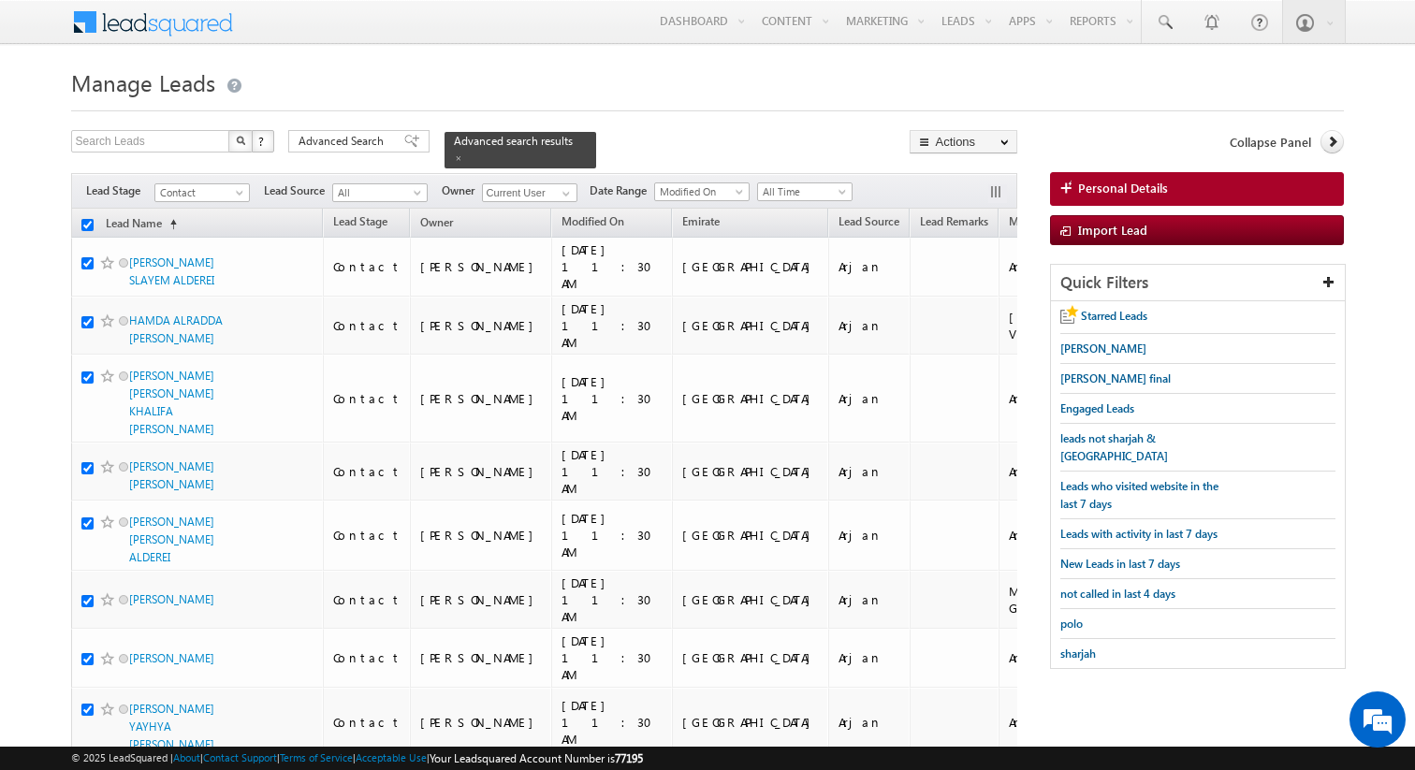
checkbox input "true"
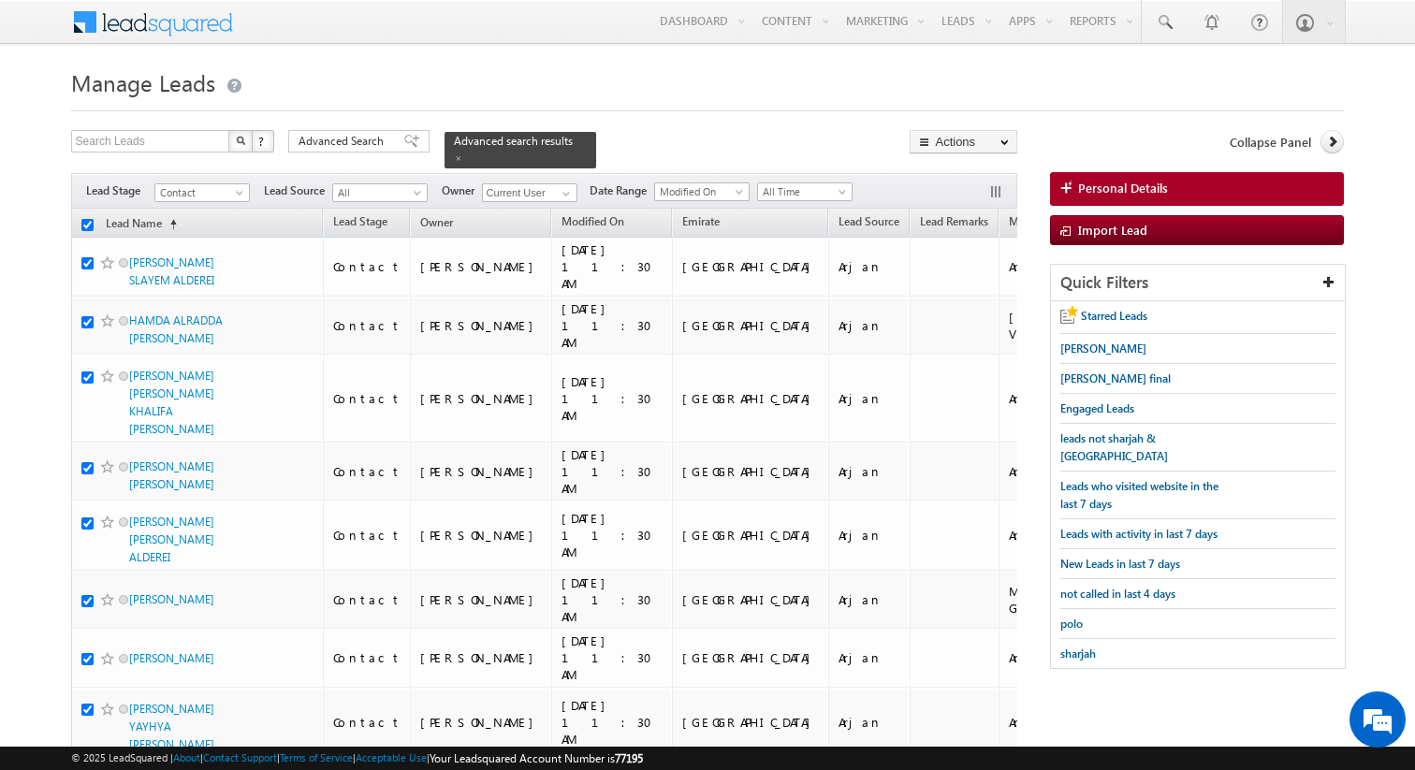
checkbox input "true"
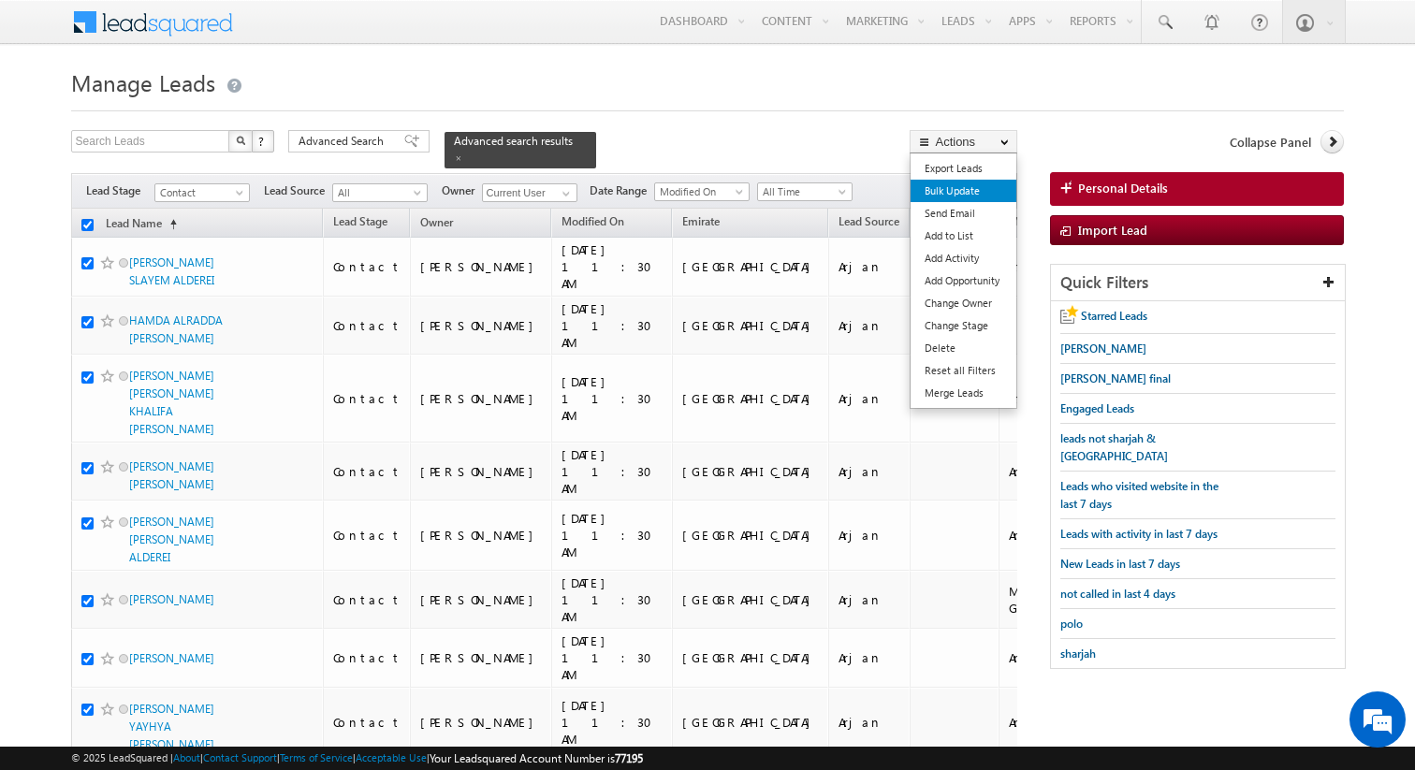
click at [964, 189] on link "Bulk Update" at bounding box center [964, 191] width 106 height 22
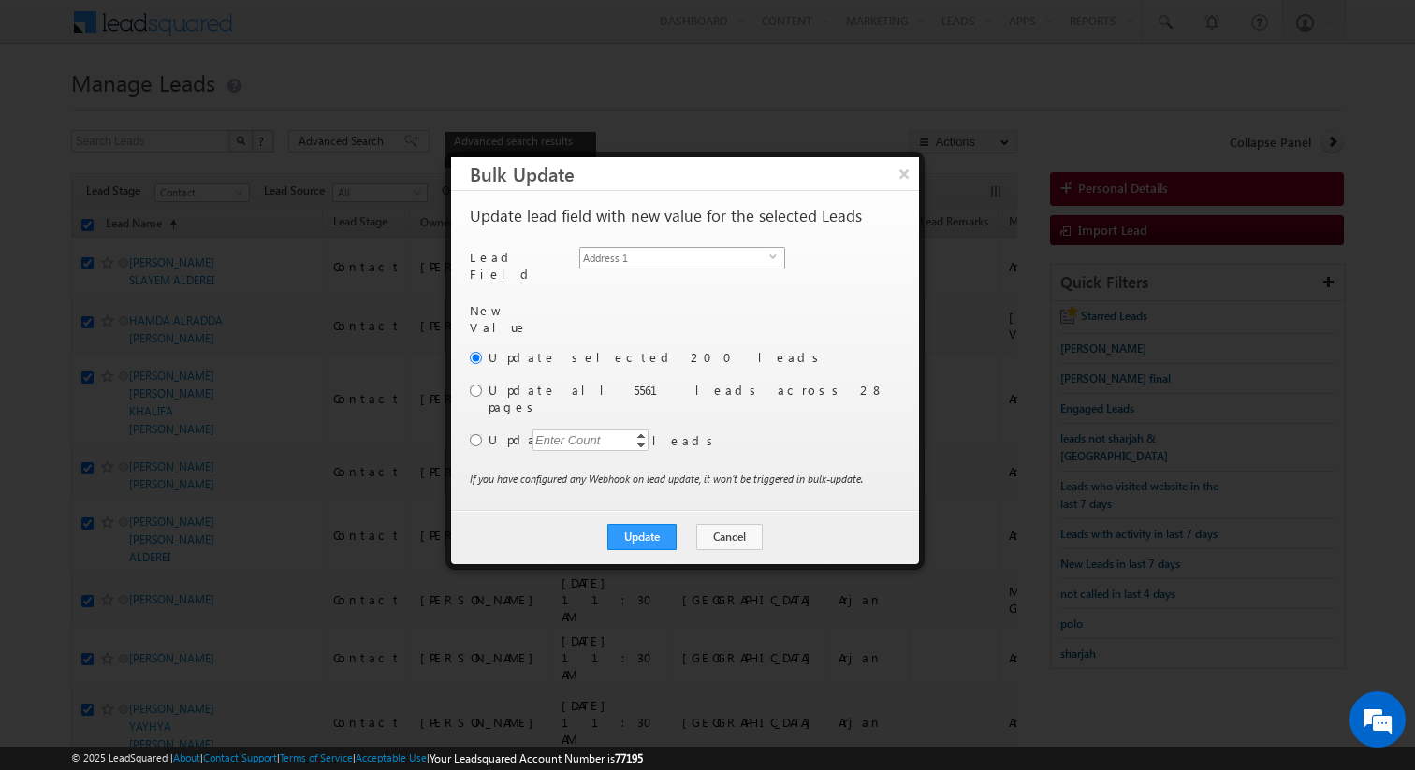
click at [705, 258] on span "Address 1" at bounding box center [674, 258] width 189 height 21
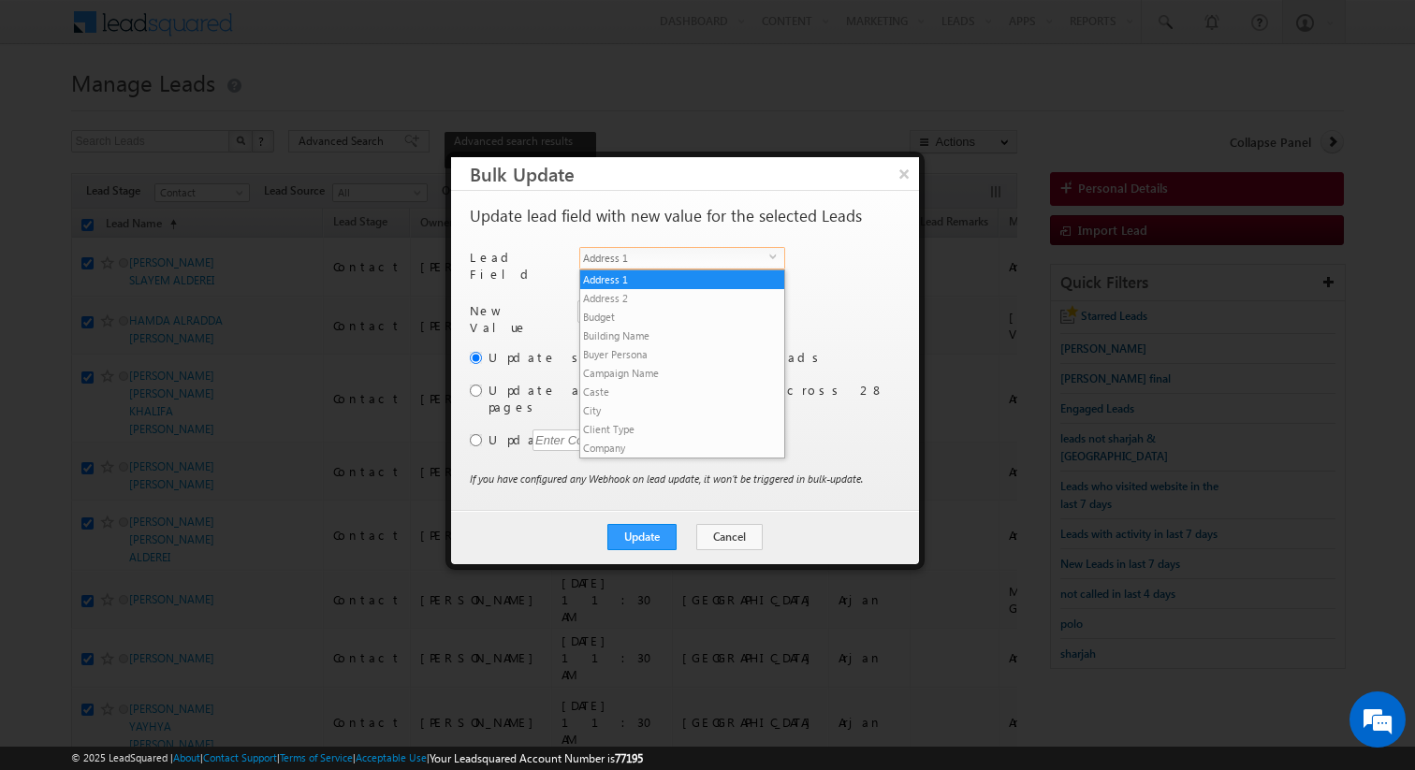
scroll to position [712, 0]
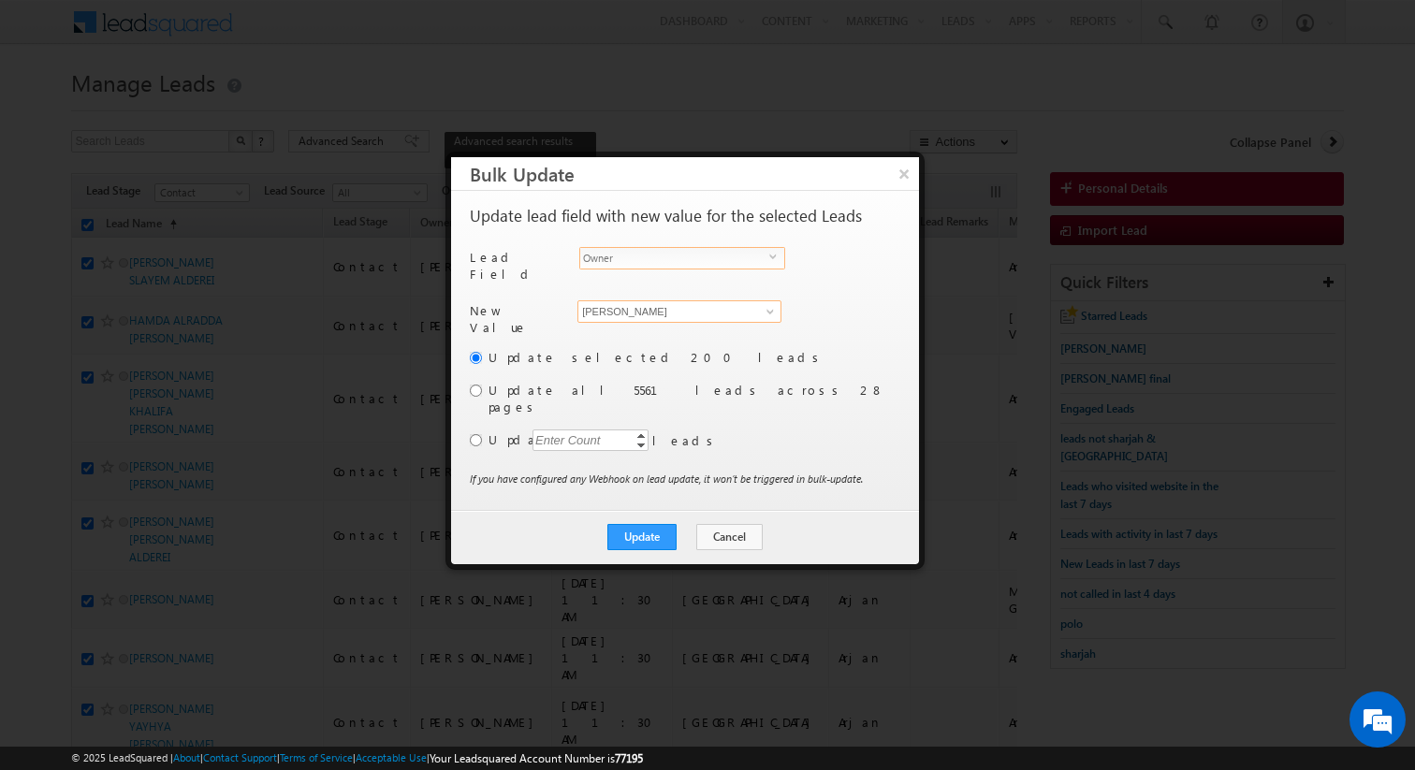
click at [651, 304] on input "[PERSON_NAME]" at bounding box center [680, 311] width 204 height 22
click at [473, 434] on input "radio" at bounding box center [476, 440] width 12 height 12
click at [588, 430] on div "Enter Count" at bounding box center [568, 441] width 71 height 22
click at [754, 441] on div "Update selected 200 leads Update all 5561 leads across 28 pages Update Enter Co…" at bounding box center [683, 409] width 427 height 122
click at [655, 524] on button "Update" at bounding box center [641, 537] width 69 height 26
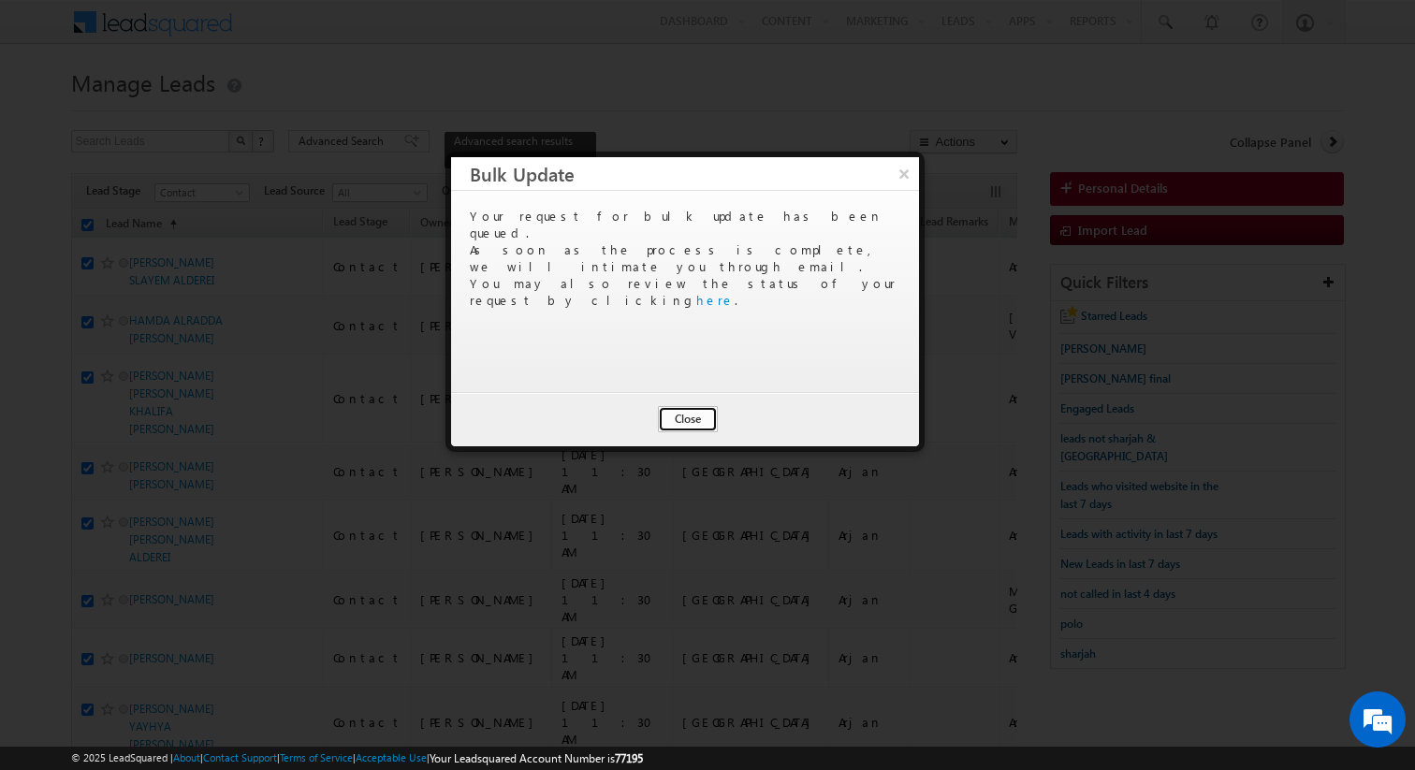
click at [698, 418] on button "Close" at bounding box center [688, 419] width 60 height 26
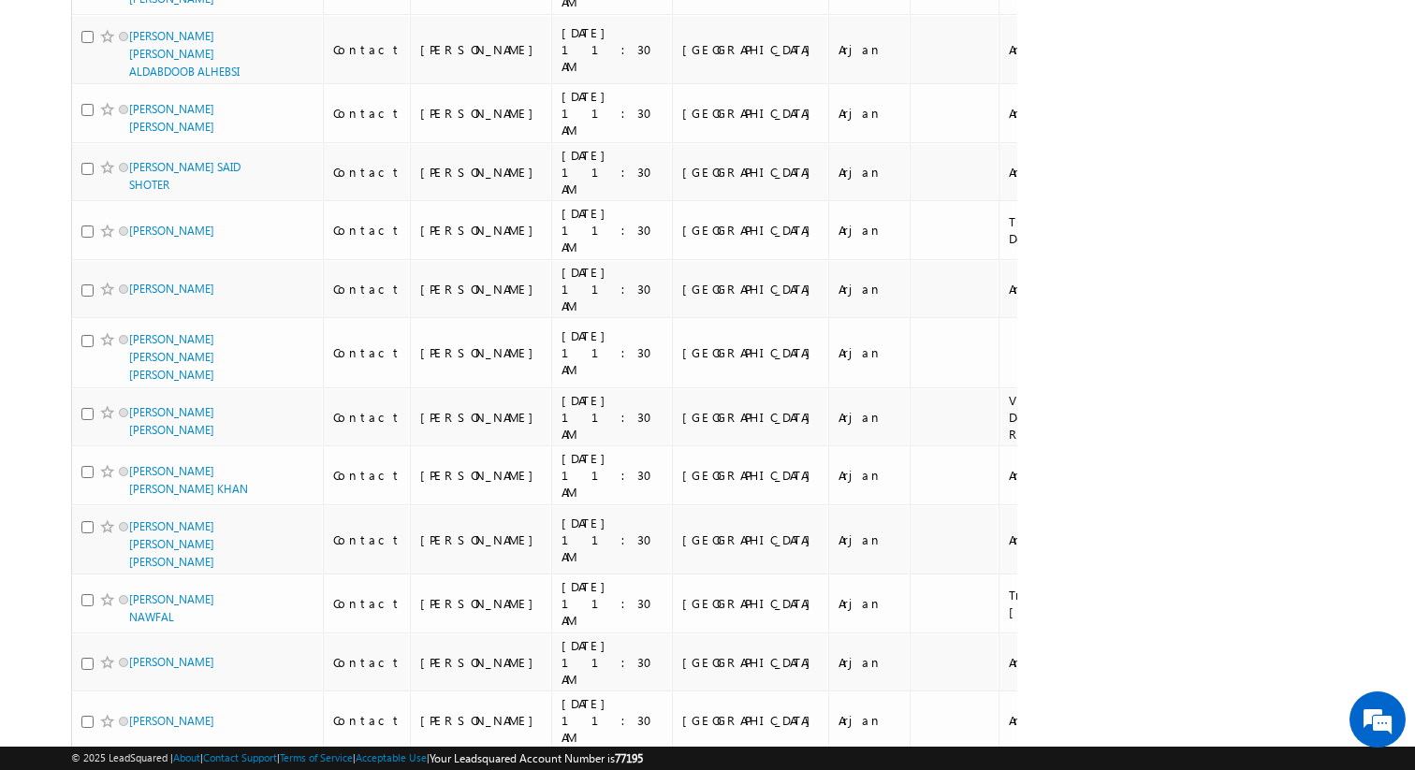
scroll to position [1441, 0]
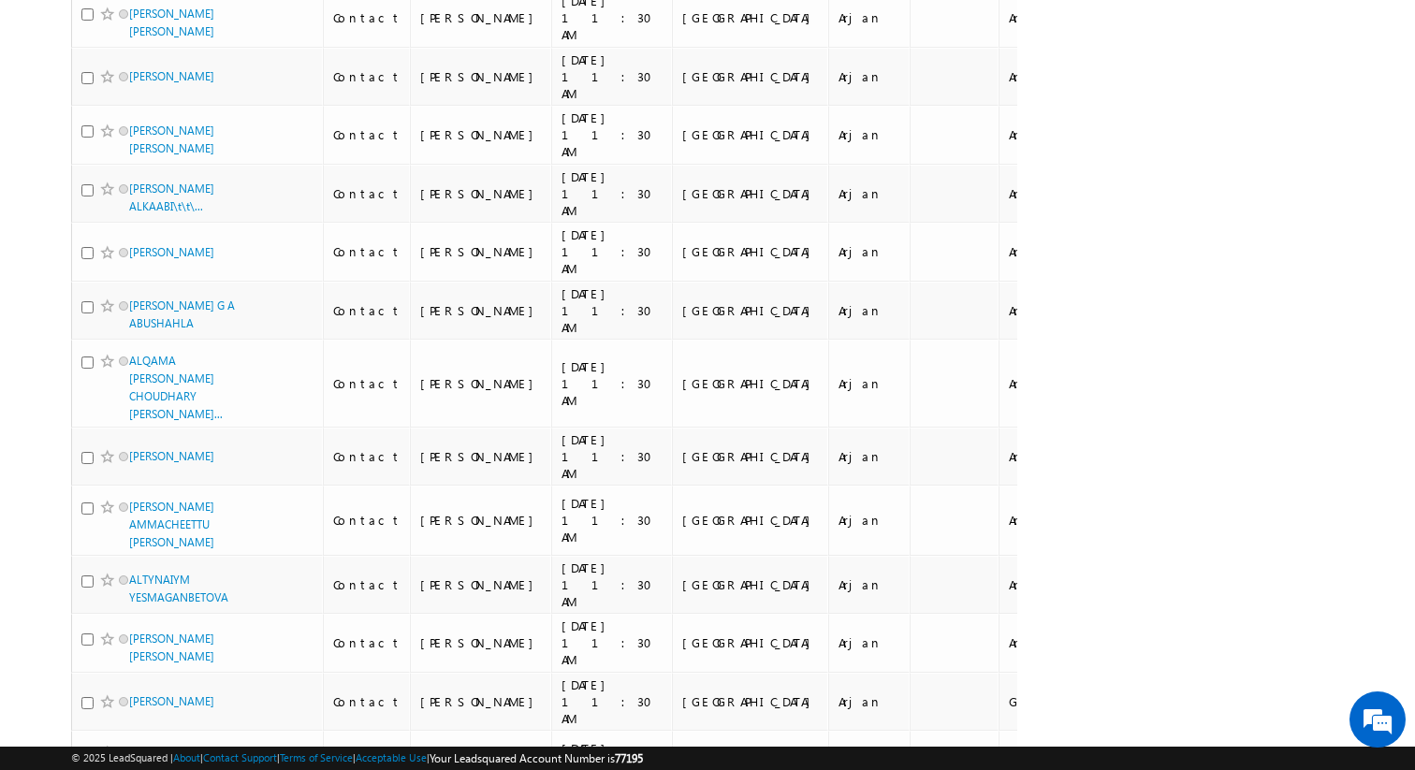
scroll to position [9446, 0]
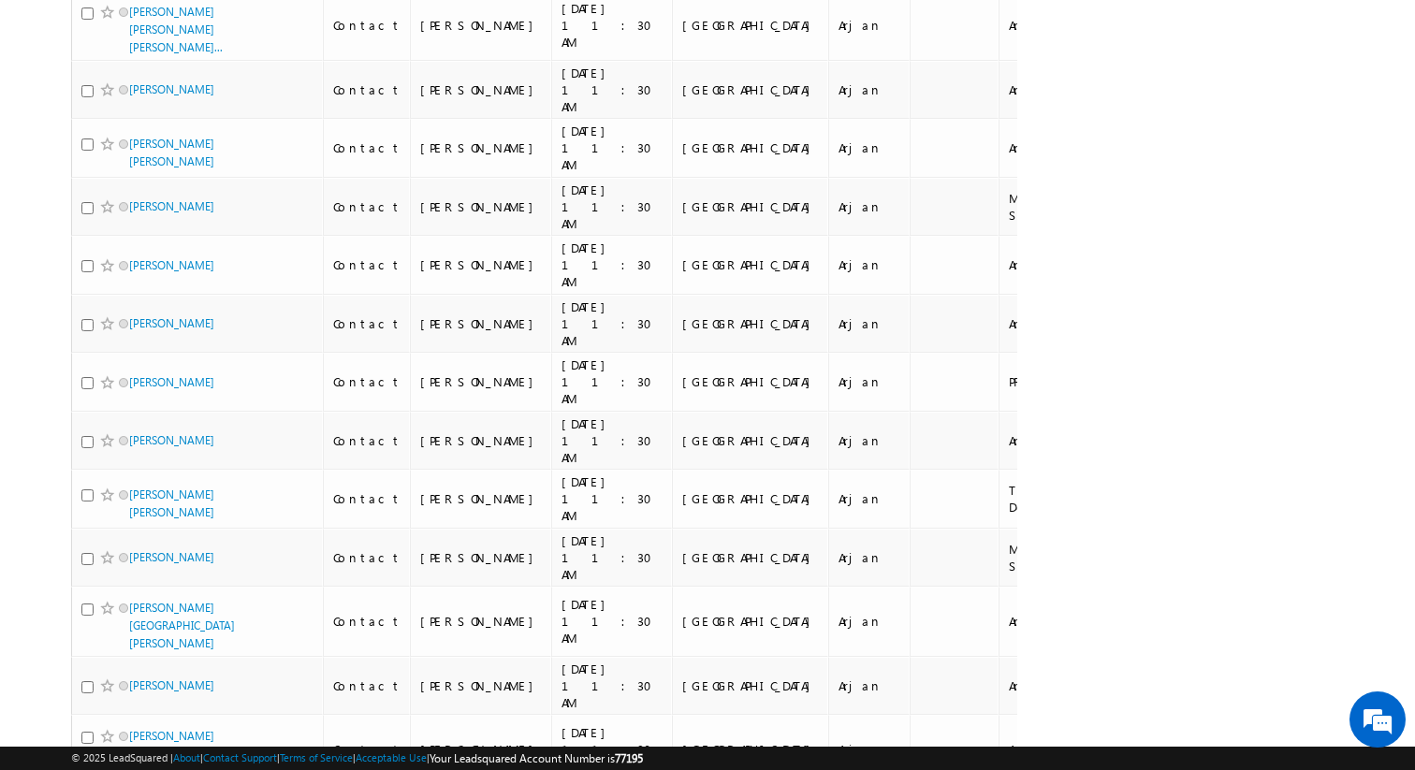
scroll to position [9353, 0]
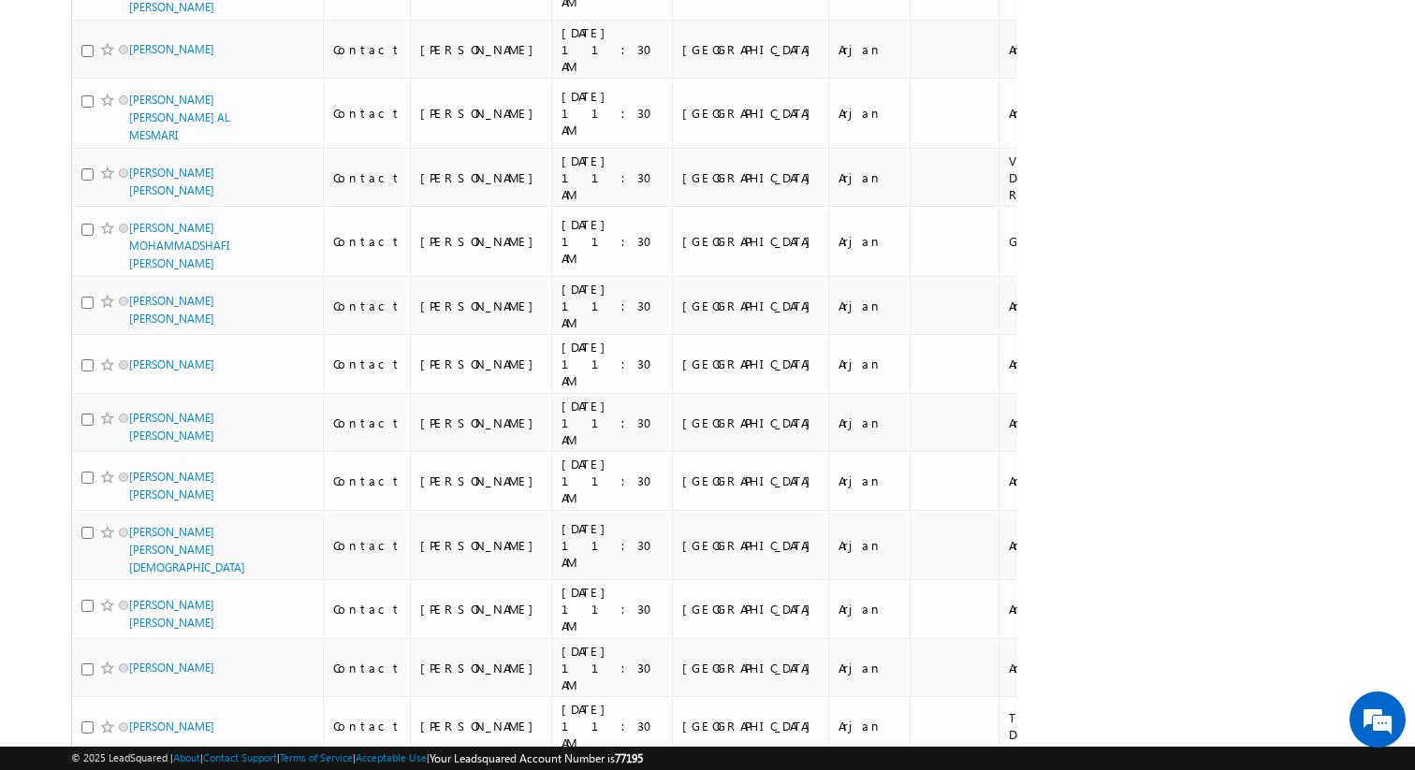
scroll to position [9353, 0]
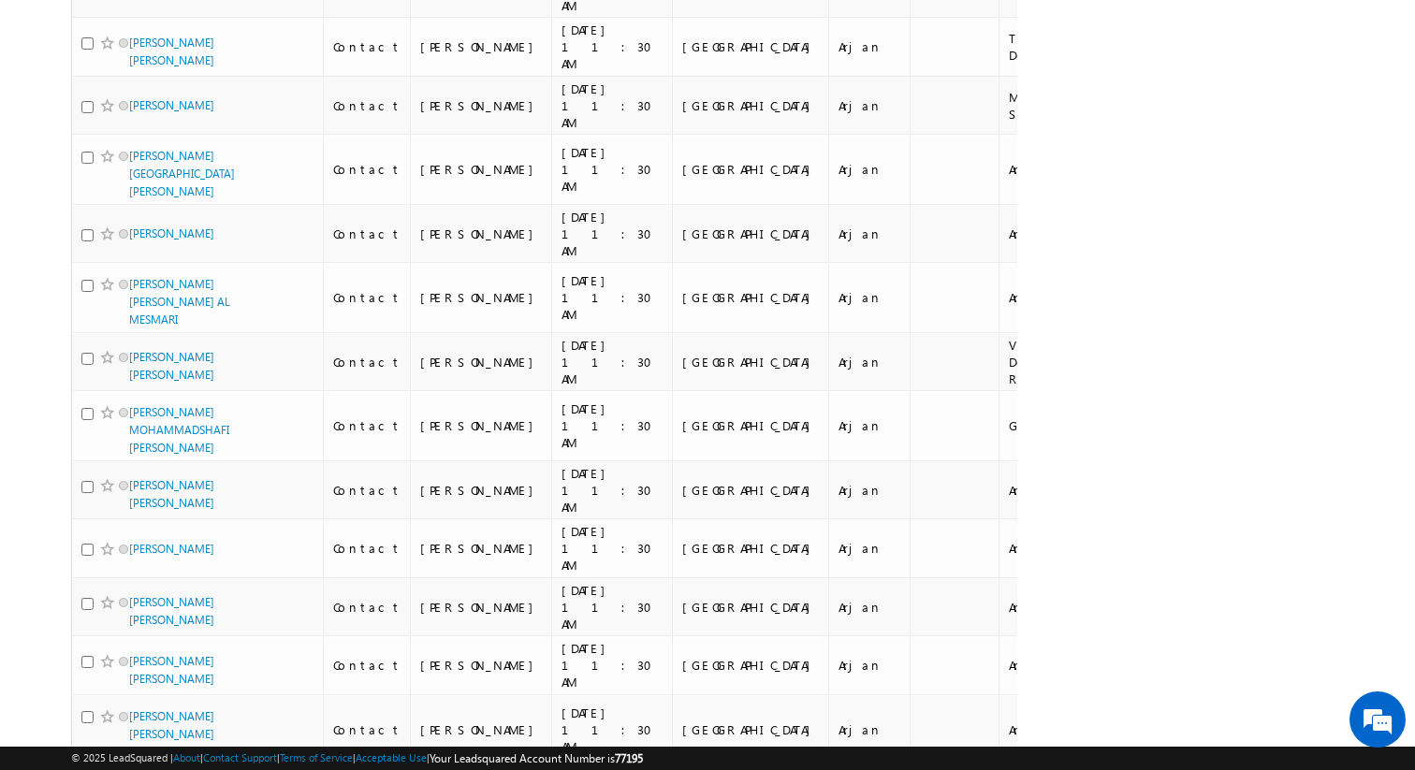
scroll to position [9353, 0]
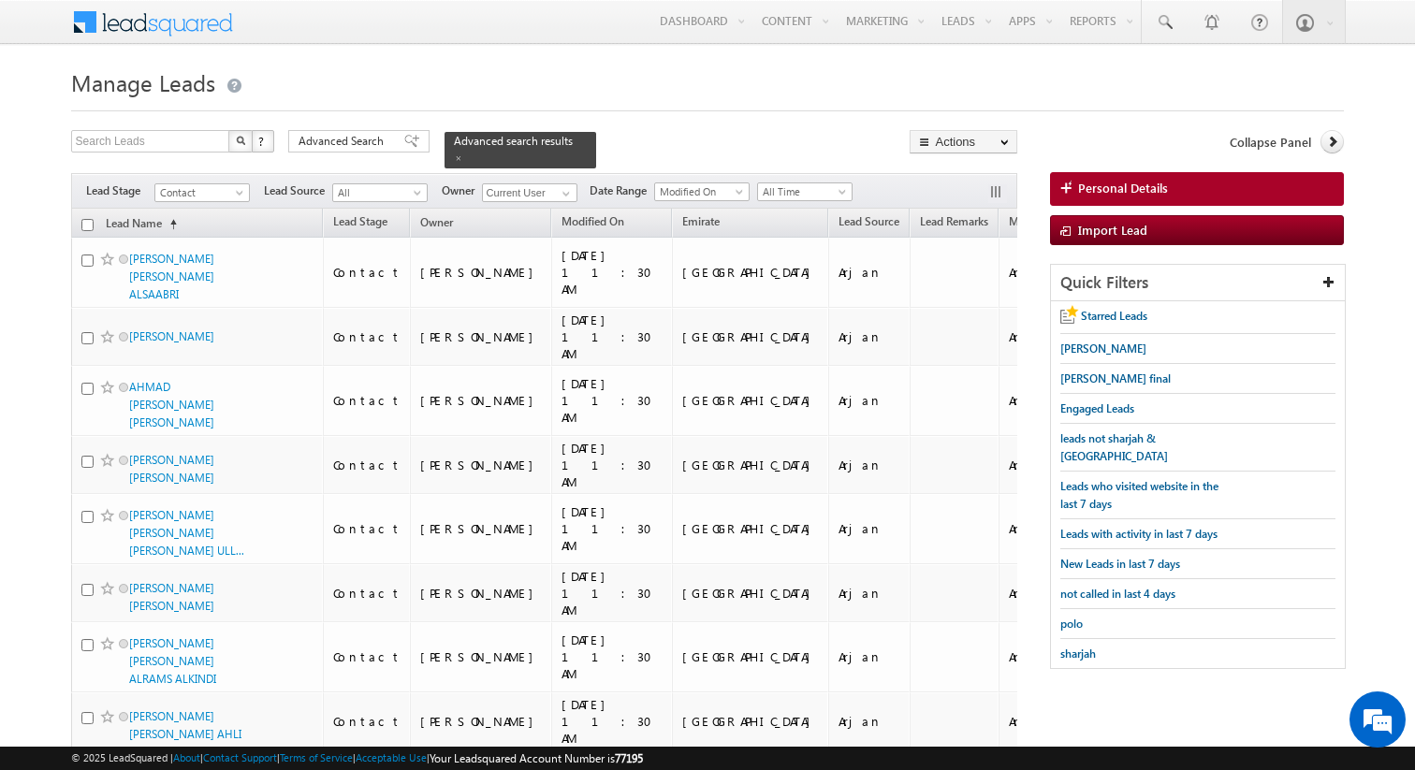
click at [83, 226] on input "checkbox" at bounding box center [87, 225] width 12 height 12
checkbox input "true"
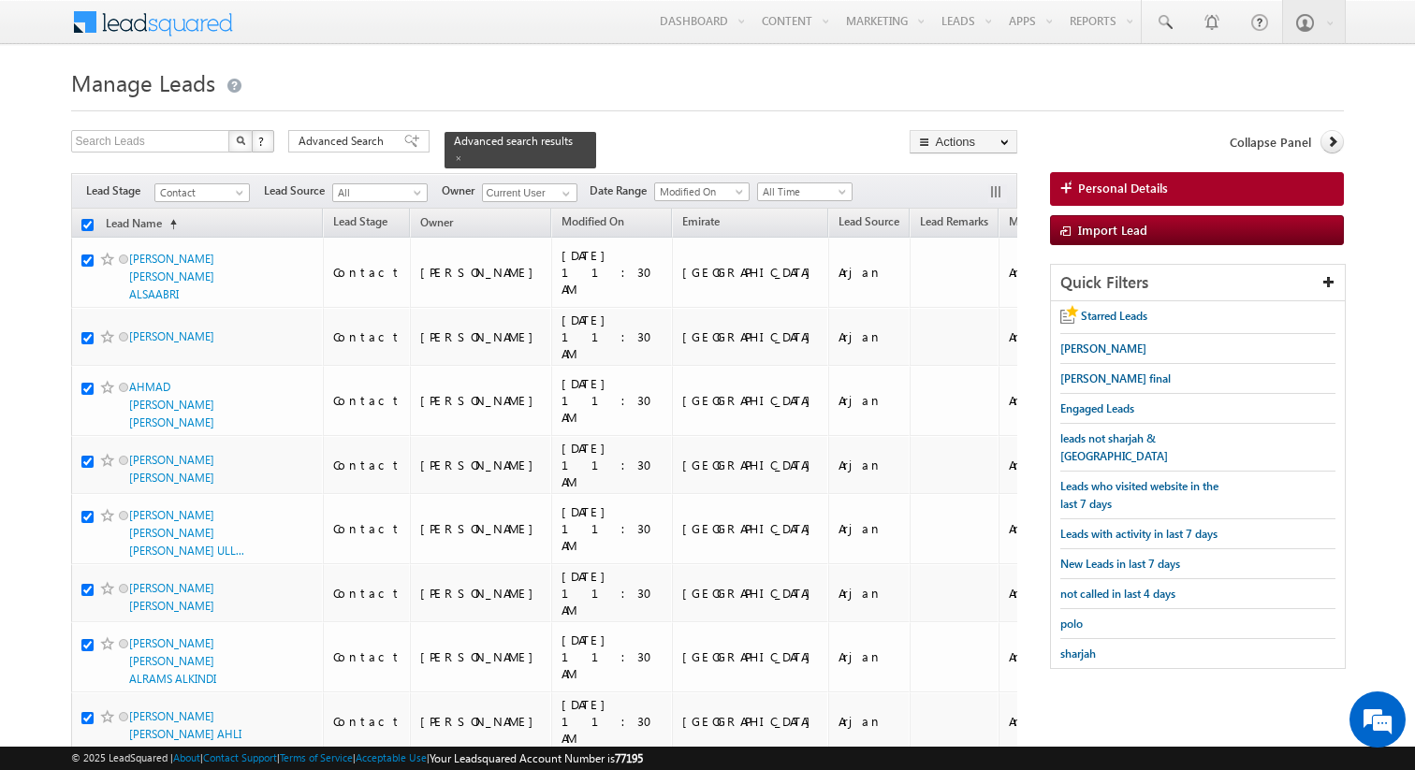
checkbox input "true"
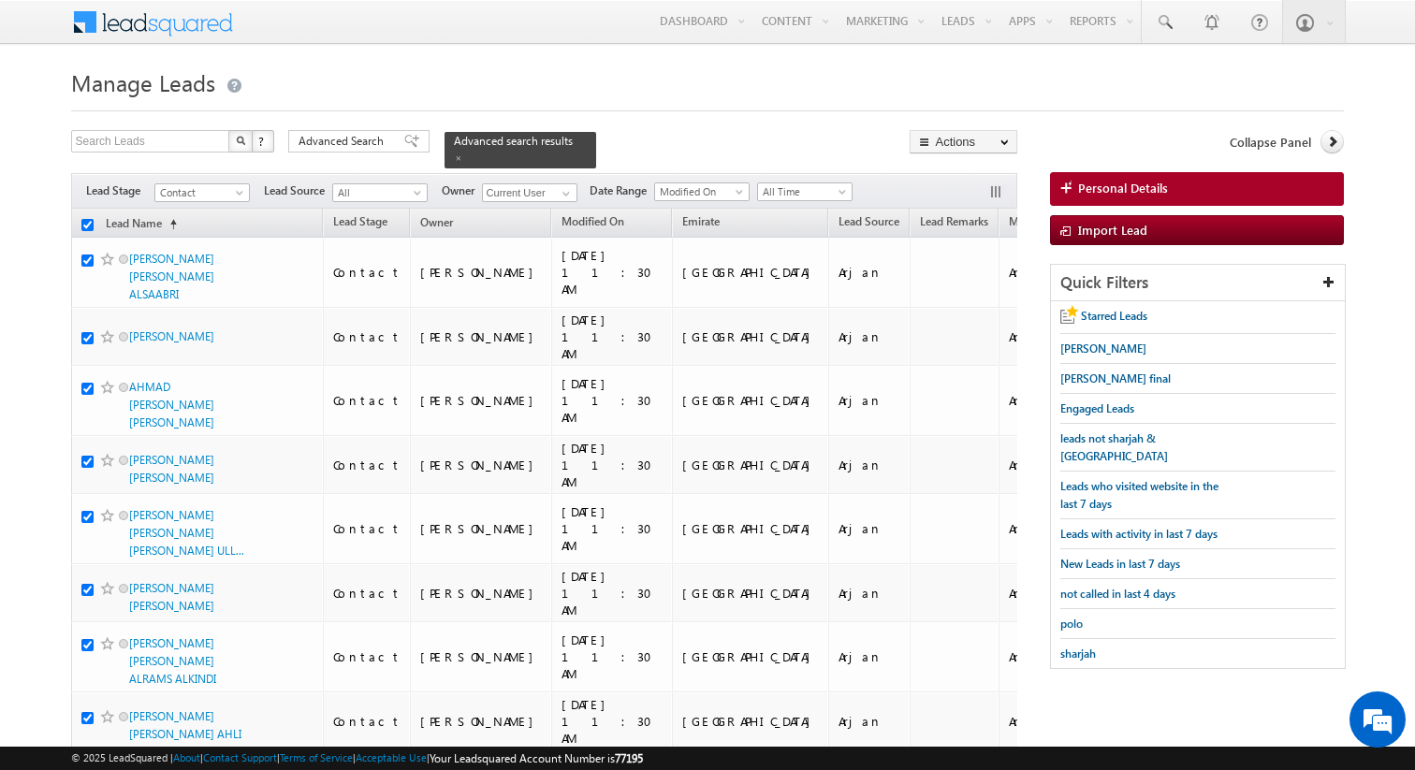
checkbox input "true"
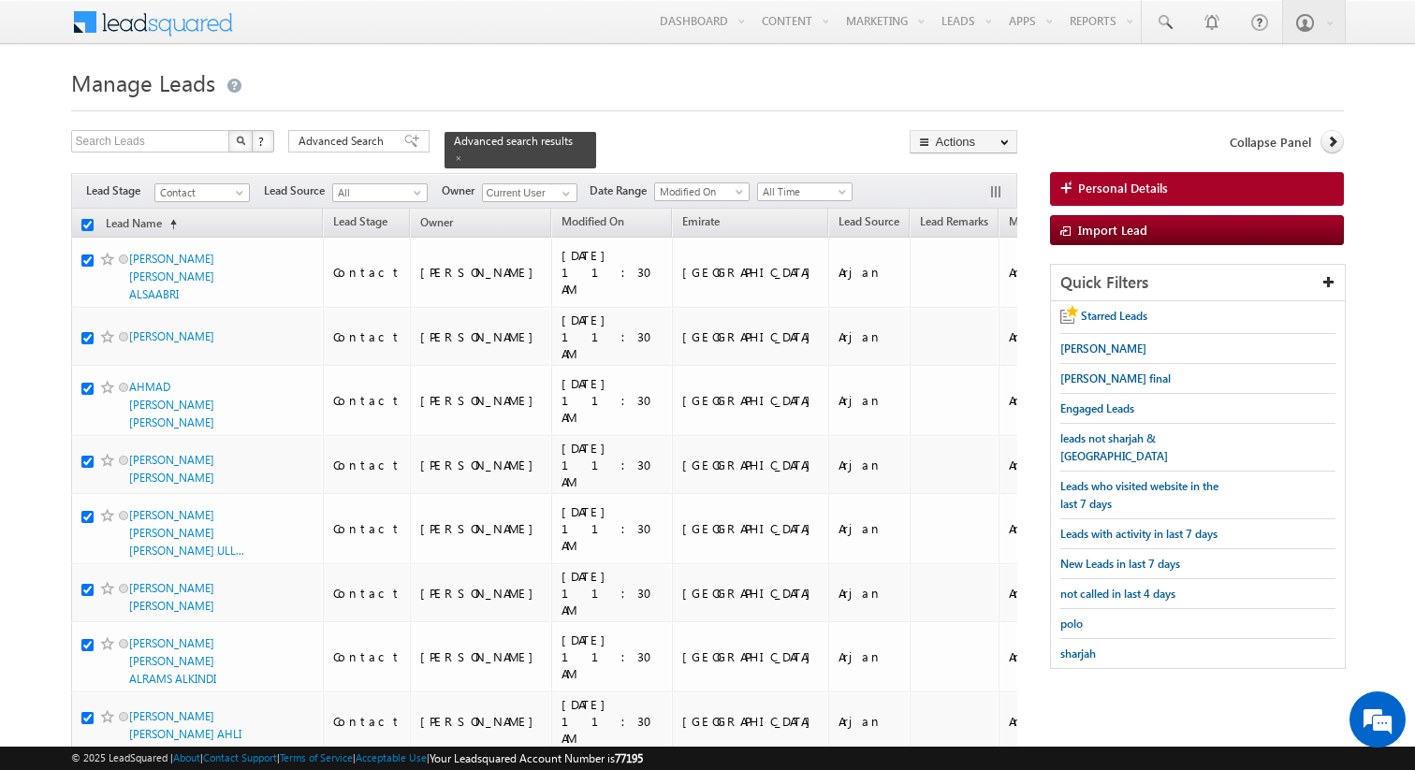
checkbox input "true"
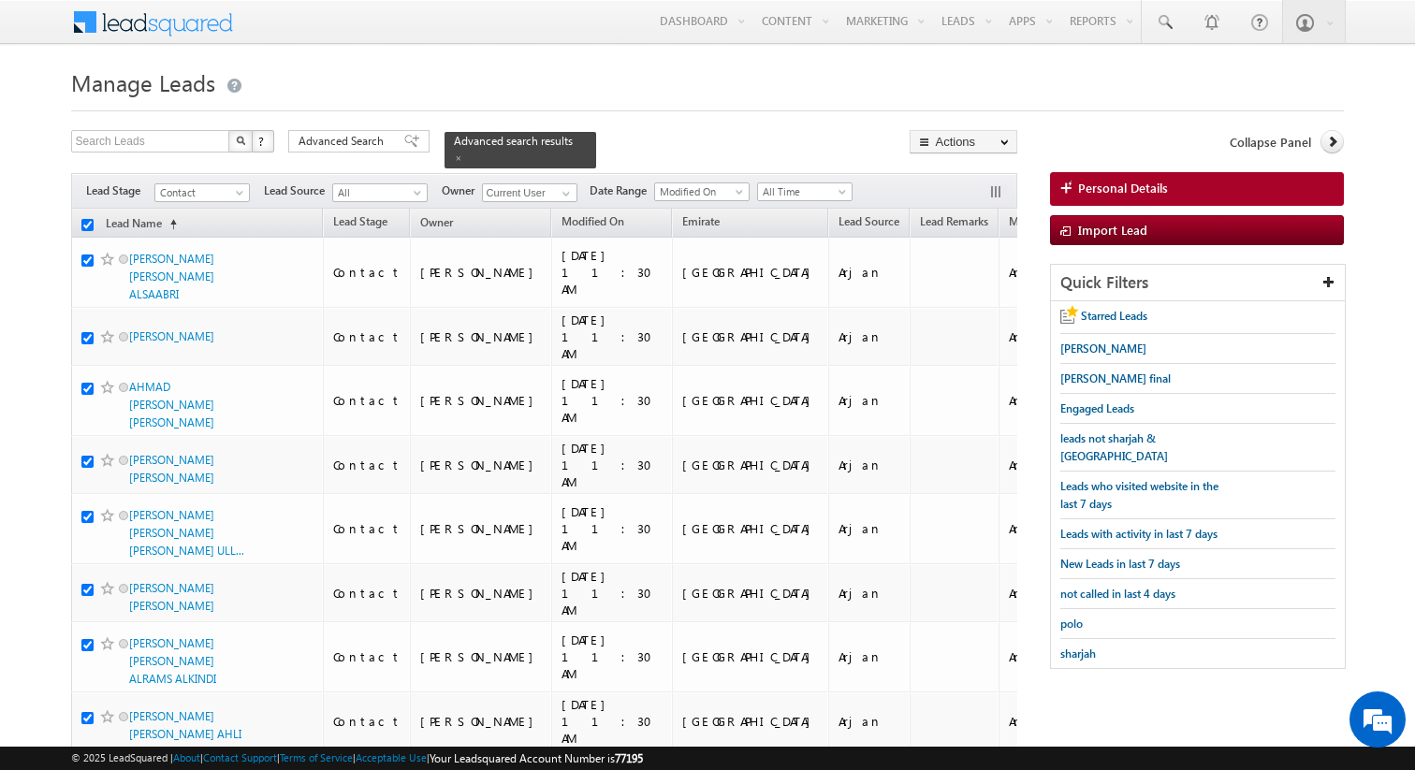
checkbox input "true"
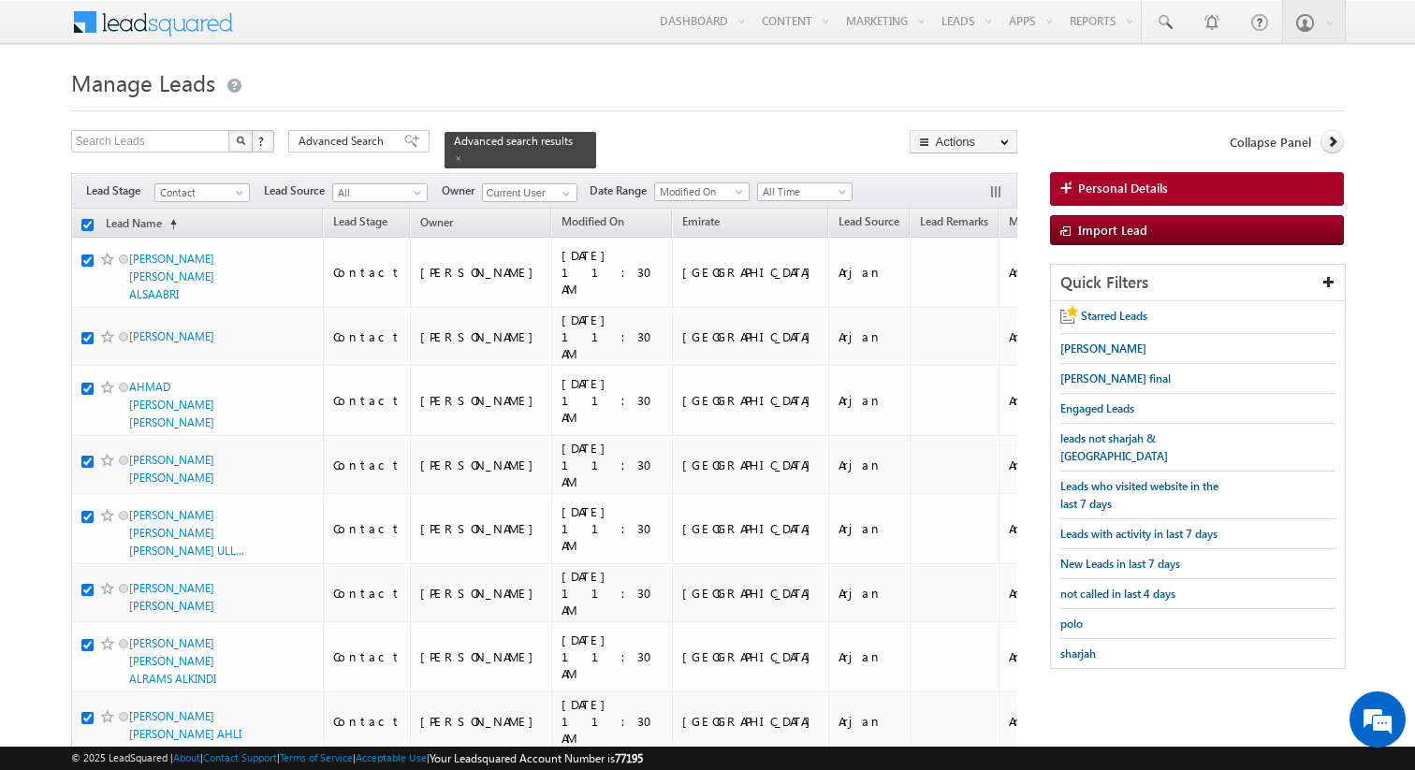
checkbox input "true"
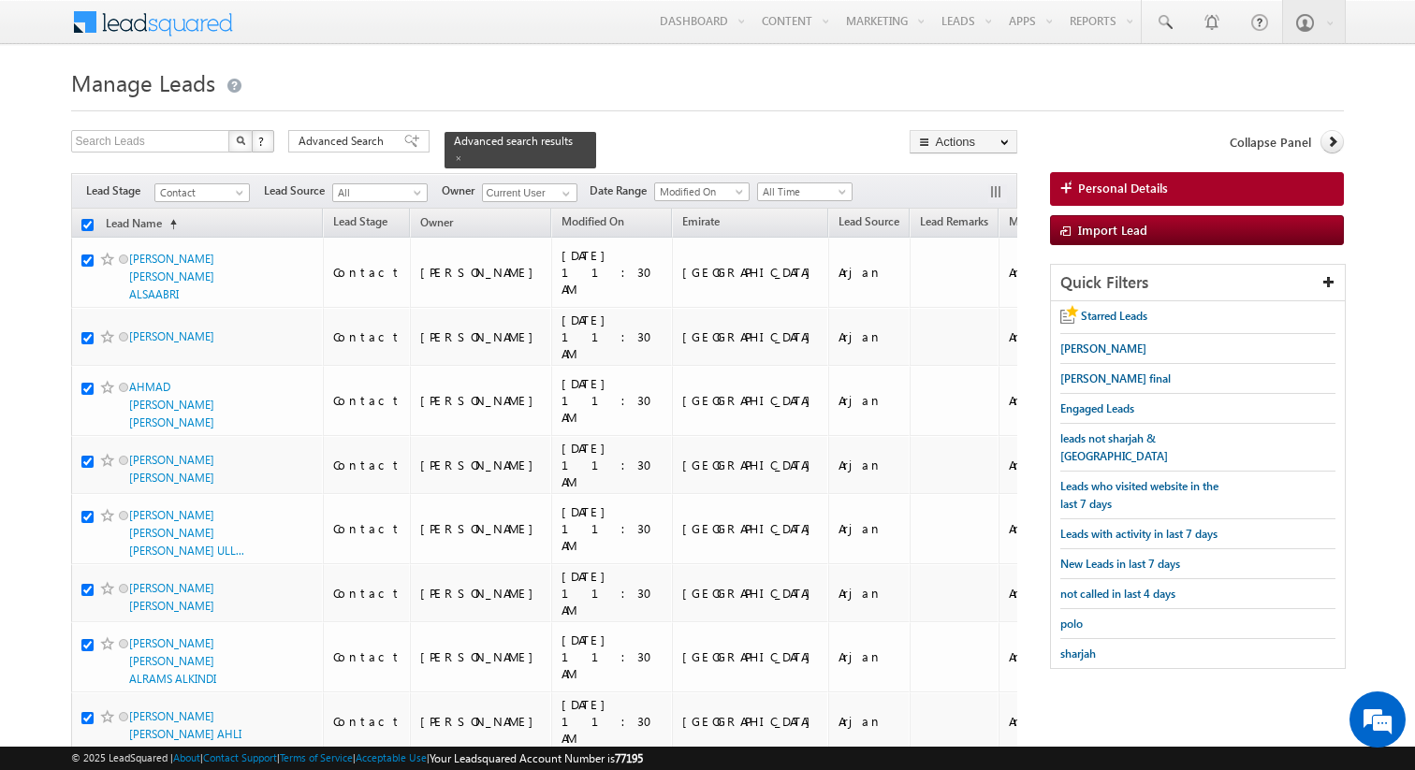
checkbox input "true"
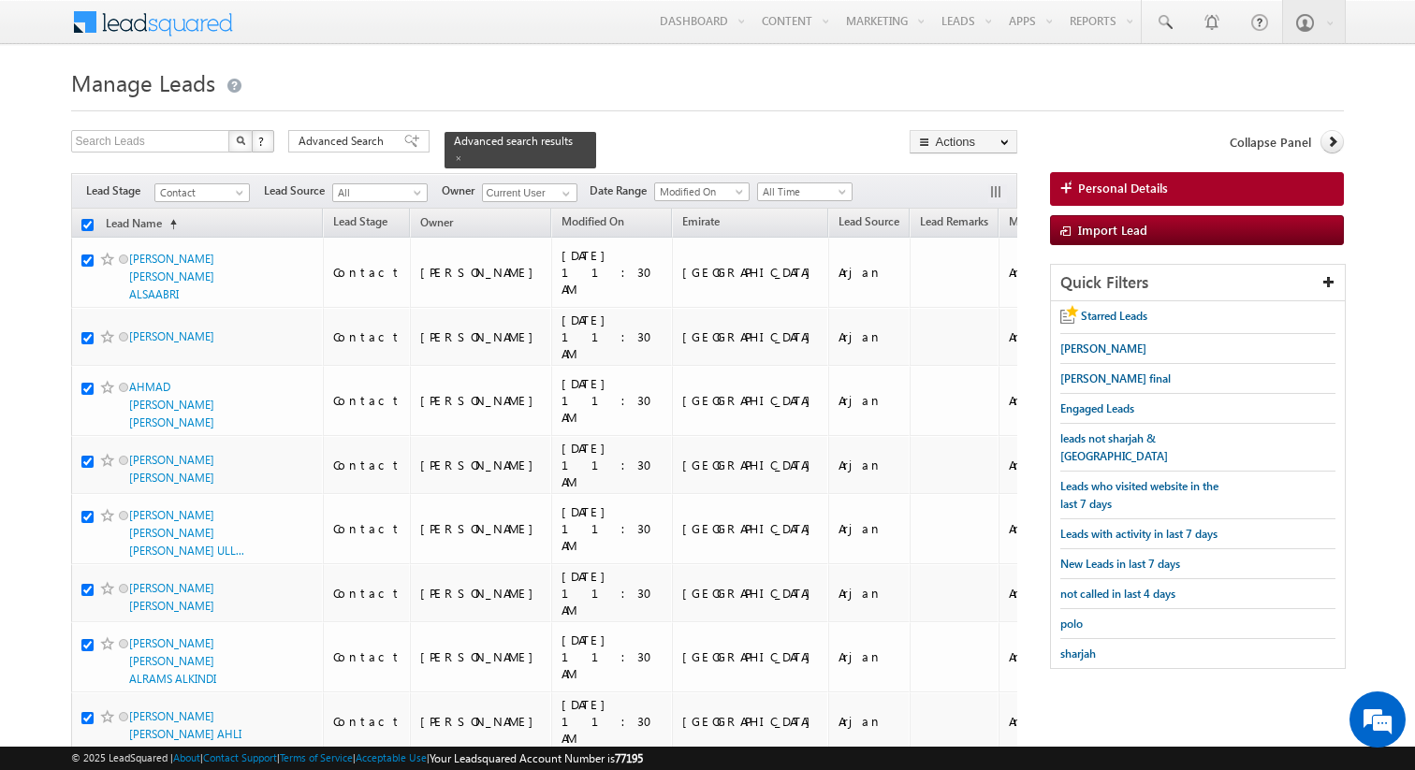
checkbox input "true"
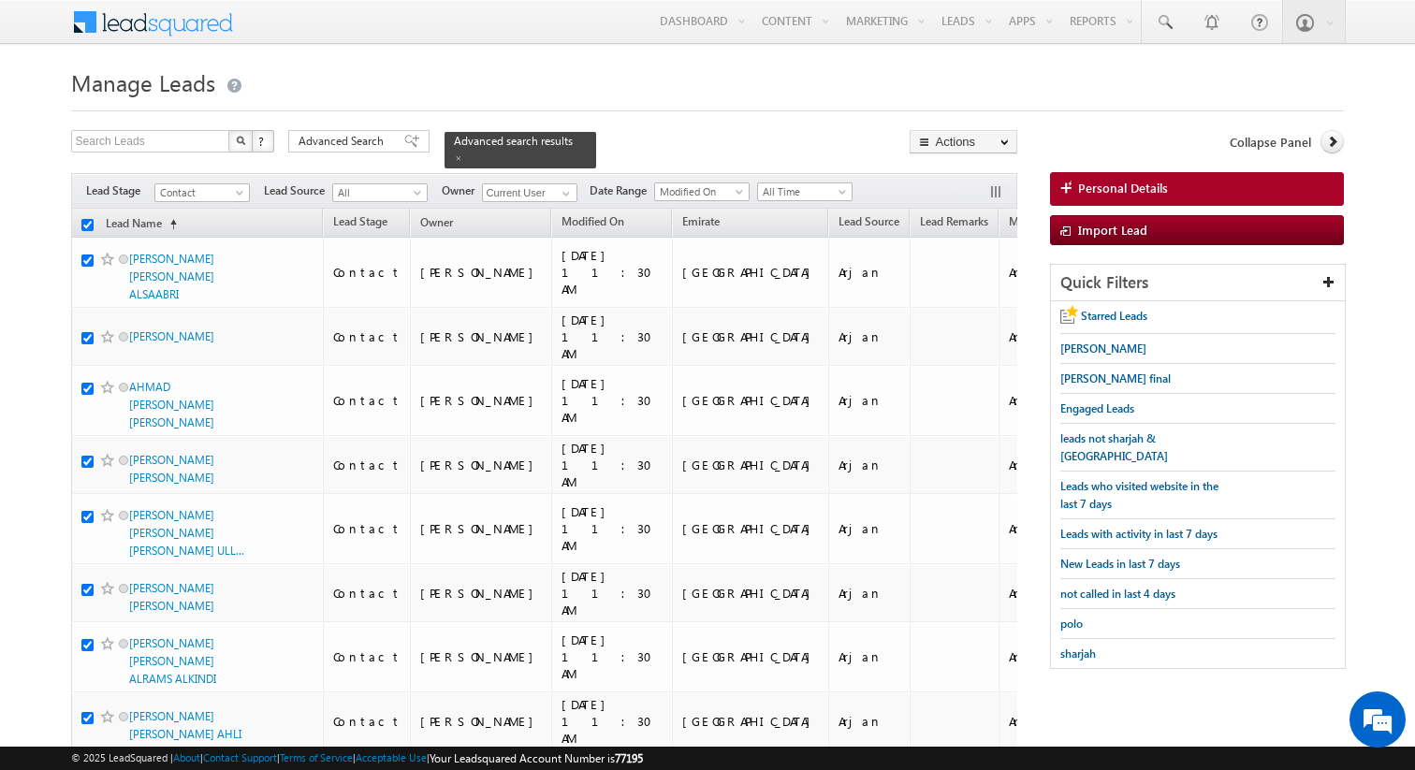
checkbox input "true"
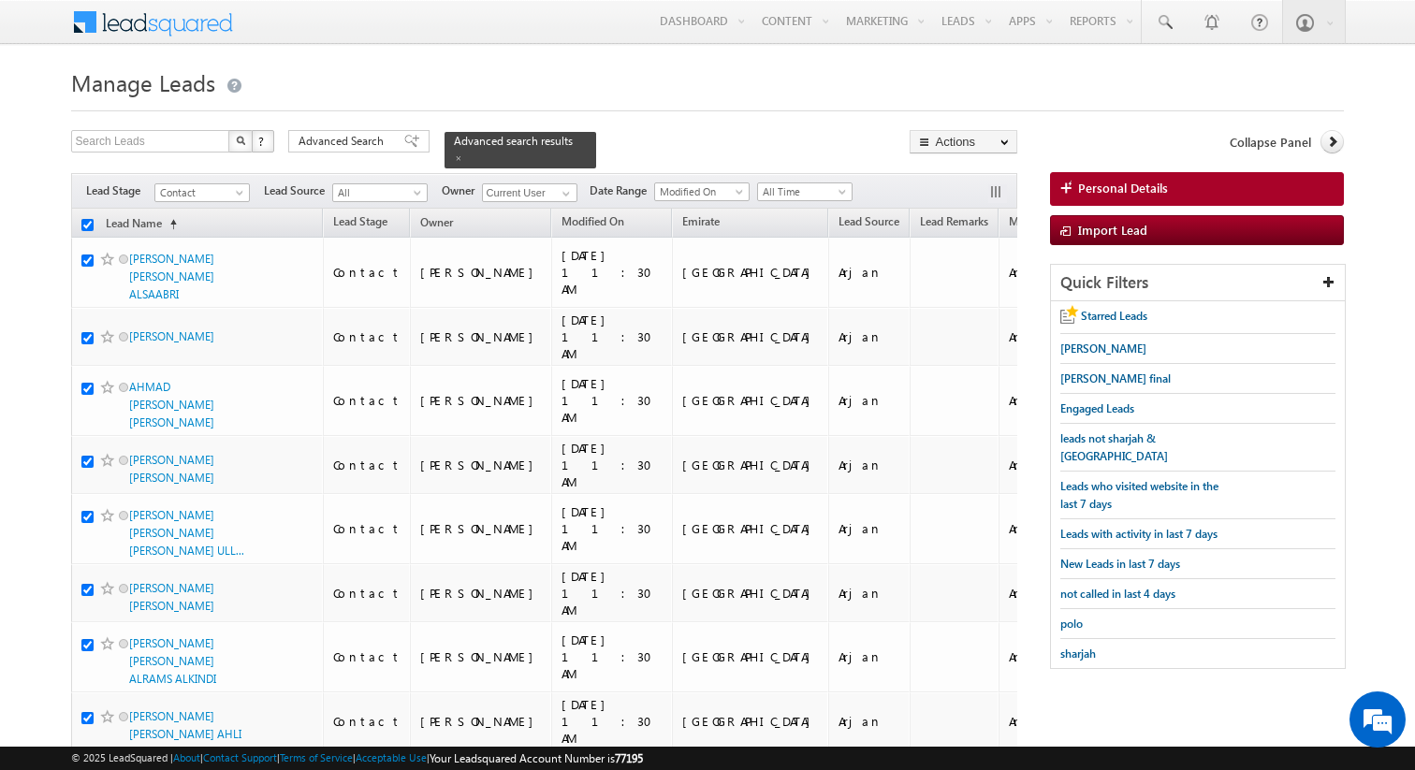
checkbox input "true"
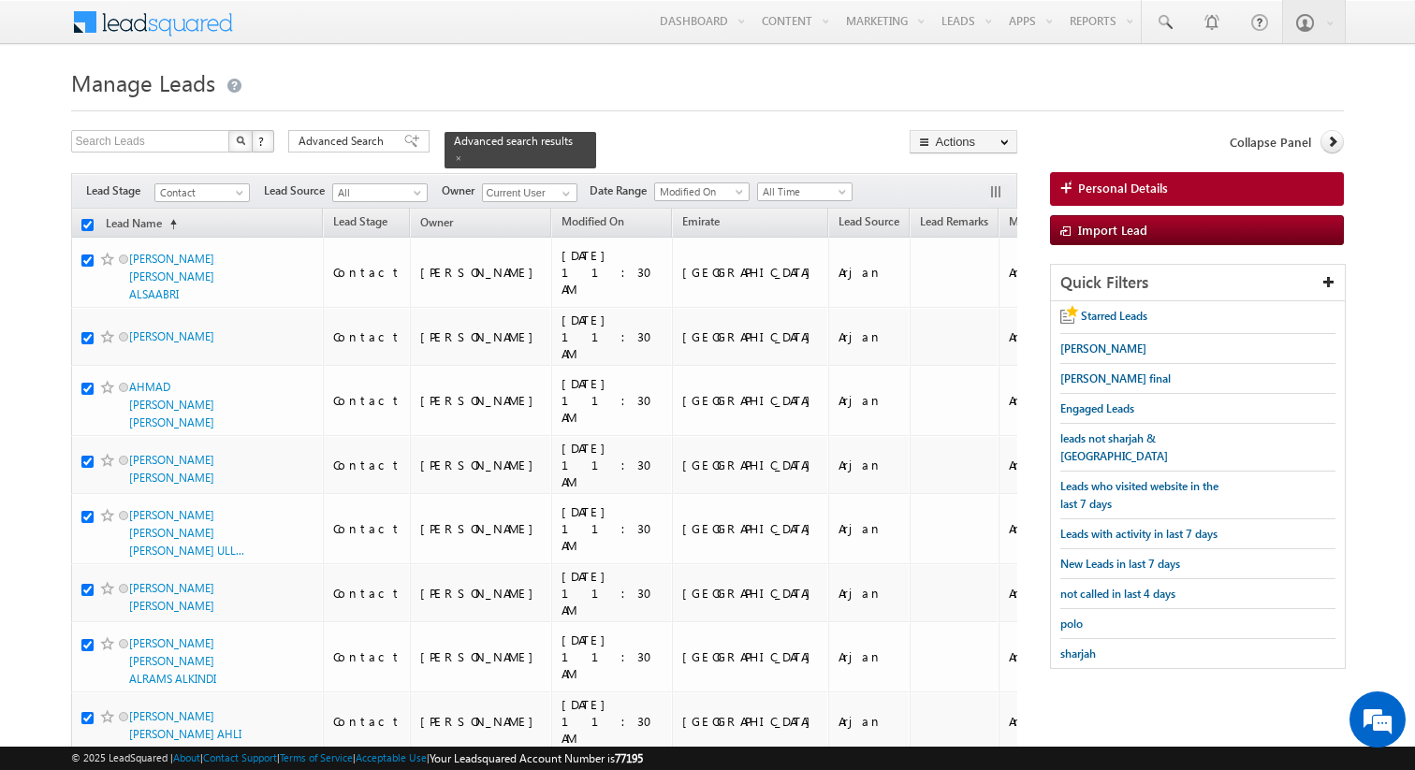
checkbox input "true"
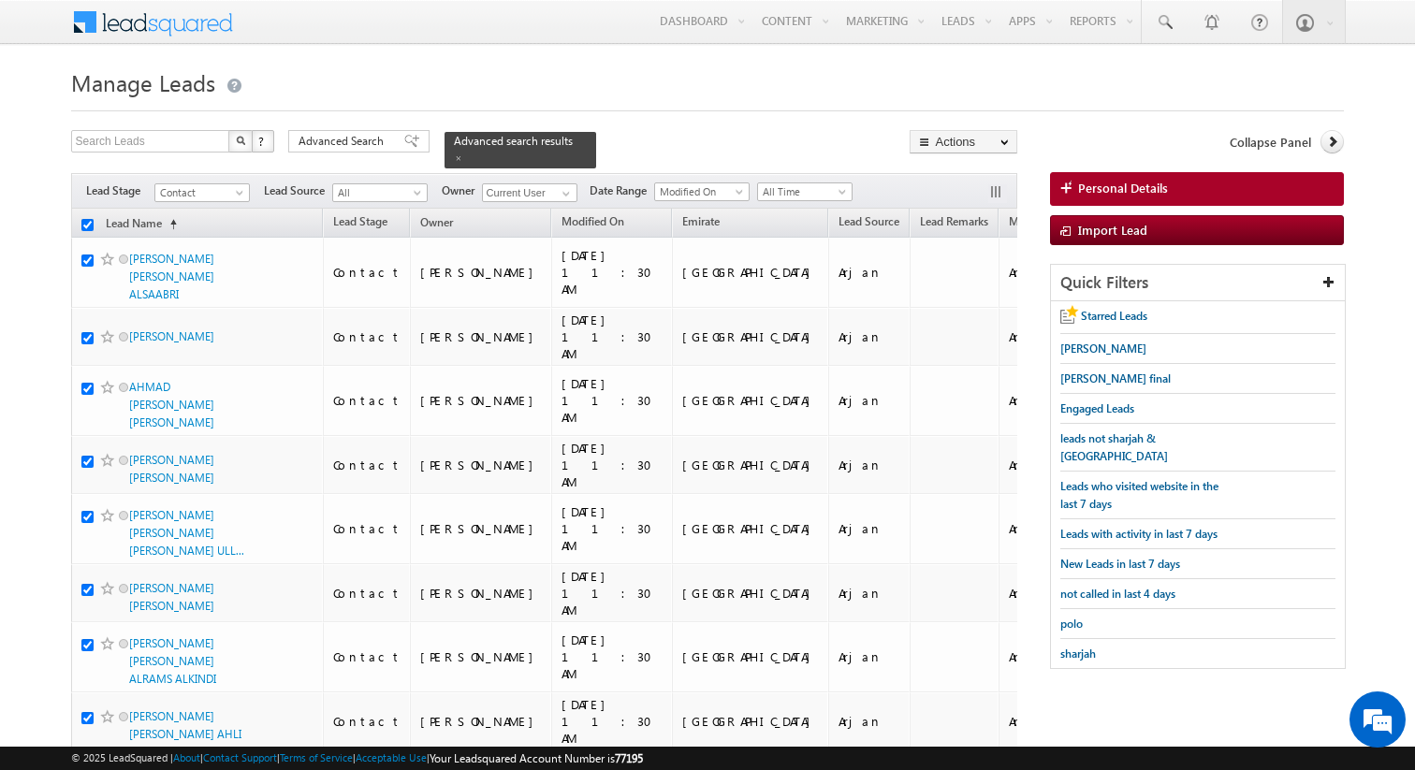
checkbox input "true"
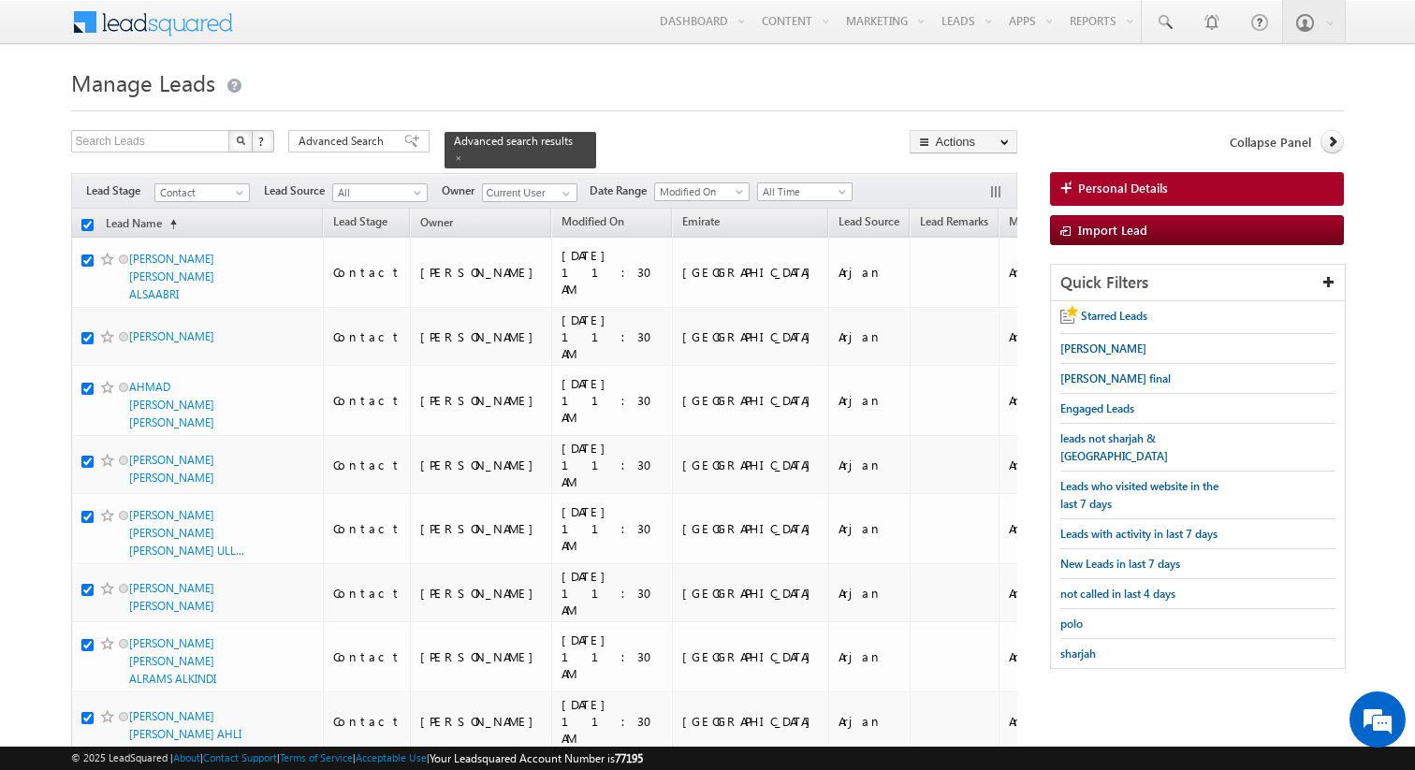
checkbox input "true"
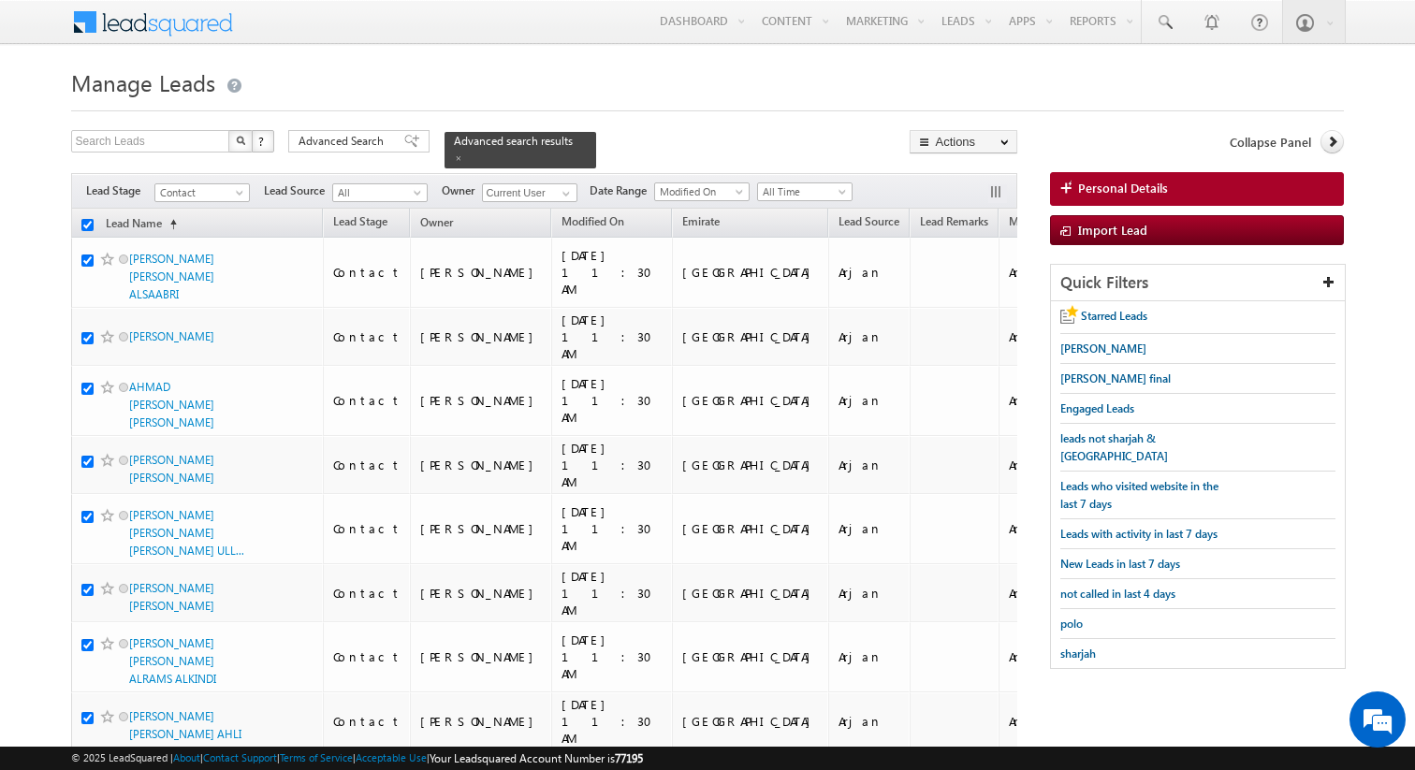
checkbox input "true"
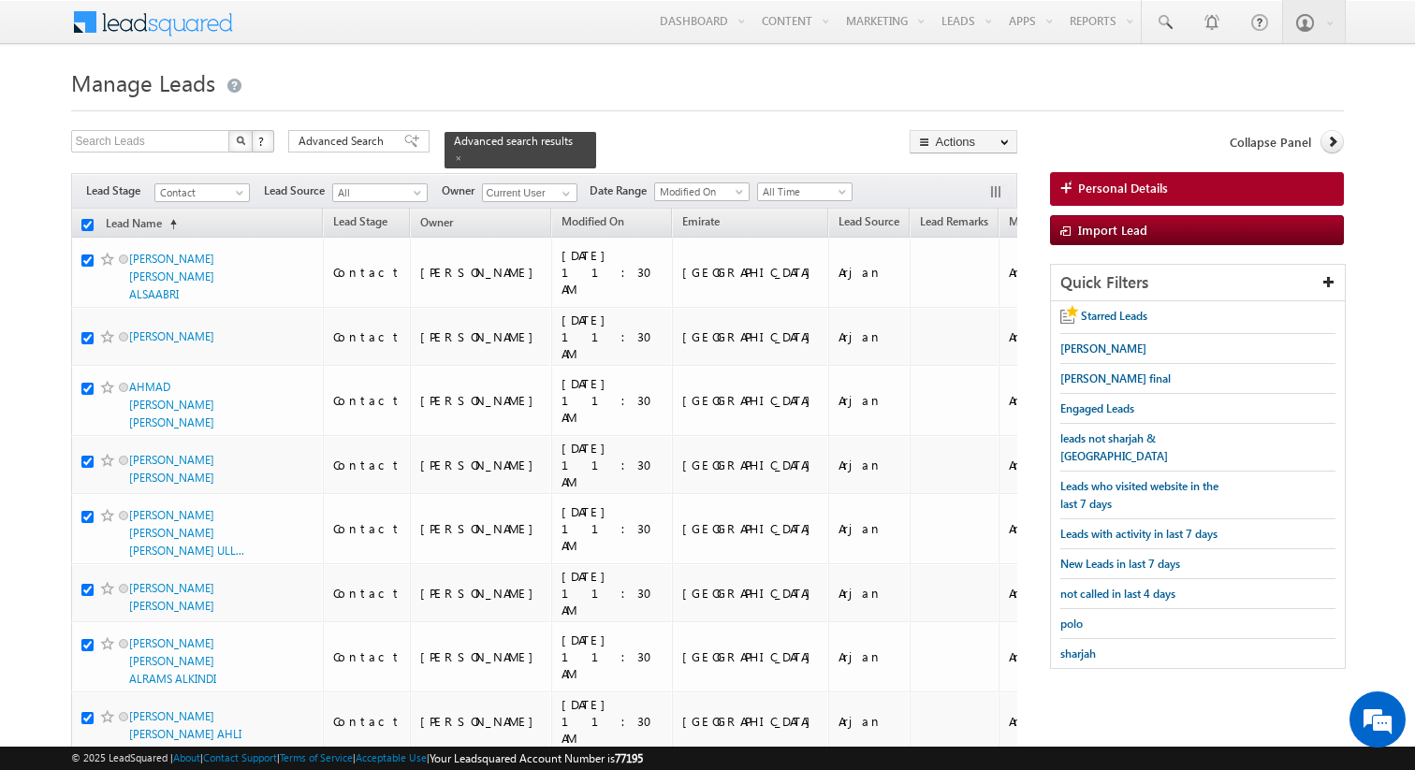
checkbox input "true"
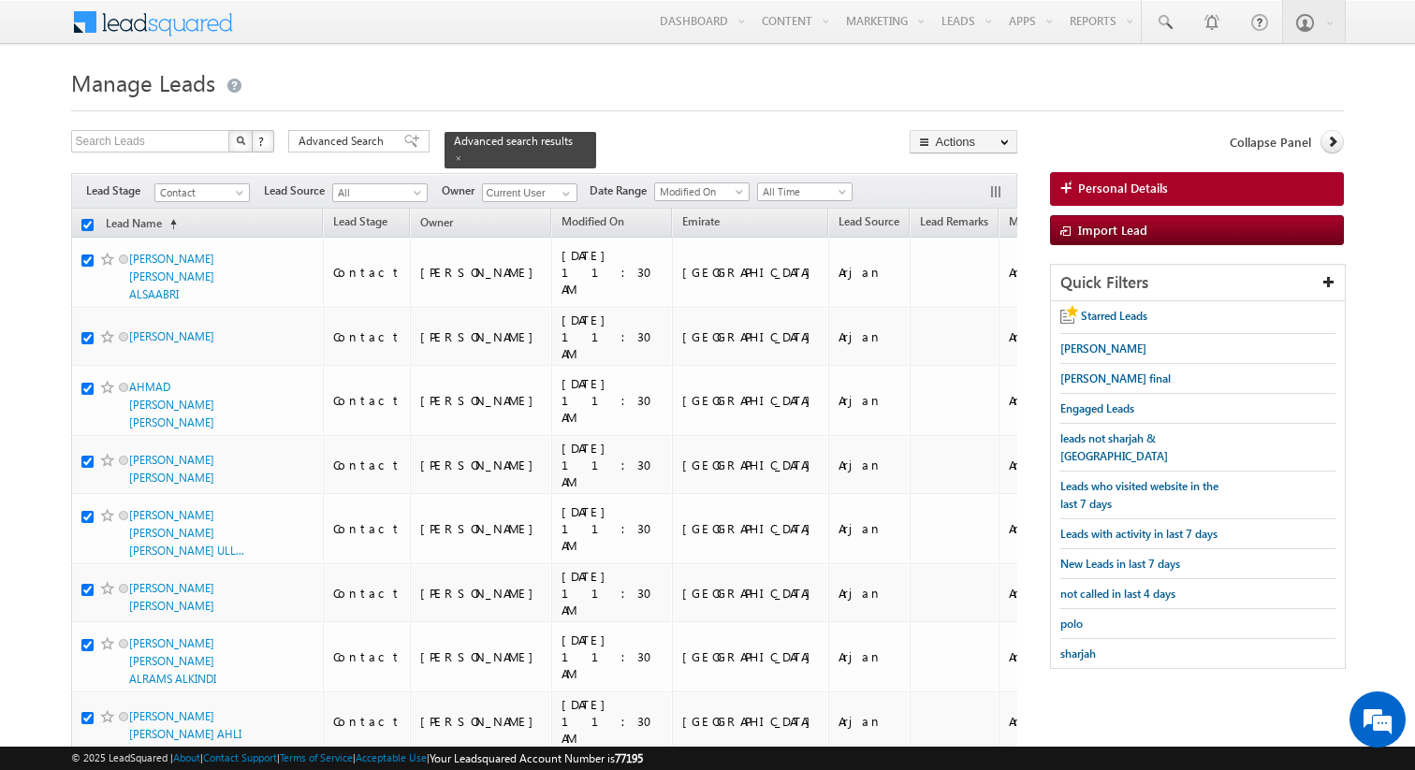
checkbox input "true"
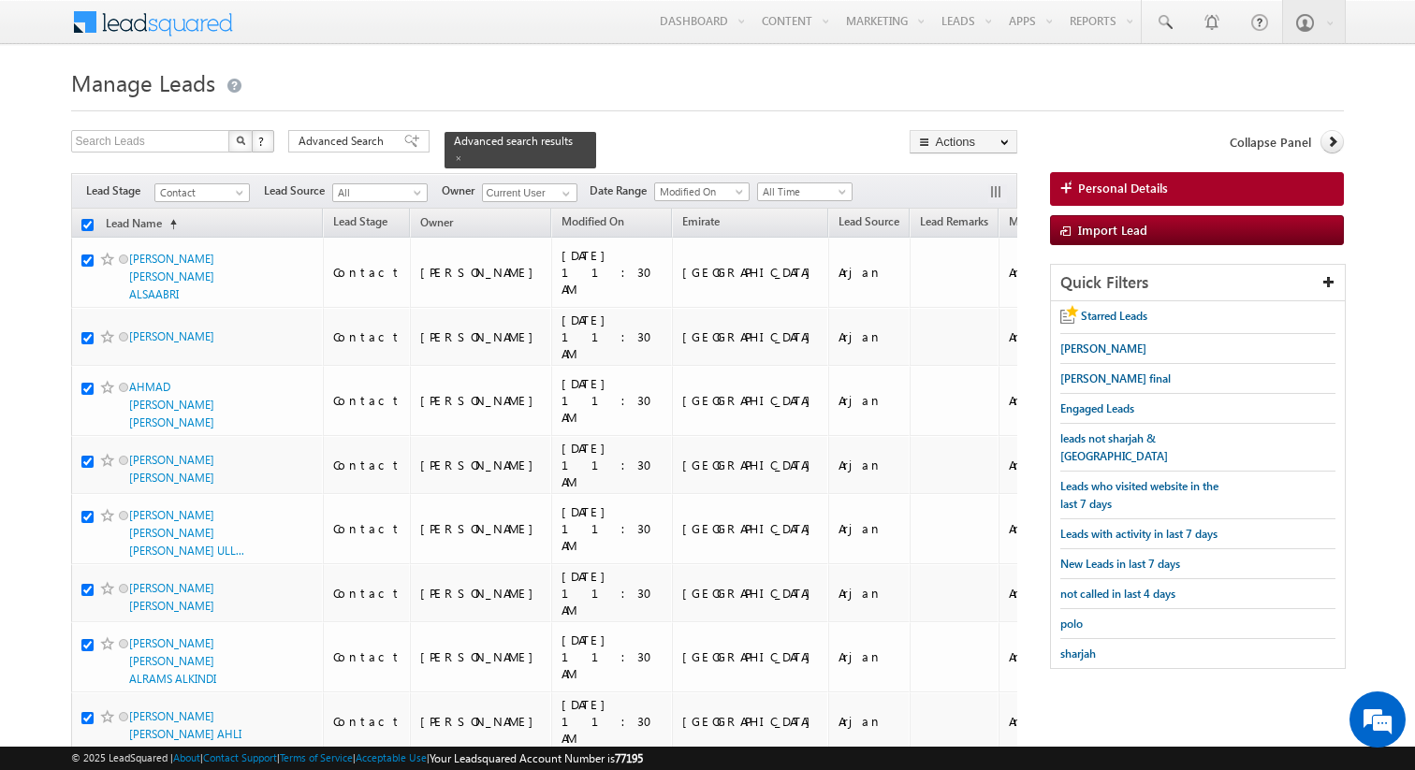
checkbox input "true"
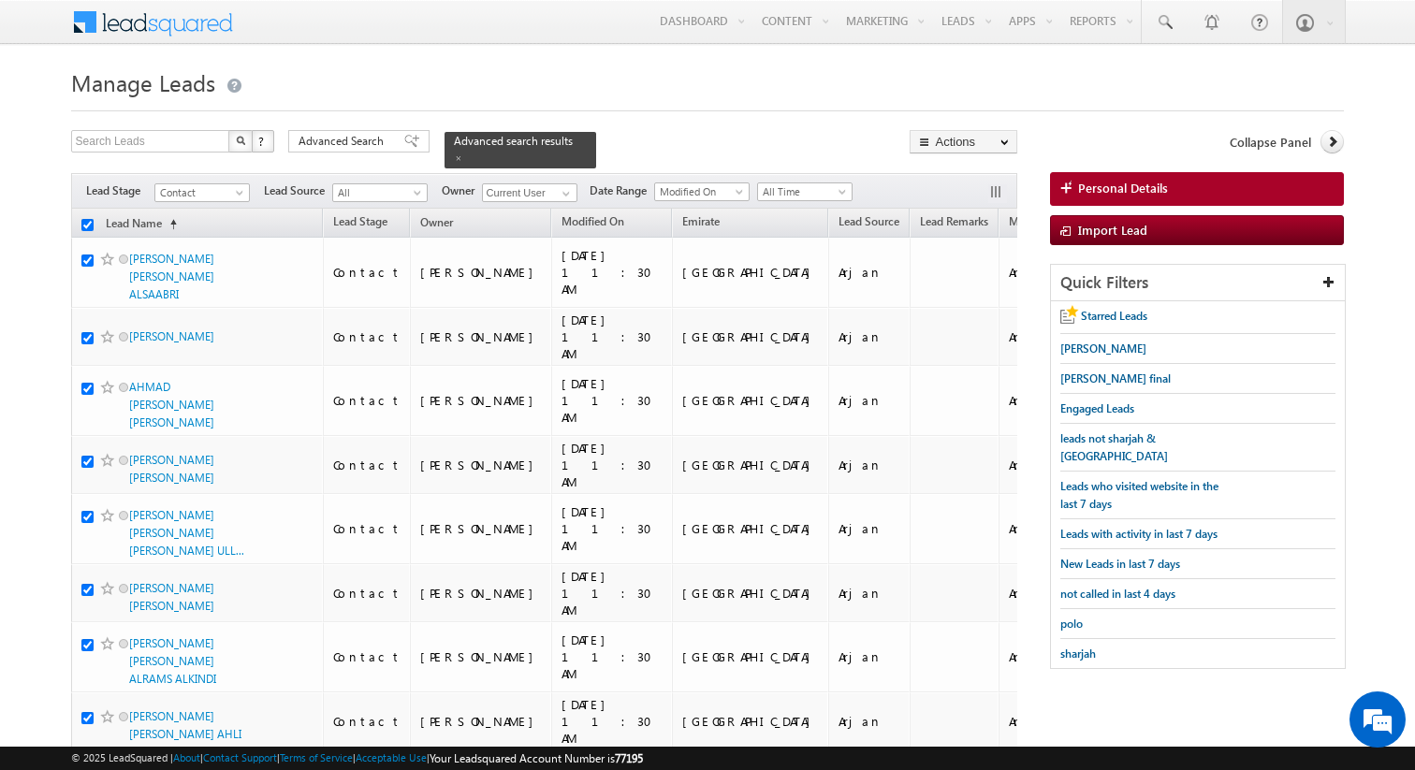
checkbox input "true"
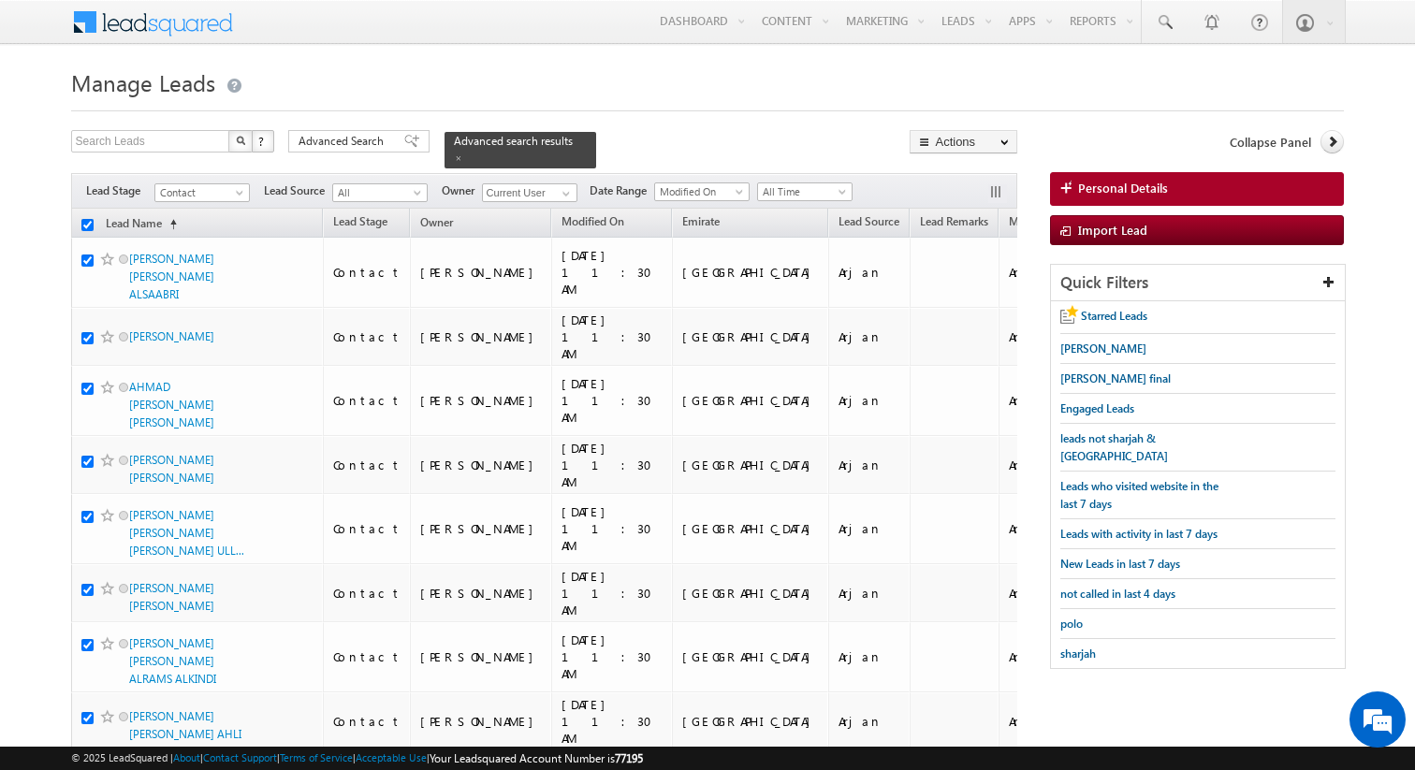
checkbox input "true"
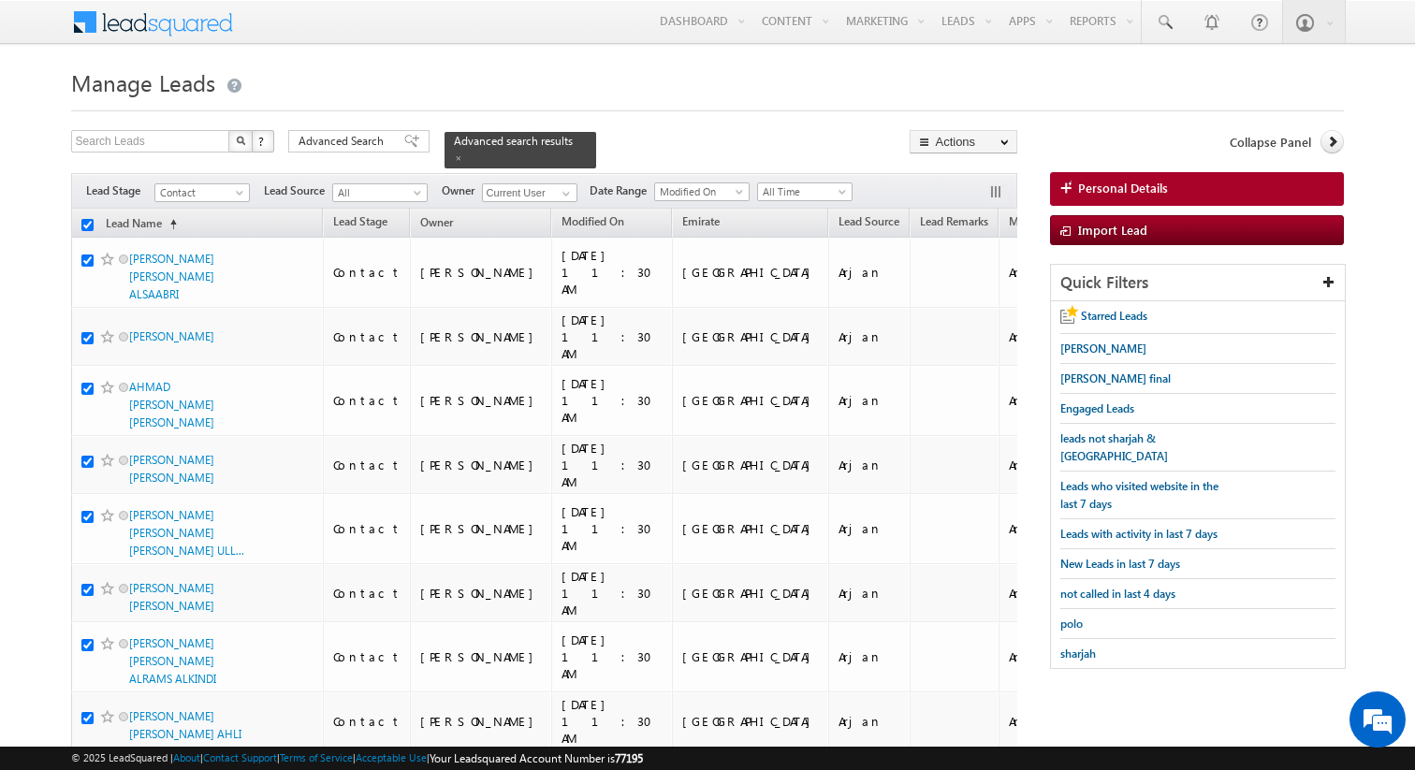
checkbox input "true"
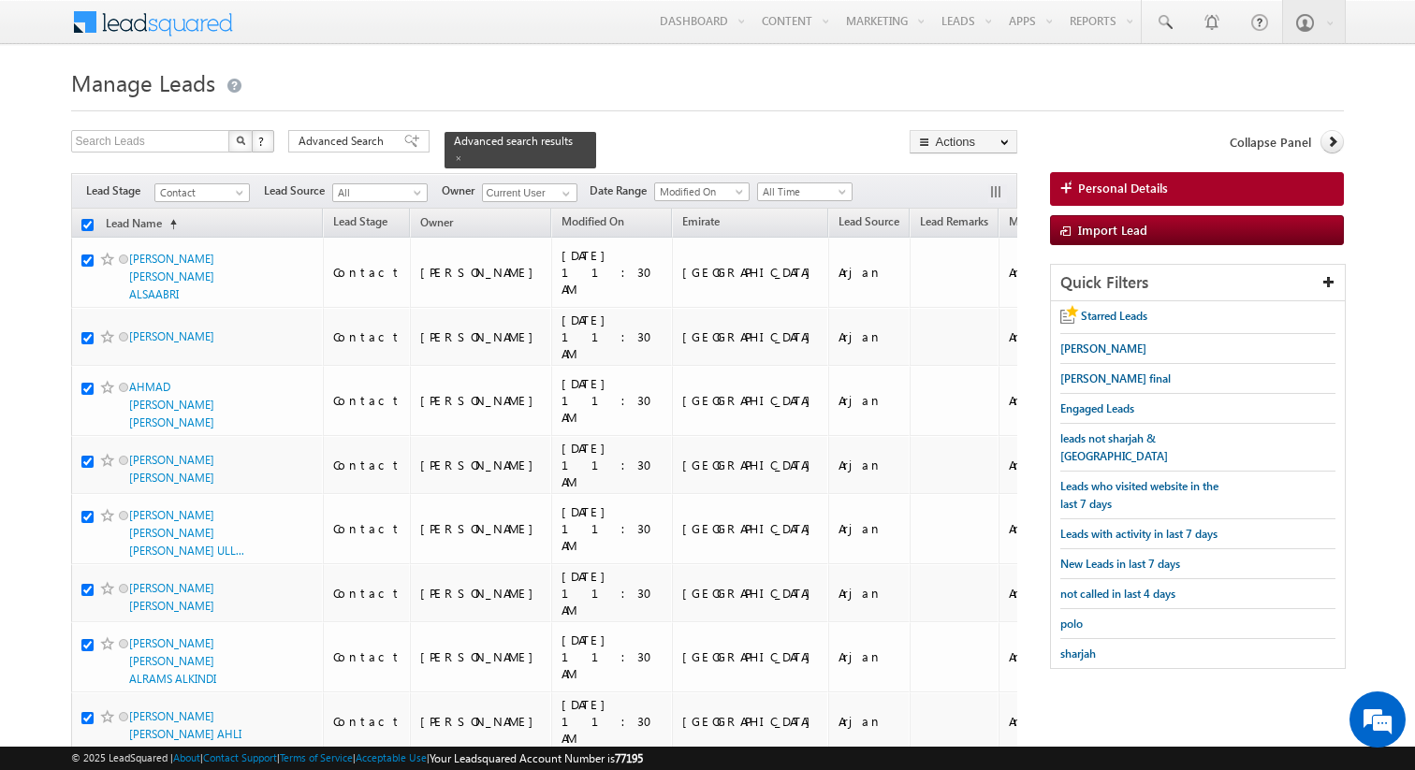
checkbox input "true"
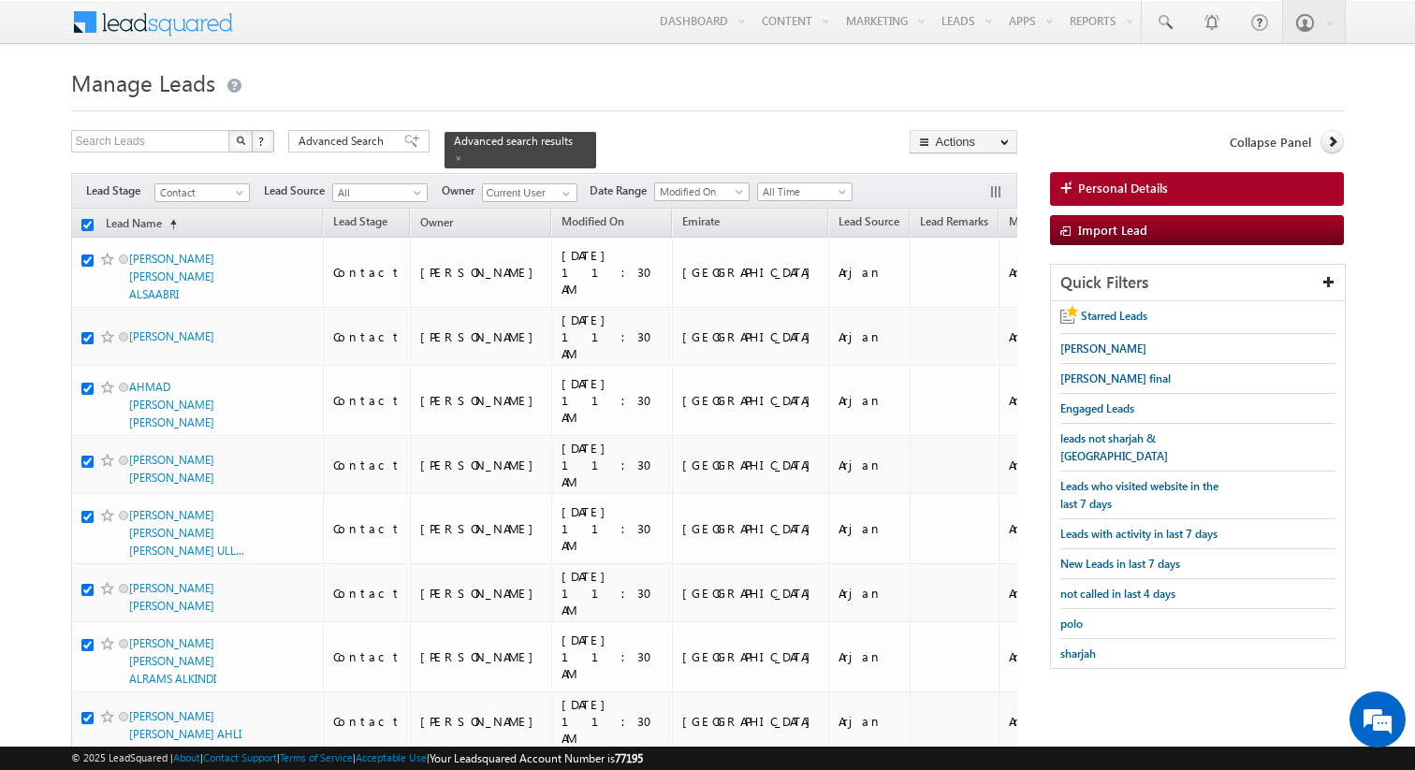
checkbox input "true"
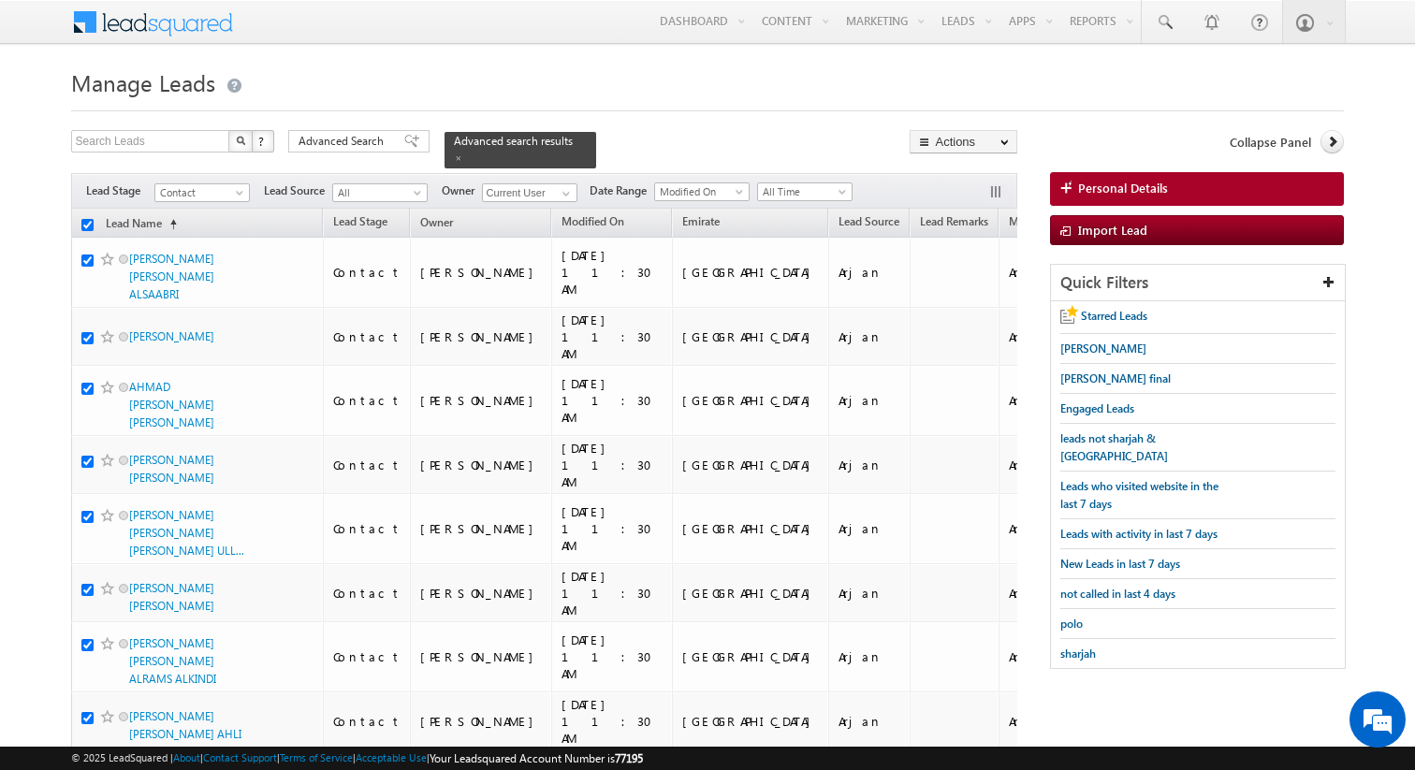
checkbox input "true"
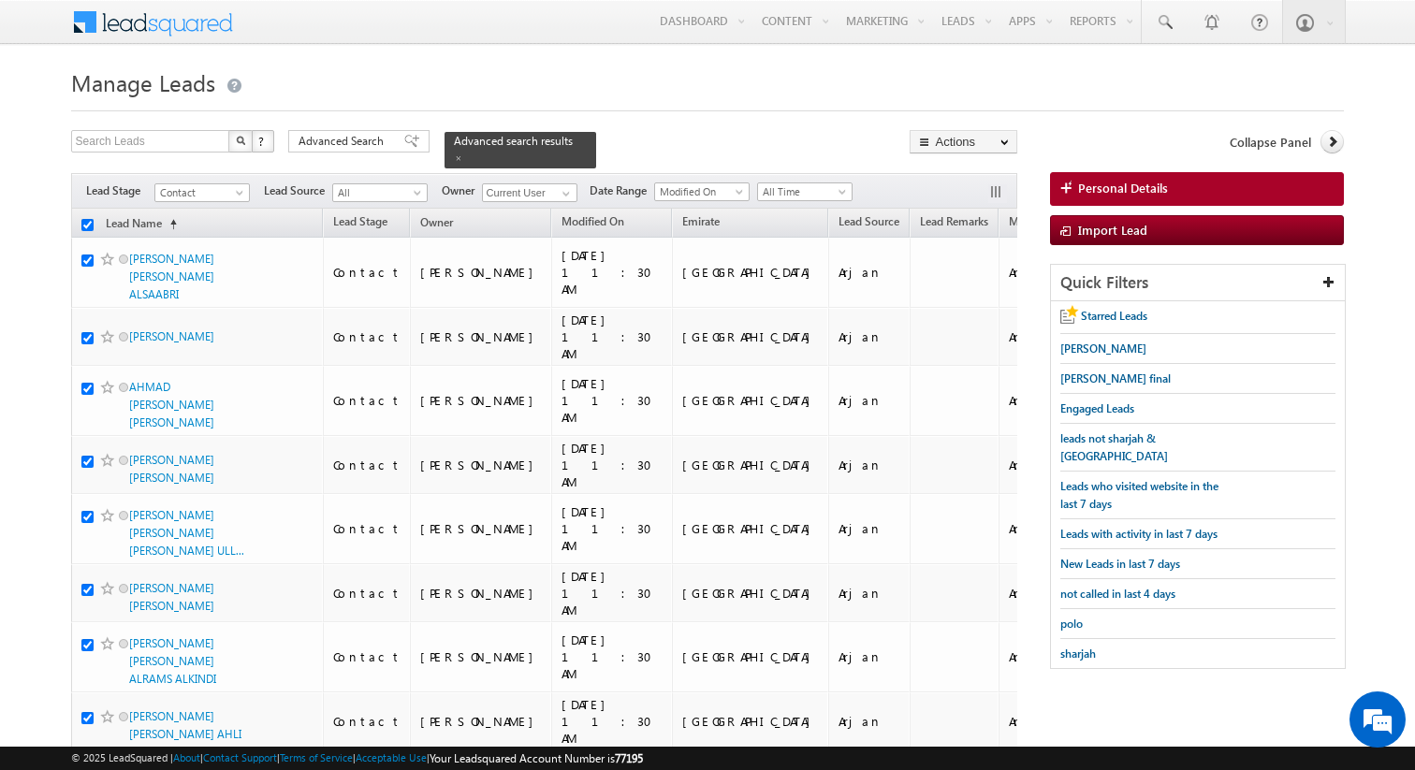
checkbox input "true"
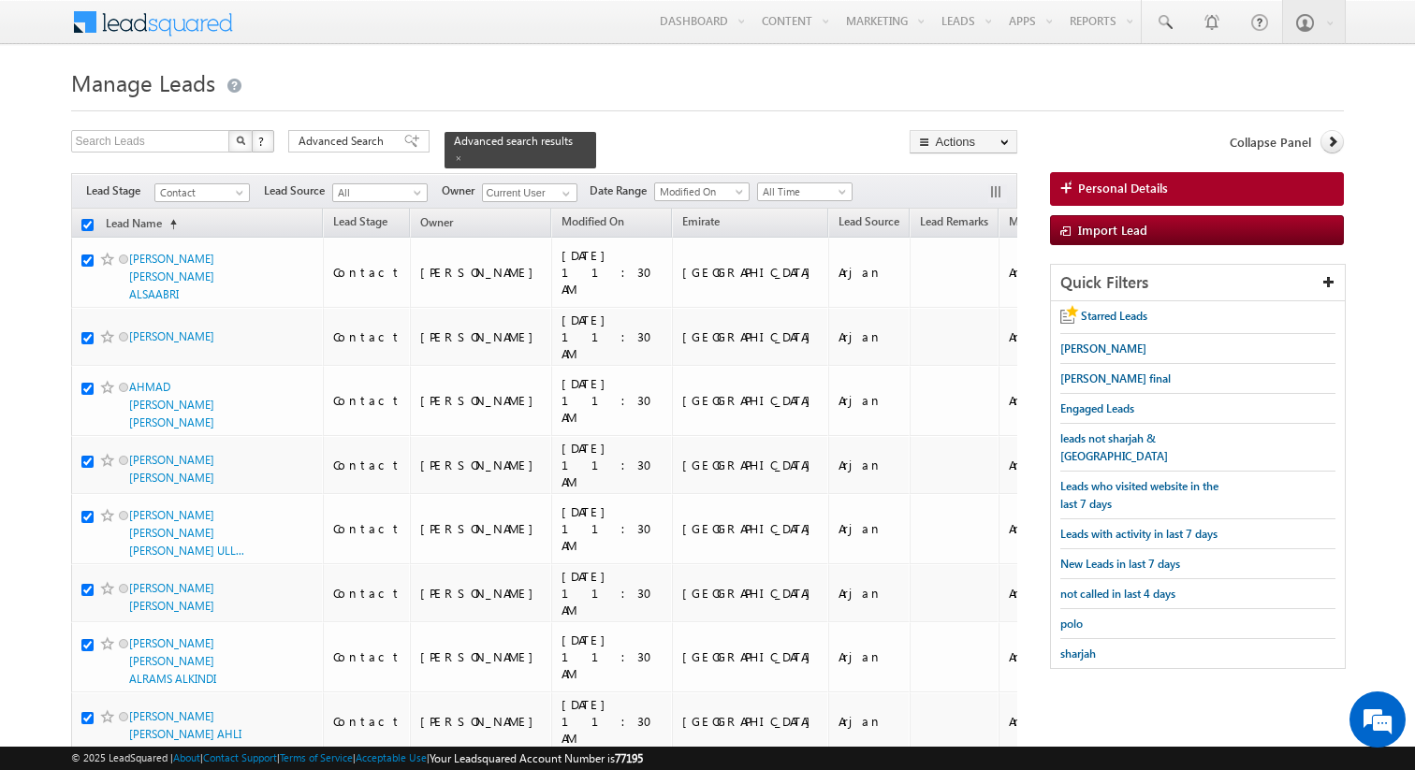
checkbox input "true"
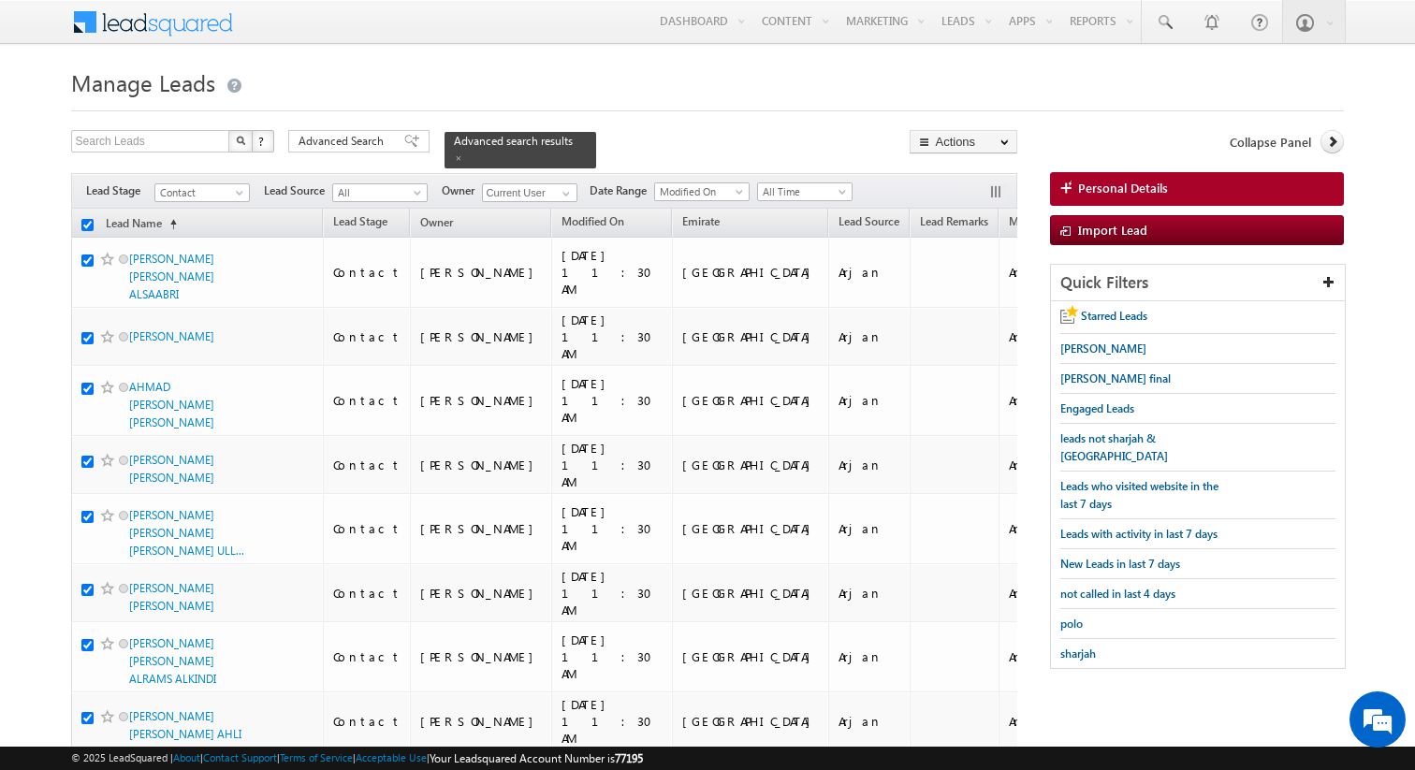
checkbox input "true"
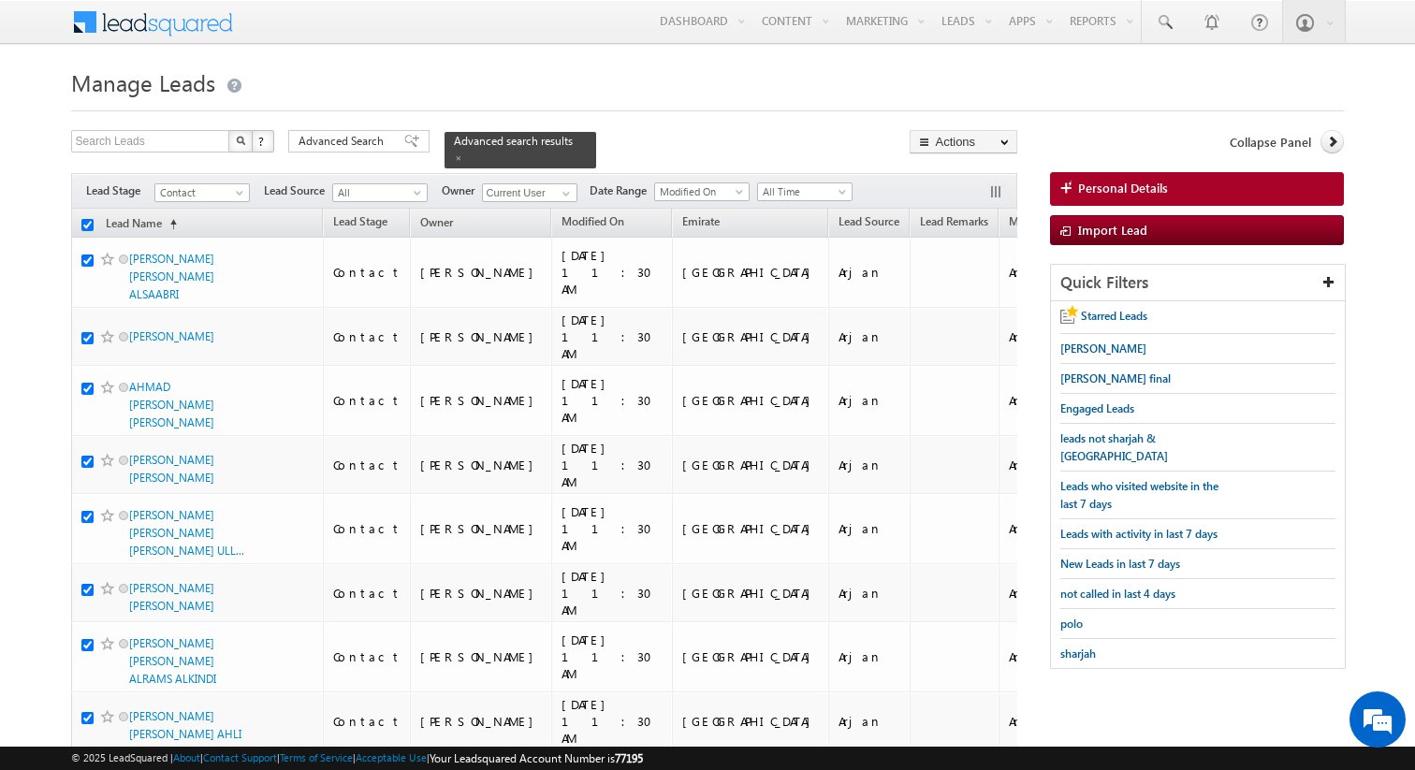
checkbox input "true"
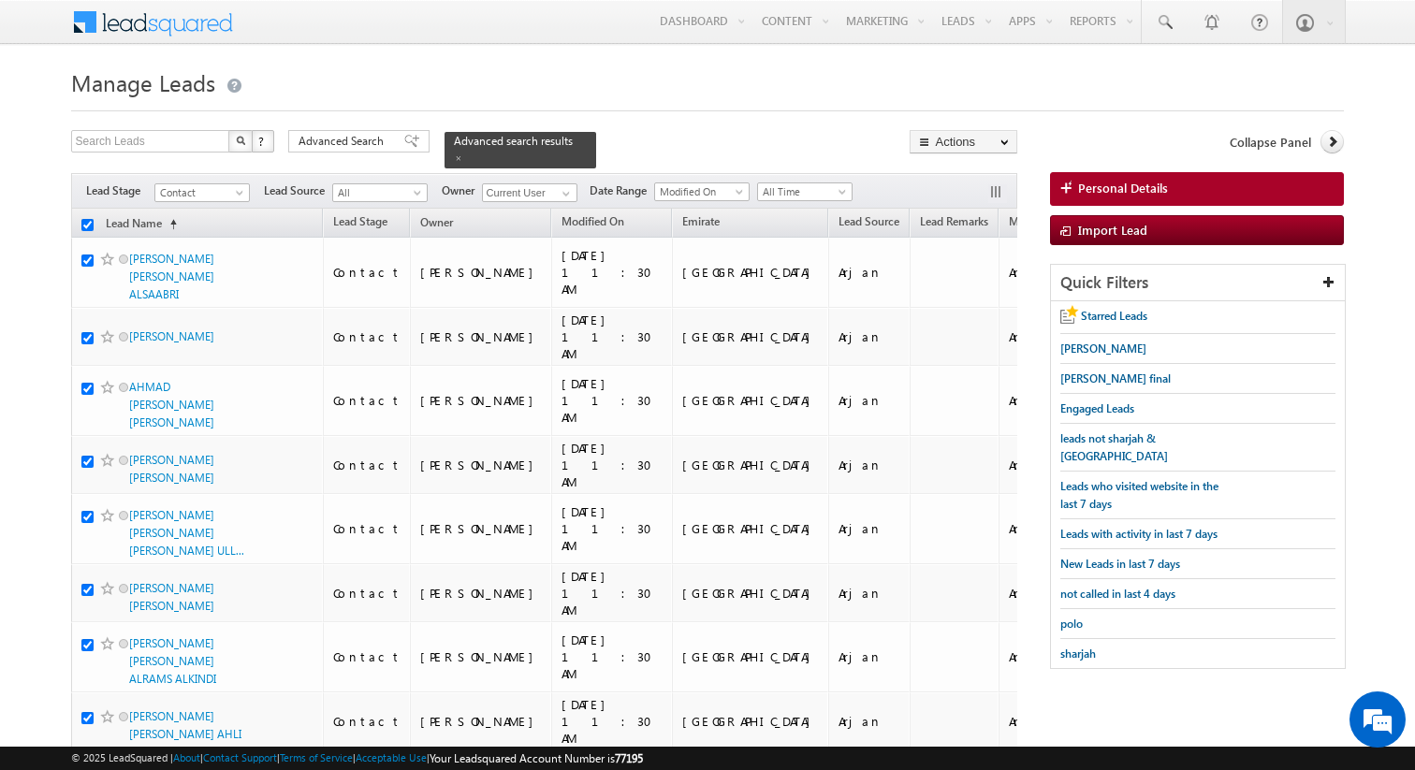
checkbox input "true"
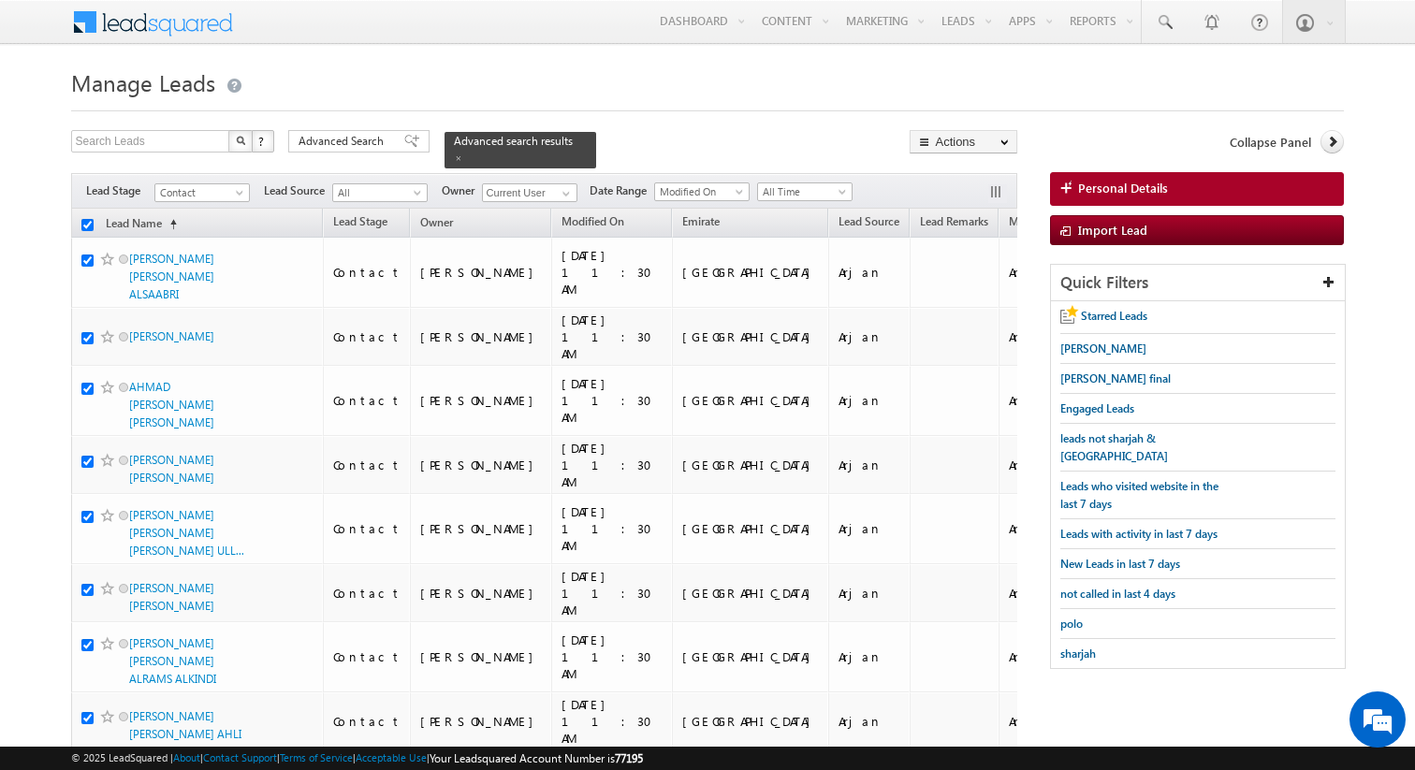
checkbox input "true"
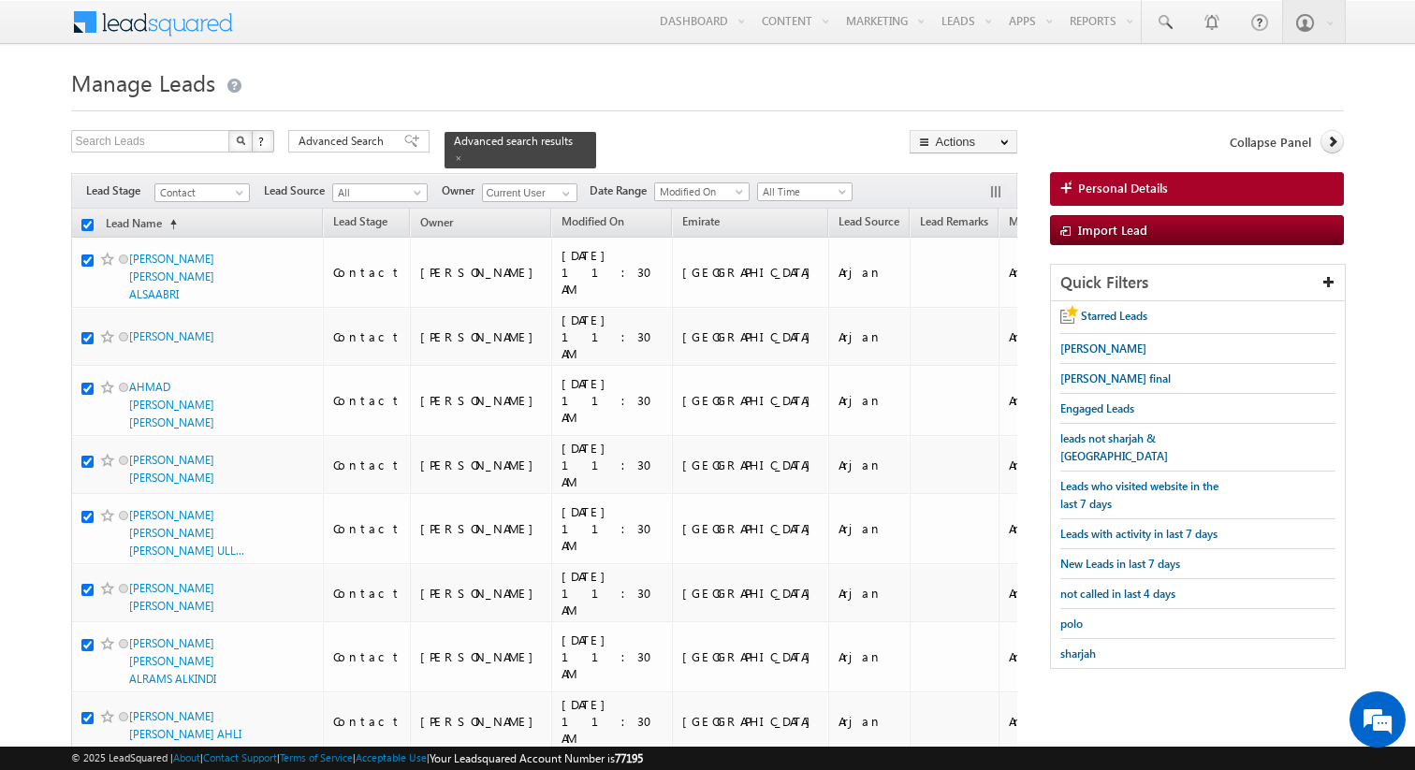
checkbox input "true"
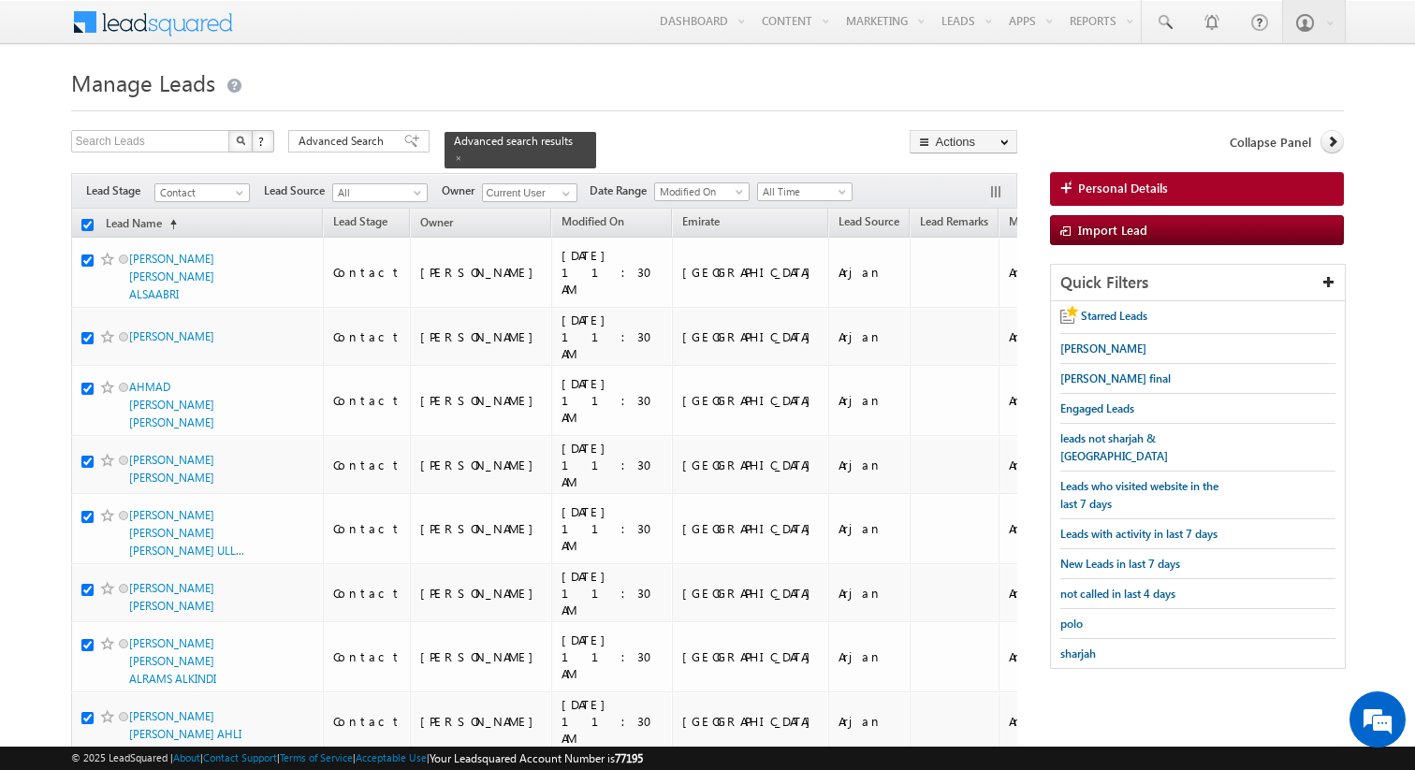
checkbox input "true"
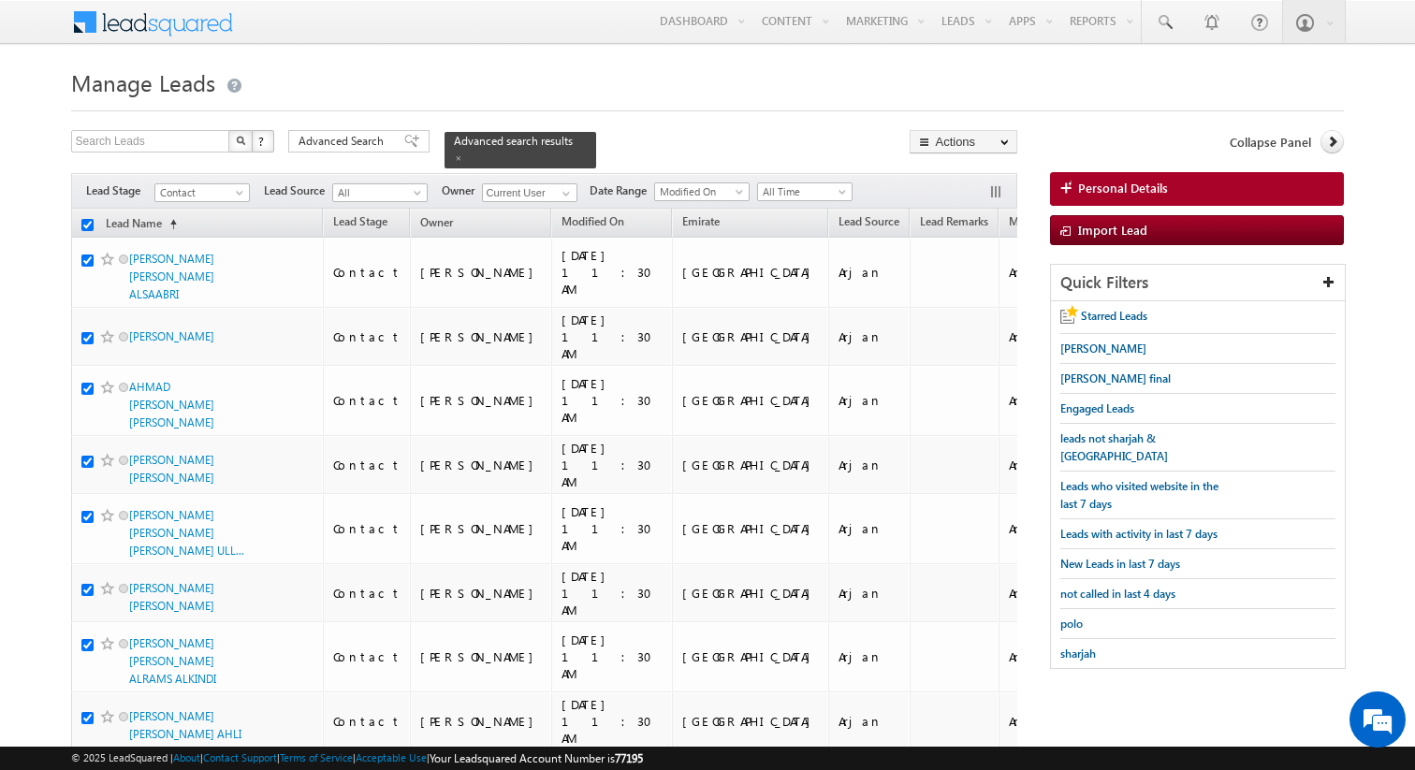
checkbox input "true"
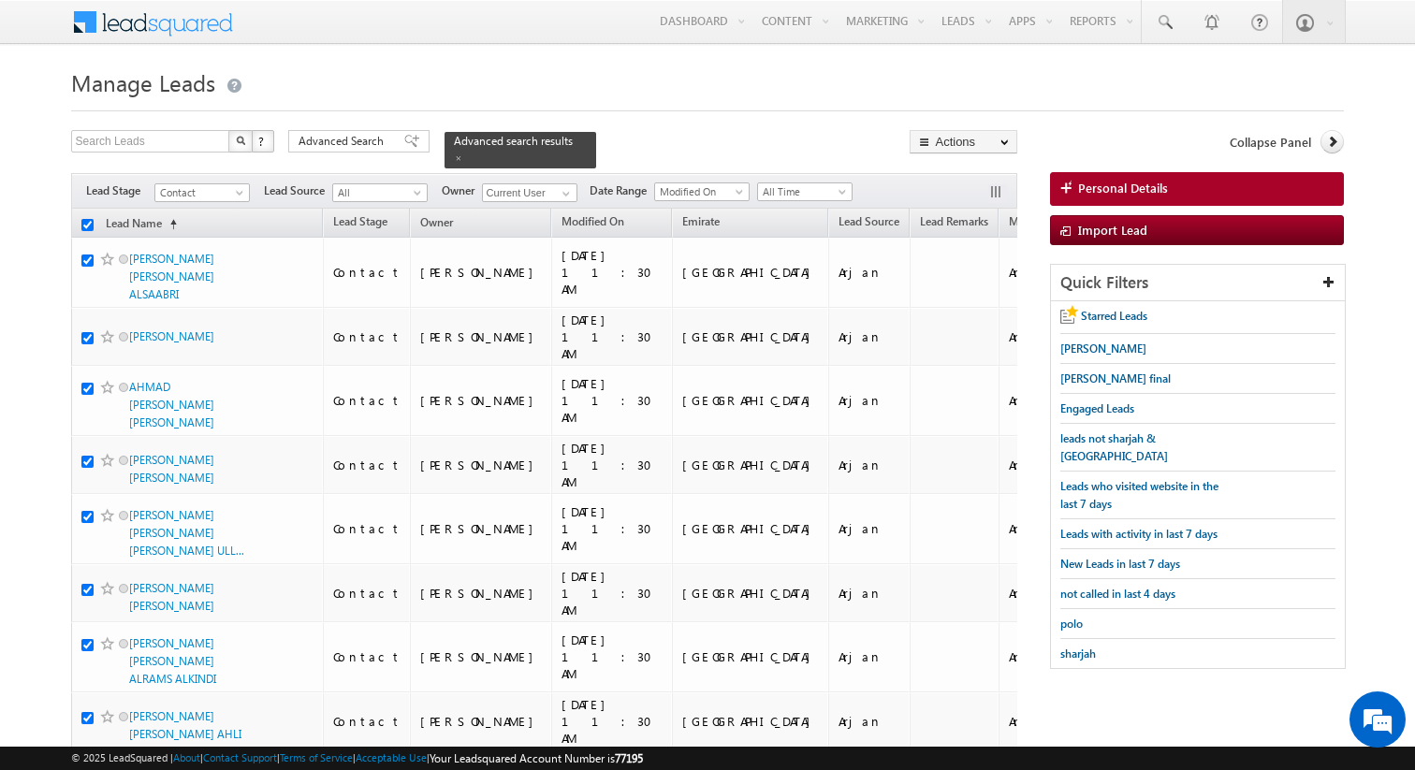
checkbox input "true"
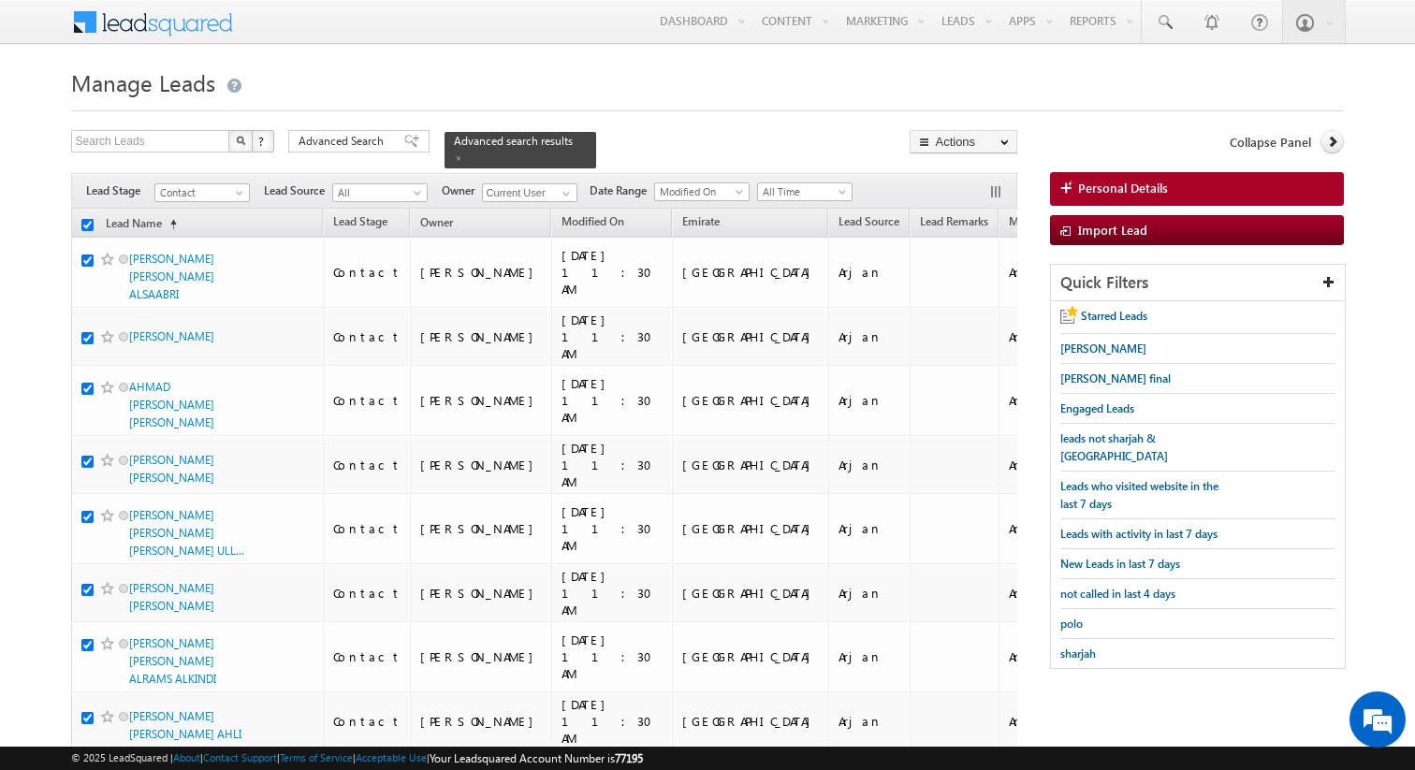
checkbox input "true"
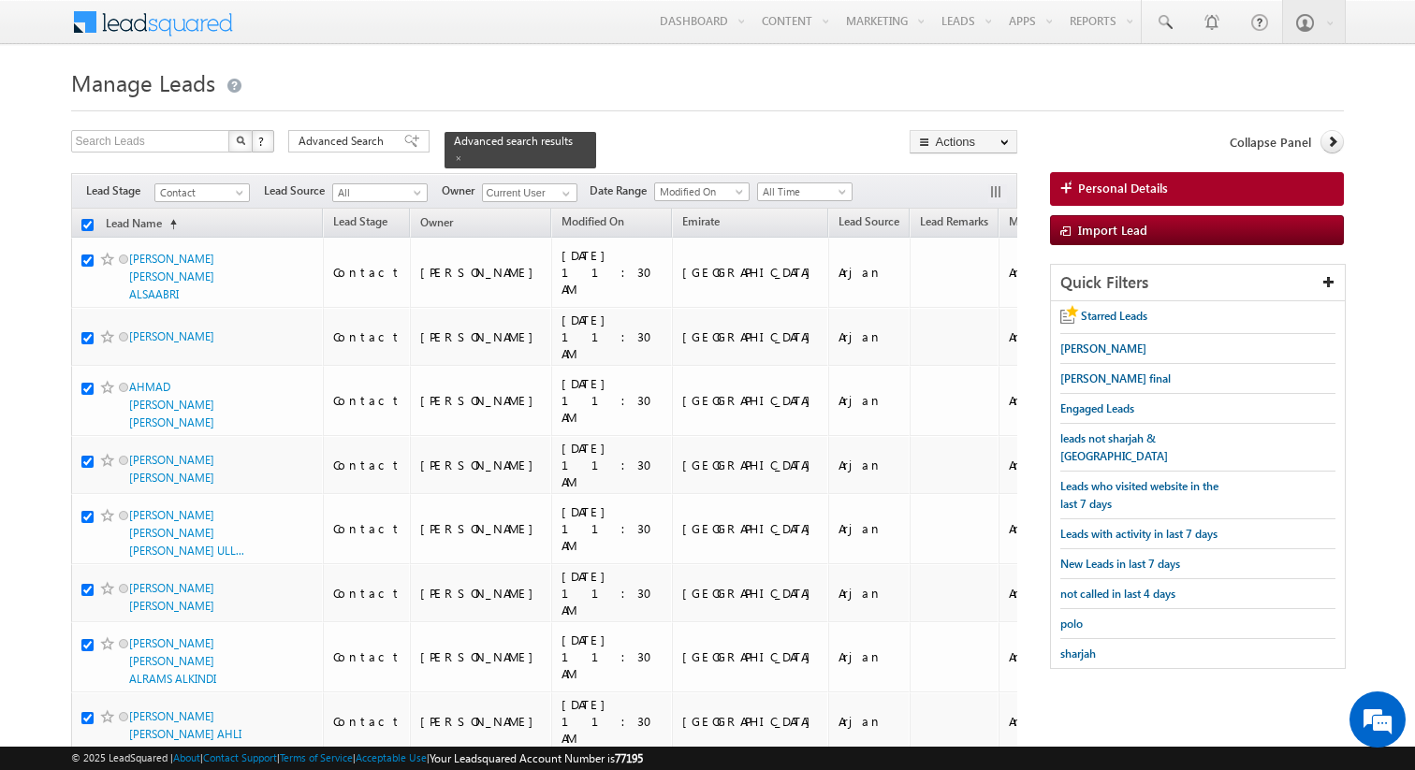
checkbox input "true"
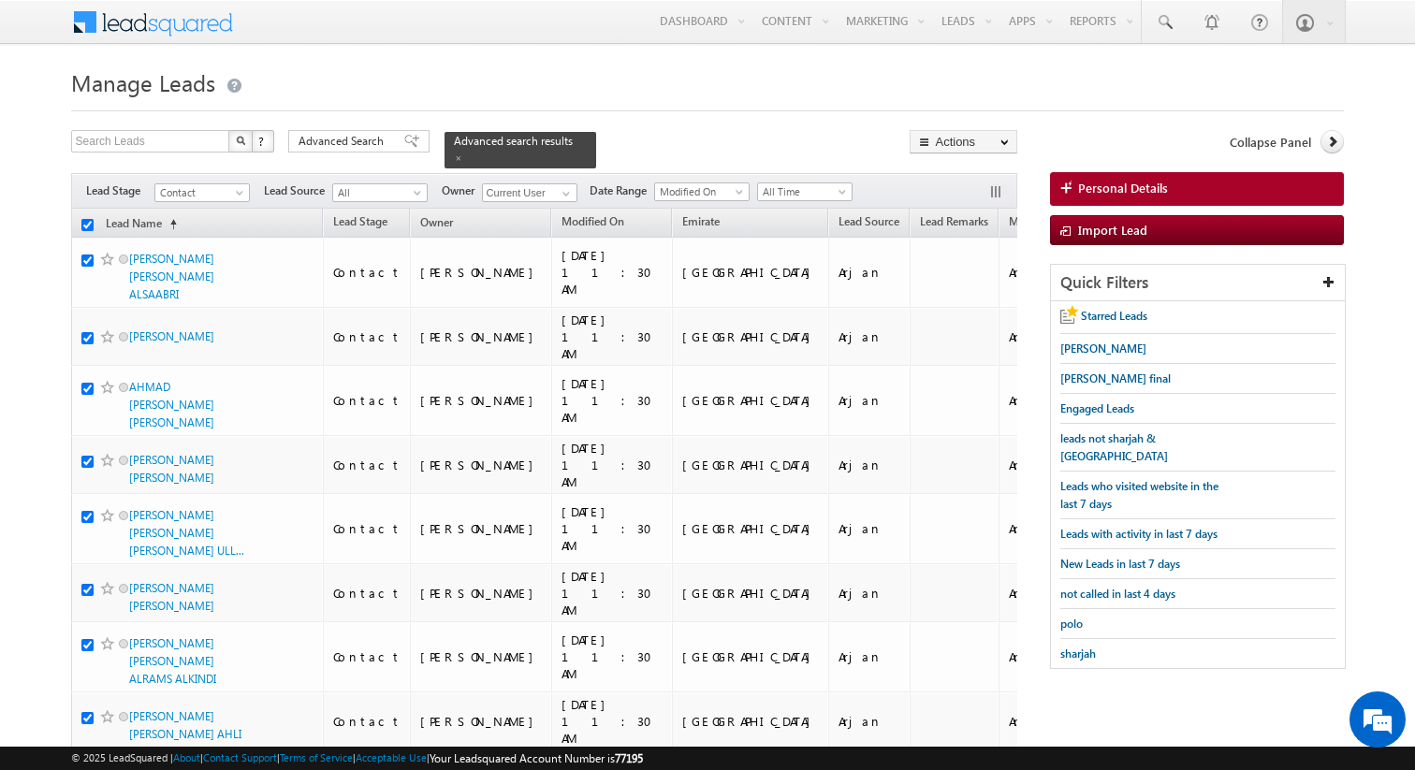
checkbox input "true"
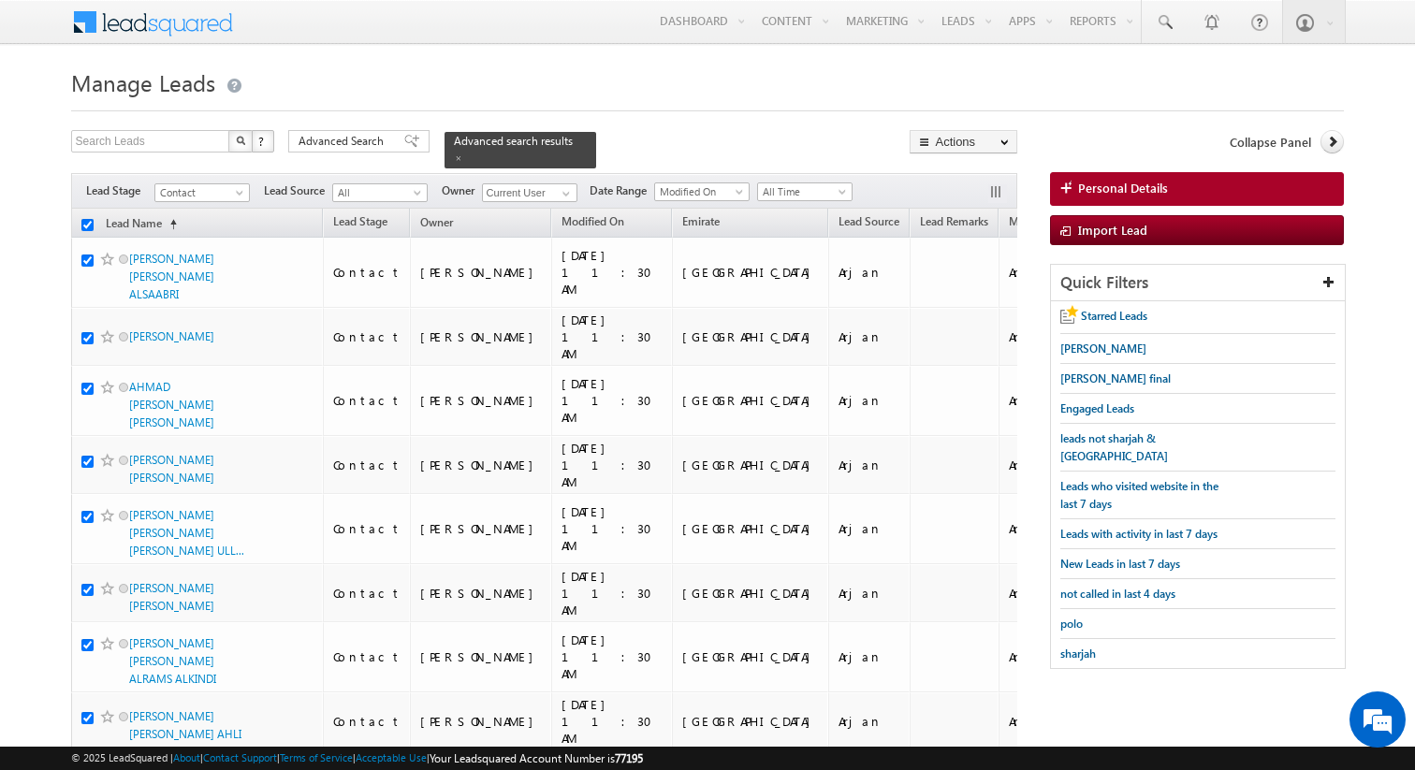
checkbox input "true"
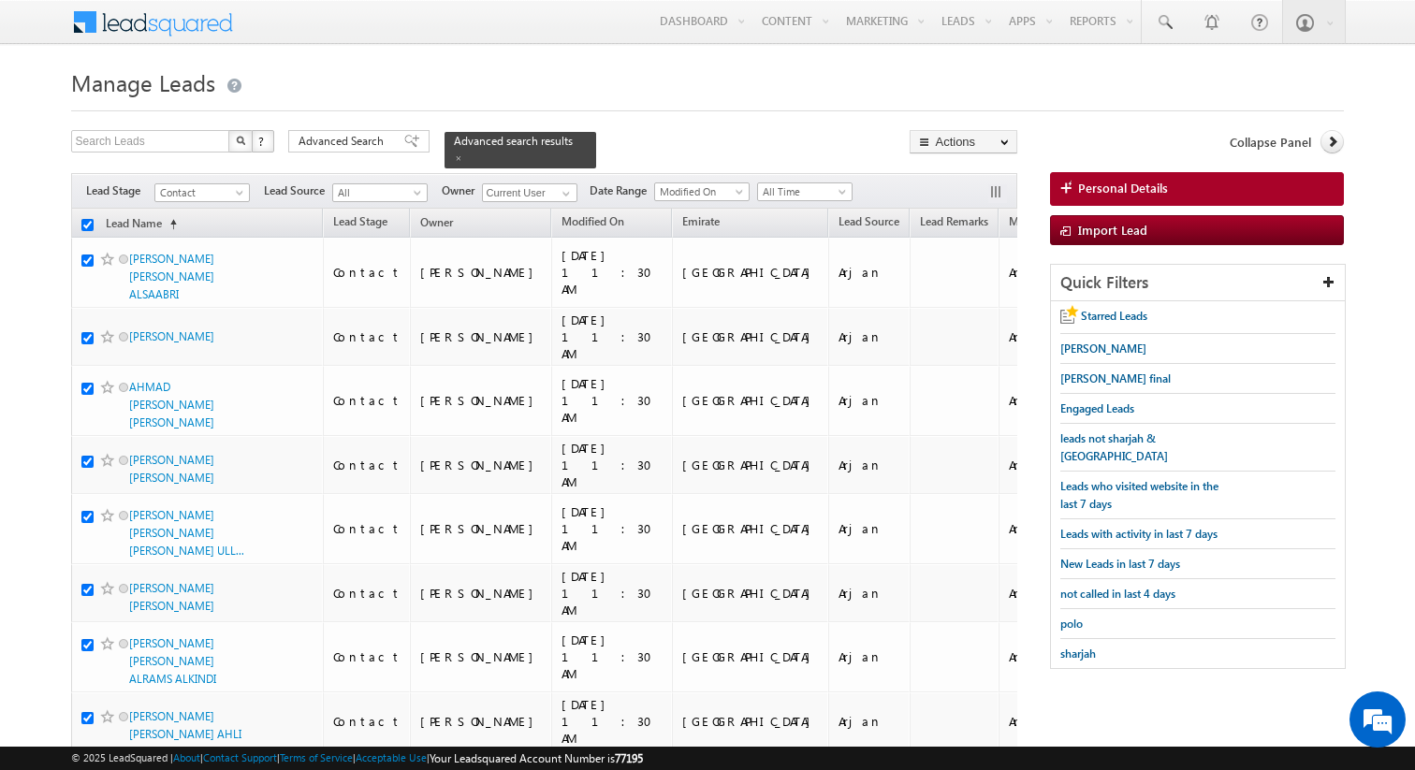
checkbox input "true"
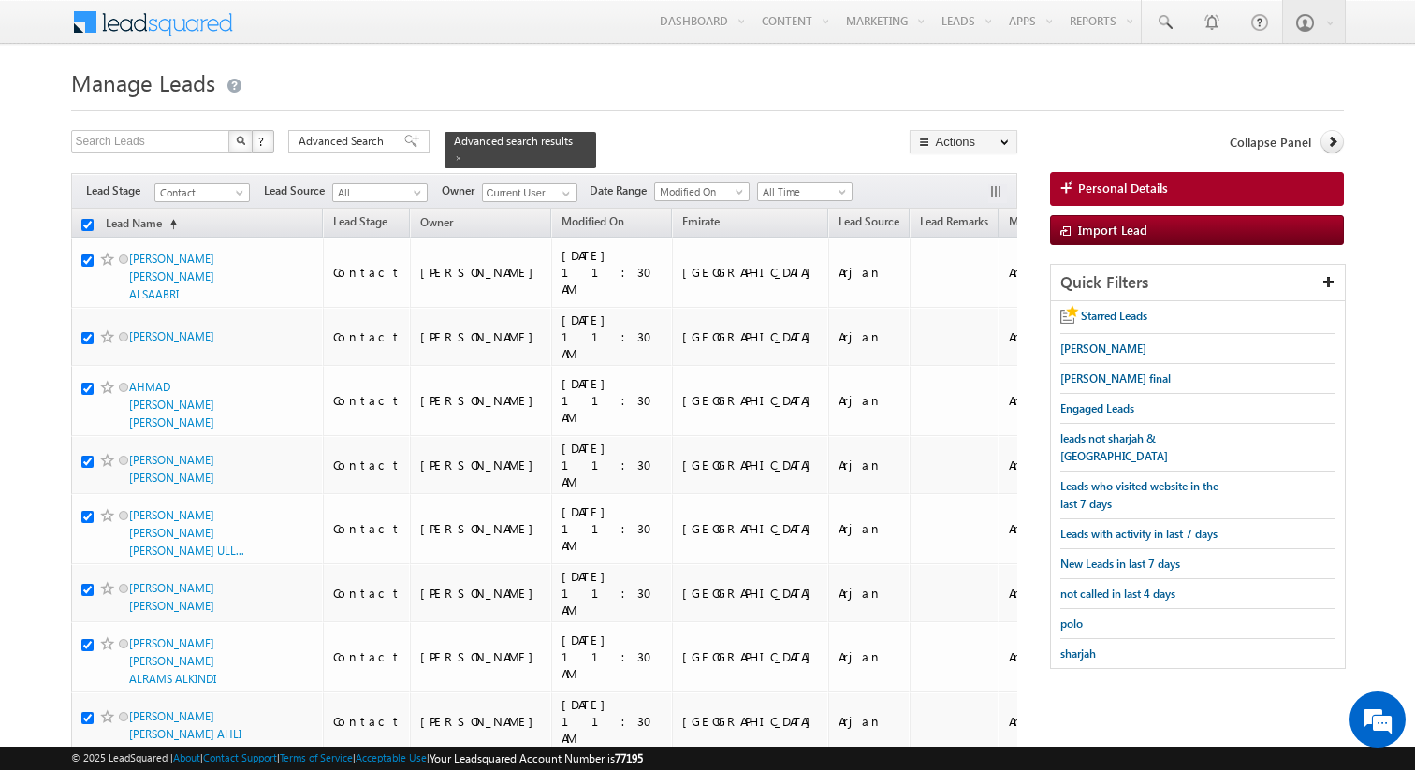
checkbox input "true"
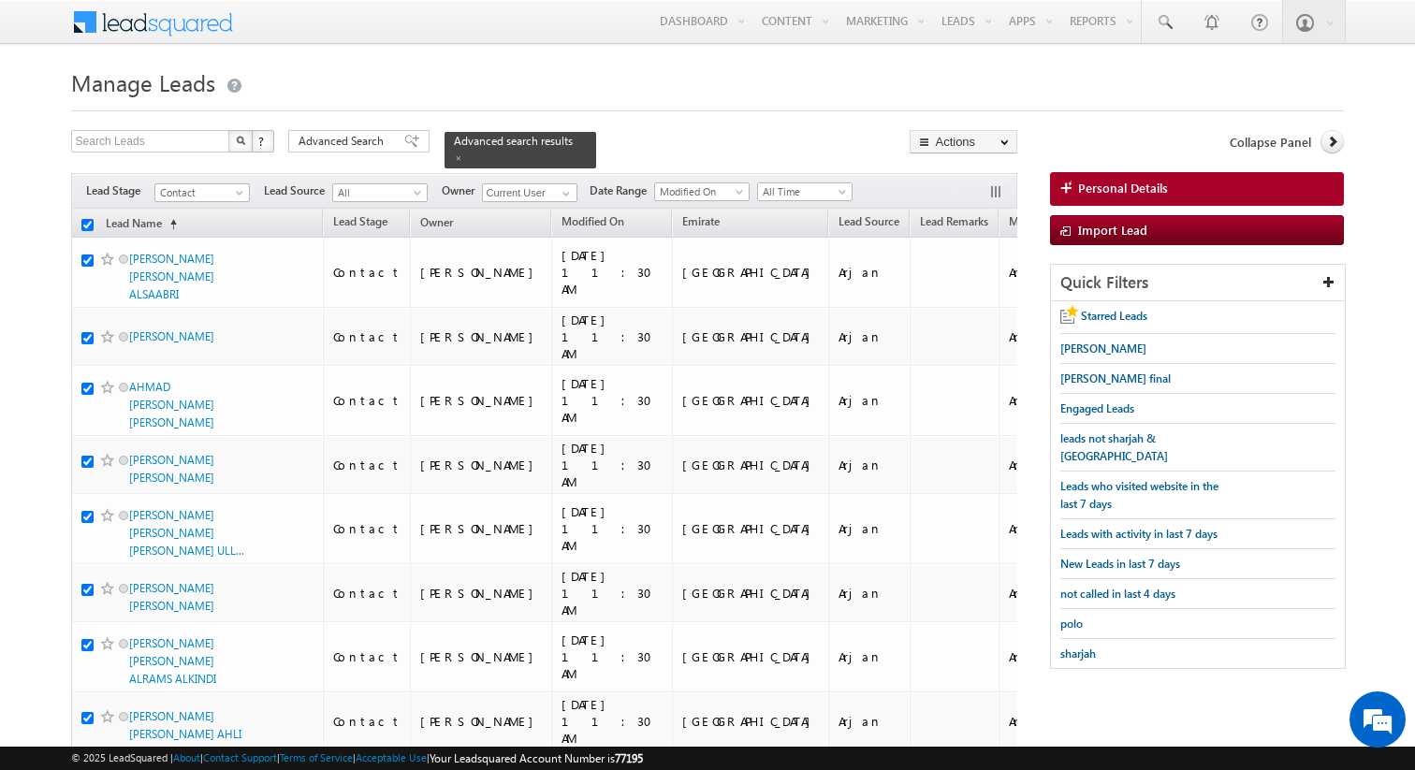
checkbox input "true"
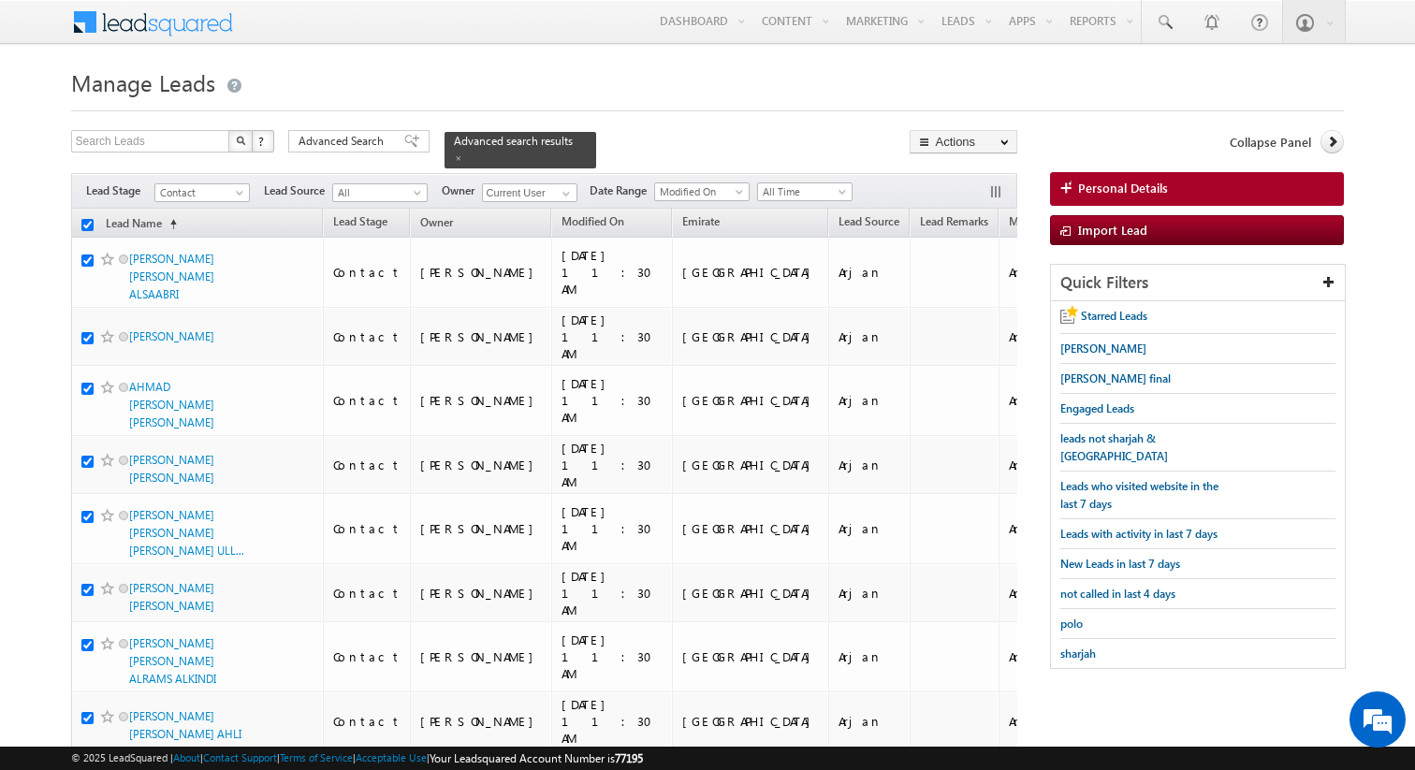
checkbox input "true"
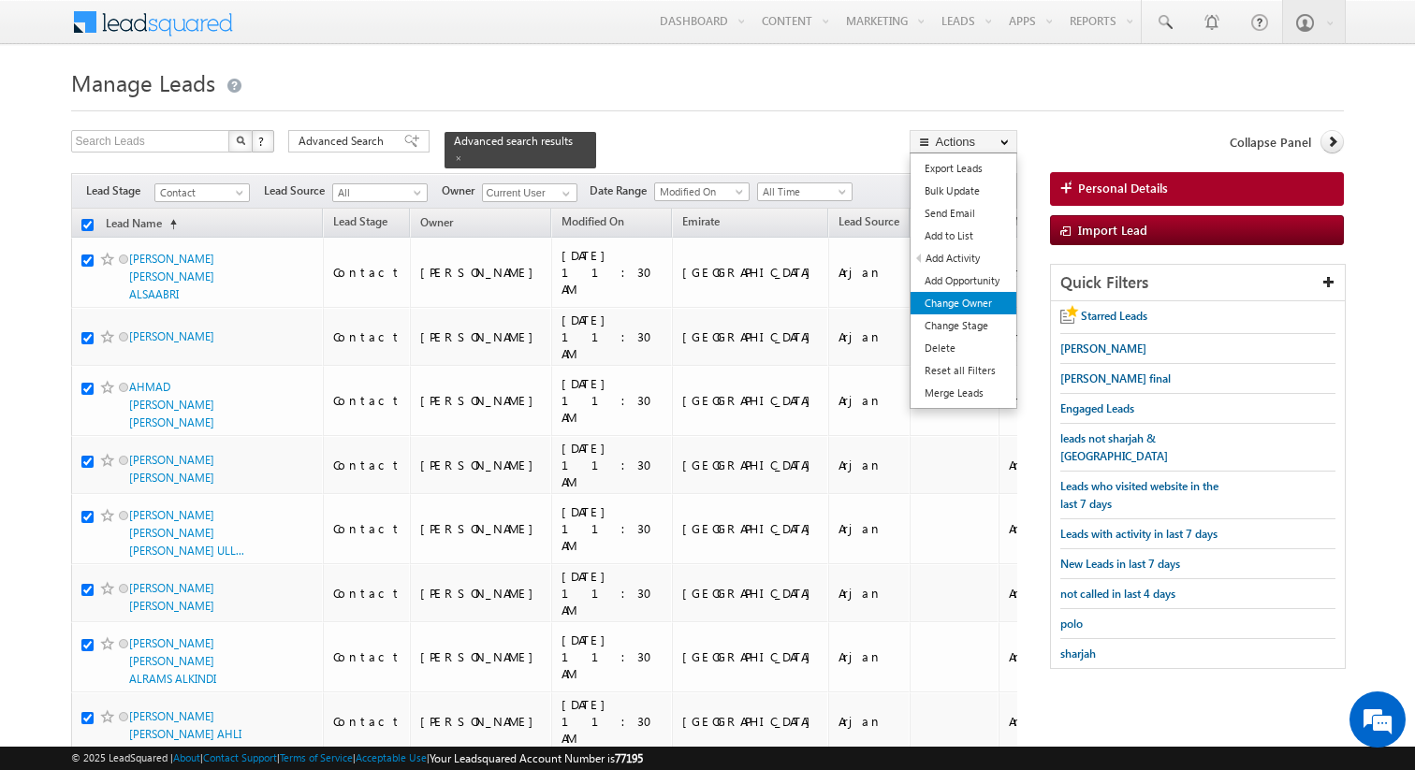
click at [966, 299] on link "Change Owner" at bounding box center [964, 303] width 106 height 22
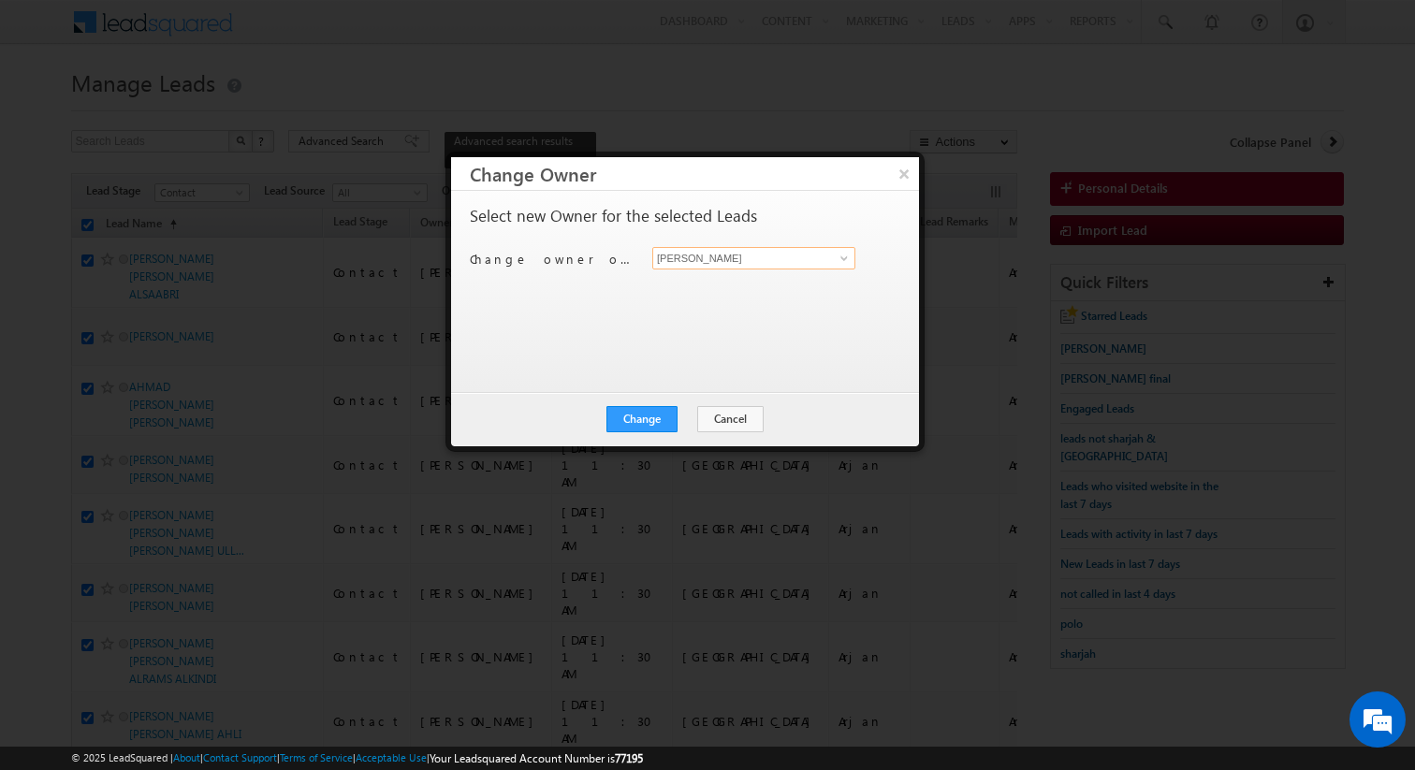
click at [730, 263] on input "[PERSON_NAME]" at bounding box center [753, 258] width 203 height 22
click at [649, 426] on button "Change" at bounding box center [642, 419] width 71 height 26
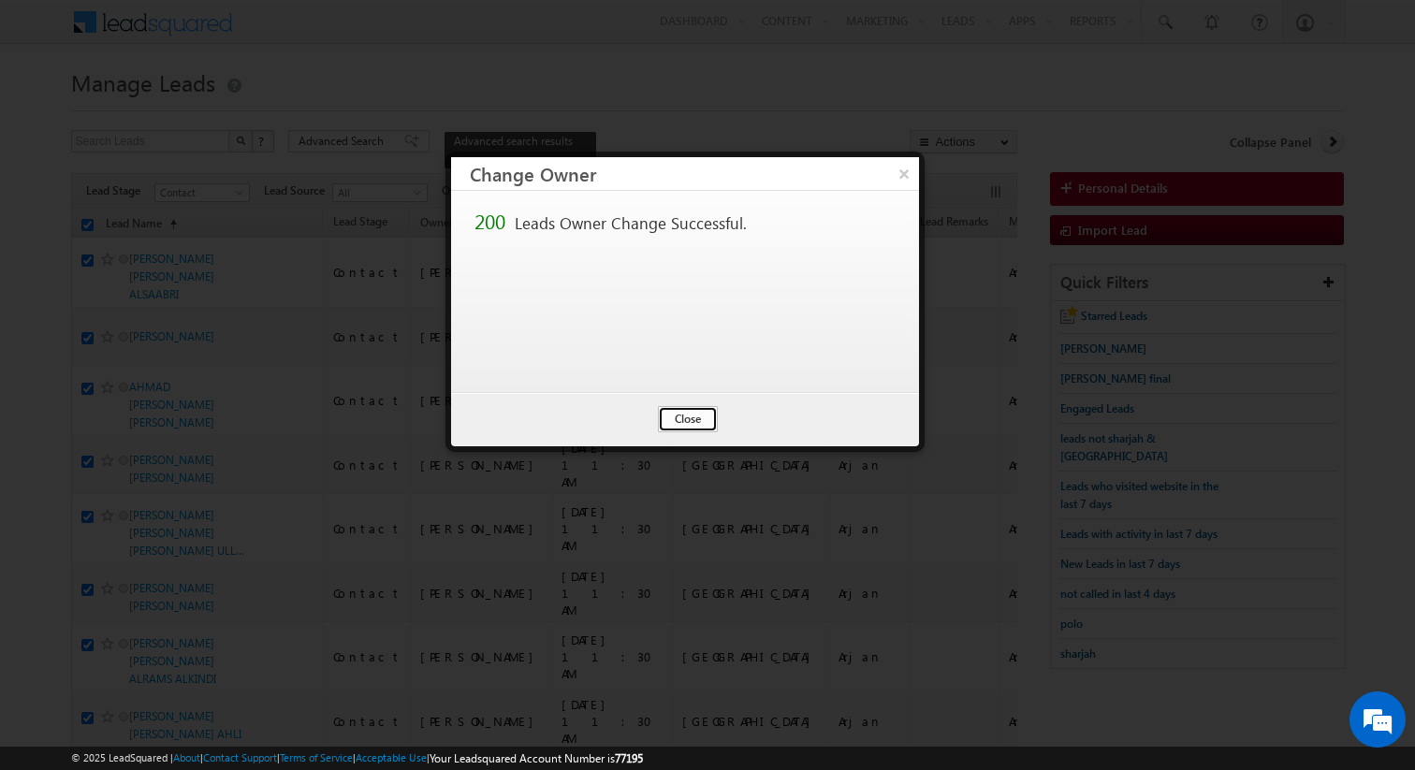
click at [692, 417] on button "Close" at bounding box center [688, 419] width 60 height 26
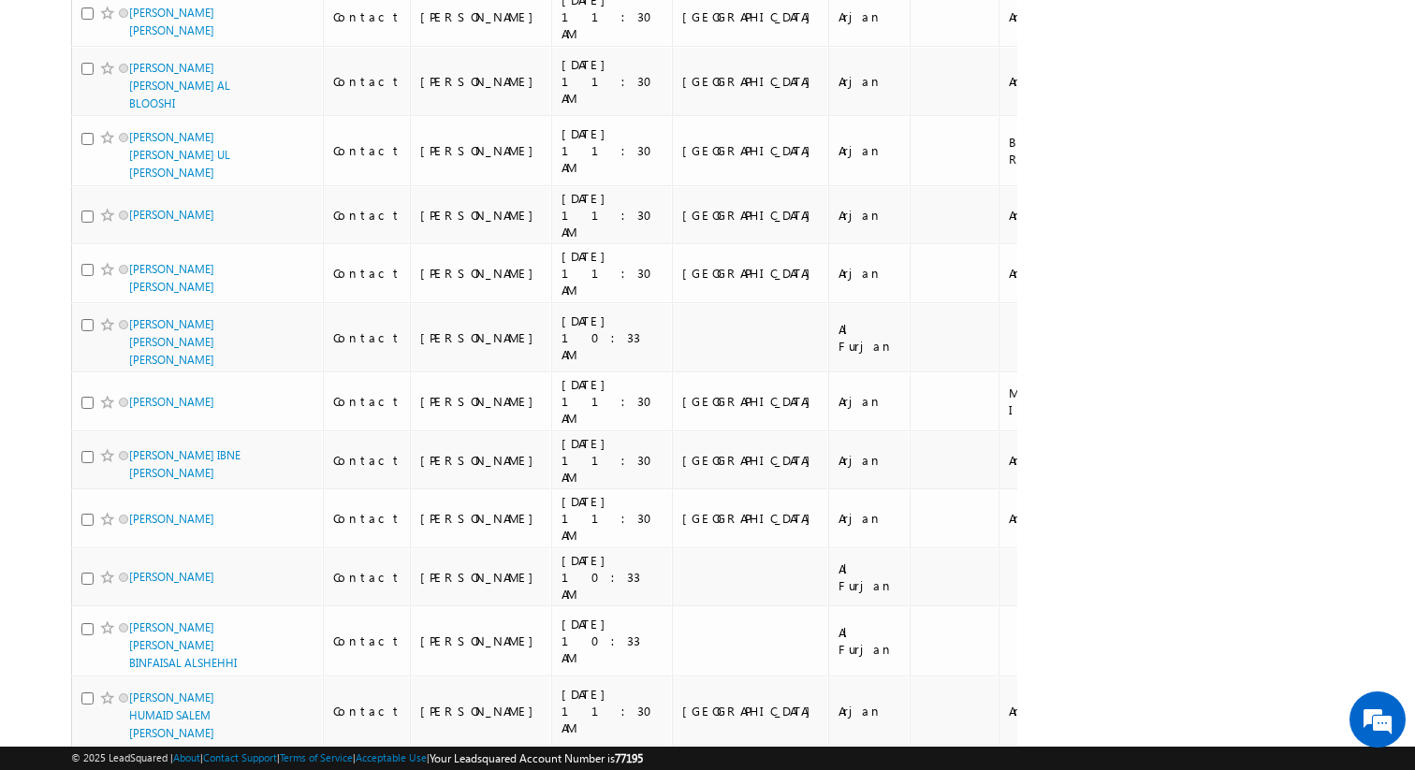
scroll to position [9372, 0]
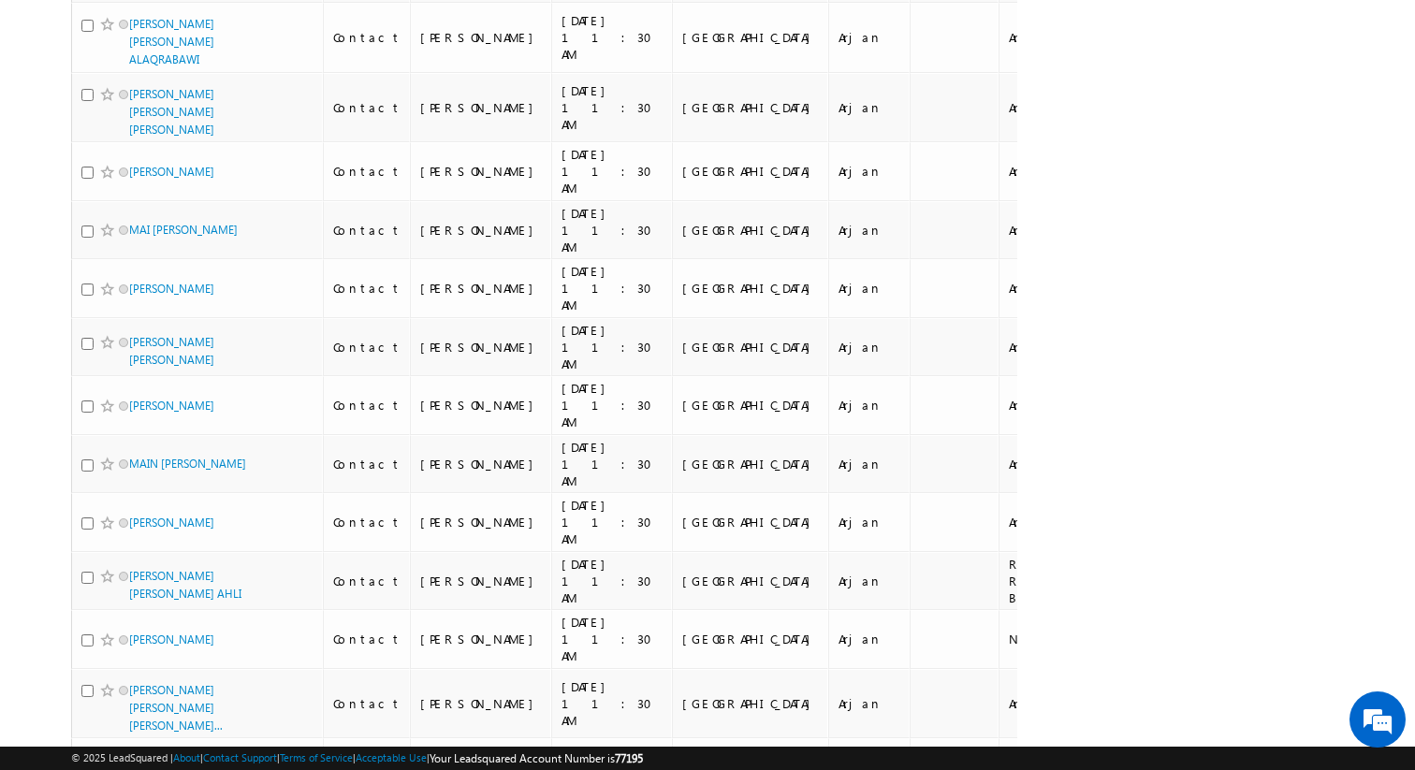
scroll to position [0, 0]
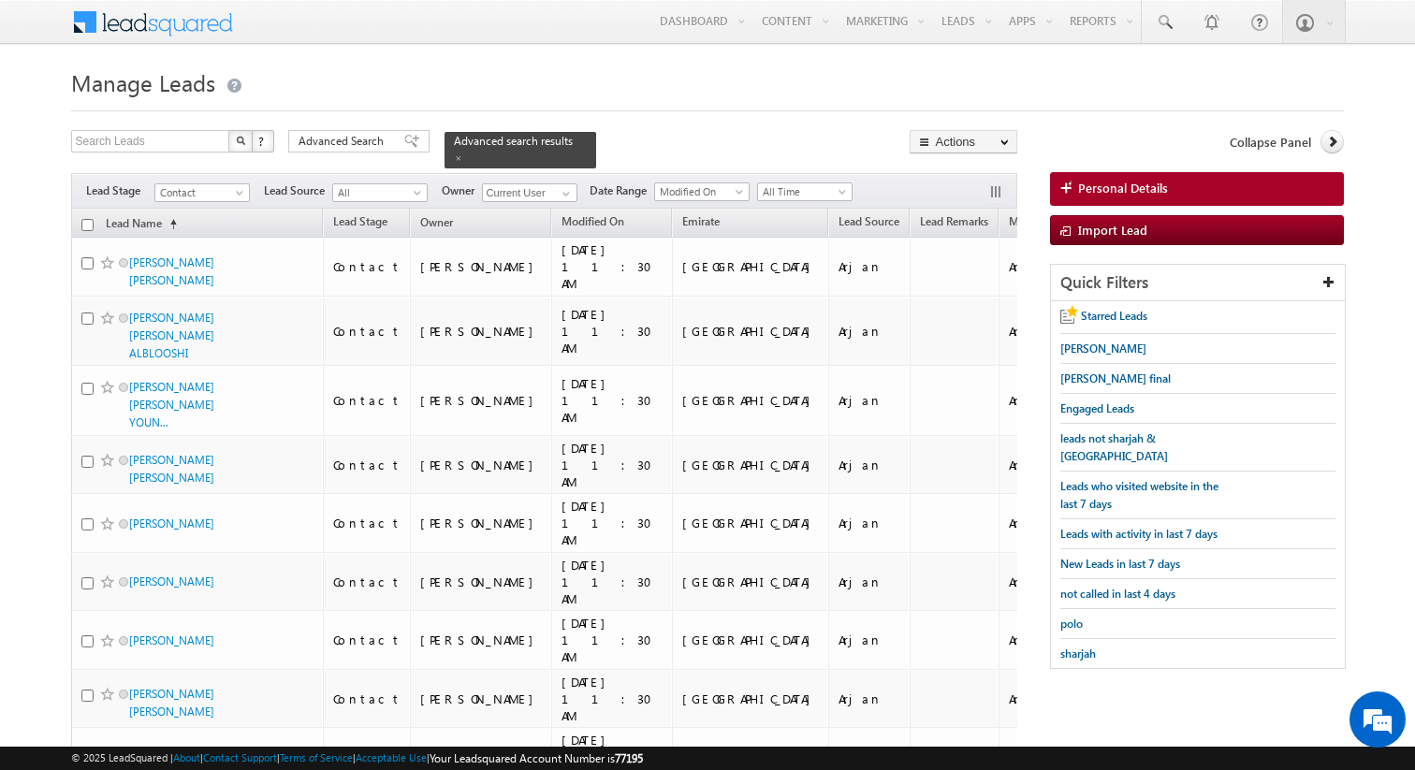
click at [88, 223] on input "checkbox" at bounding box center [87, 225] width 12 height 12
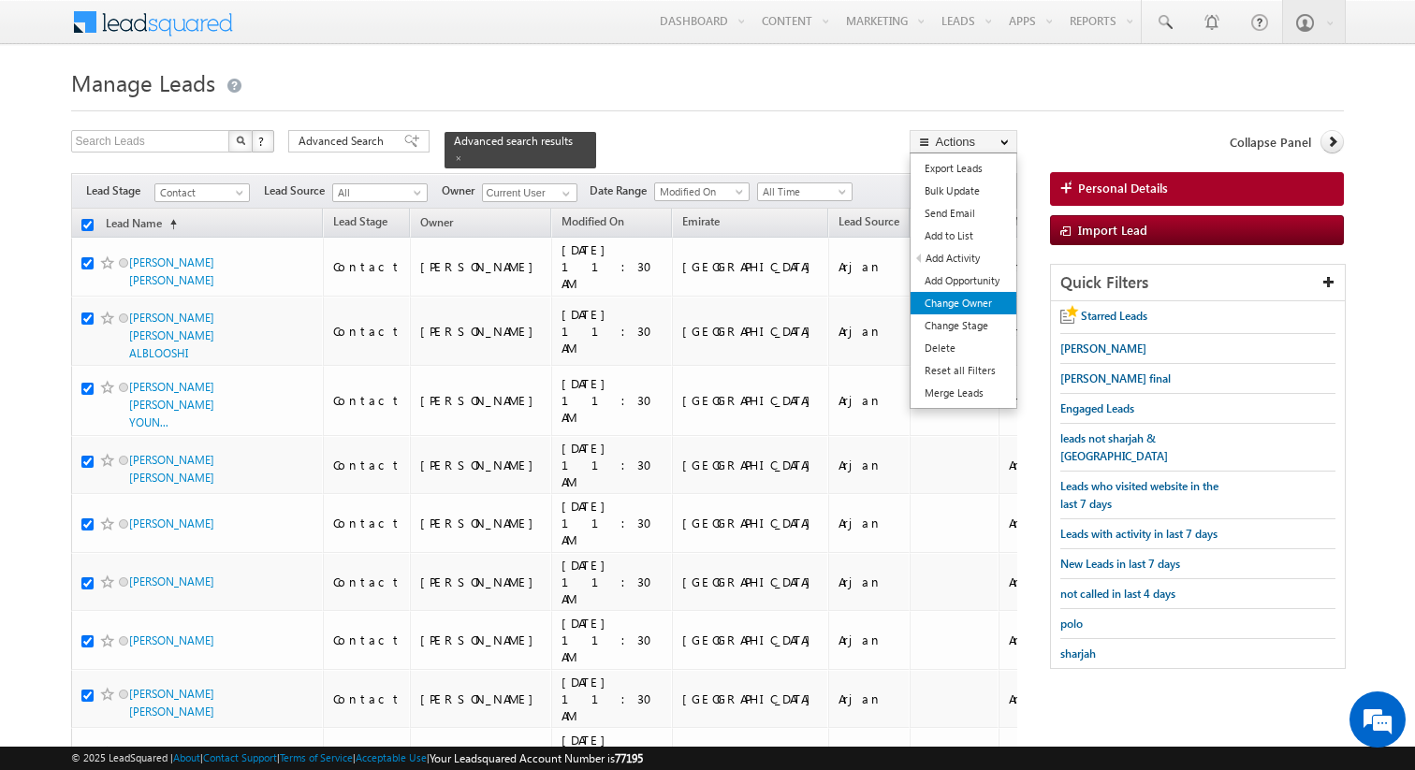
click at [971, 300] on link "Change Owner" at bounding box center [964, 303] width 106 height 22
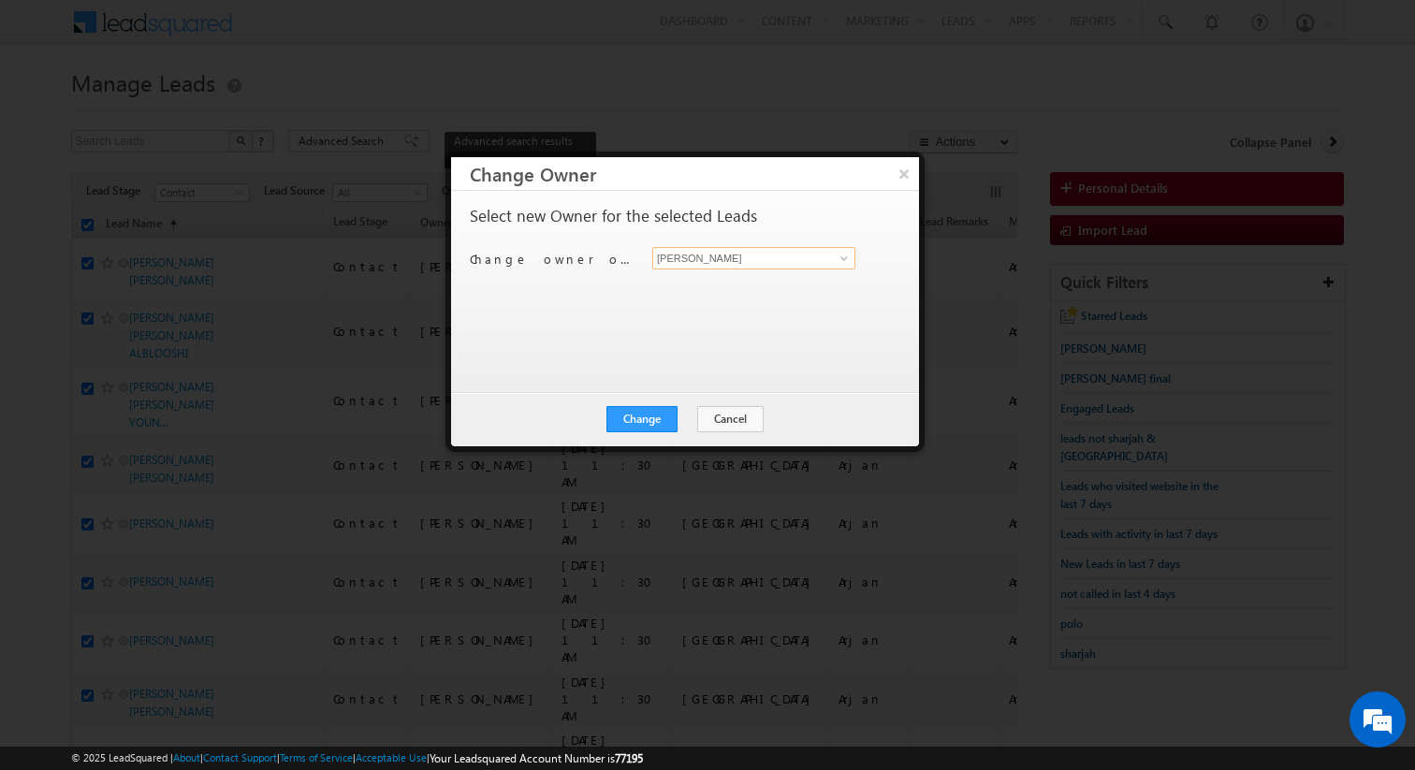
click at [734, 265] on input "[PERSON_NAME]" at bounding box center [753, 258] width 203 height 22
click at [653, 428] on button "Change" at bounding box center [642, 419] width 71 height 26
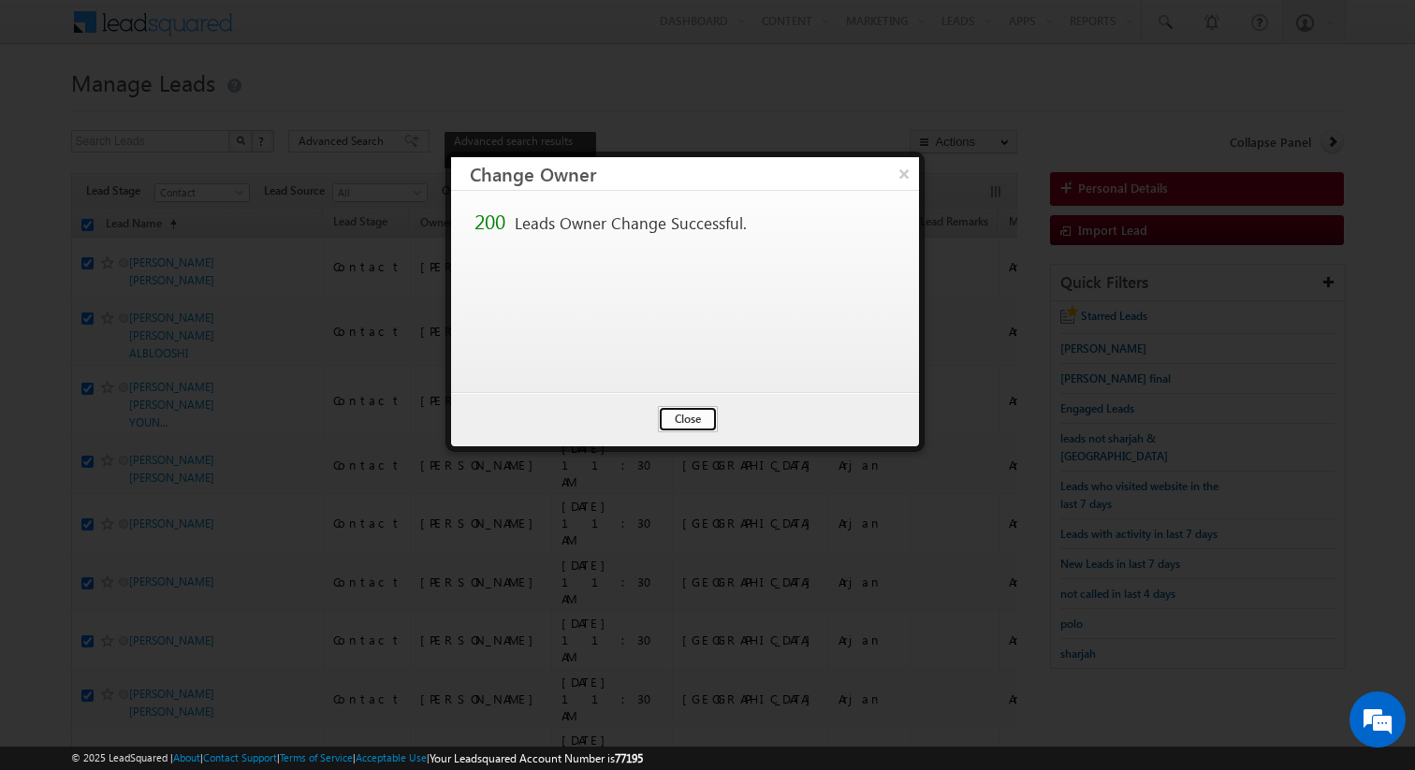
click at [687, 414] on button "Close" at bounding box center [688, 419] width 60 height 26
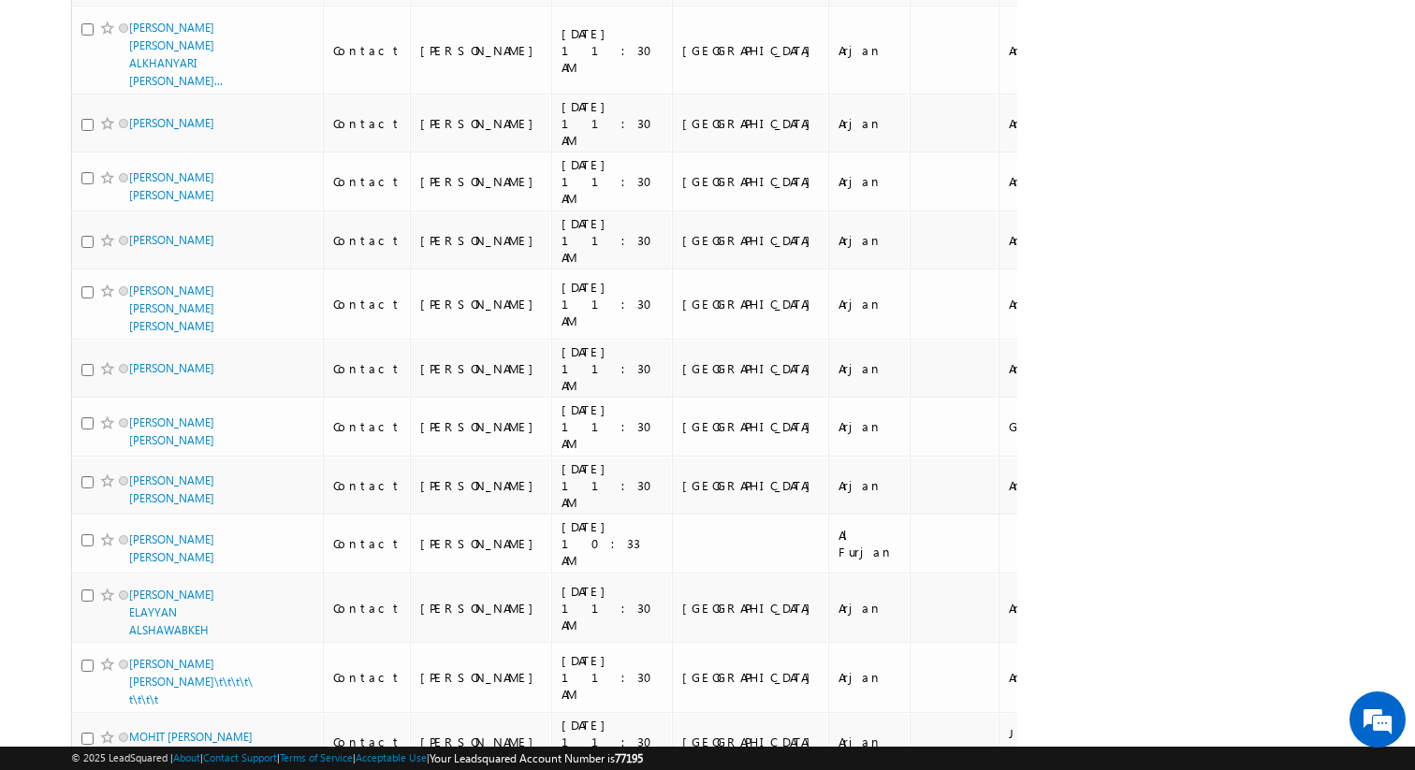
scroll to position [10238, 0]
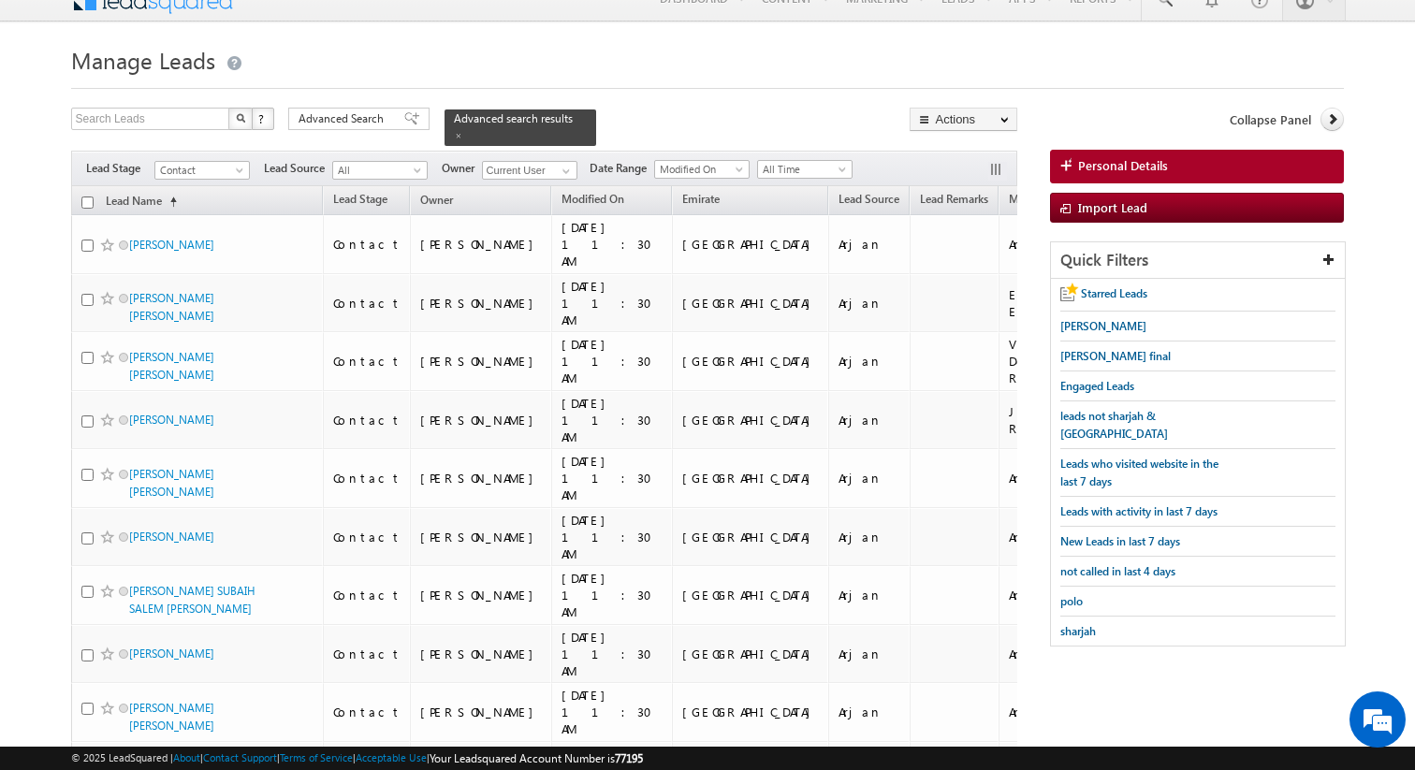
scroll to position [0, 0]
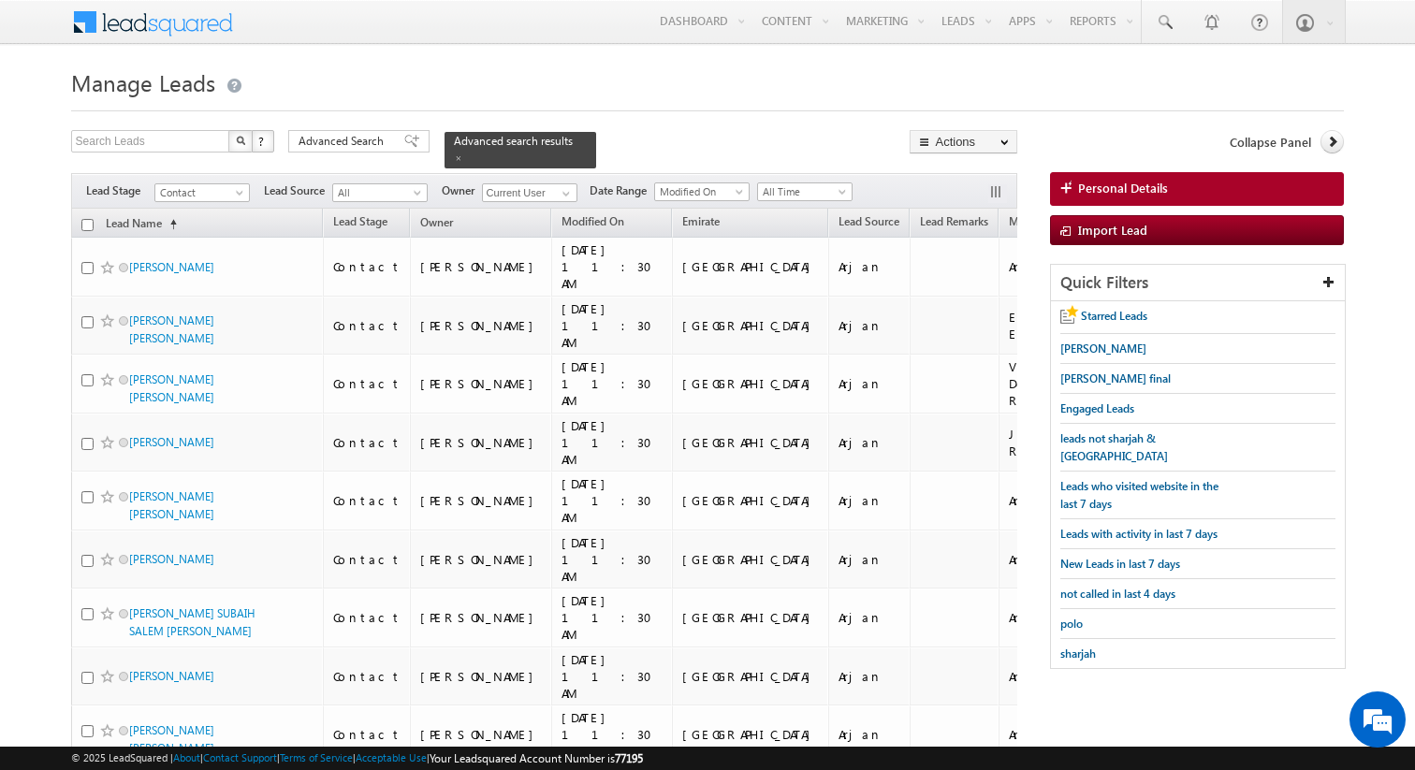
click at [88, 227] on input "checkbox" at bounding box center [87, 225] width 12 height 12
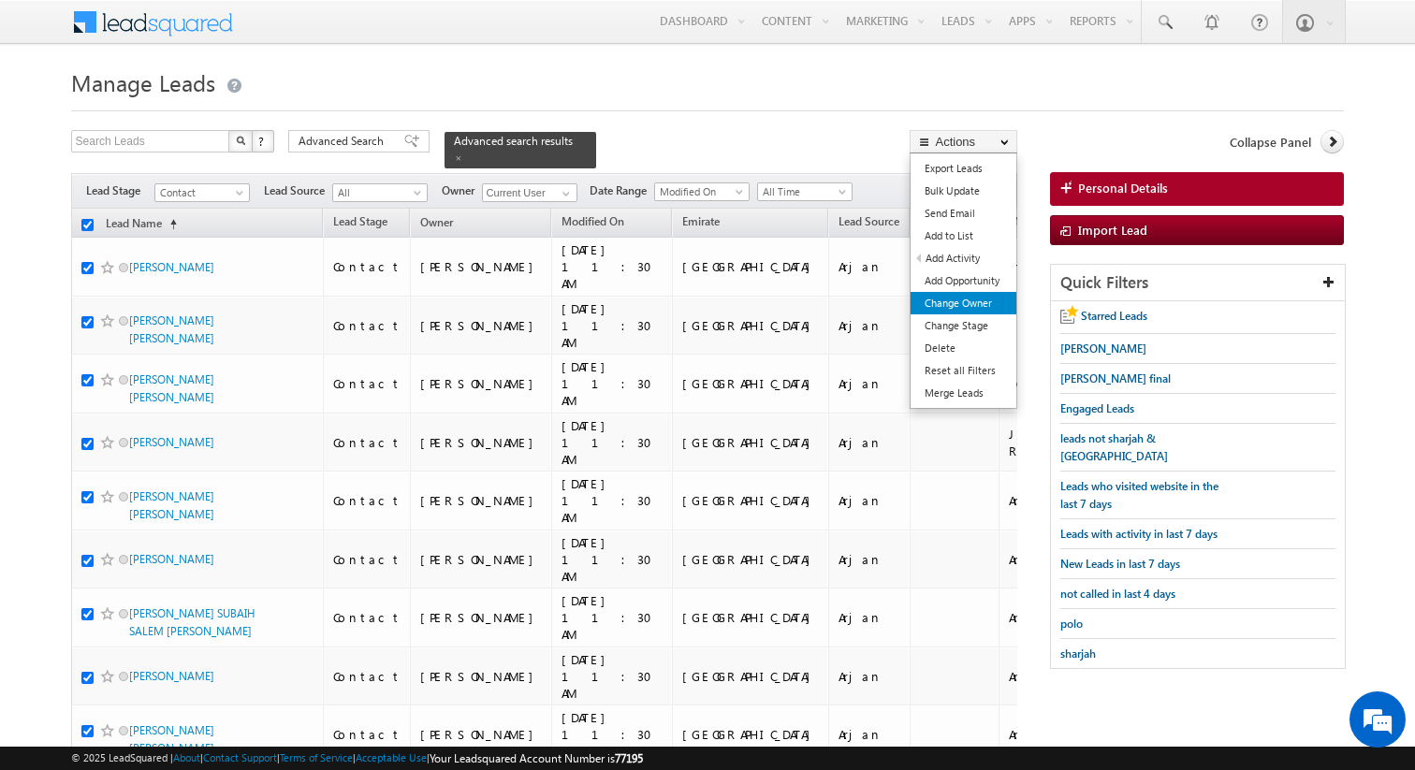
click at [973, 306] on link "Change Owner" at bounding box center [964, 303] width 106 height 22
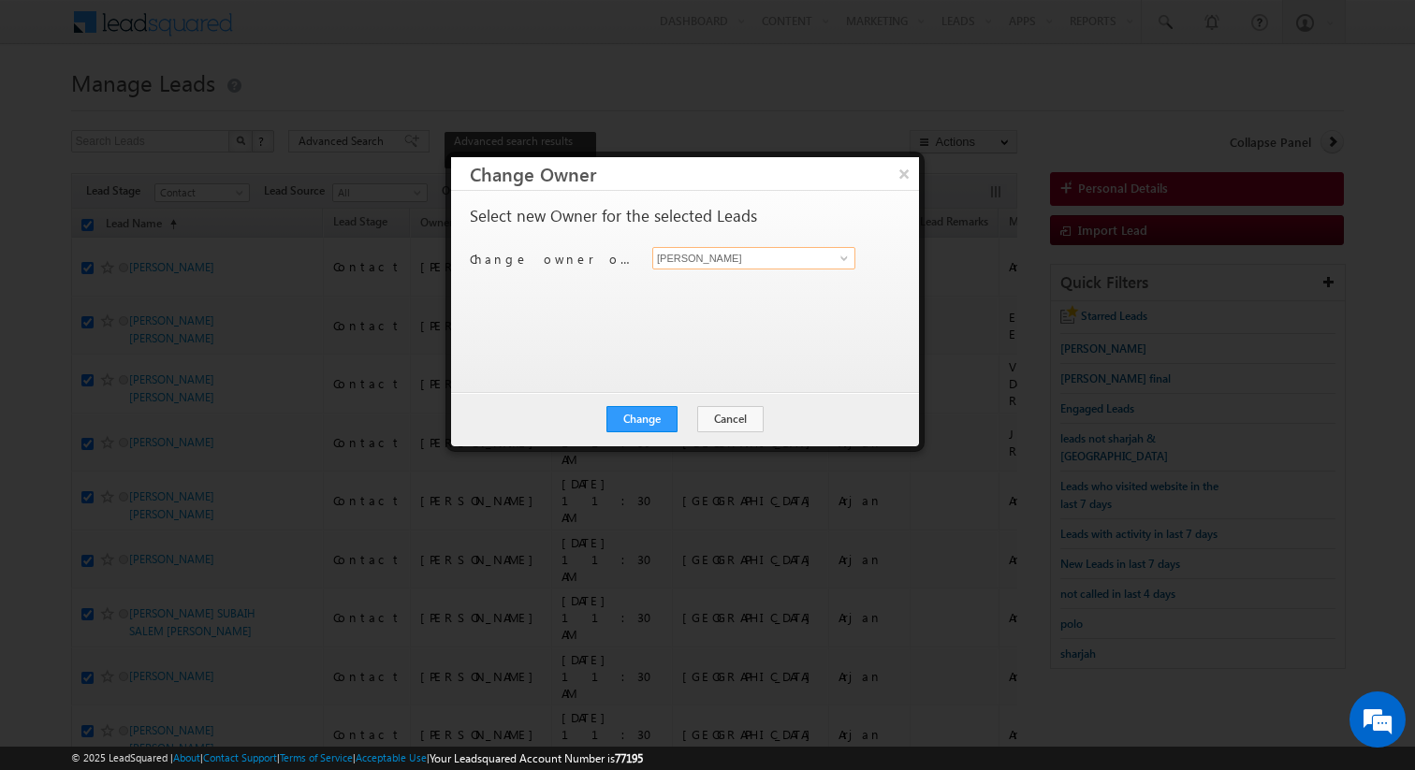
click at [739, 255] on input "[PERSON_NAME]" at bounding box center [753, 258] width 203 height 22
click at [663, 412] on button "Change" at bounding box center [642, 419] width 71 height 26
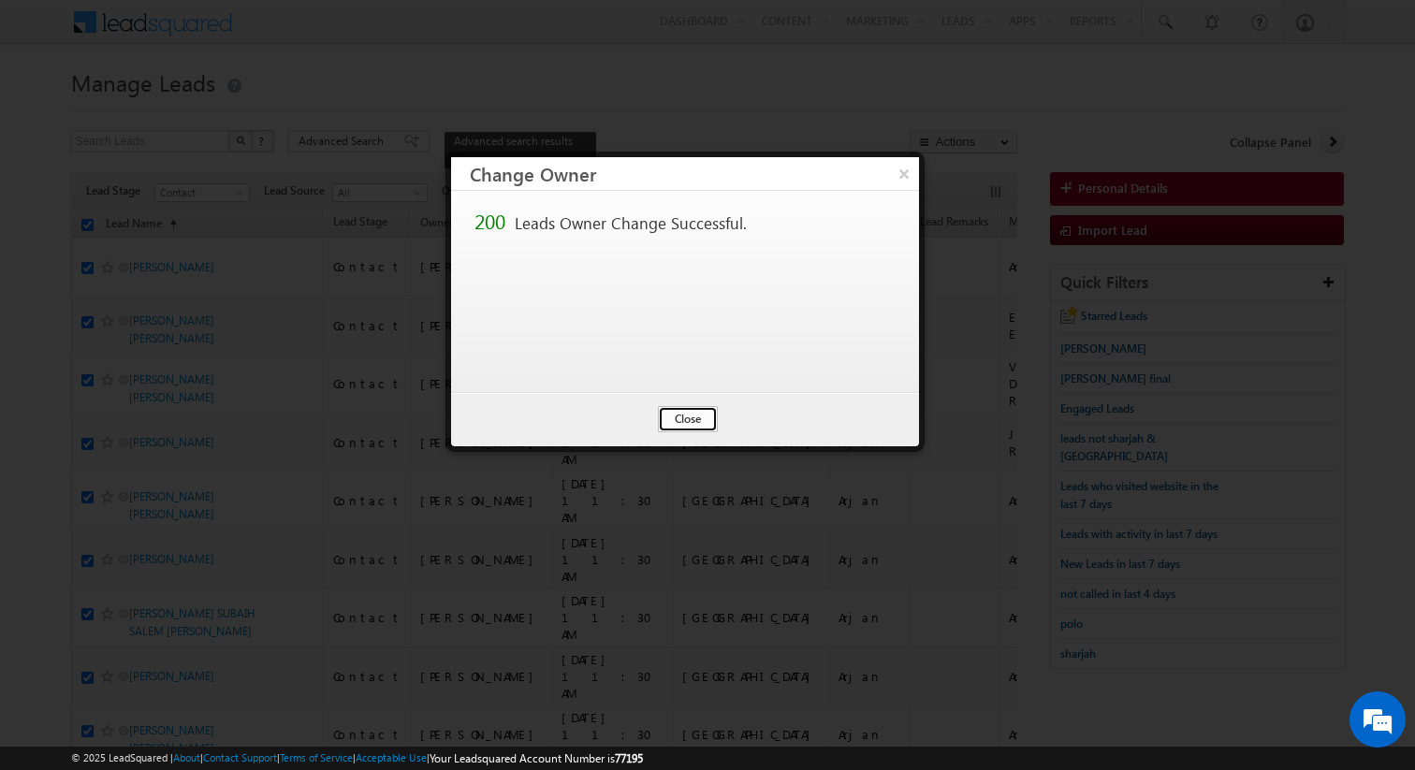
click at [702, 417] on button "Close" at bounding box center [688, 419] width 60 height 26
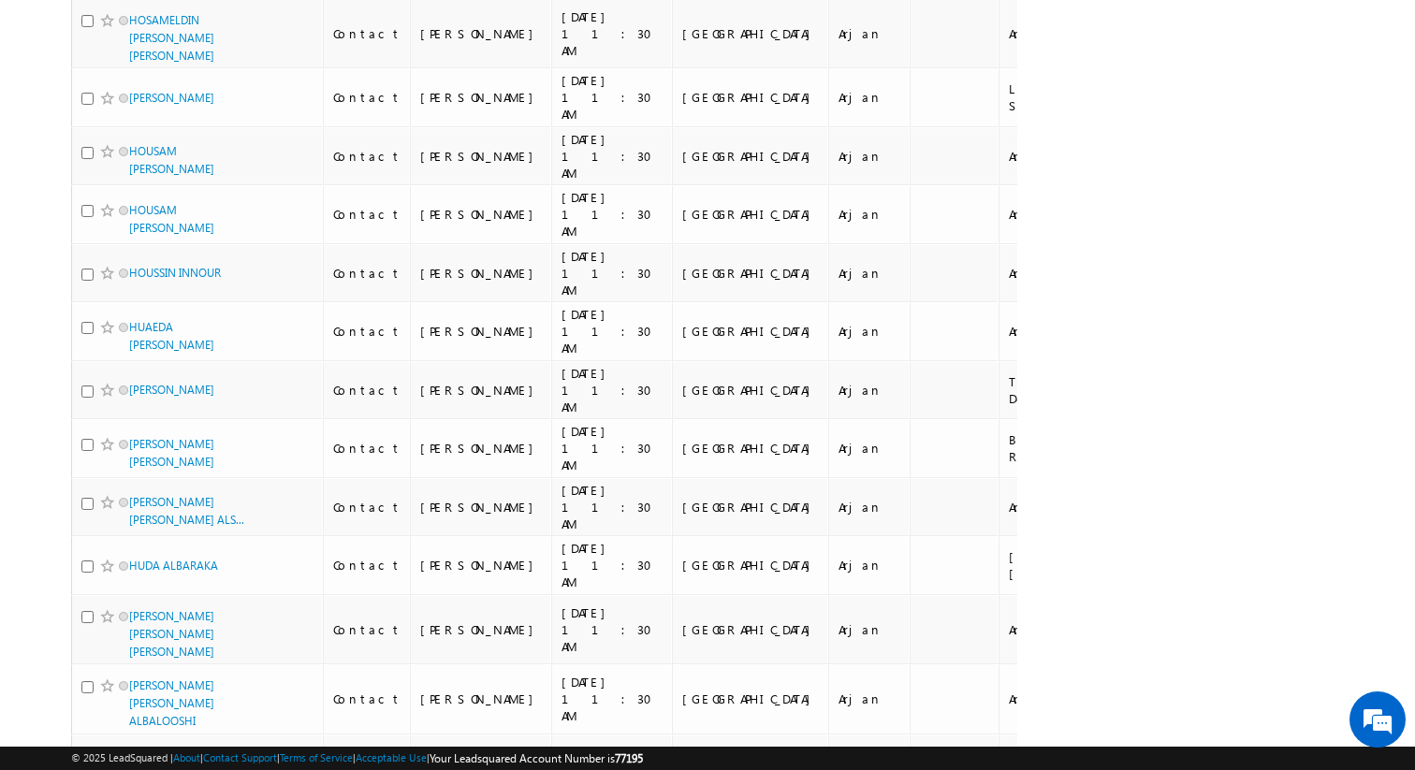
scroll to position [9635, 0]
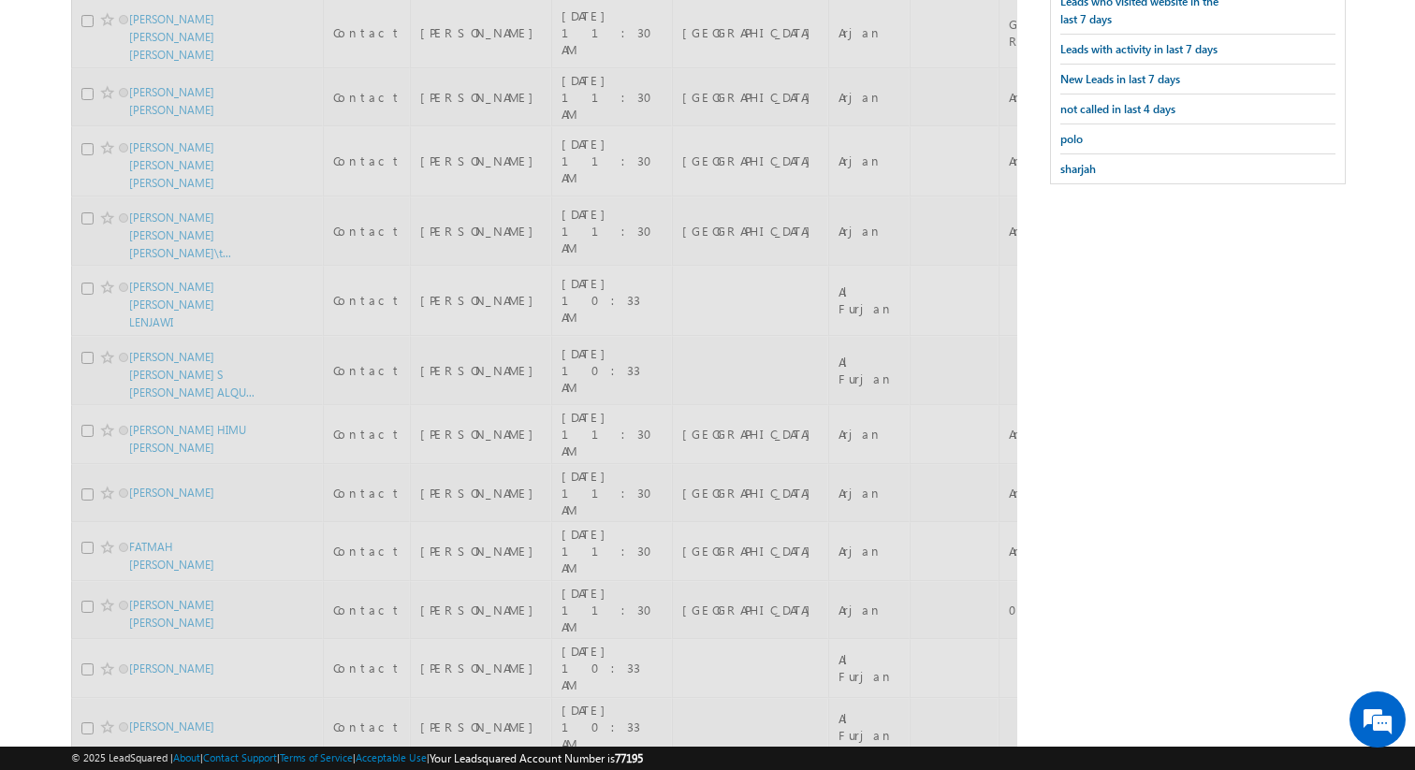
scroll to position [0, 0]
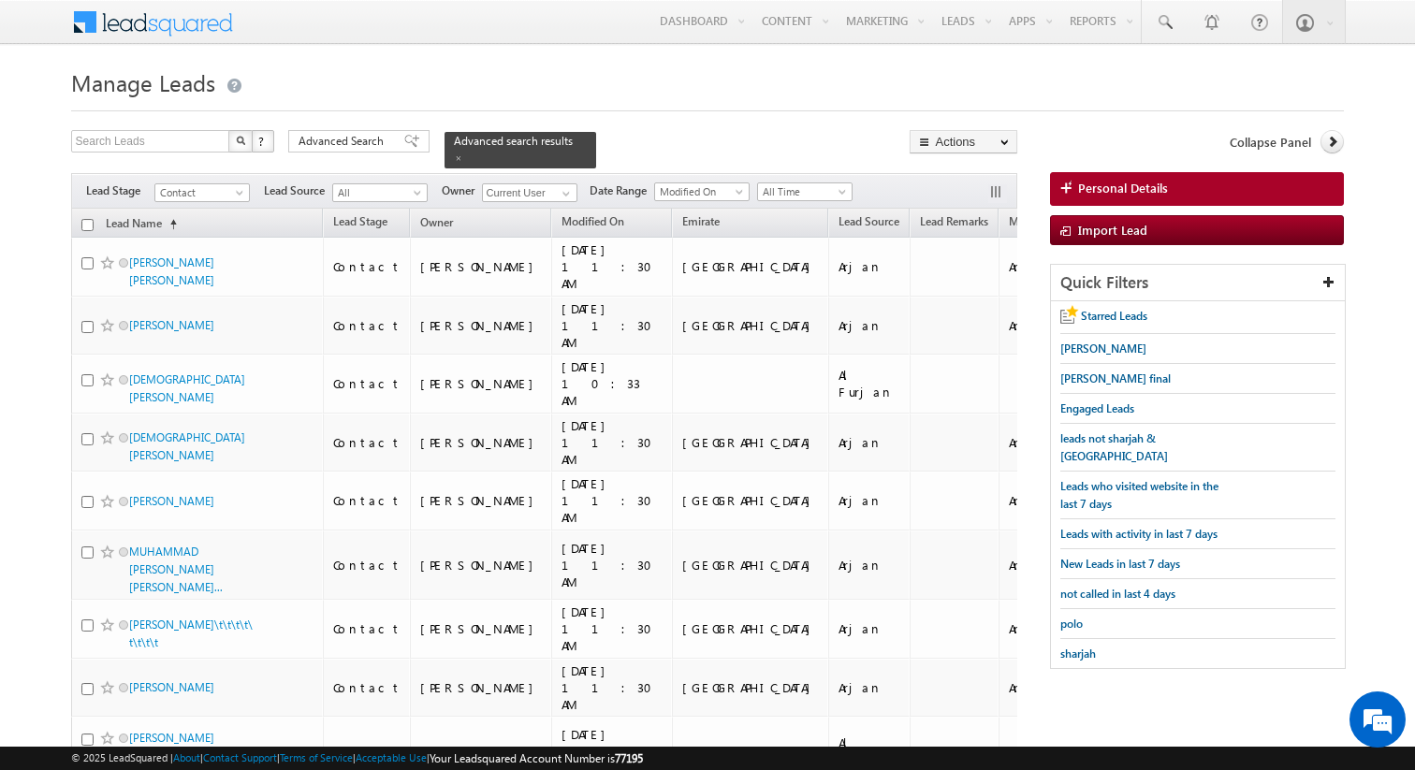
click at [88, 224] on input "checkbox" at bounding box center [87, 225] width 12 height 12
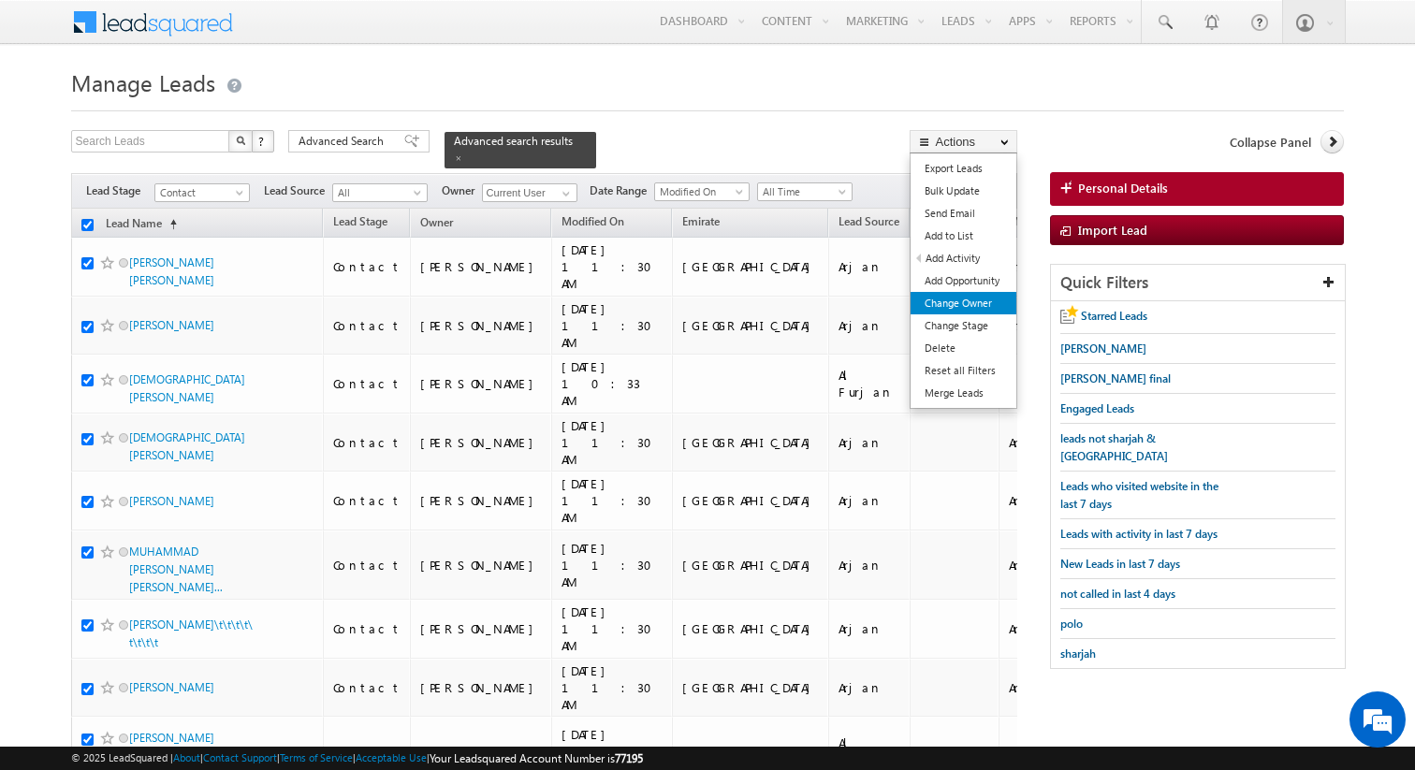
click at [987, 308] on link "Change Owner" at bounding box center [964, 303] width 106 height 22
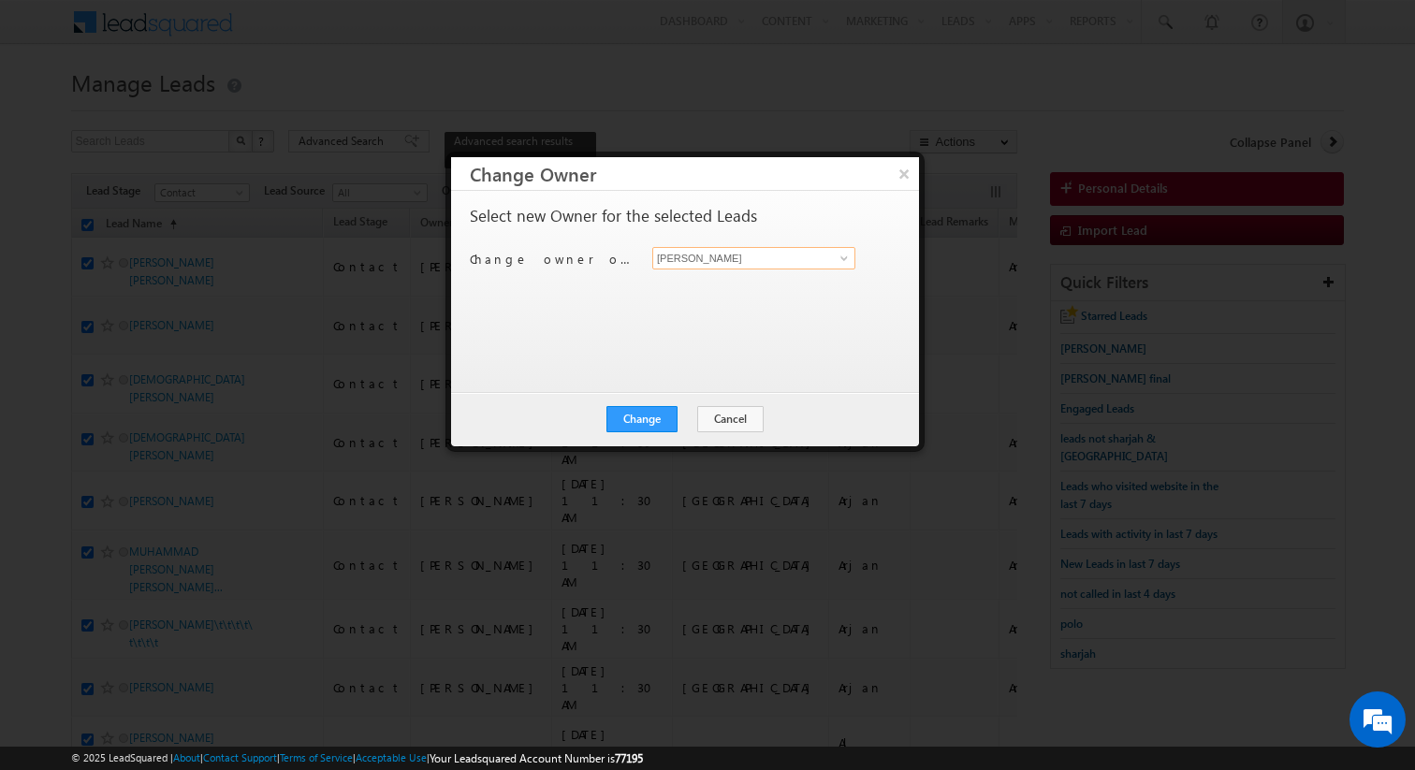
click at [749, 268] on input "[PERSON_NAME]" at bounding box center [753, 258] width 203 height 22
click at [667, 414] on button "Change" at bounding box center [642, 419] width 71 height 26
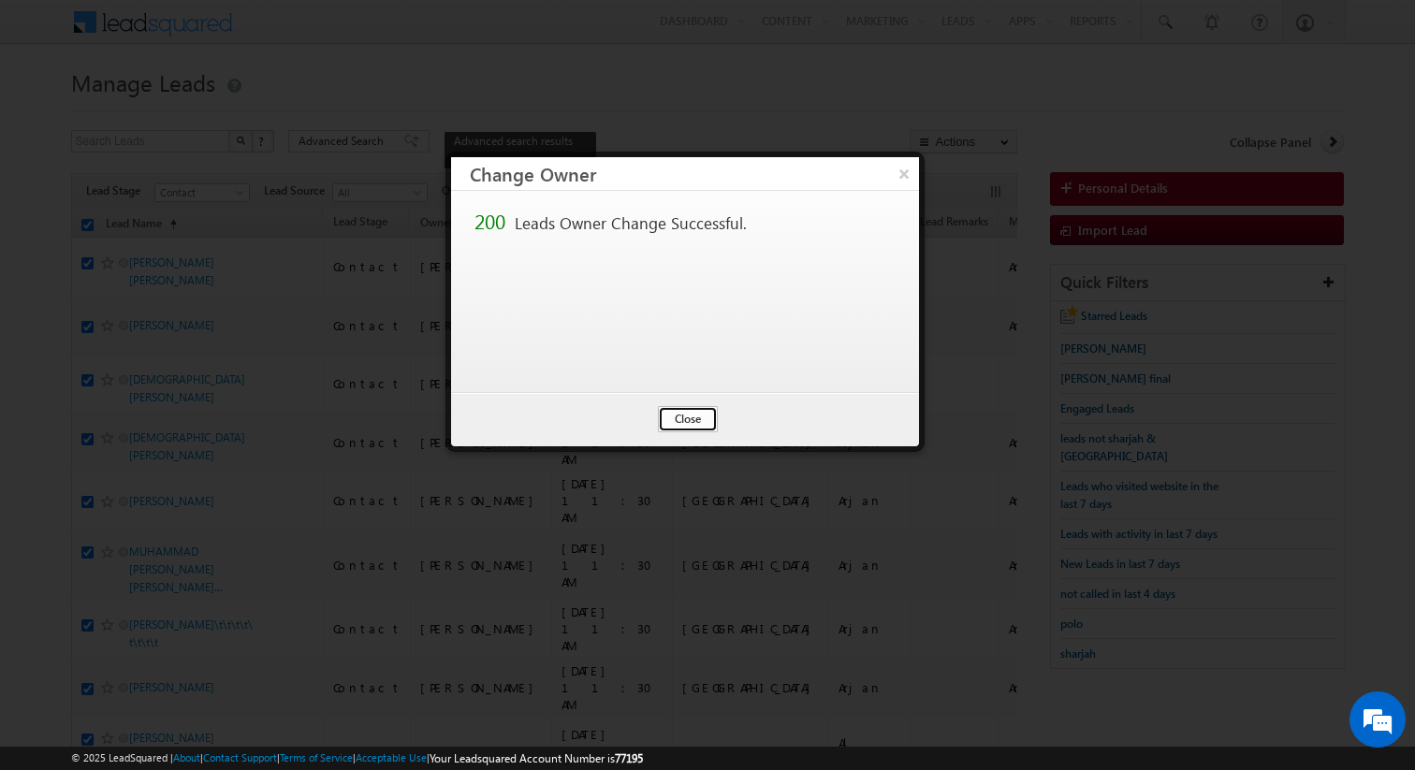
click at [688, 422] on button "Close" at bounding box center [688, 419] width 60 height 26
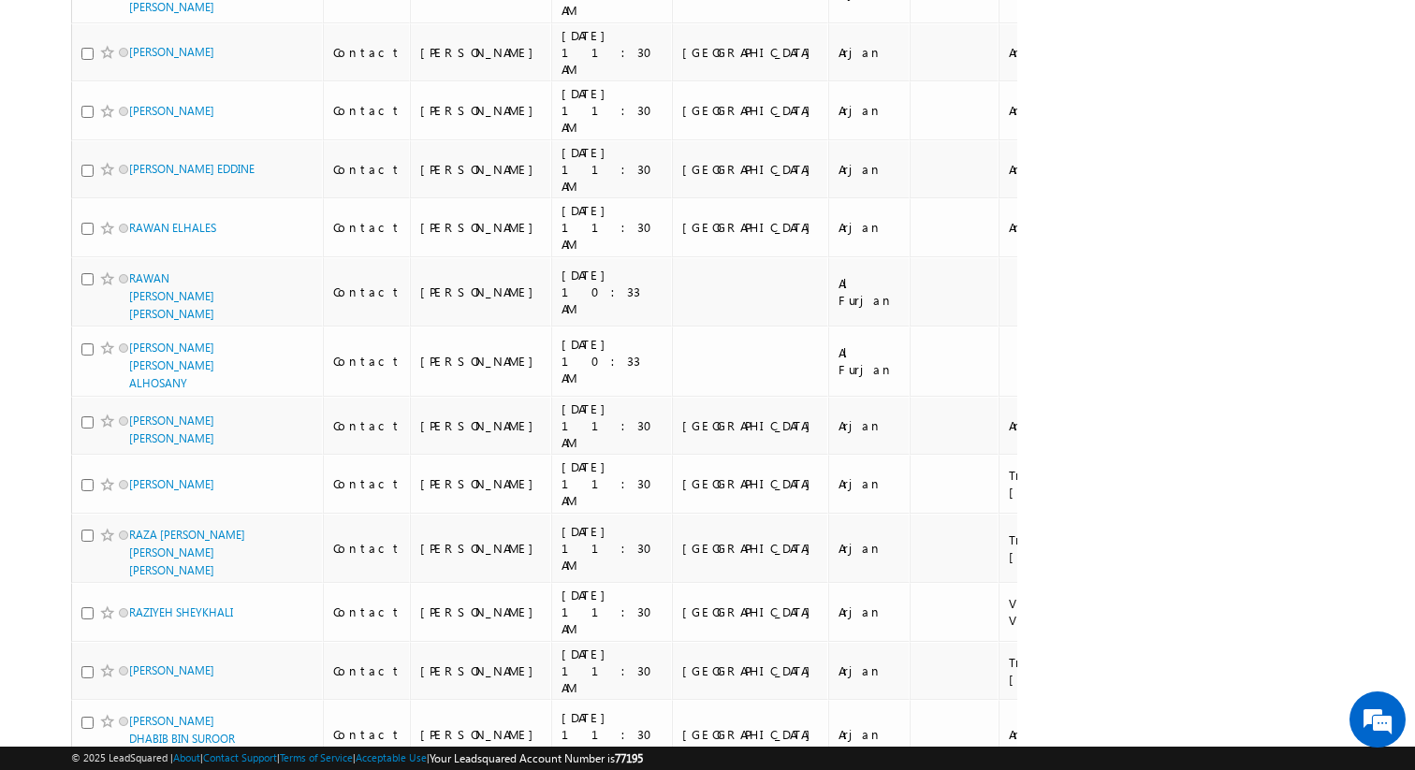
scroll to position [9444, 0]
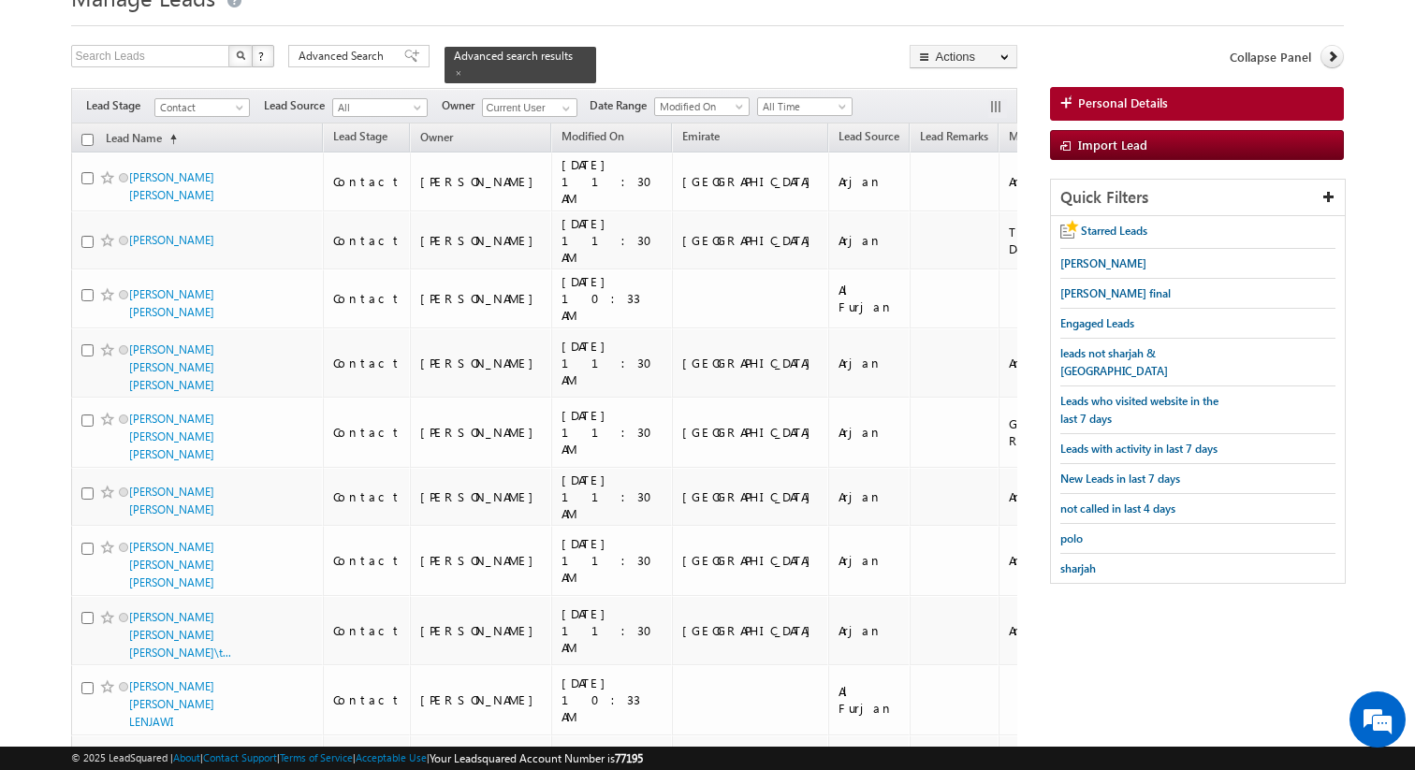
scroll to position [67, 0]
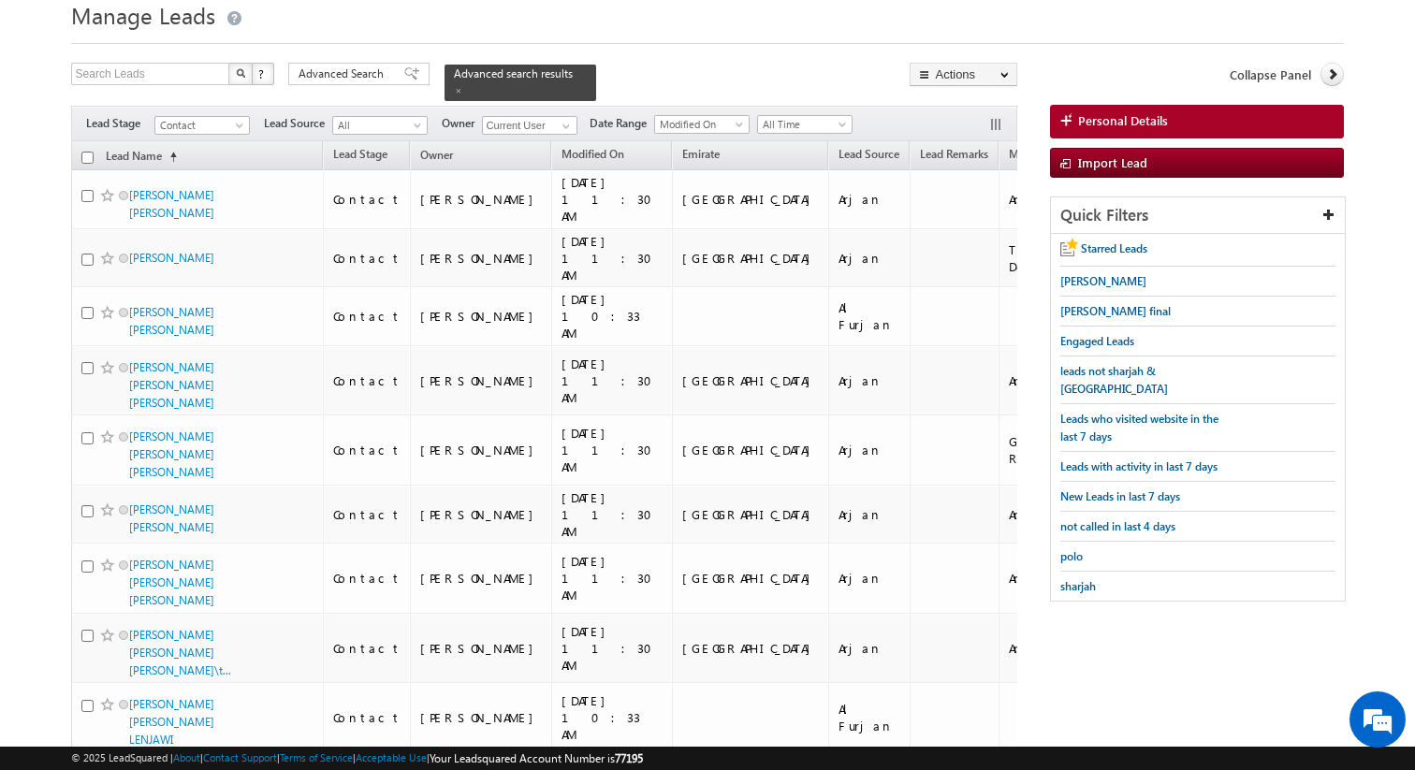
click at [92, 156] on input "checkbox" at bounding box center [87, 158] width 12 height 12
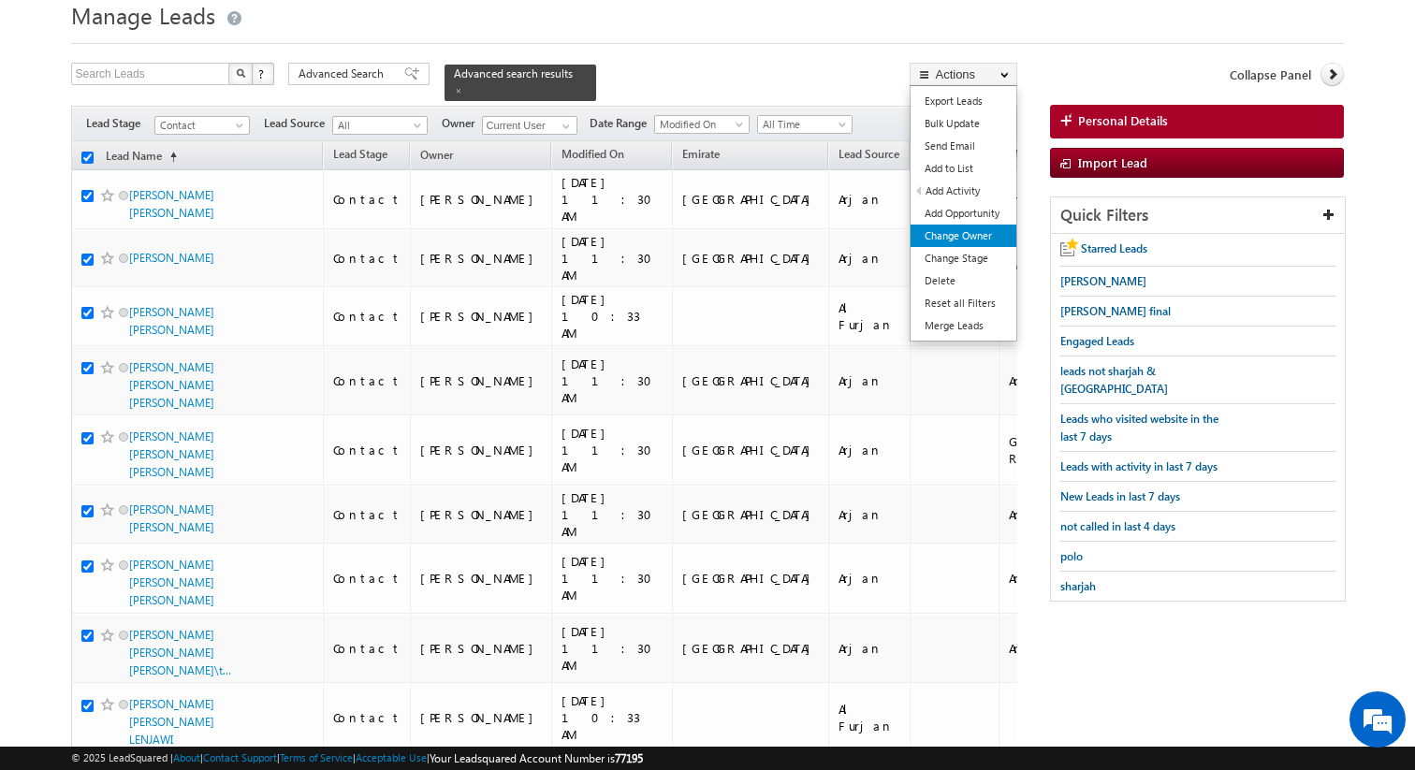
click at [958, 237] on link "Change Owner" at bounding box center [964, 236] width 106 height 22
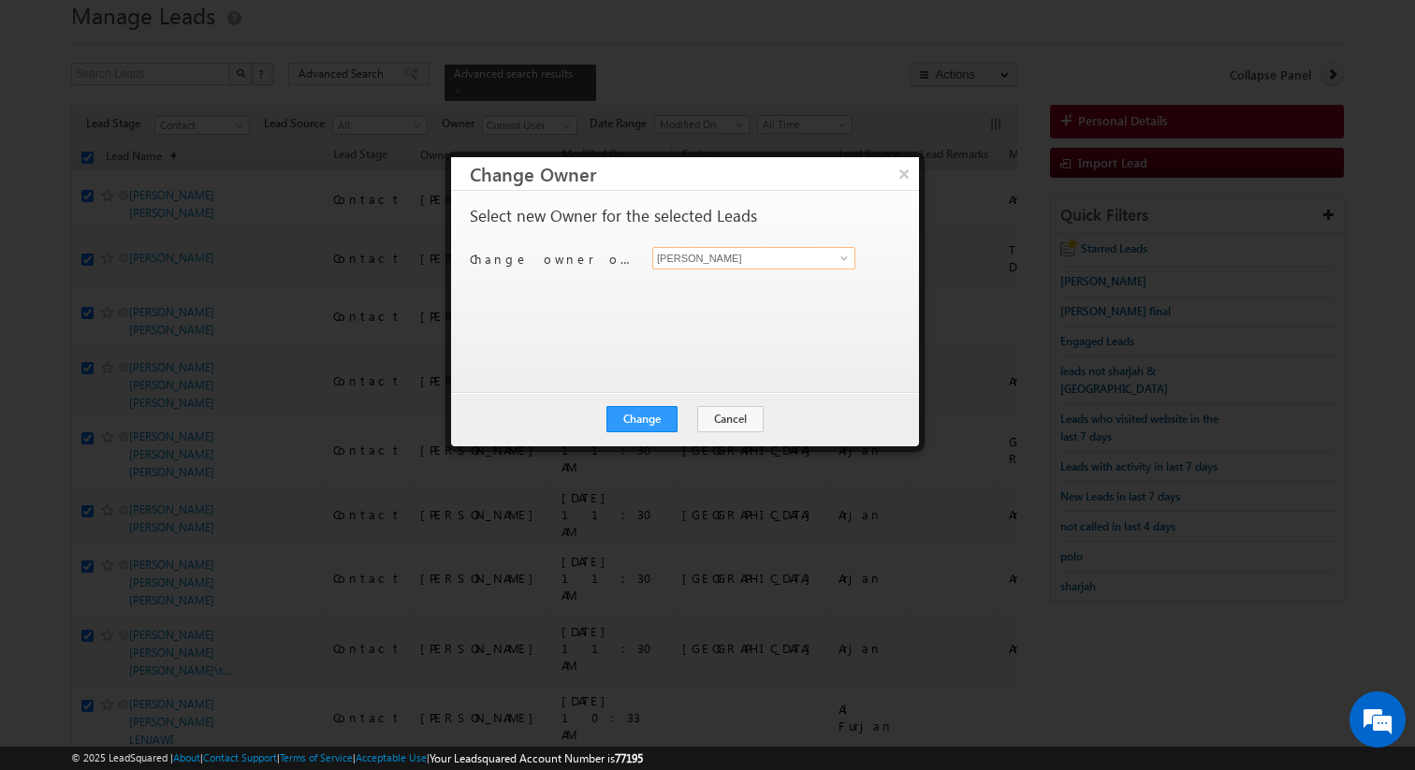
click at [761, 260] on input "[PERSON_NAME]" at bounding box center [753, 258] width 203 height 22
click at [651, 422] on button "Change" at bounding box center [642, 419] width 71 height 26
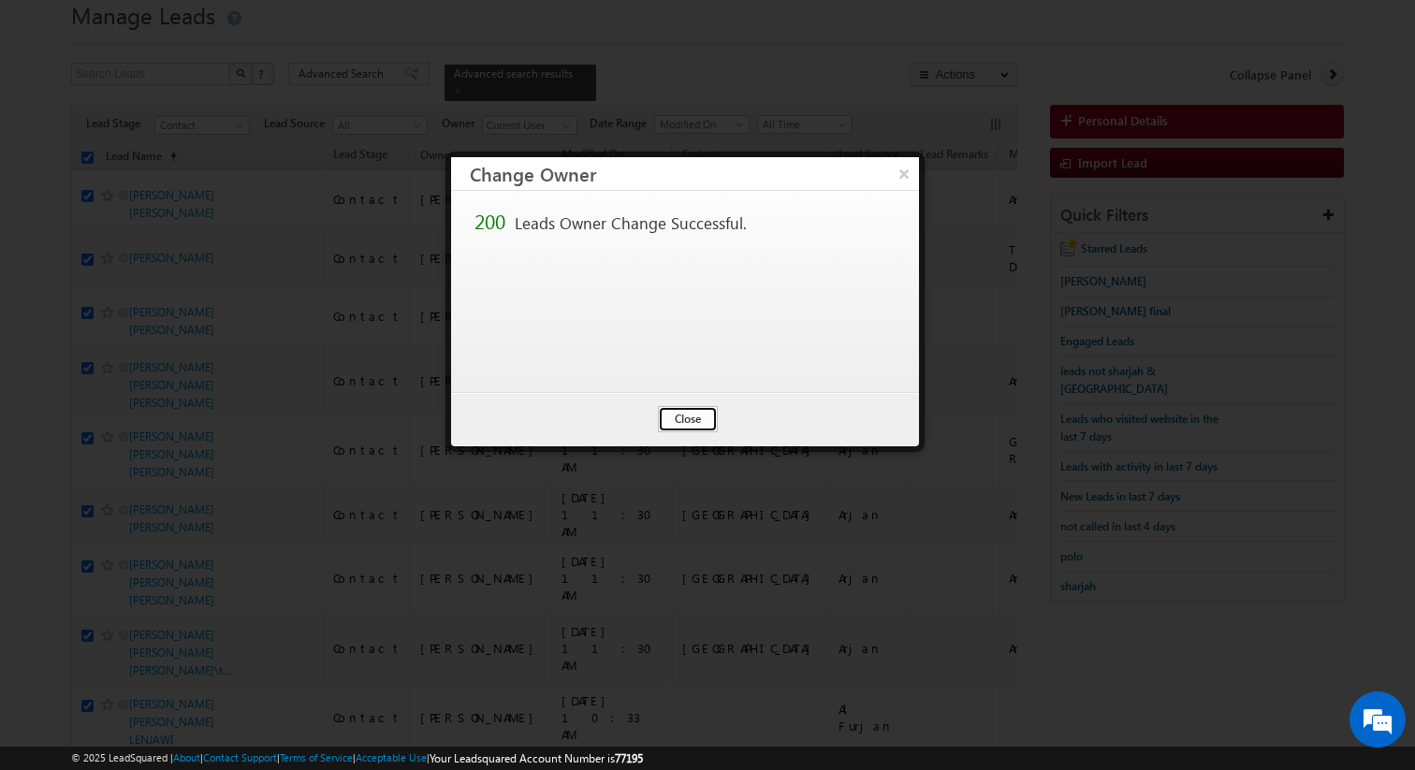
click at [666, 419] on button "Close" at bounding box center [688, 419] width 60 height 26
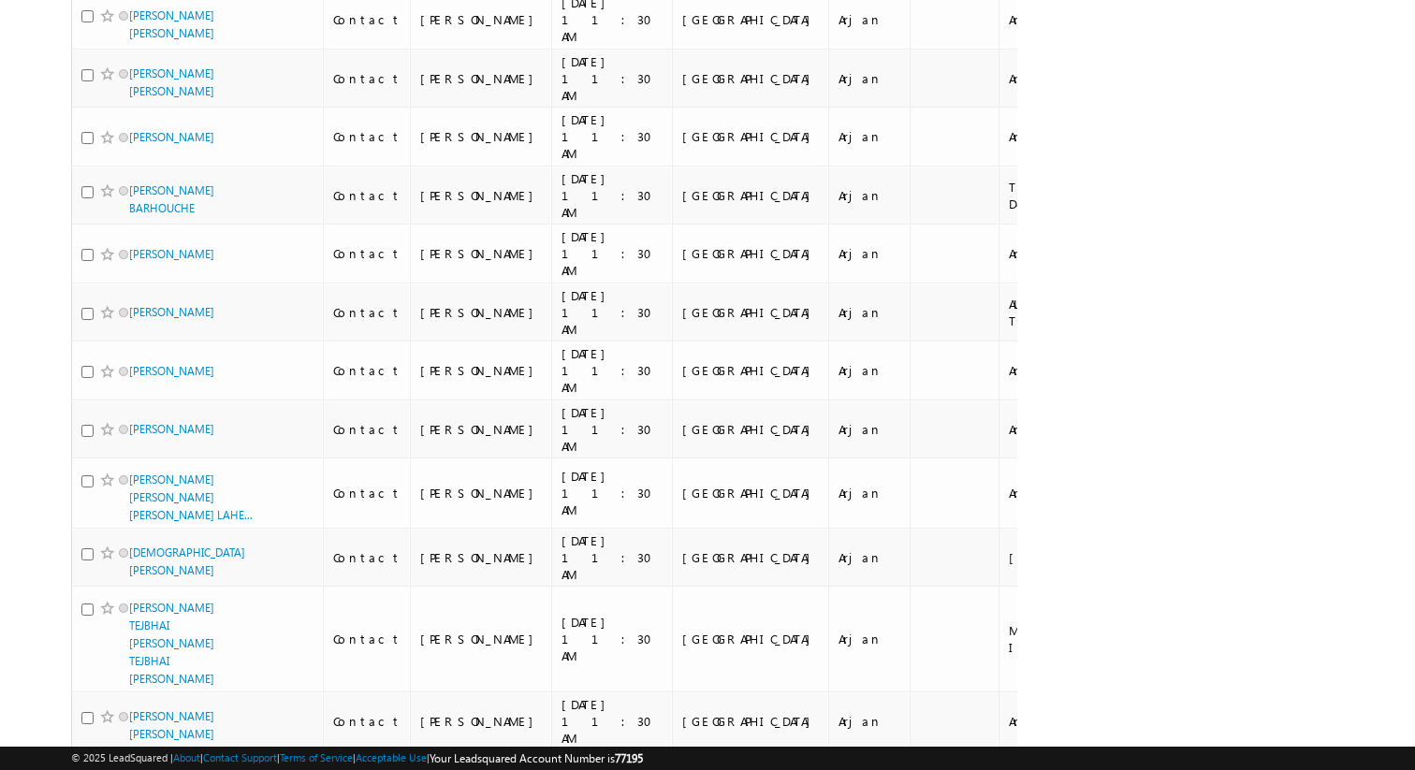
scroll to position [9152, 0]
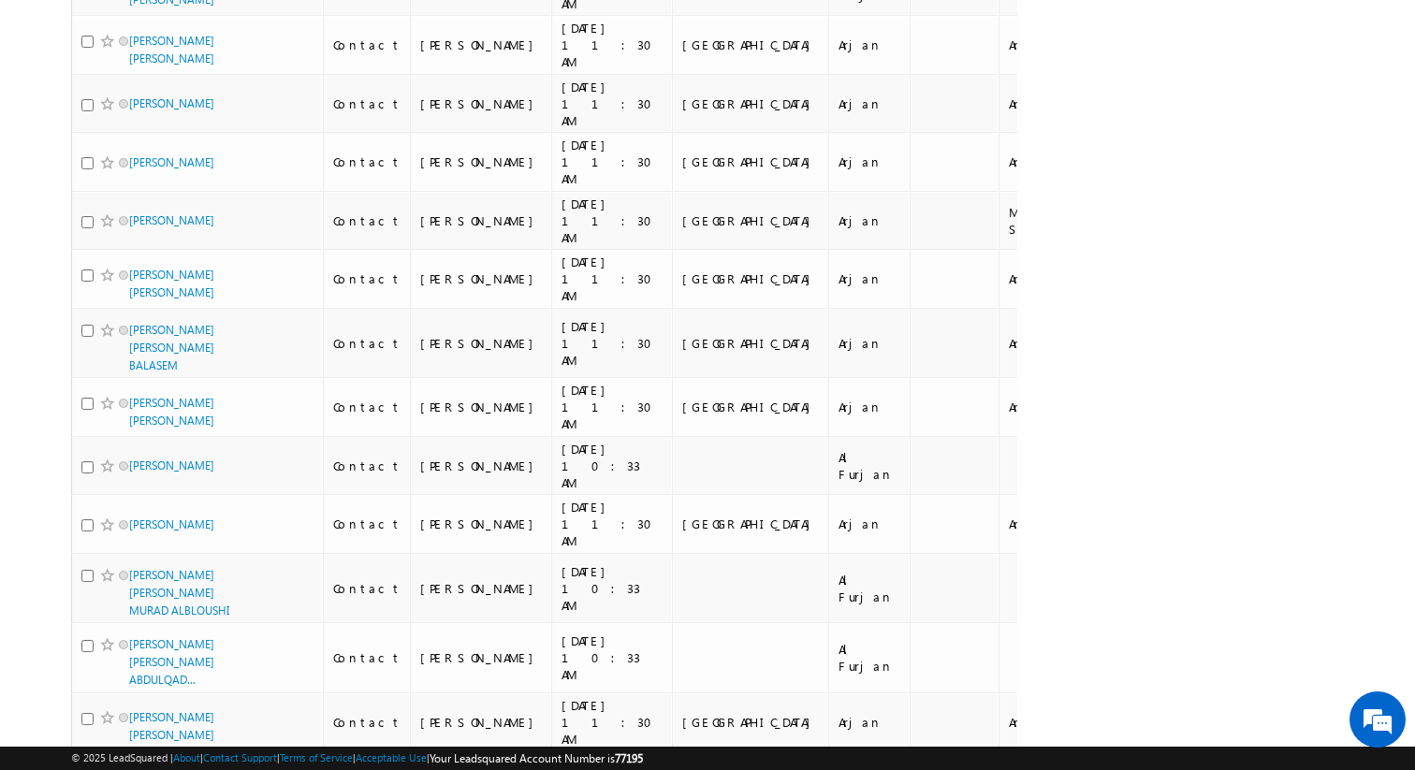
scroll to position [0, 0]
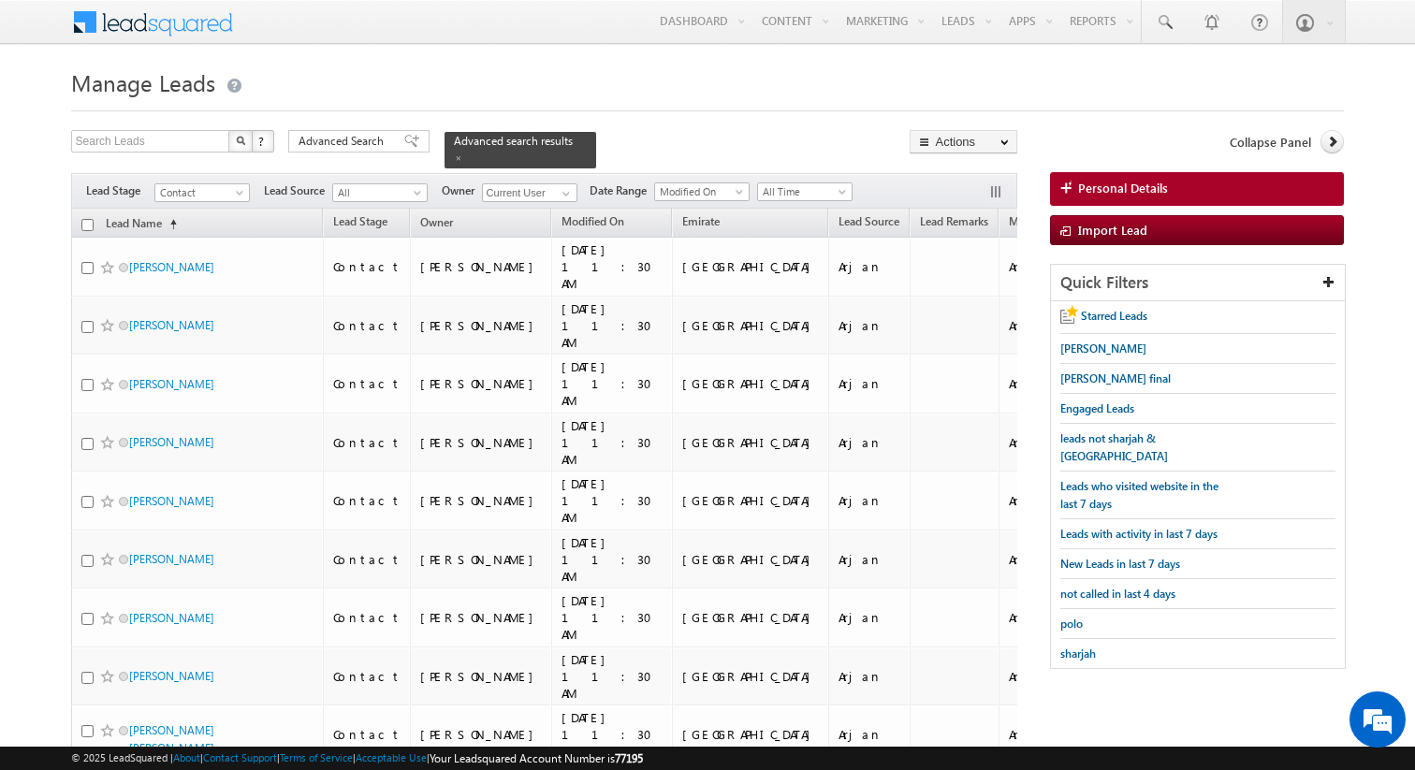
click at [92, 226] on input "checkbox" at bounding box center [87, 225] width 12 height 12
checkbox input "true"
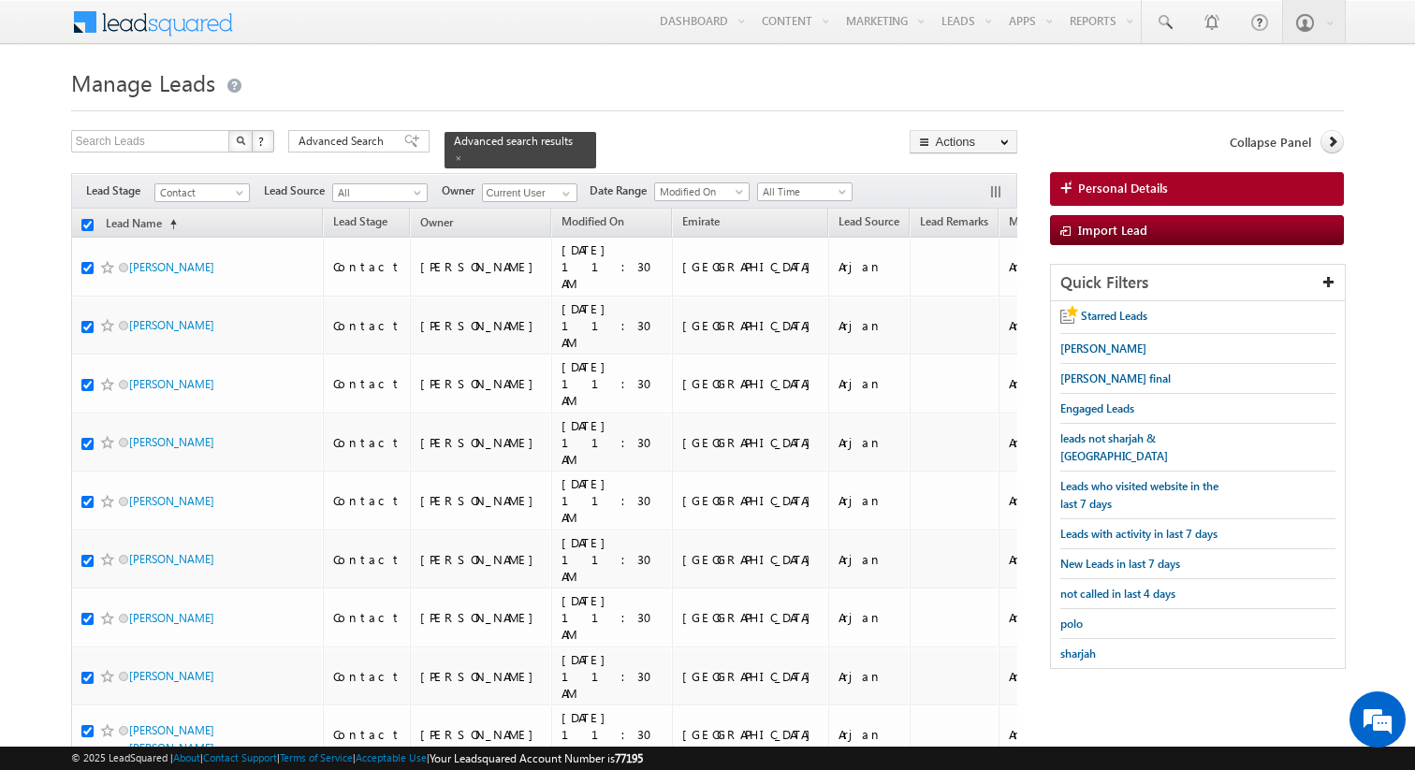
checkbox input "true"
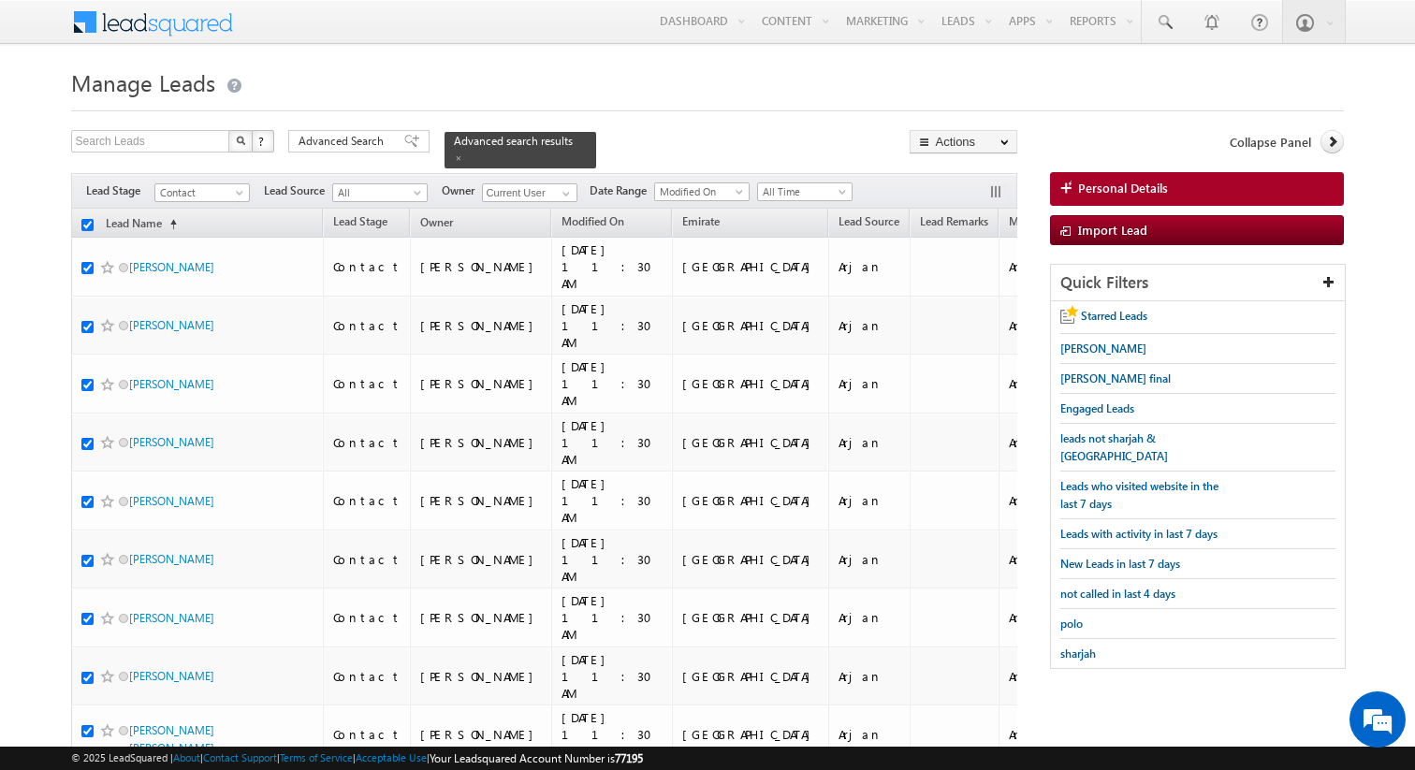
checkbox input "true"
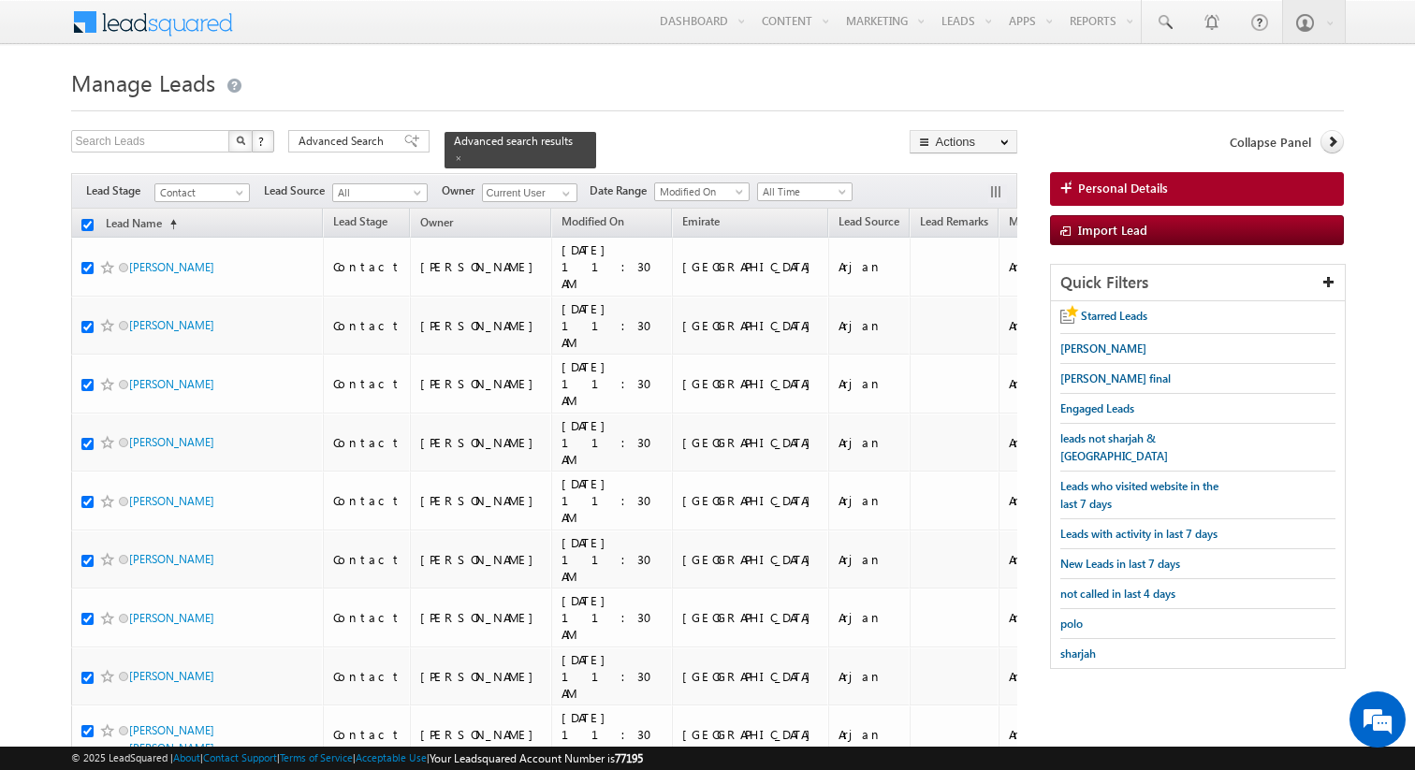
checkbox input "true"
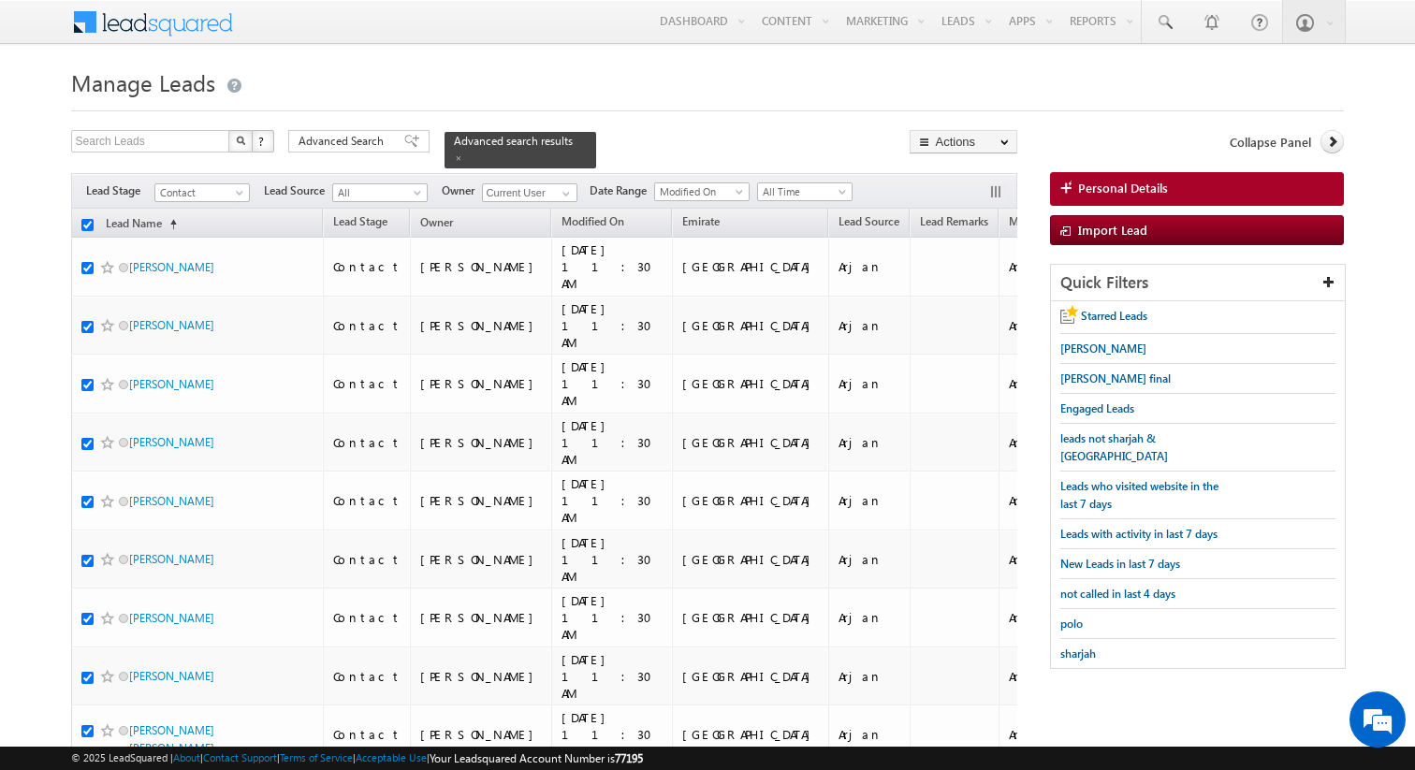
checkbox input "true"
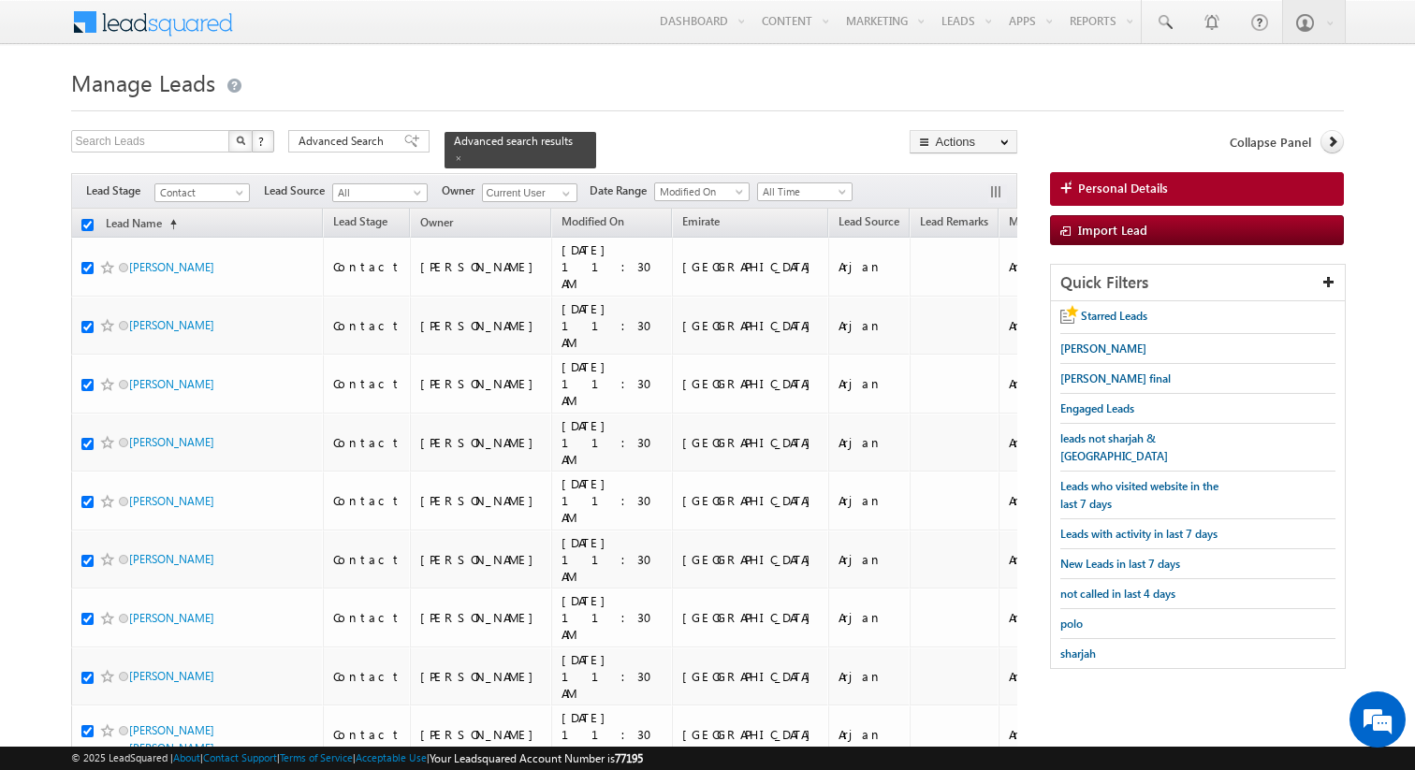
checkbox input "true"
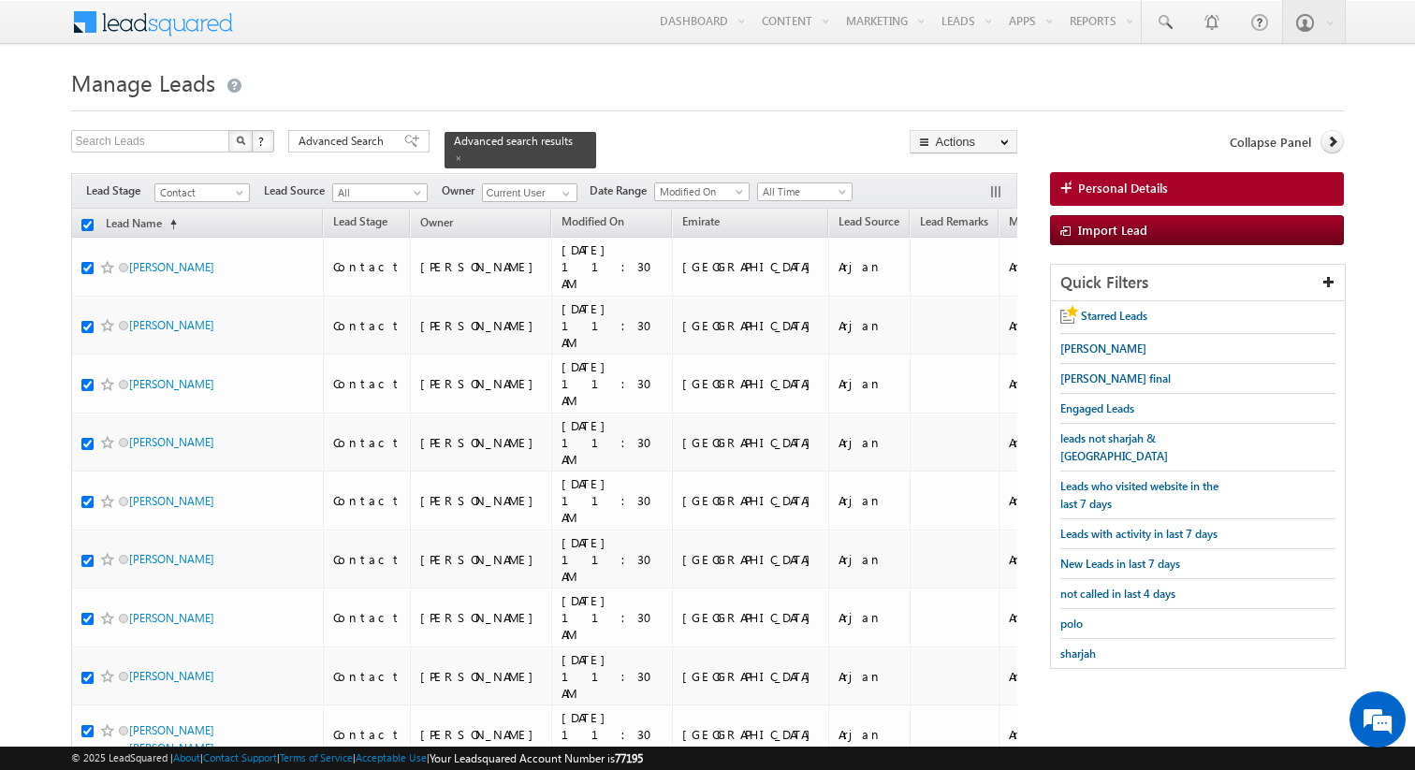
checkbox input "true"
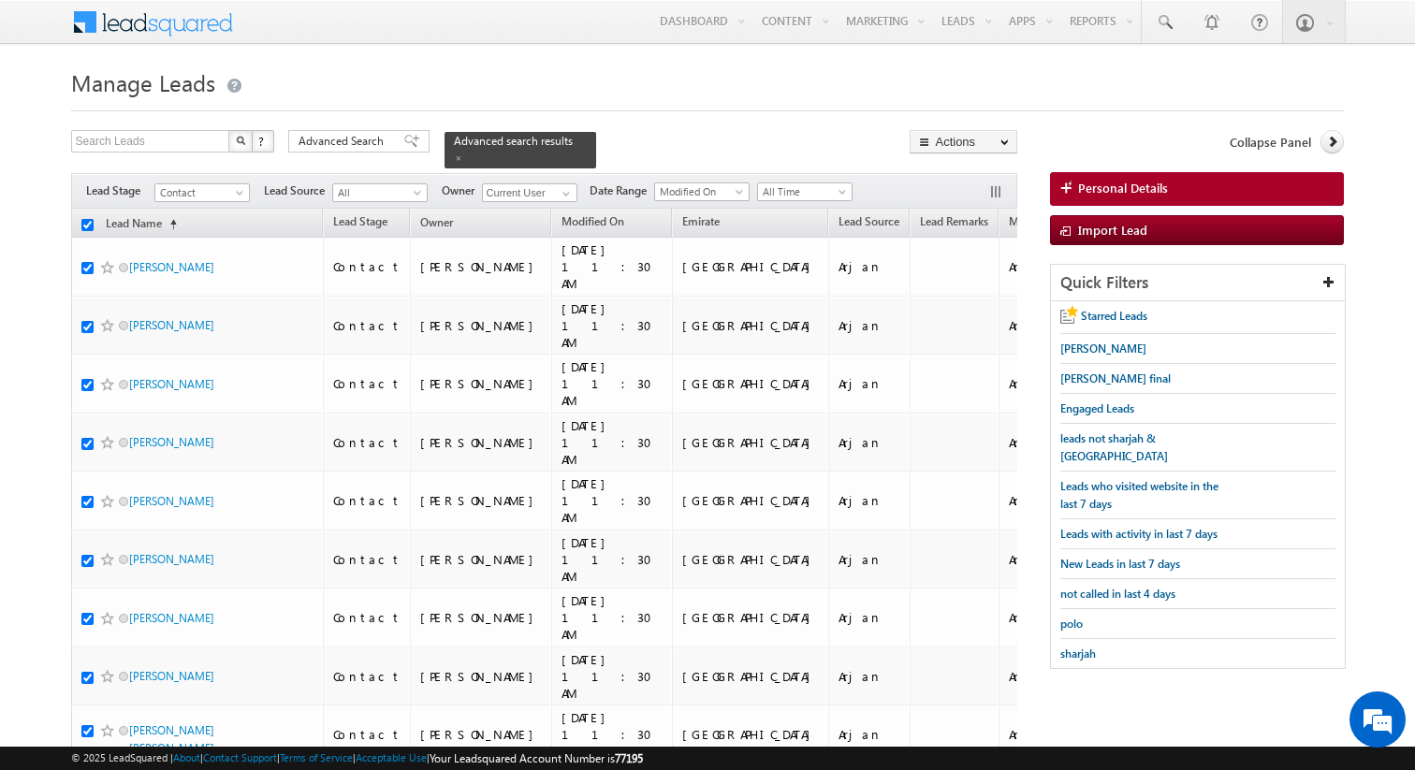
checkbox input "true"
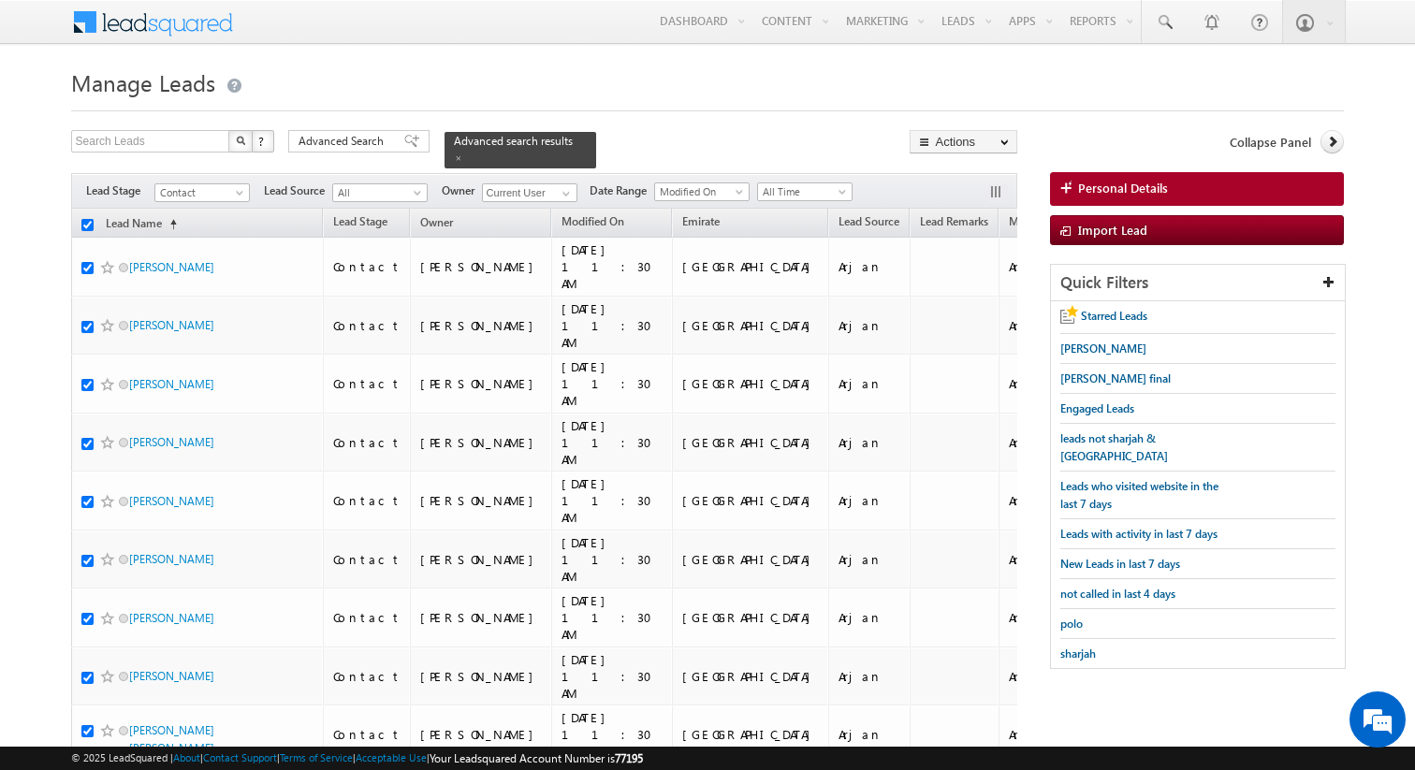
checkbox input "true"
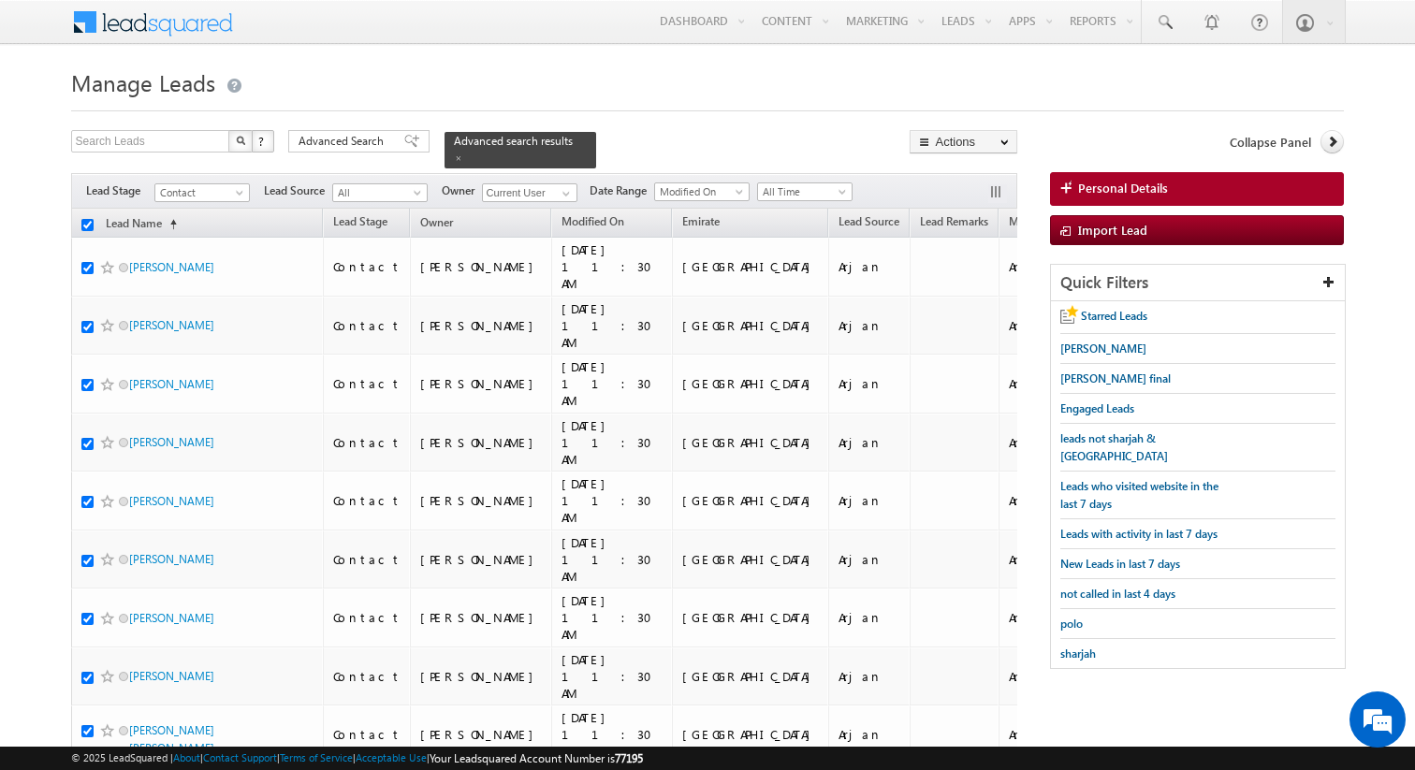
checkbox input "true"
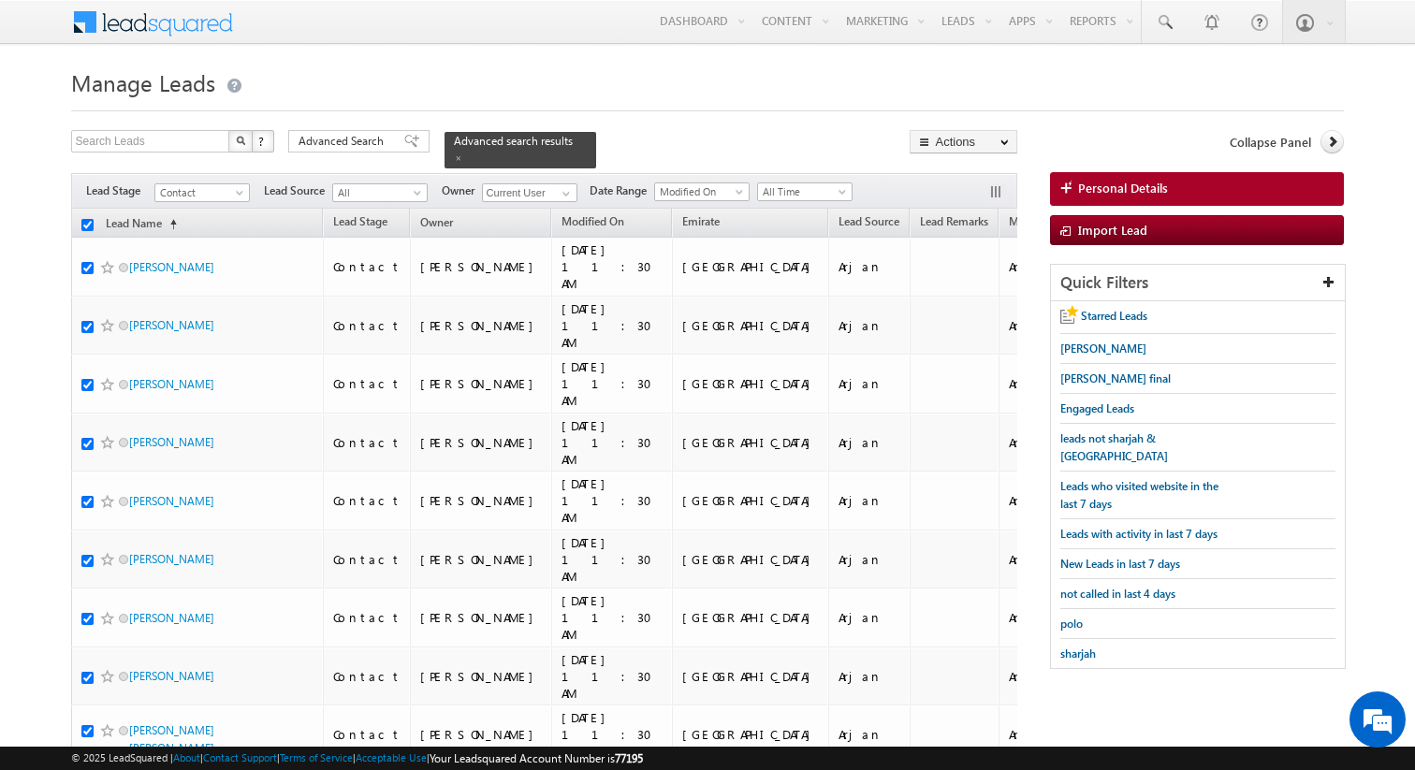
checkbox input "true"
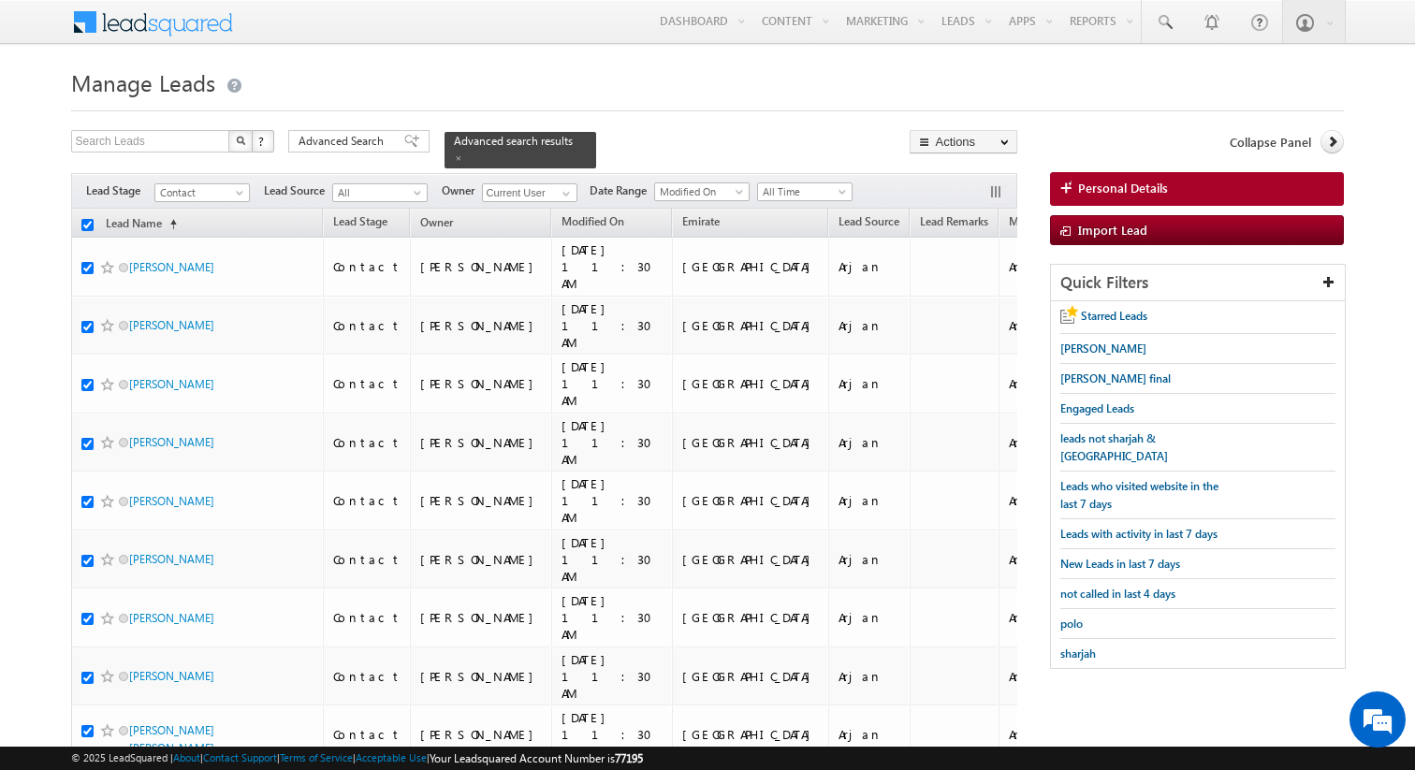
checkbox input "true"
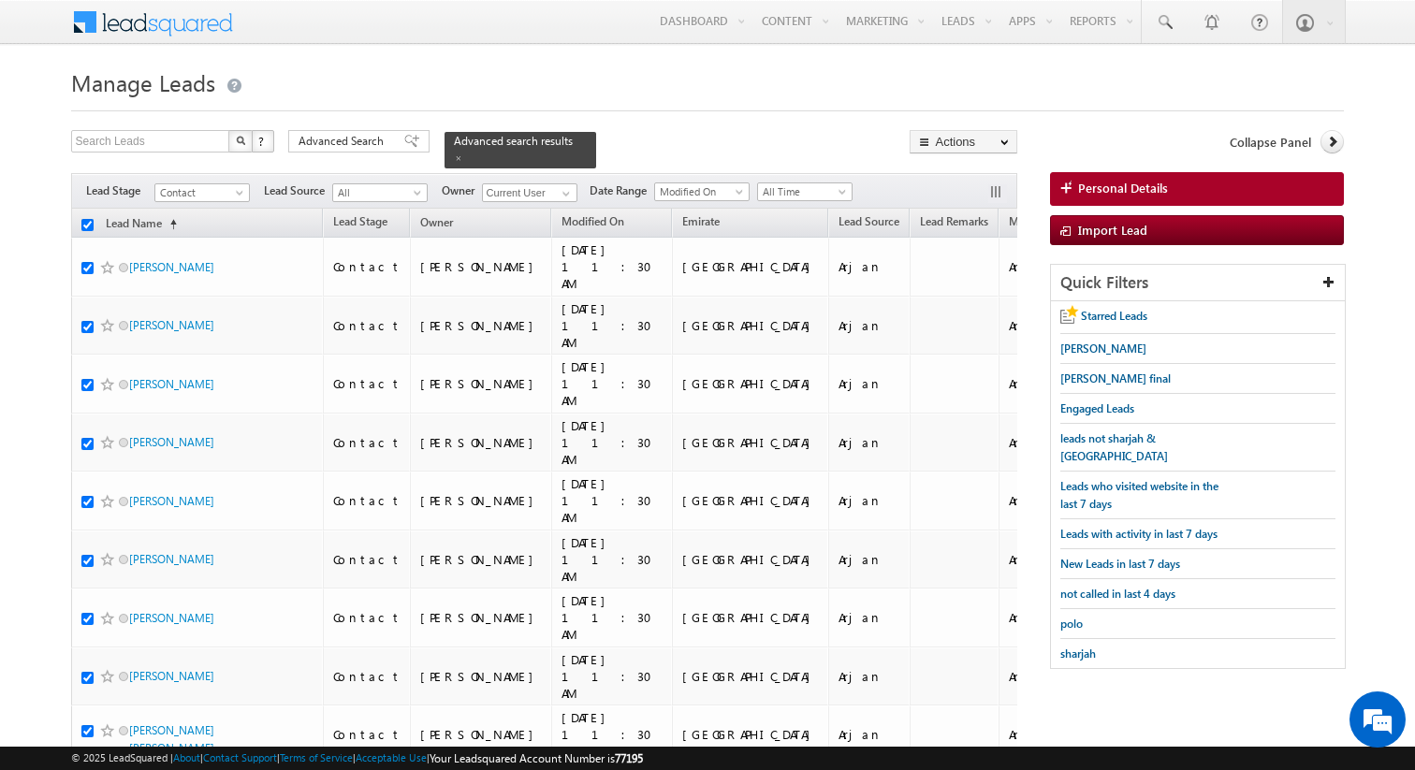
checkbox input "true"
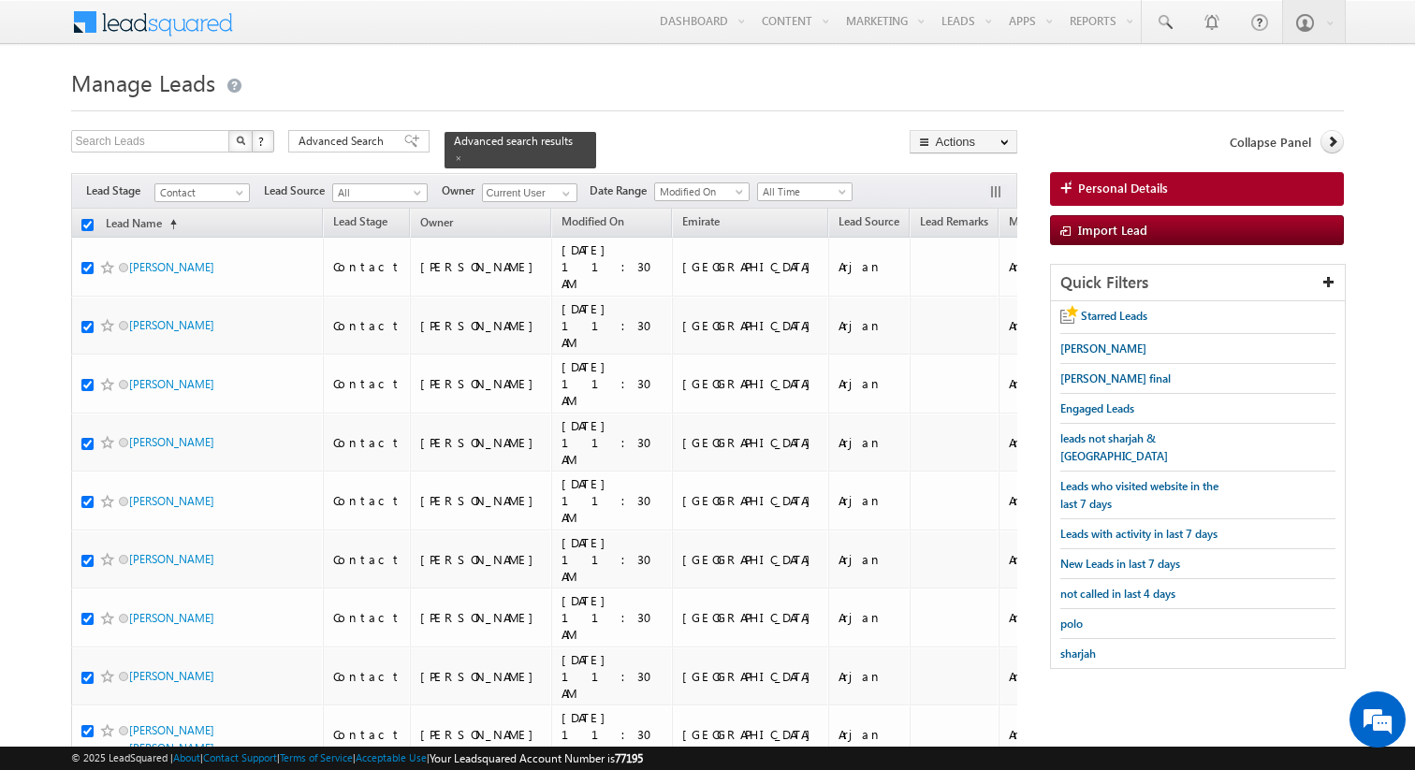
checkbox input "true"
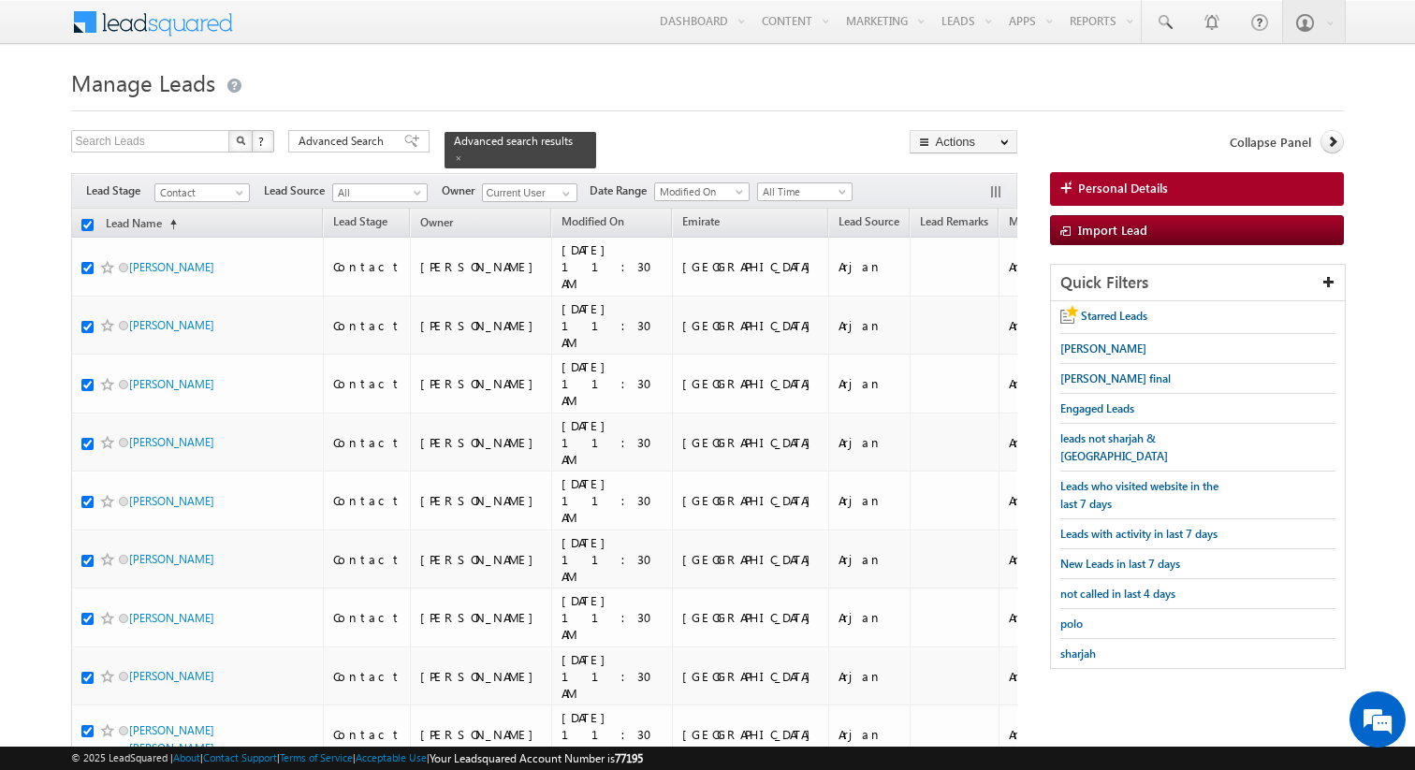
checkbox input "true"
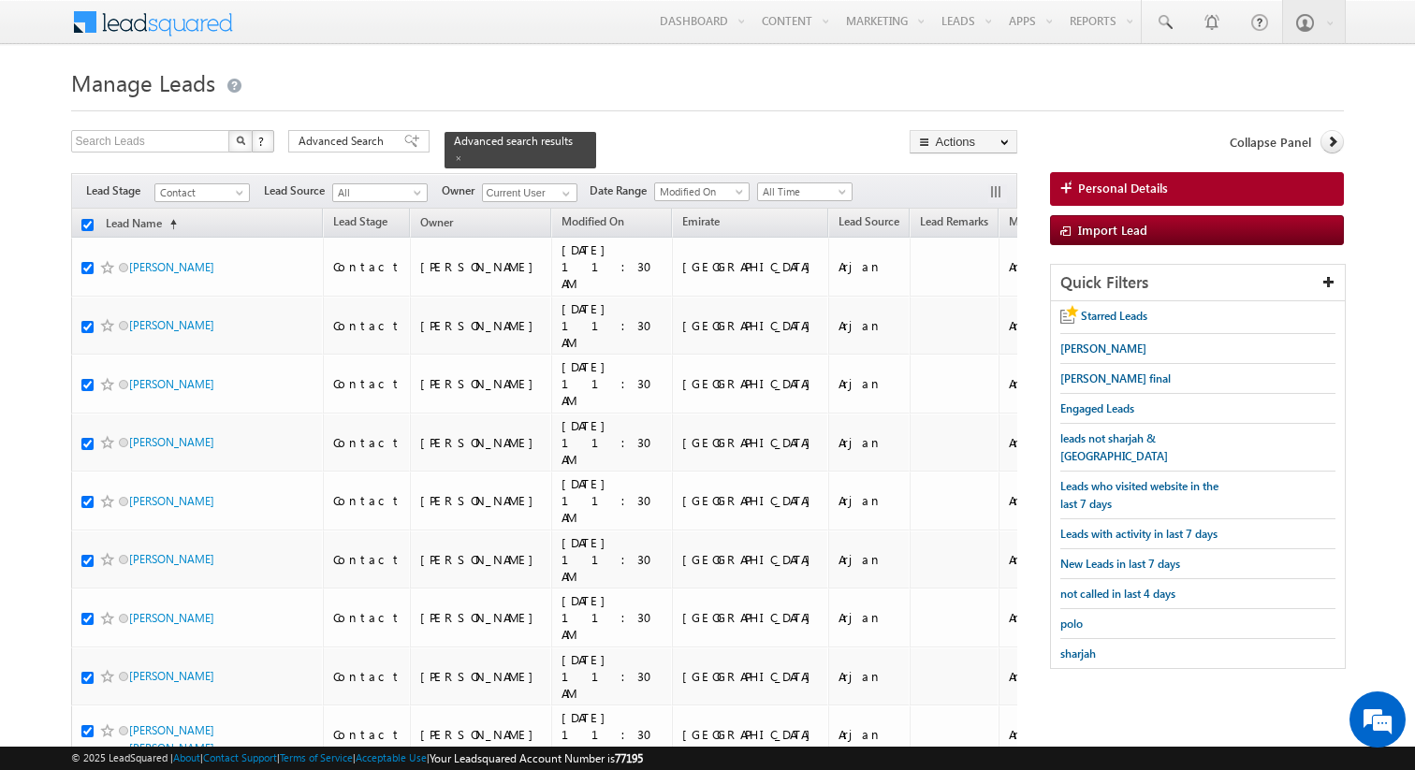
checkbox input "true"
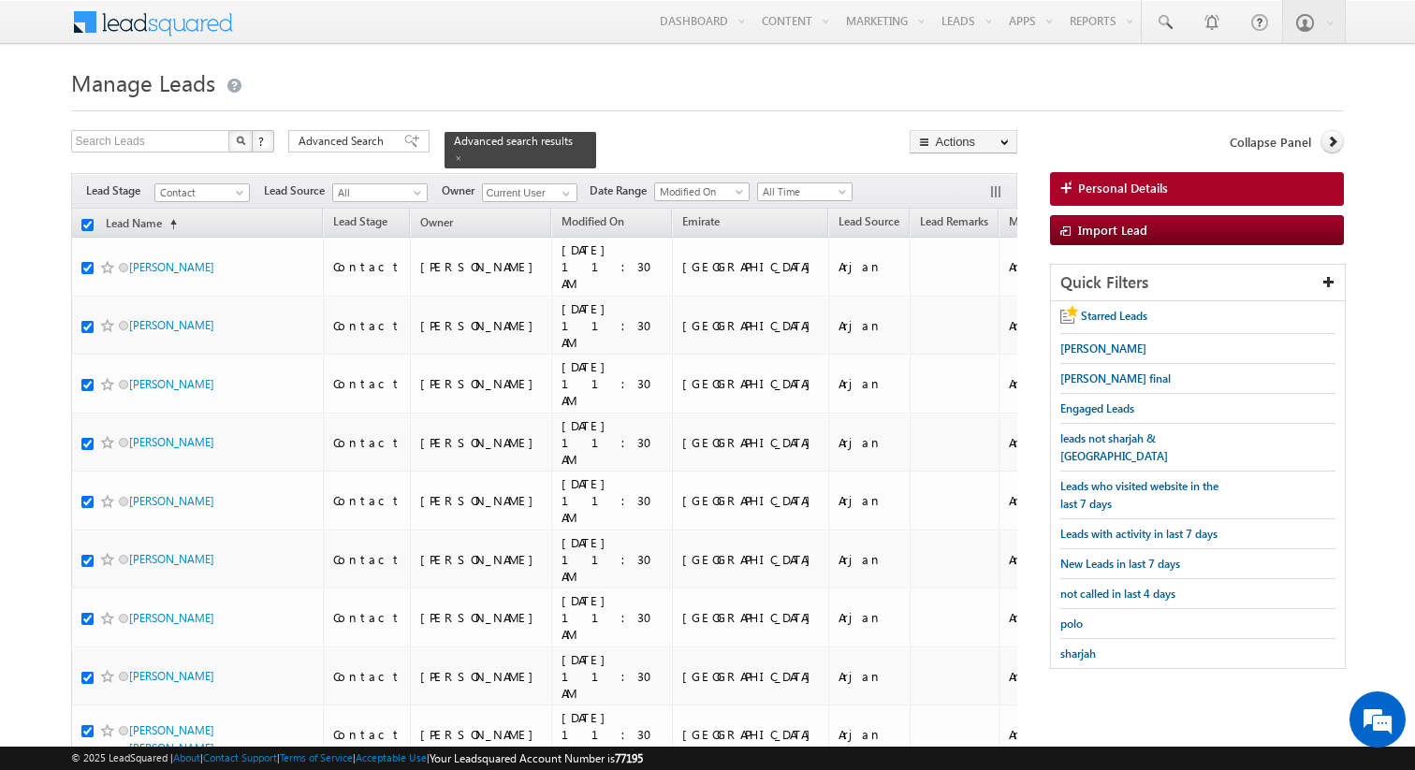
checkbox input "true"
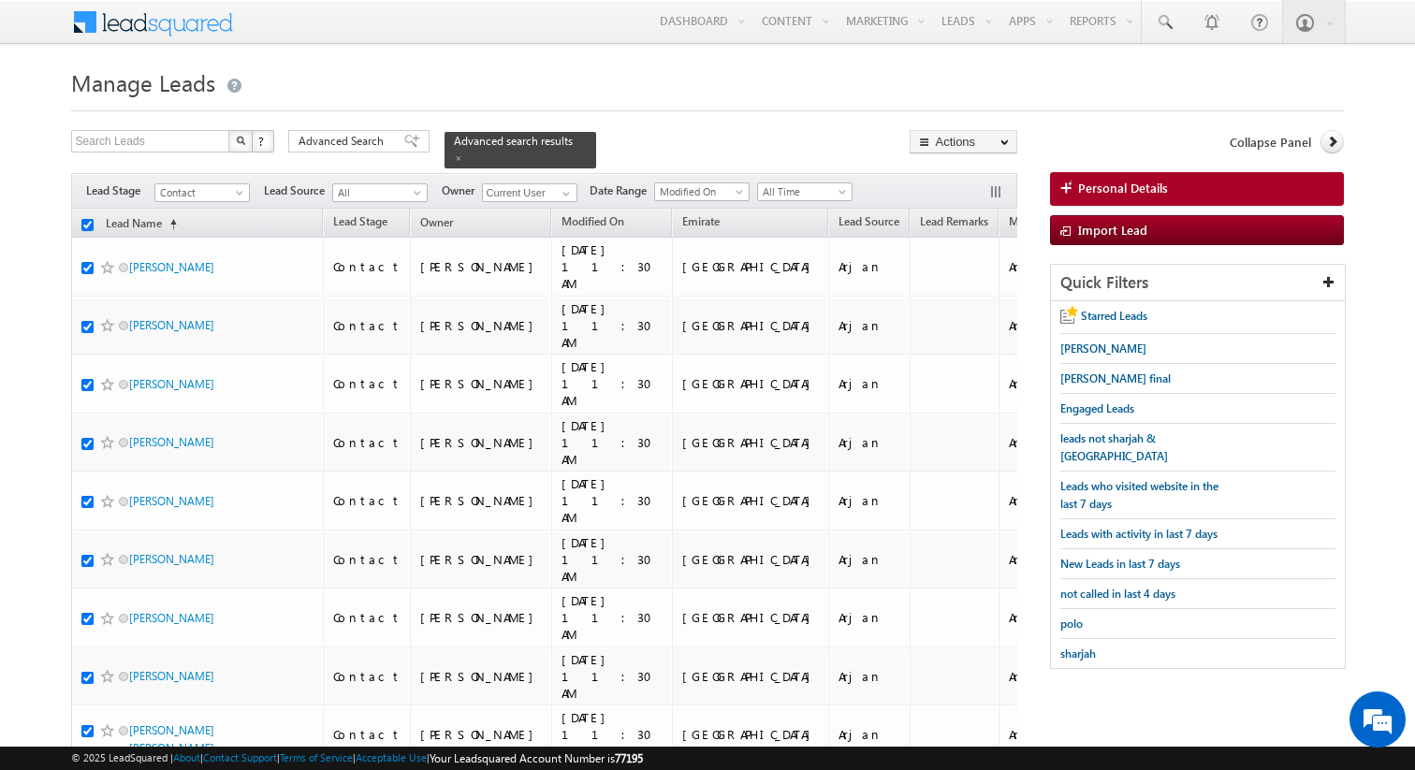
checkbox input "true"
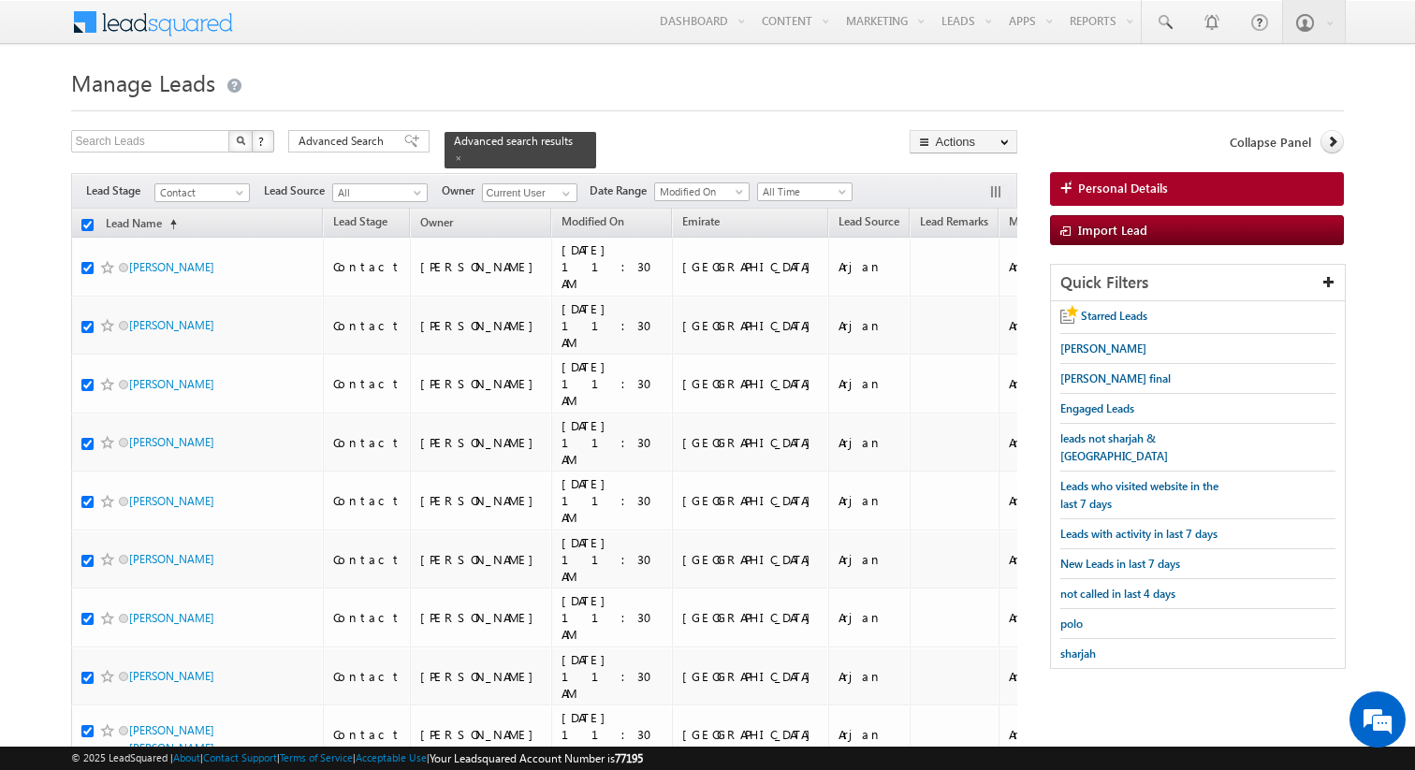
checkbox input "true"
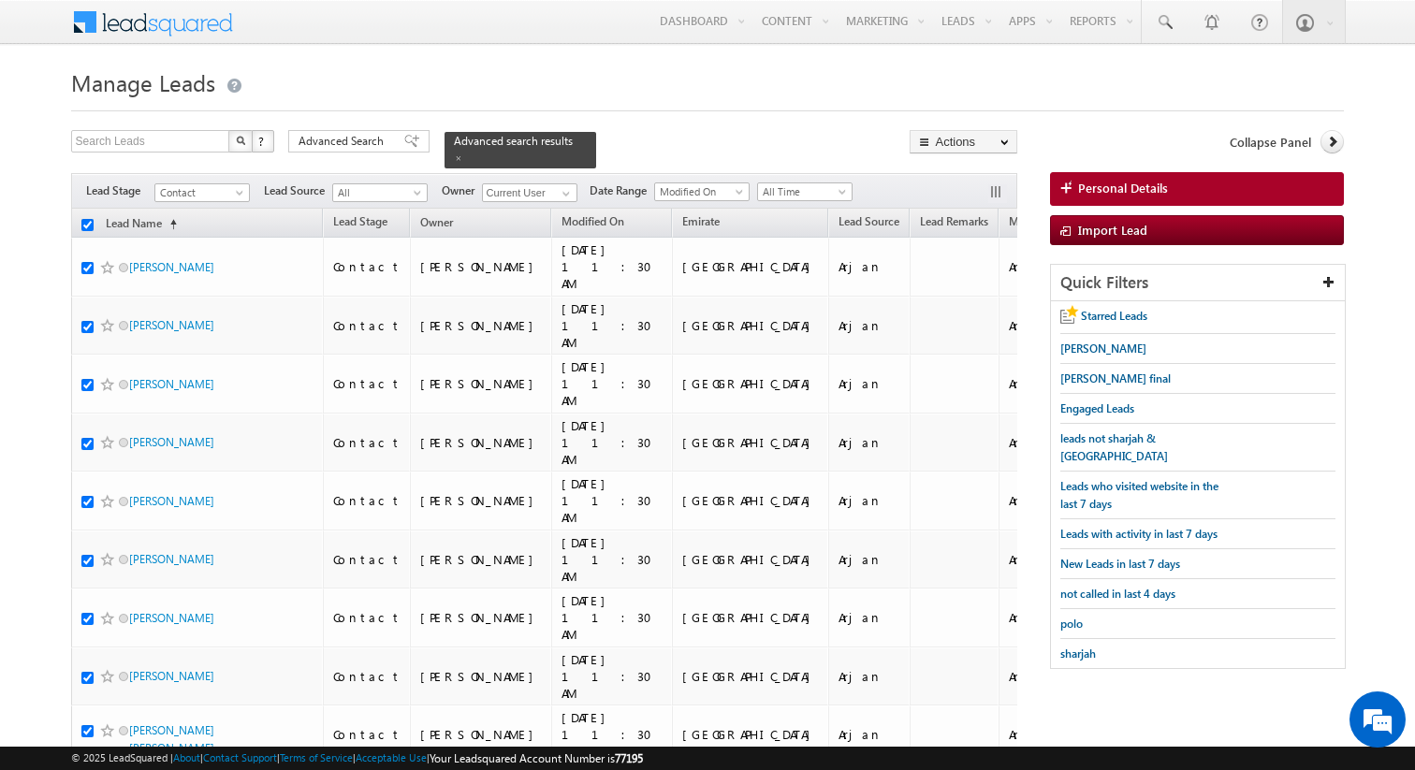
checkbox input "true"
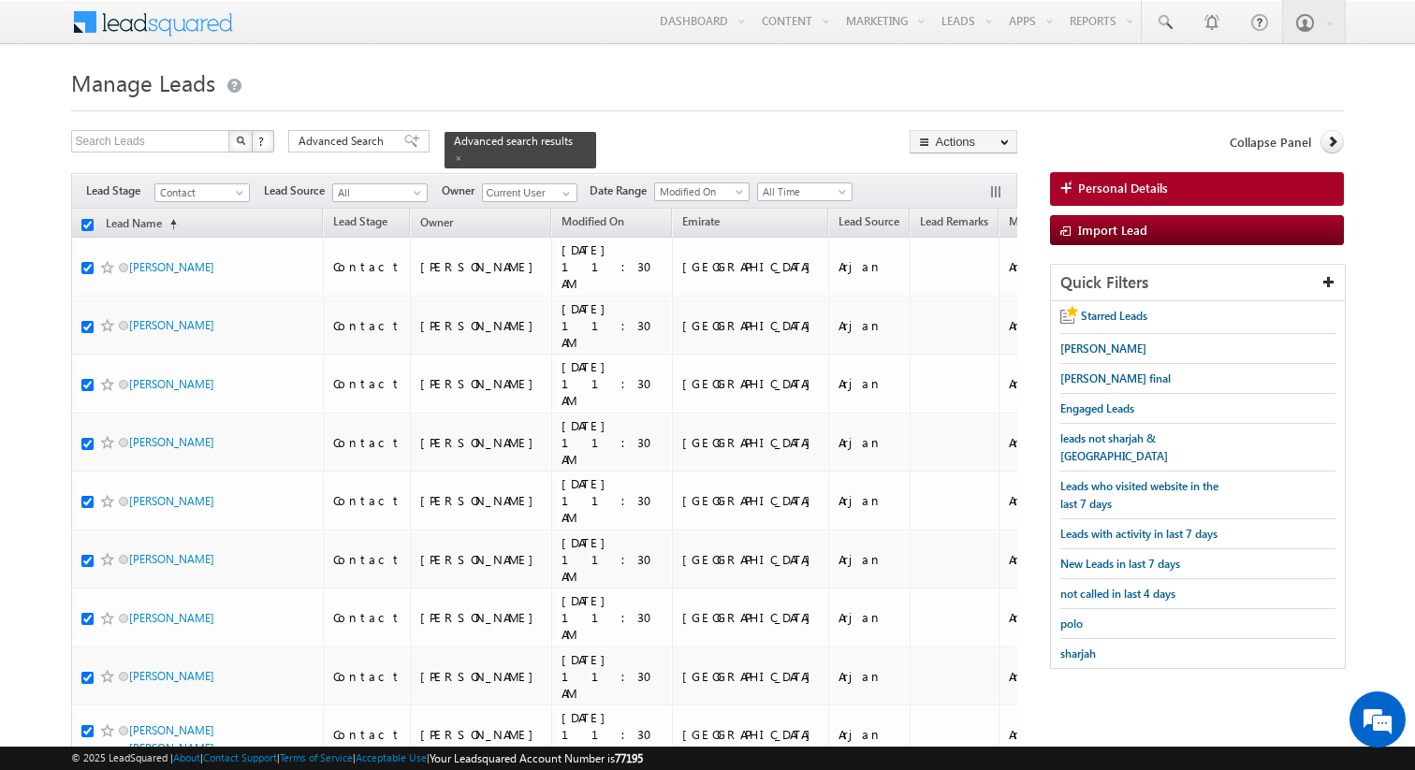
checkbox input "true"
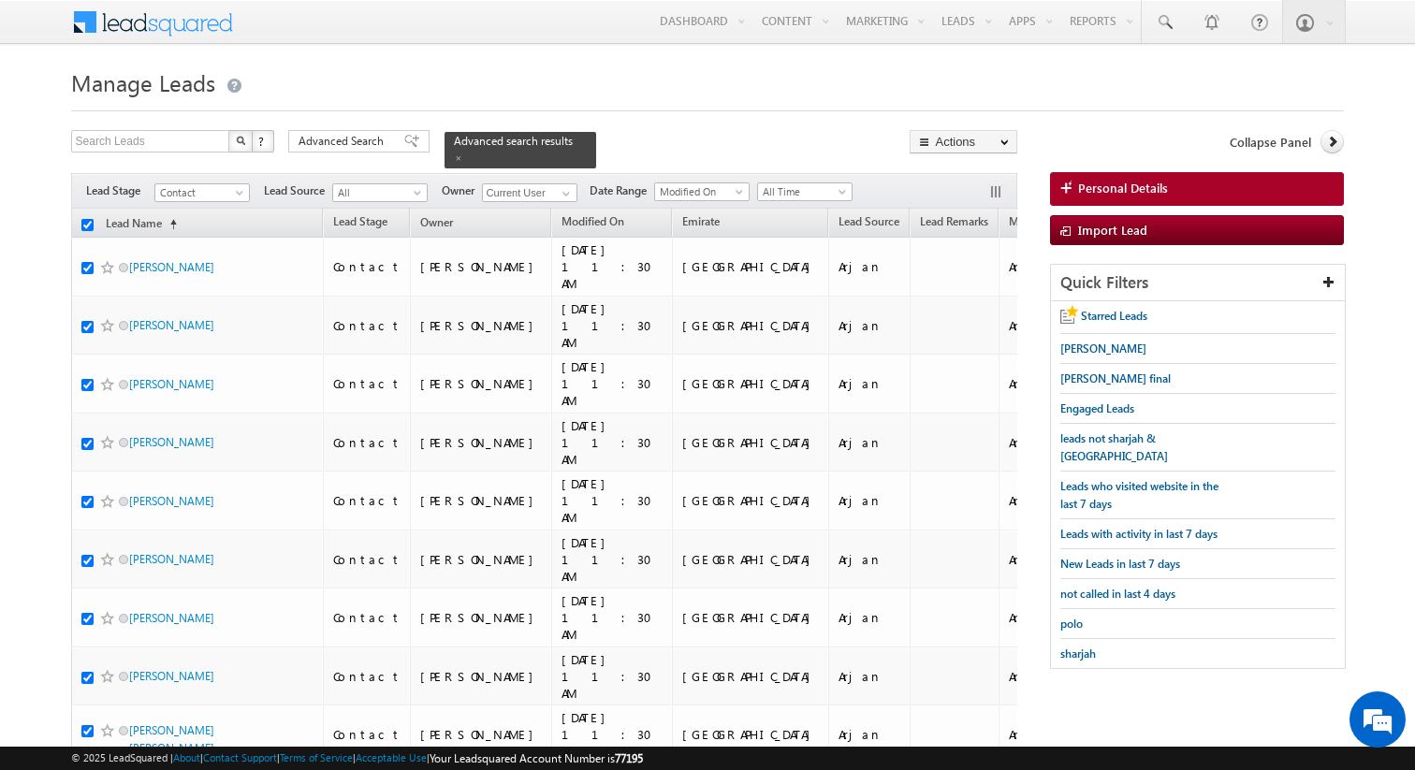
checkbox input "true"
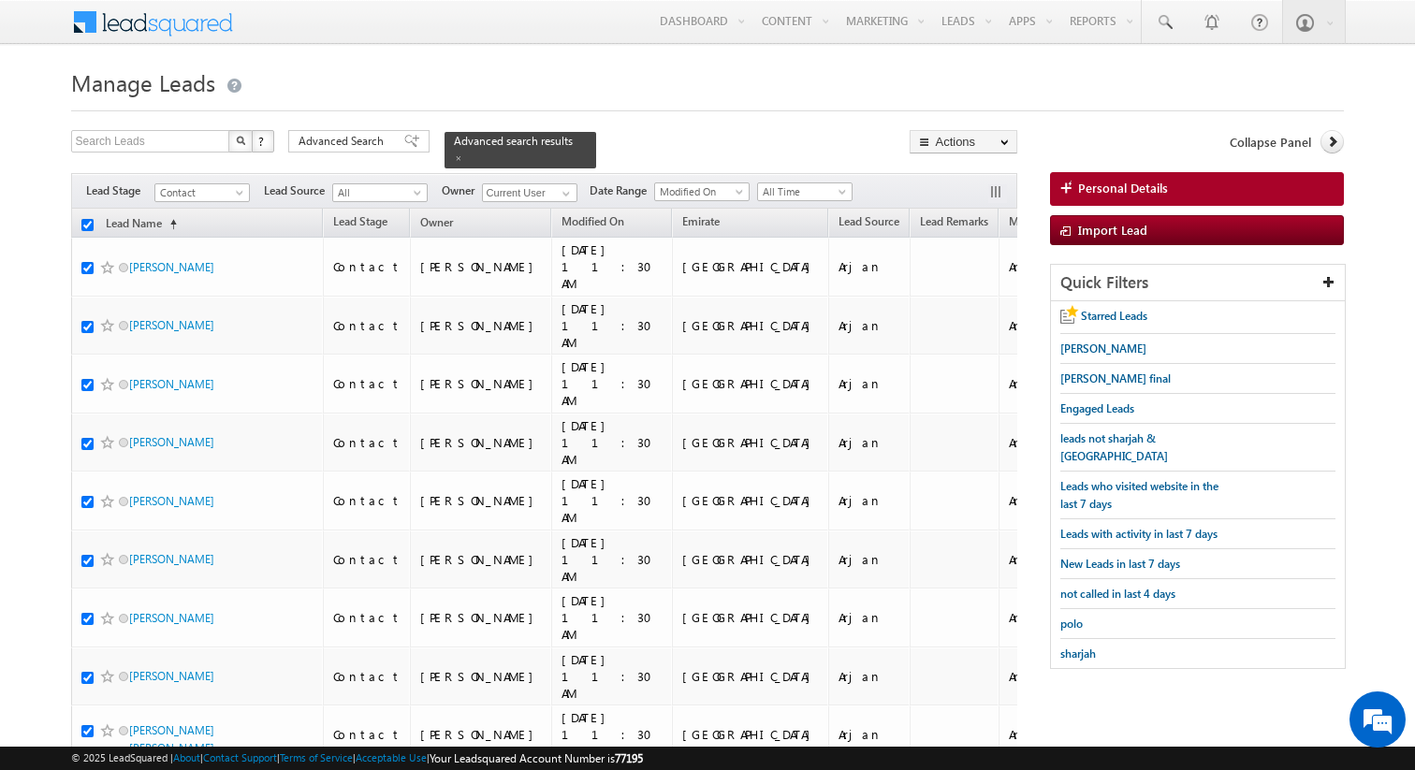
checkbox input "true"
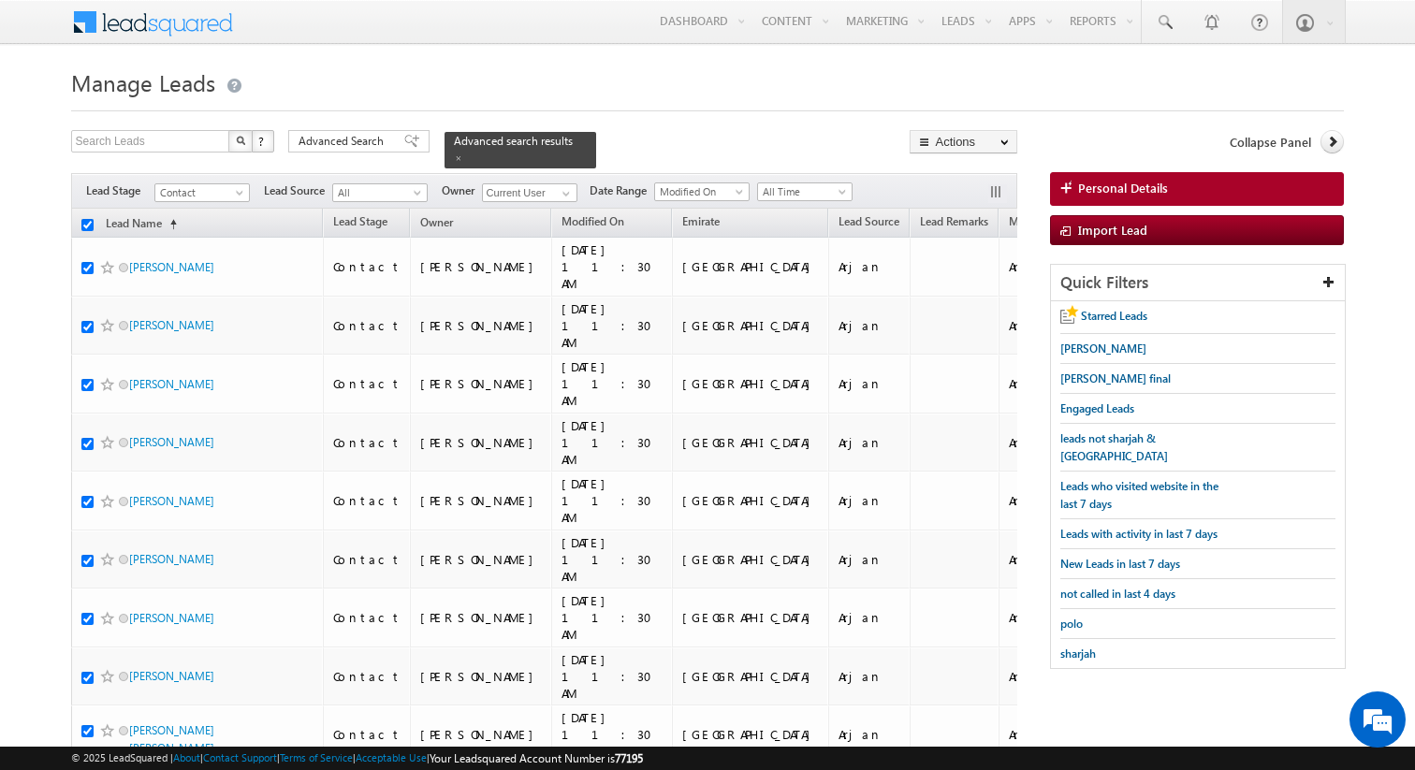
checkbox input "true"
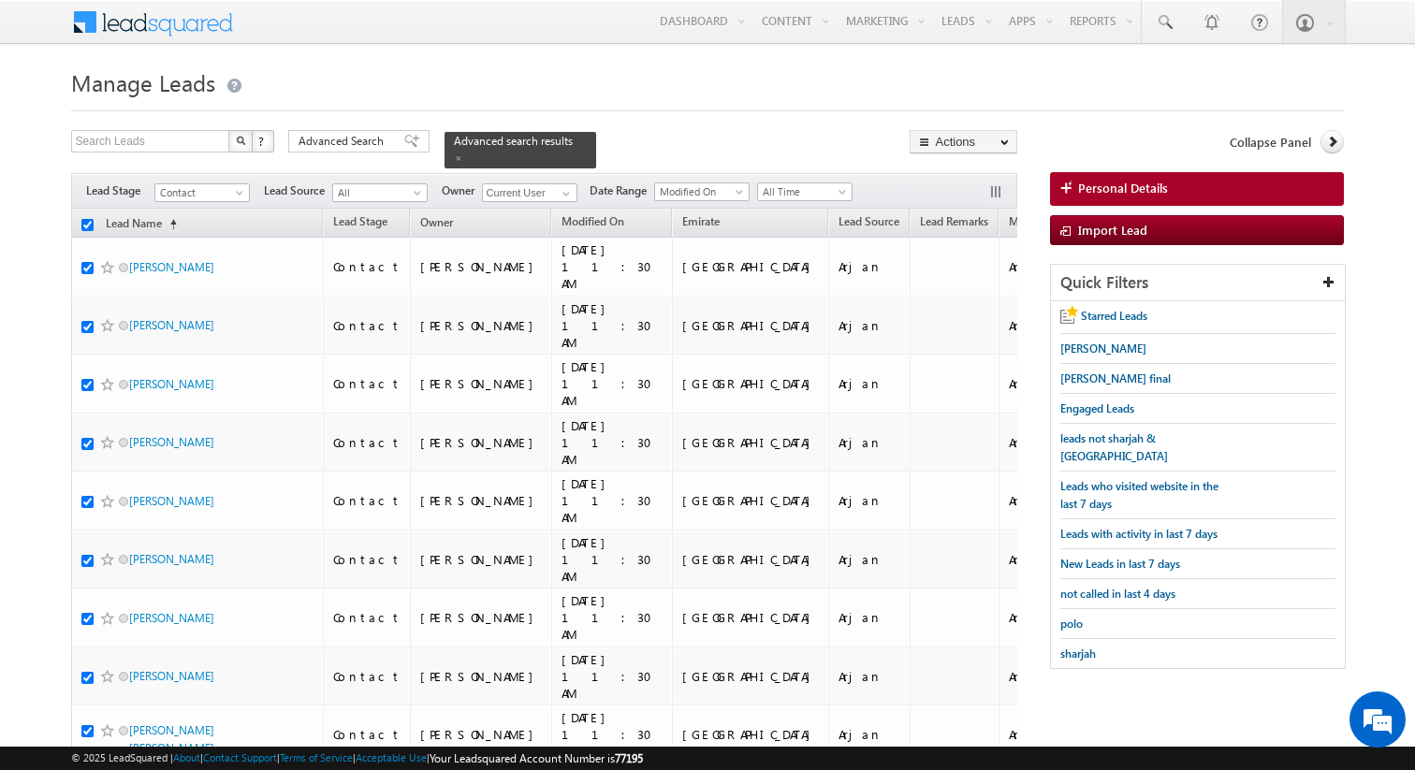
checkbox input "true"
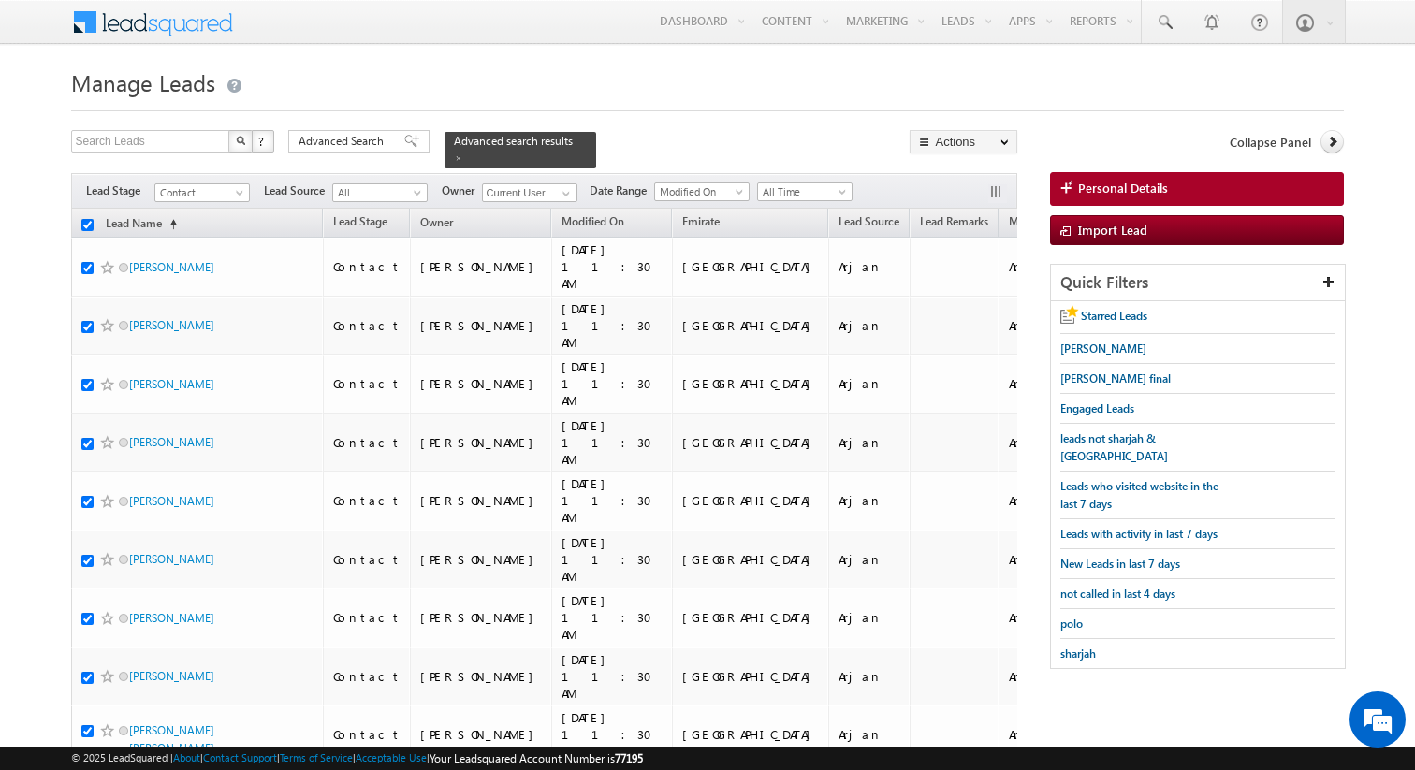
checkbox input "true"
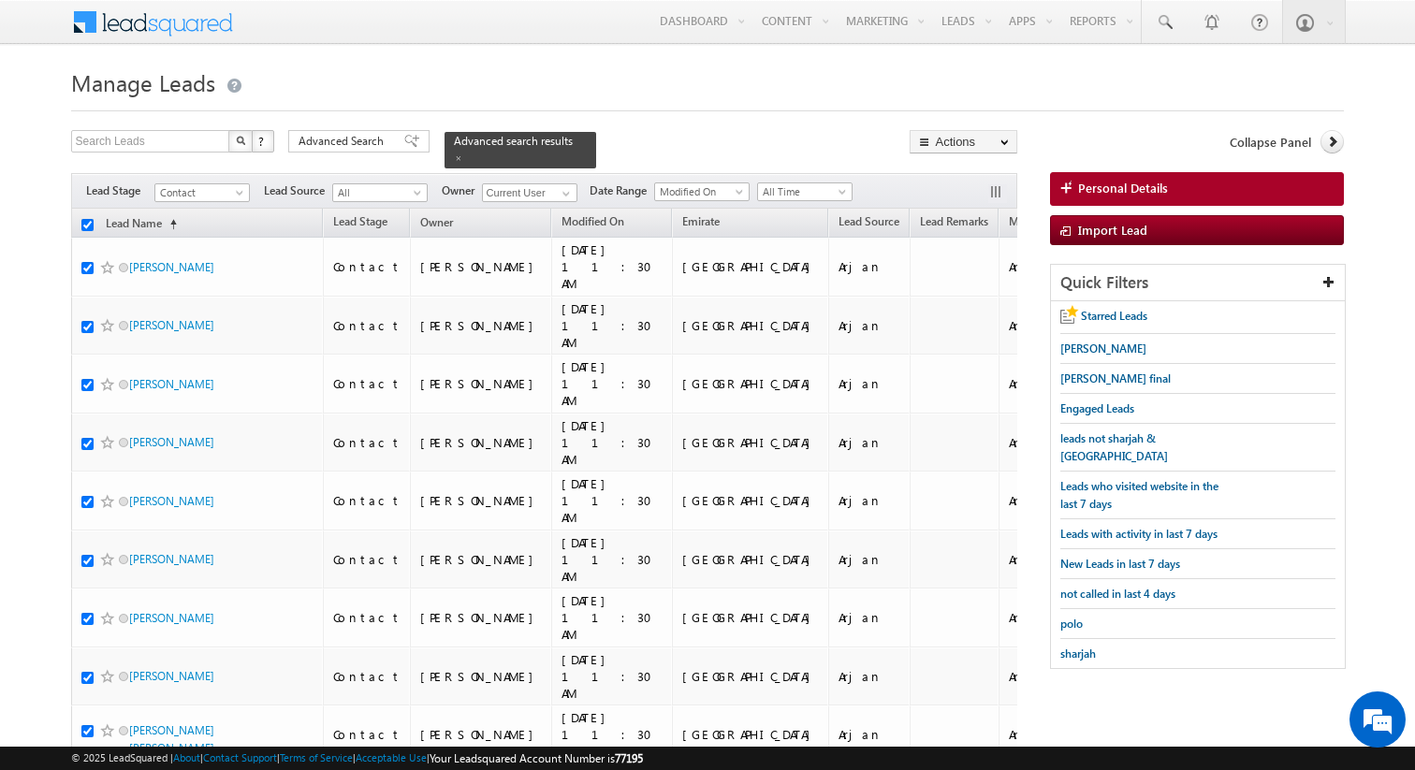
checkbox input "true"
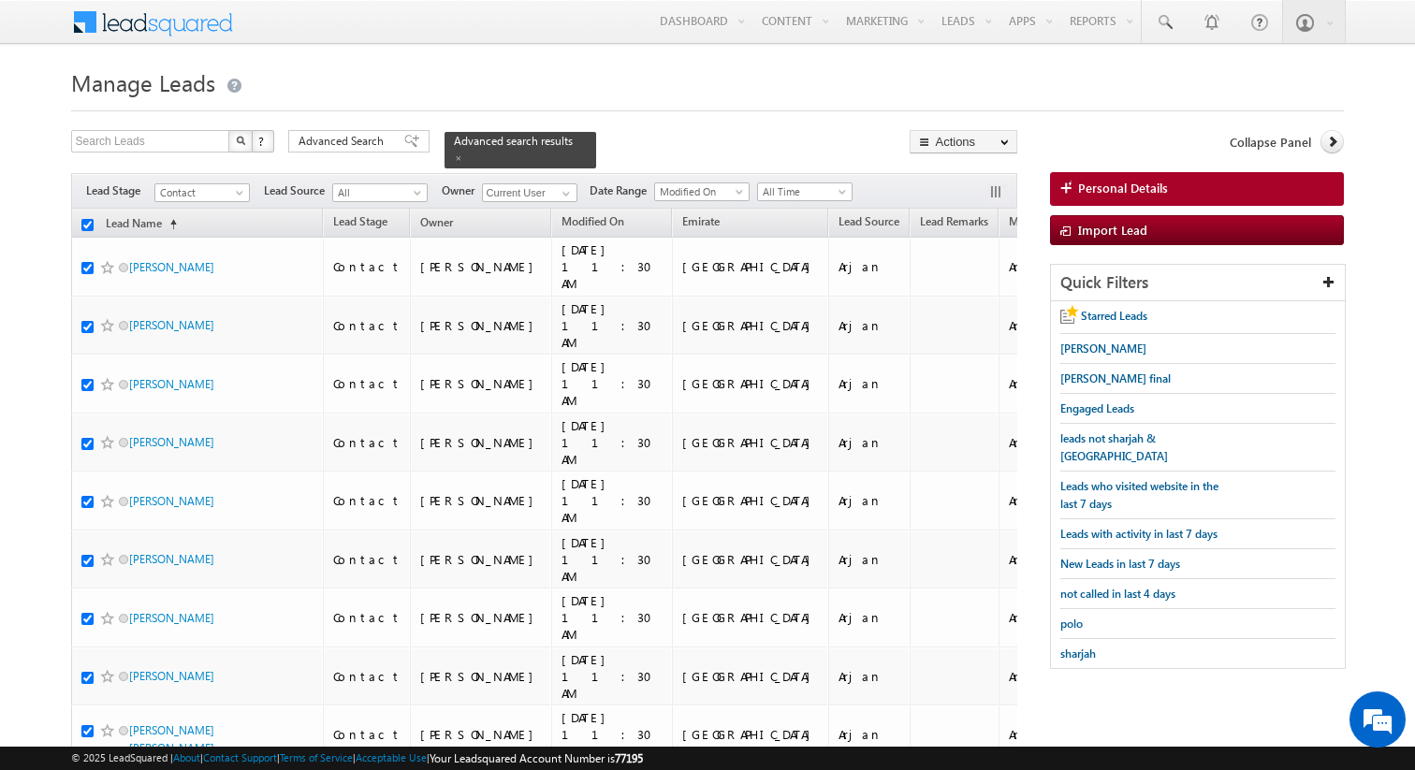
checkbox input "true"
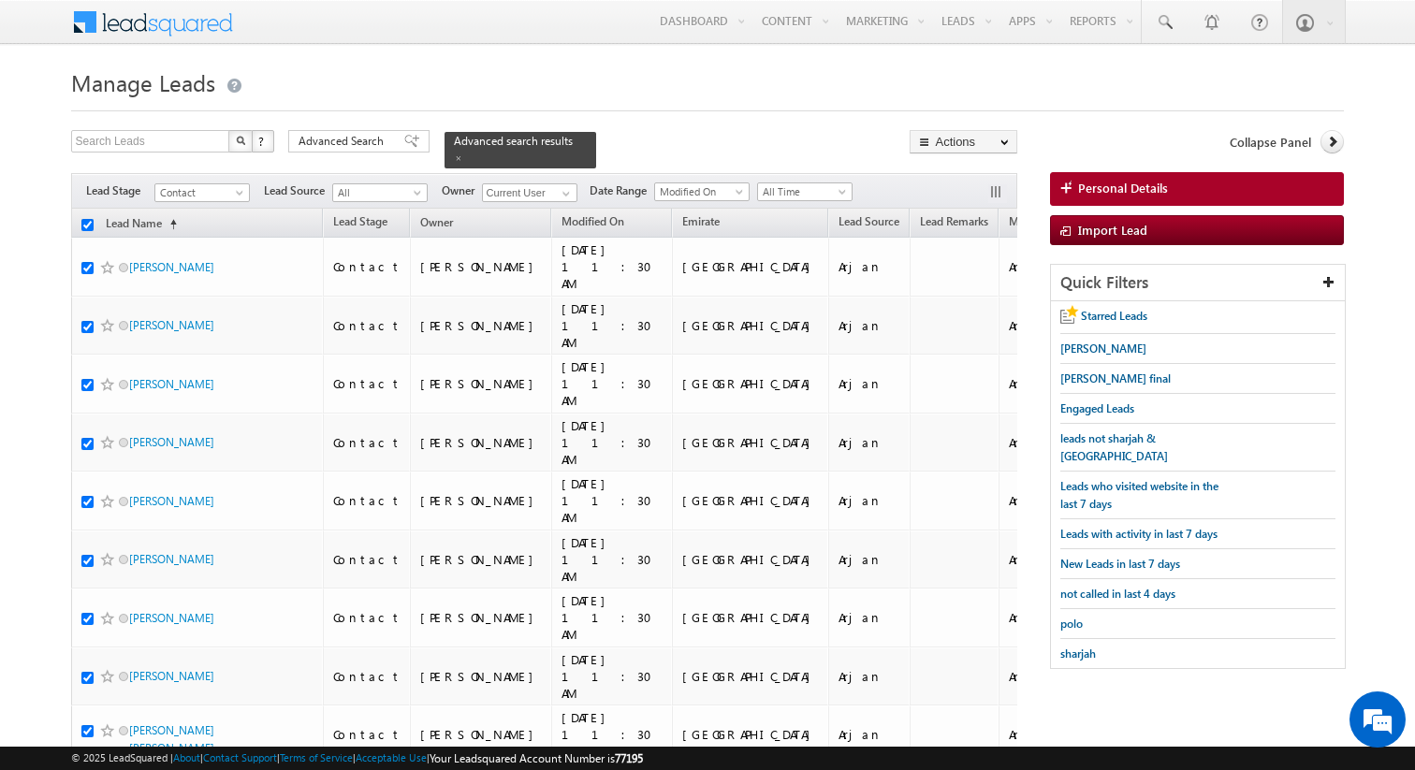
checkbox input "true"
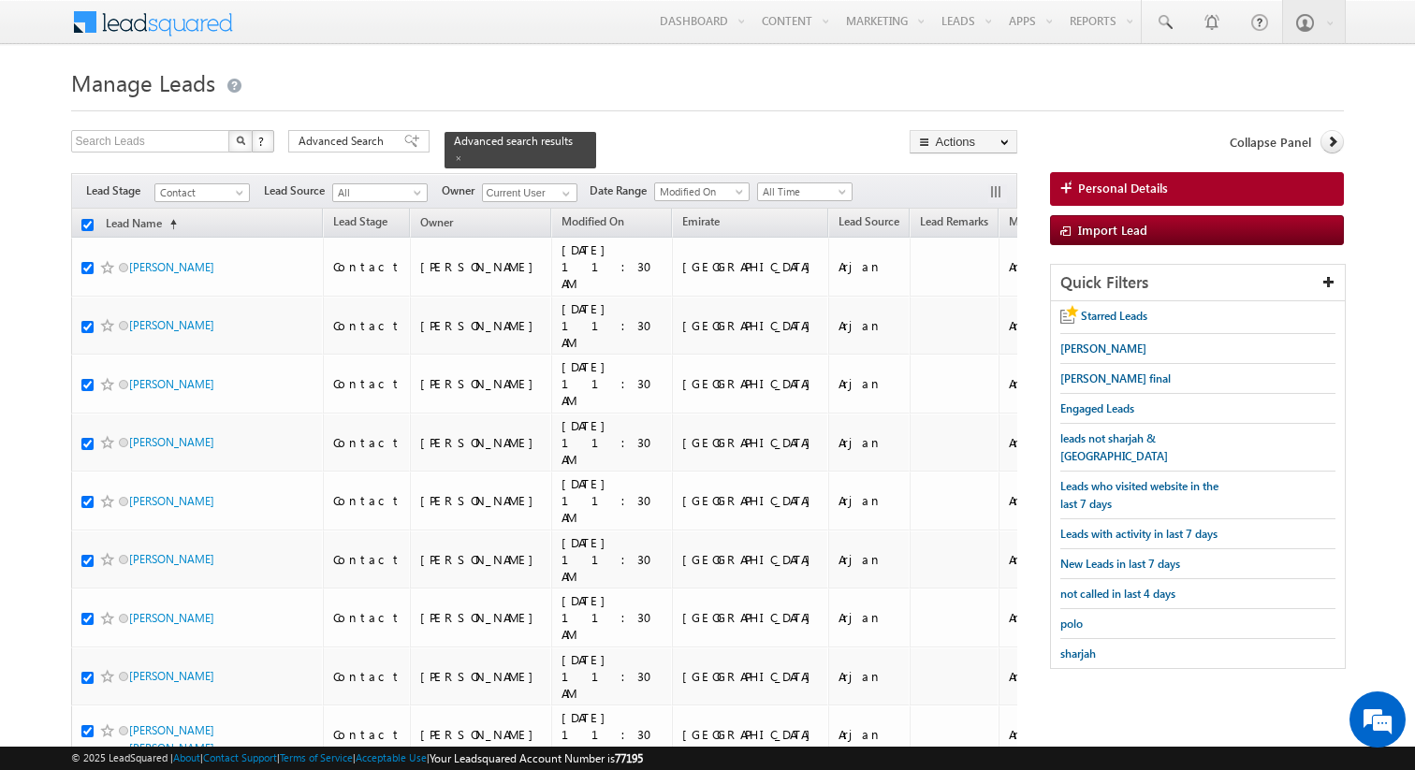
checkbox input "true"
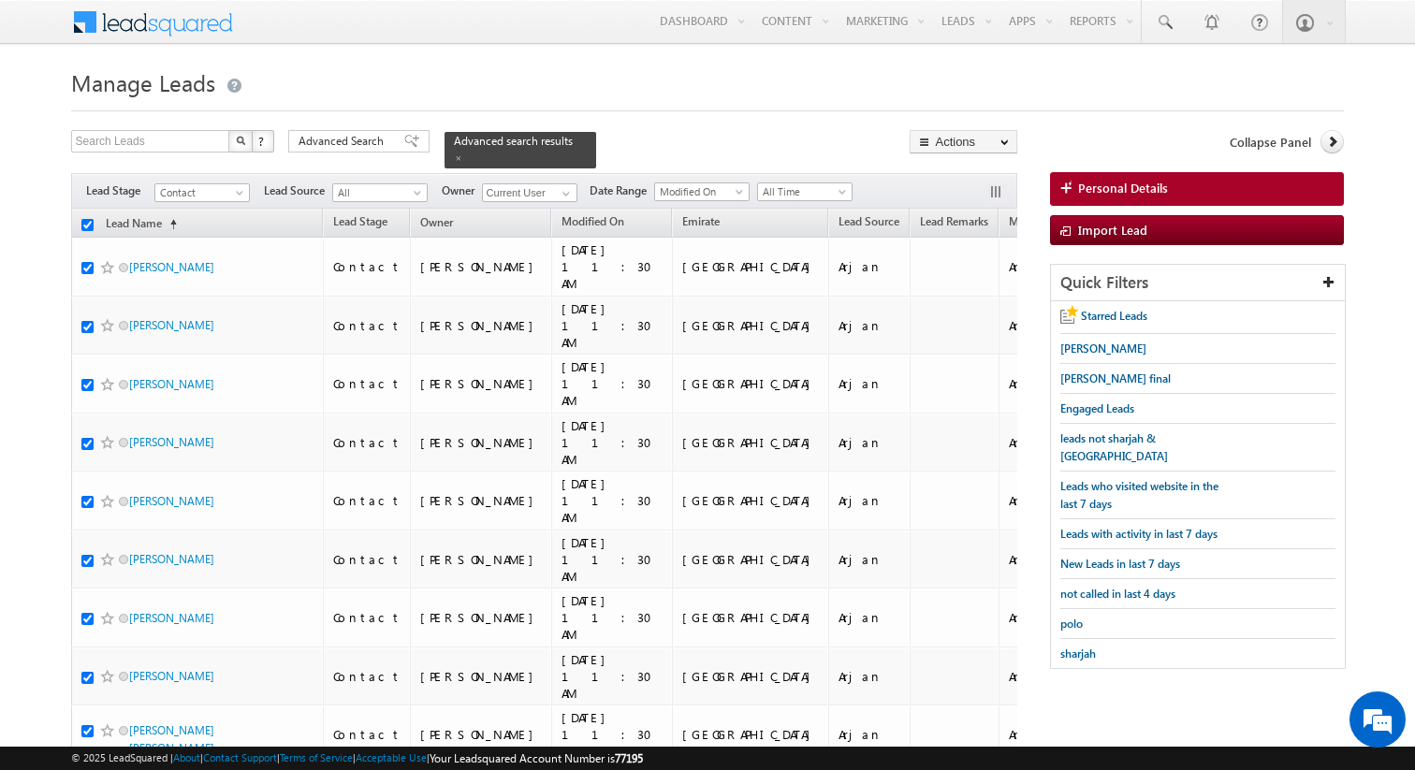
checkbox input "true"
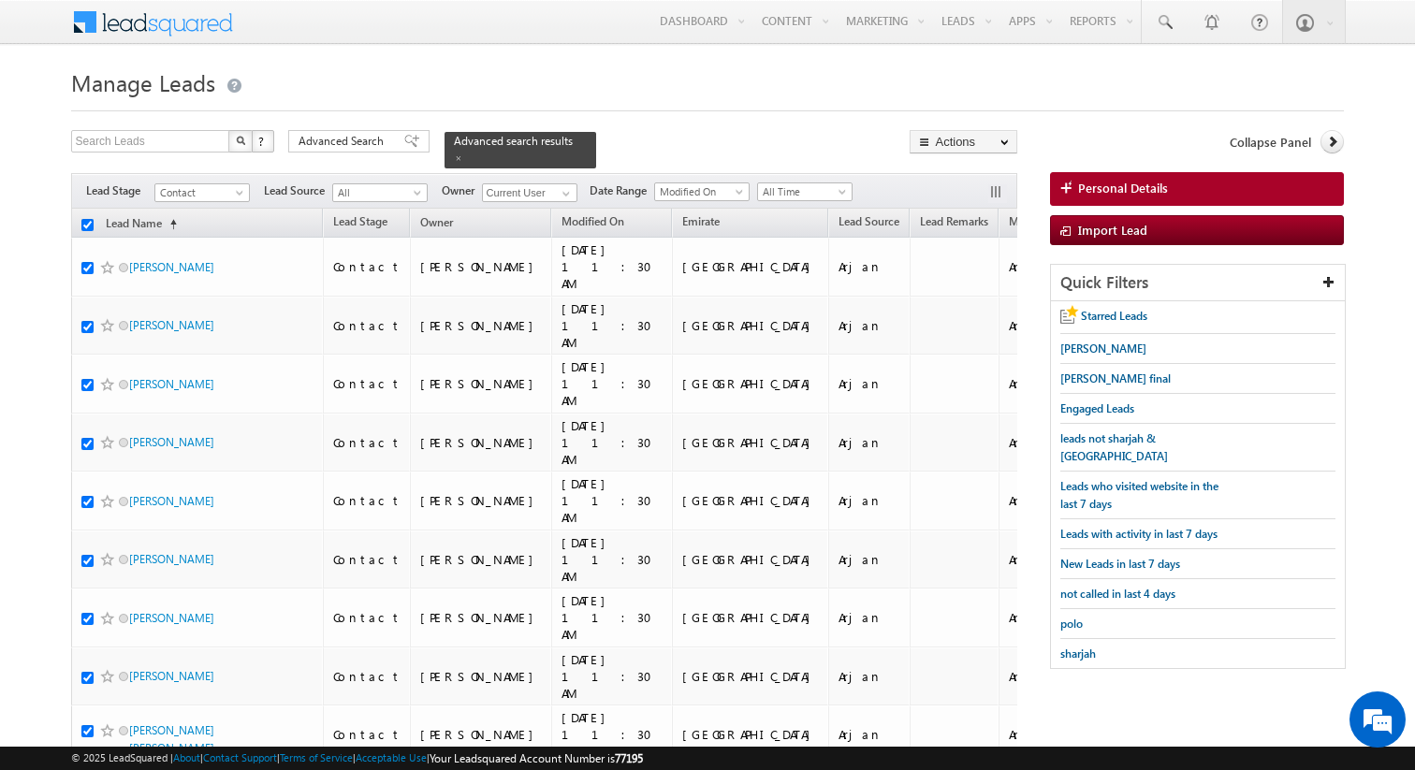
checkbox input "true"
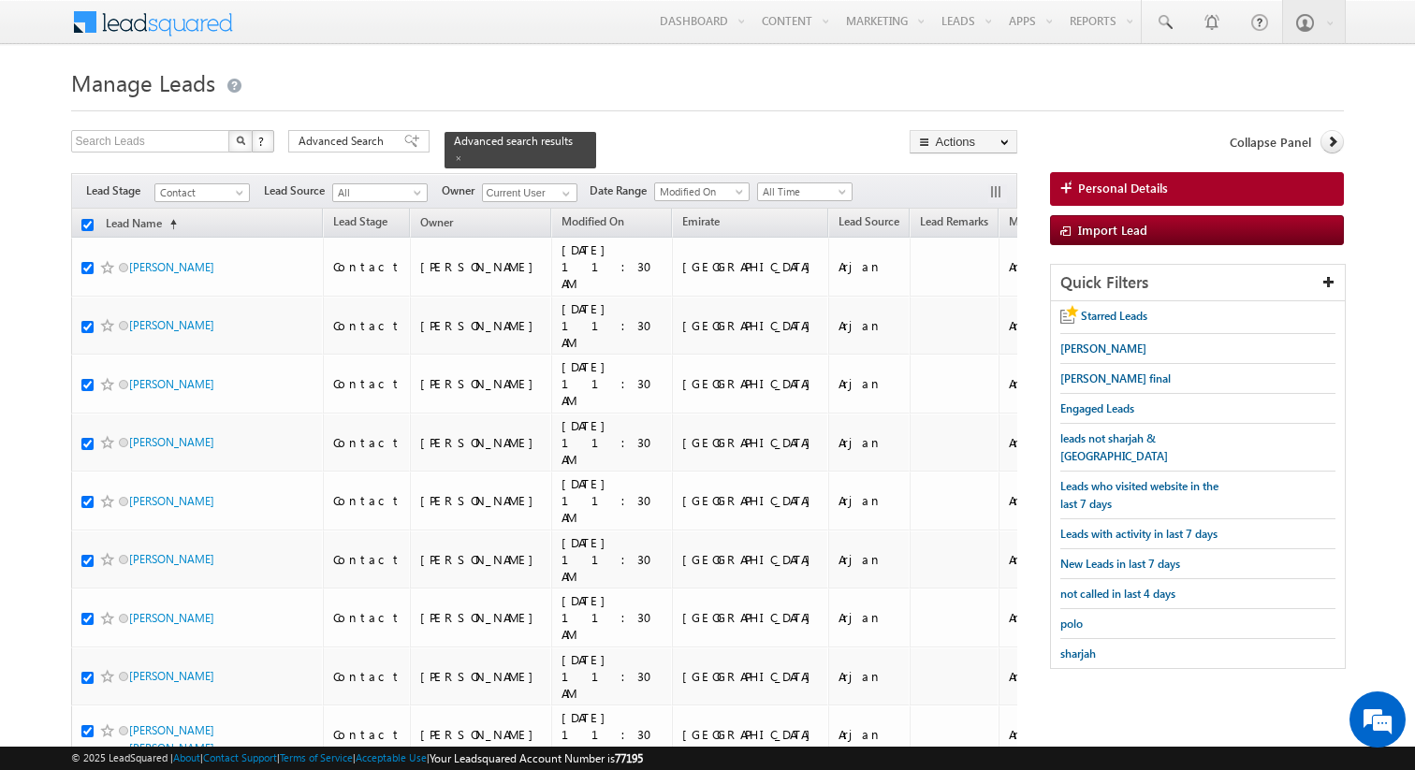
checkbox input "true"
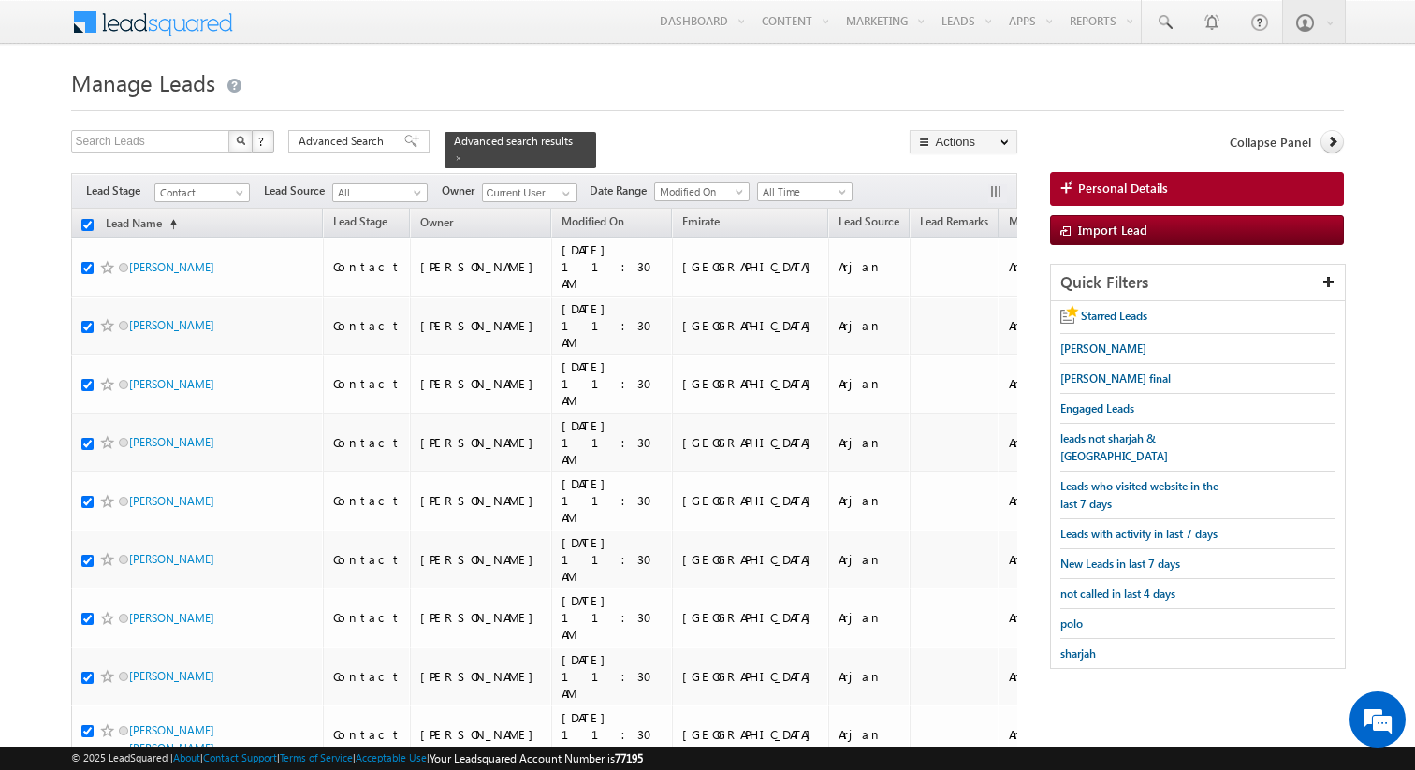
checkbox input "true"
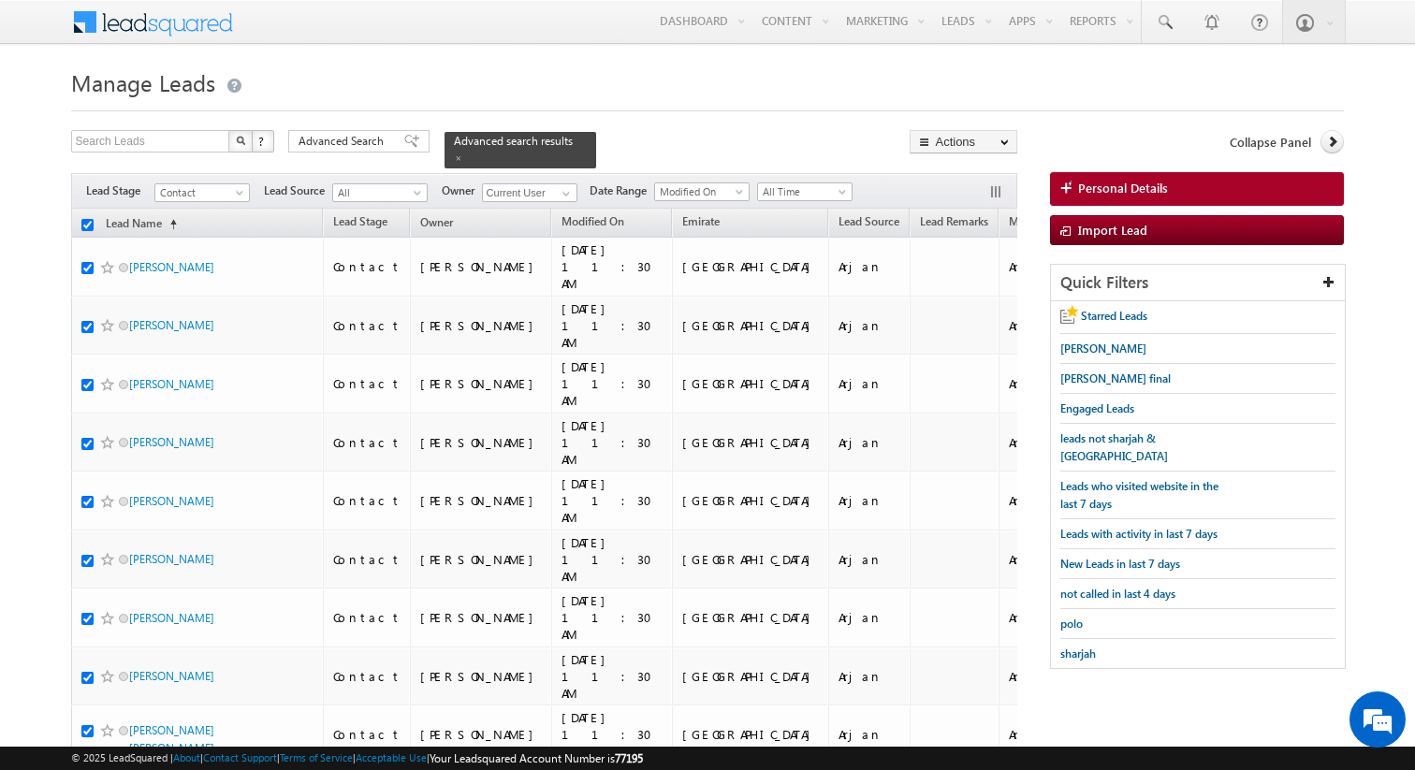
checkbox input "true"
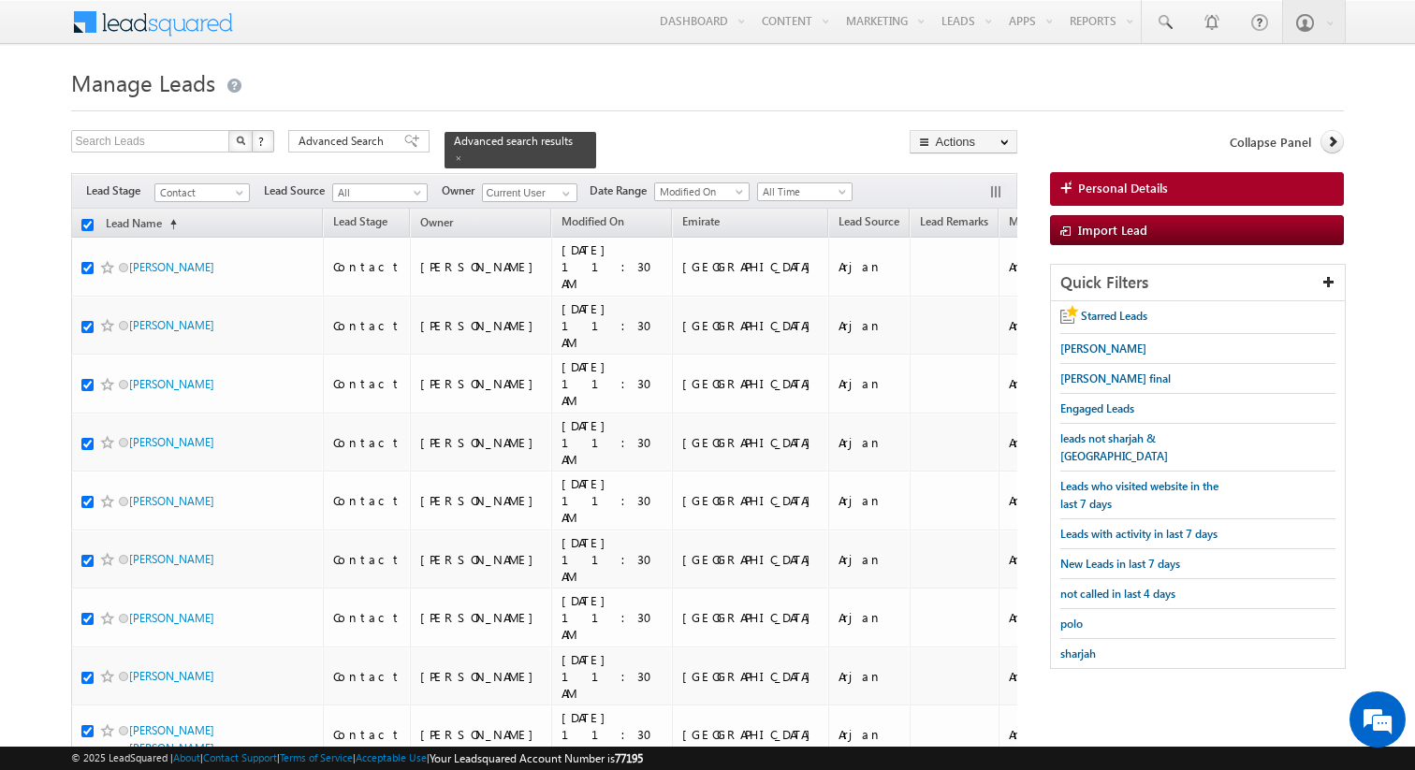
checkbox input "true"
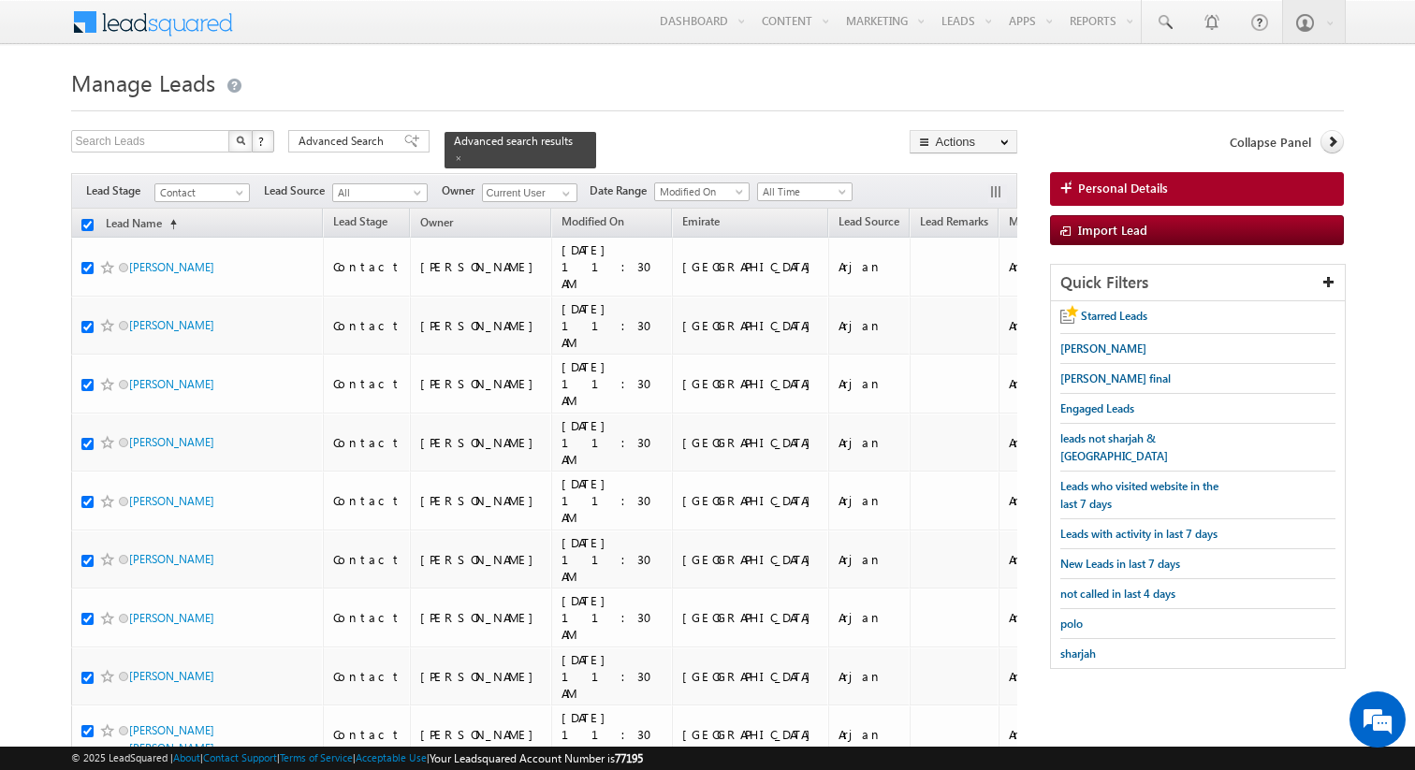
checkbox input "true"
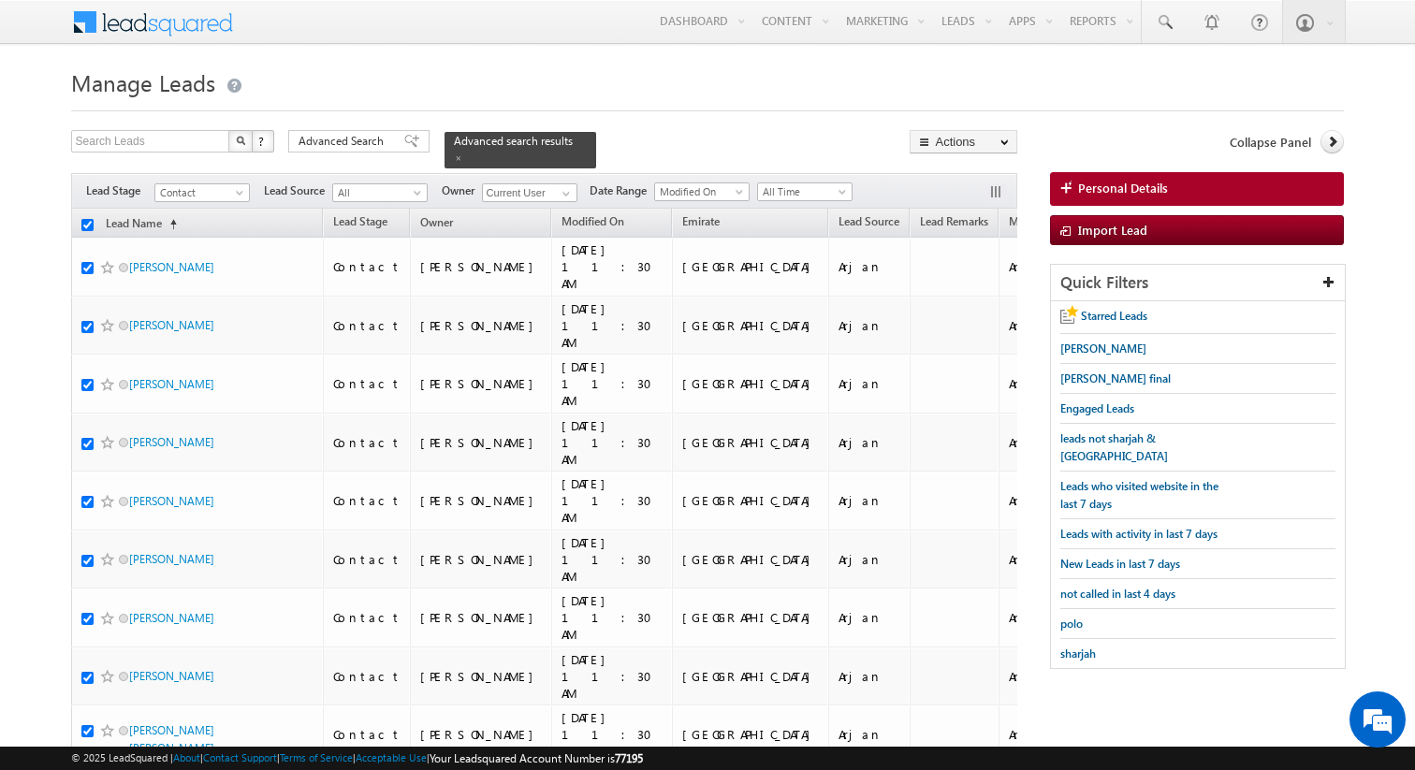
checkbox input "true"
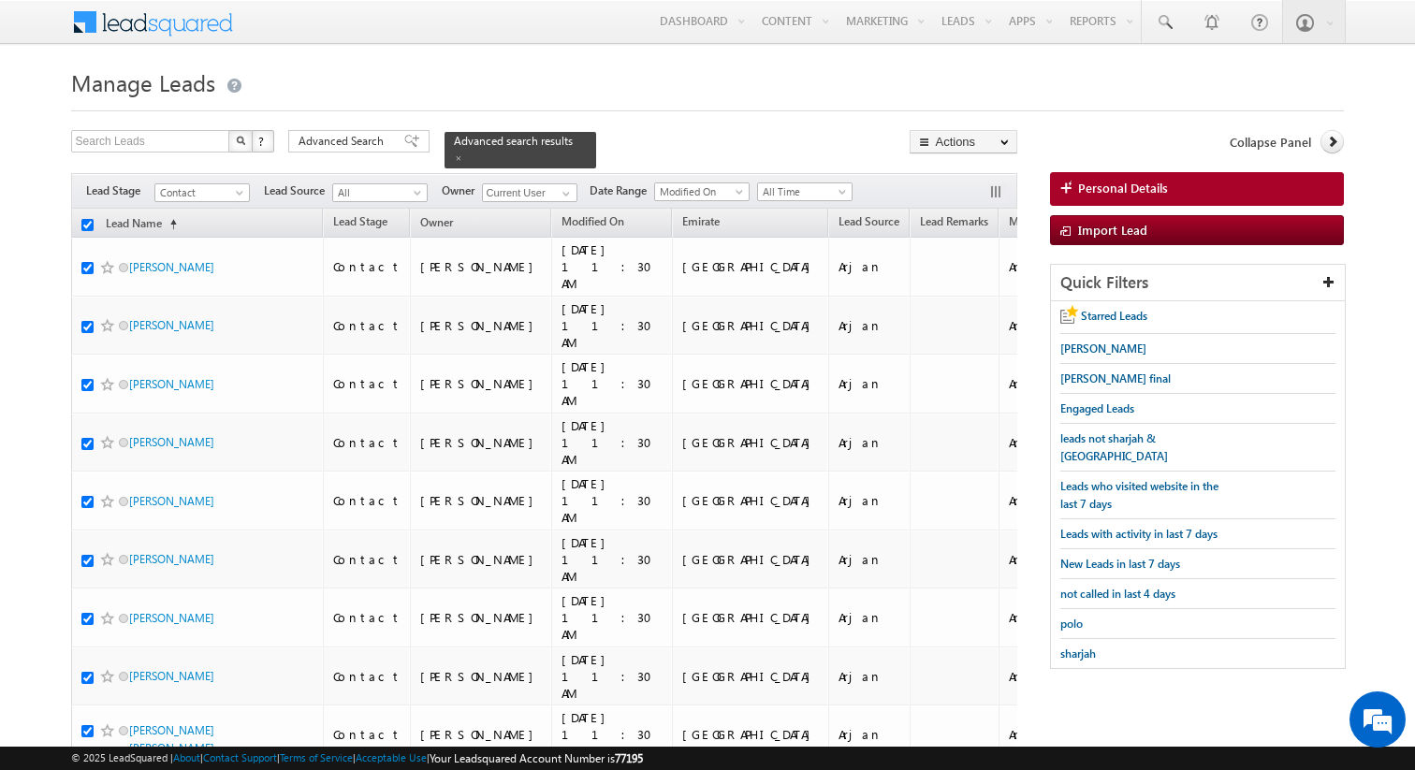
checkbox input "true"
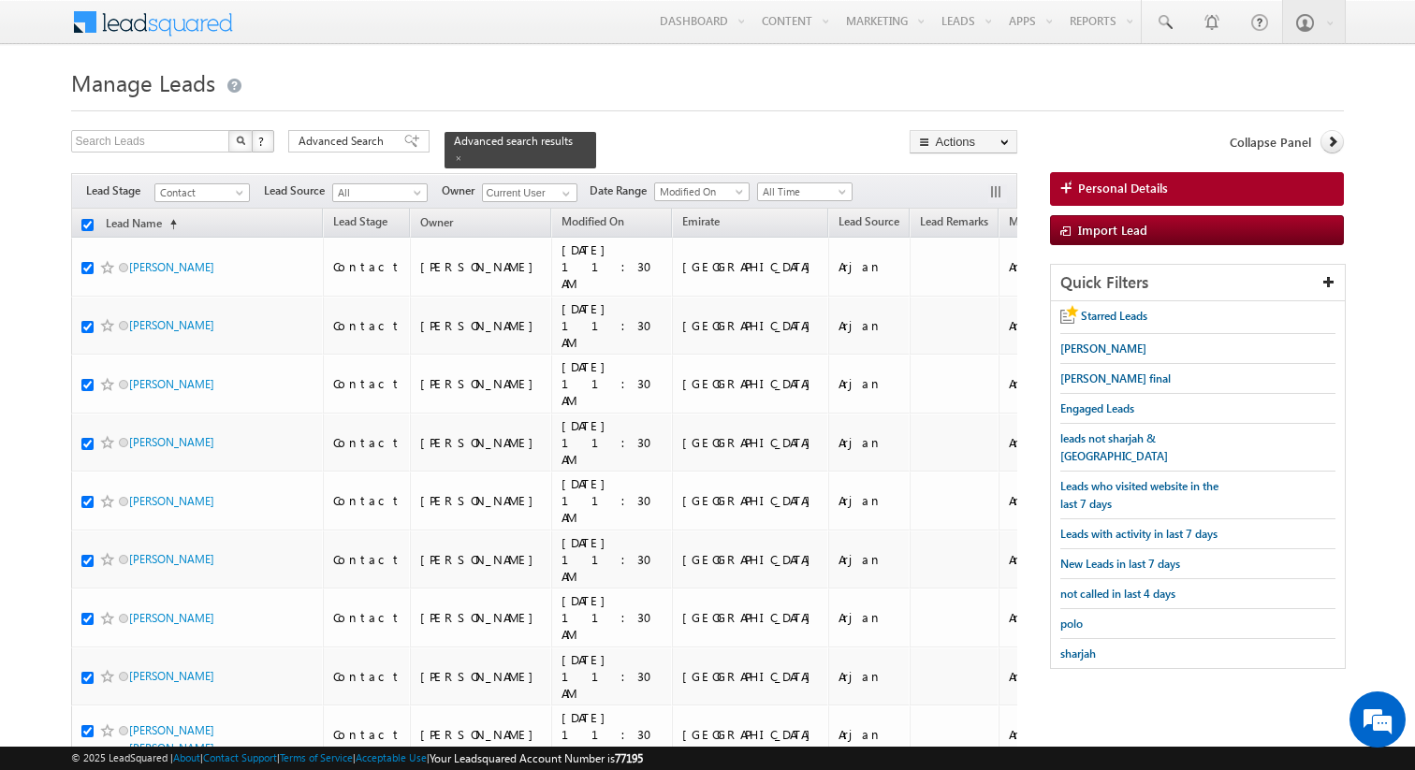
checkbox input "true"
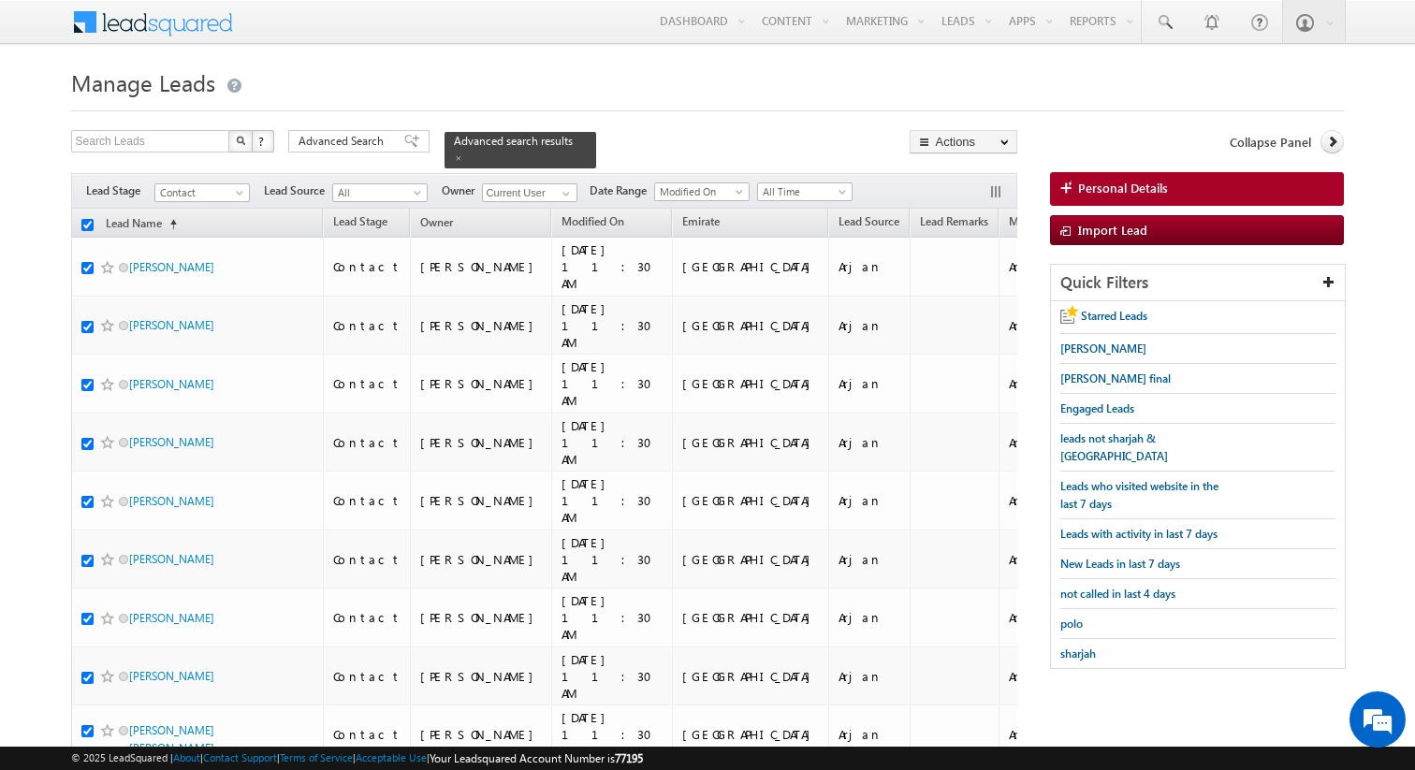
checkbox input "true"
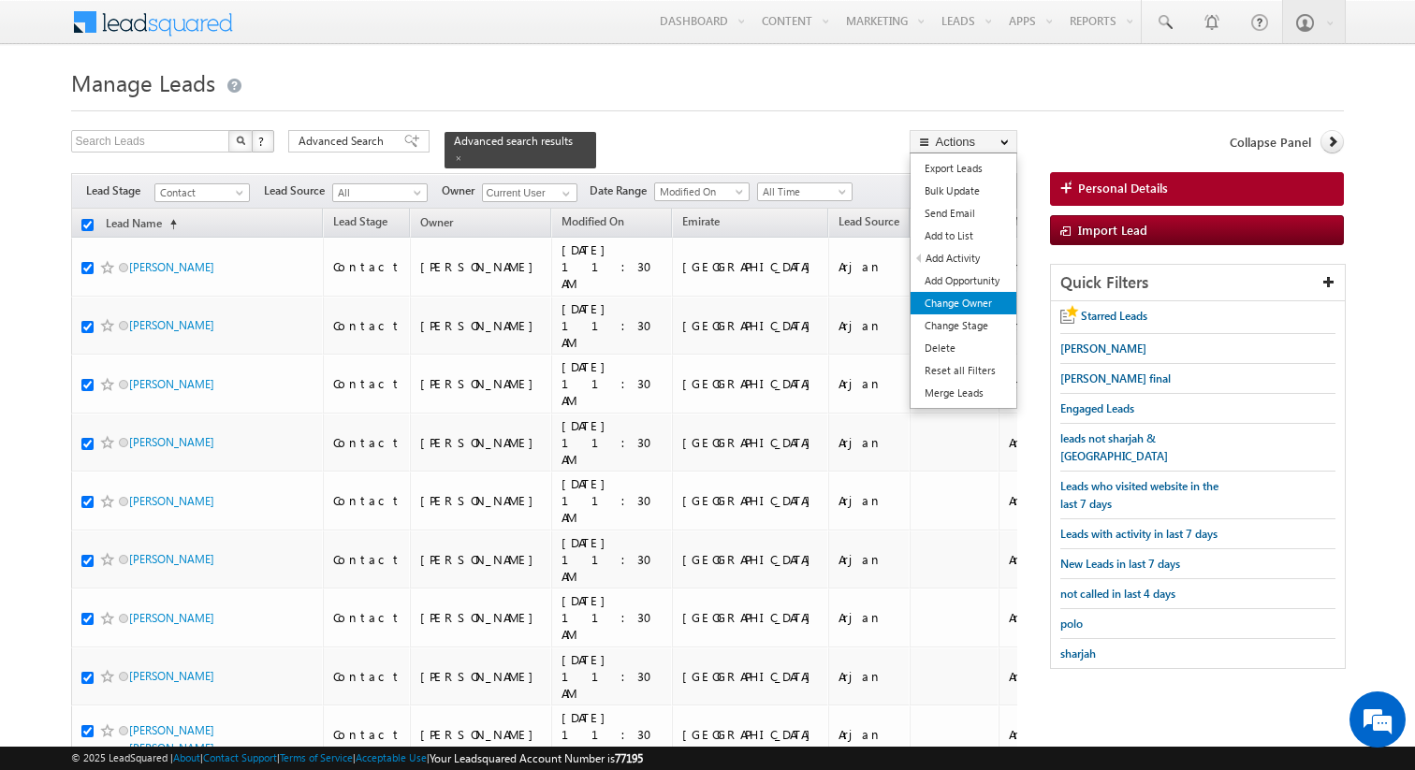
click at [954, 302] on link "Change Owner" at bounding box center [964, 303] width 106 height 22
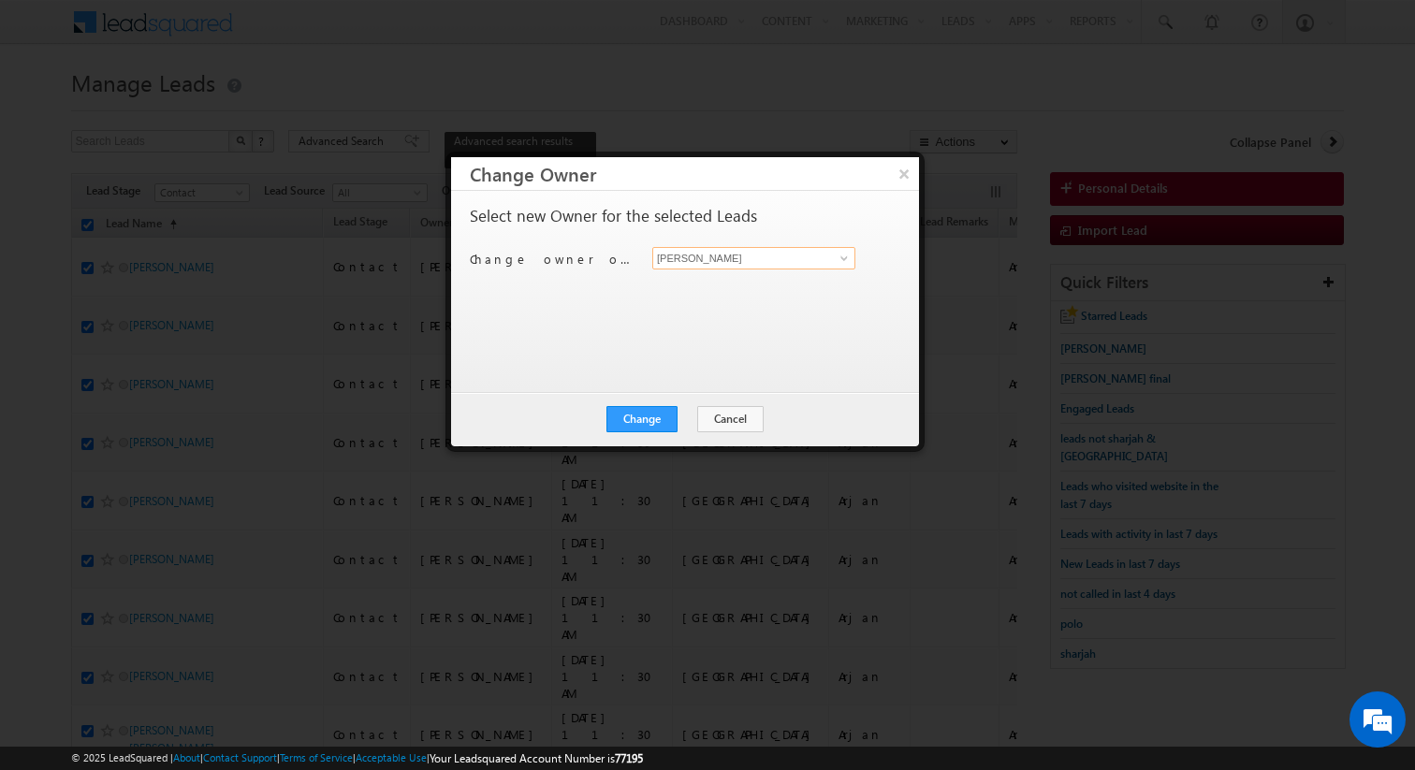
click at [717, 256] on input "[PERSON_NAME]" at bounding box center [753, 258] width 203 height 22
click at [652, 422] on button "Change" at bounding box center [642, 419] width 71 height 26
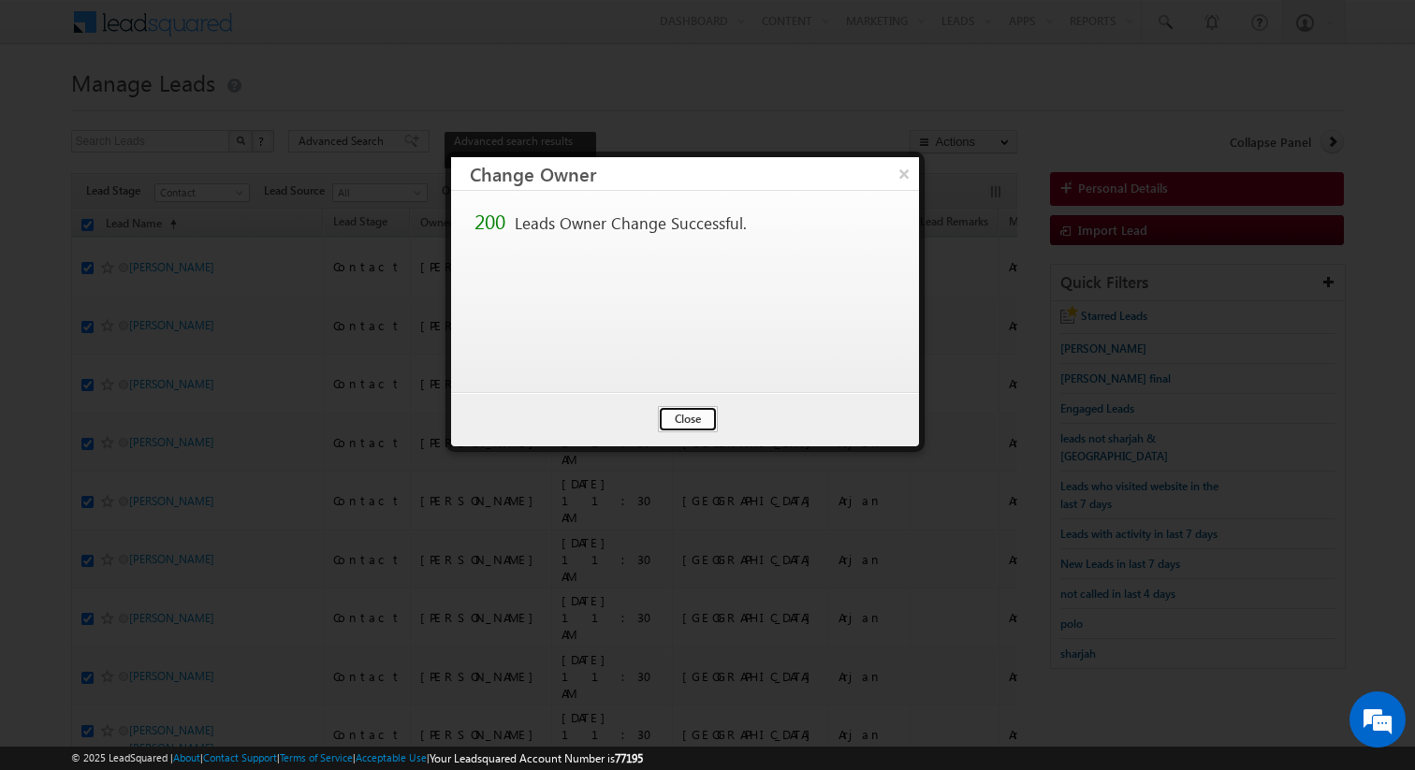
click at [690, 426] on button "Close" at bounding box center [688, 419] width 60 height 26
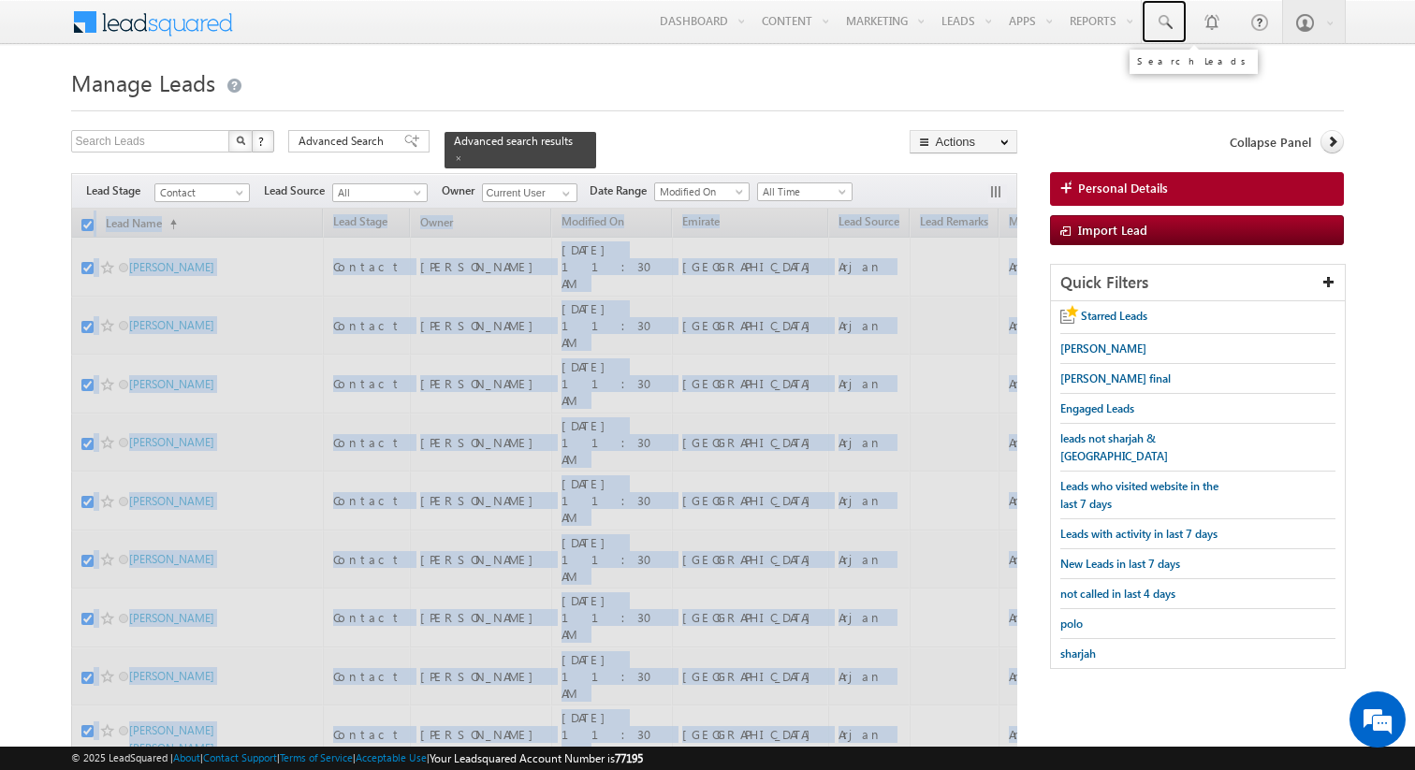
click at [1176, 22] on link at bounding box center [1164, 21] width 45 height 43
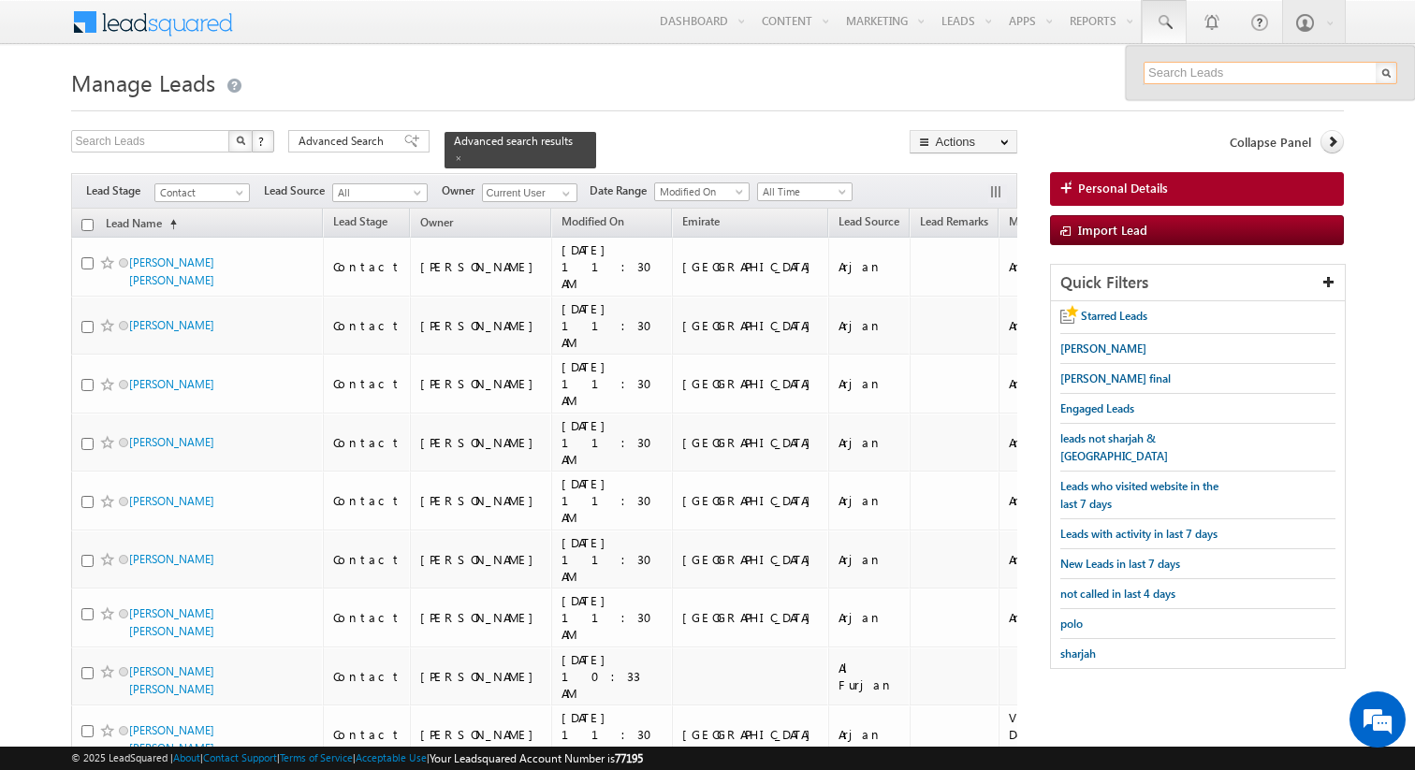
paste input "0567238138"
click at [1156, 75] on input "0567238138" at bounding box center [1271, 73] width 254 height 22
click at [1226, 74] on input "567238138" at bounding box center [1271, 73] width 254 height 22
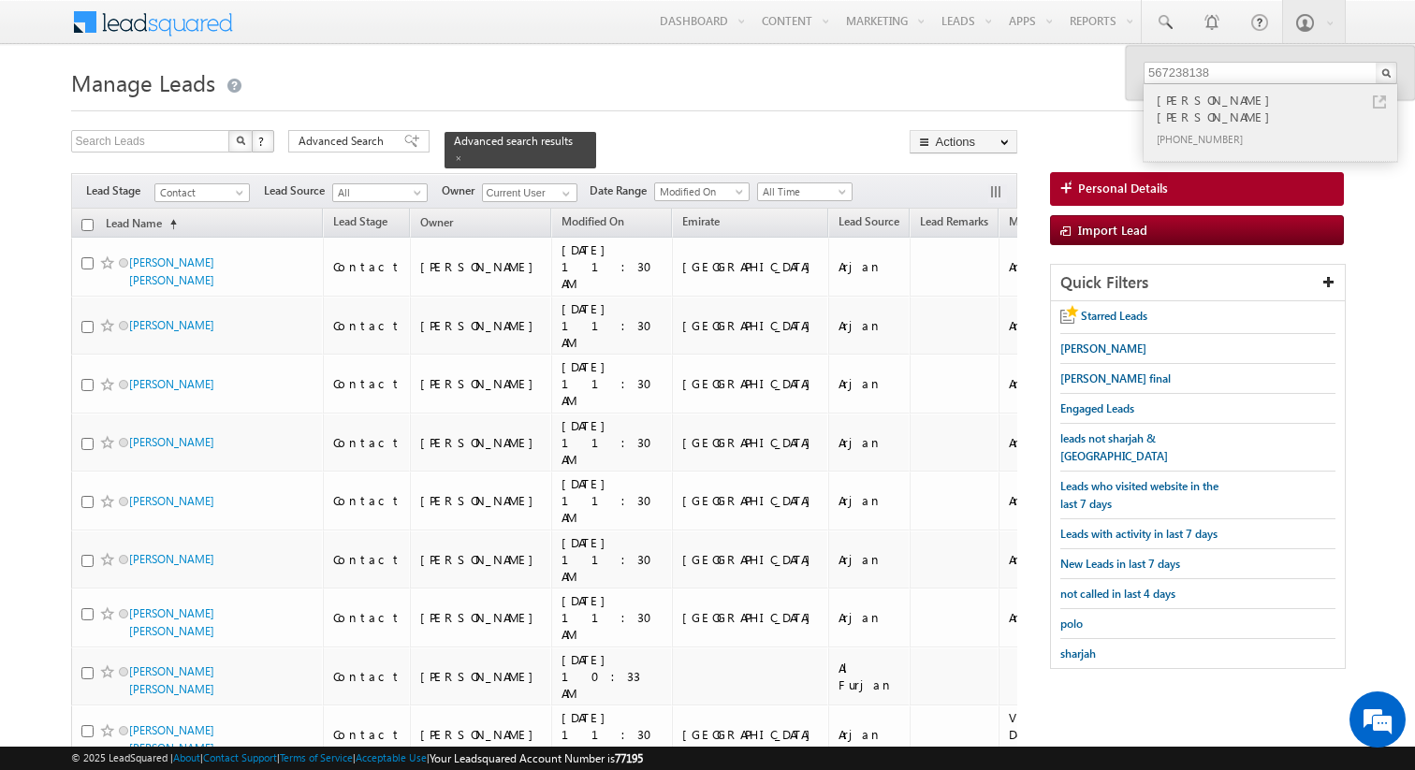
click at [1377, 100] on link at bounding box center [1379, 101] width 13 height 13
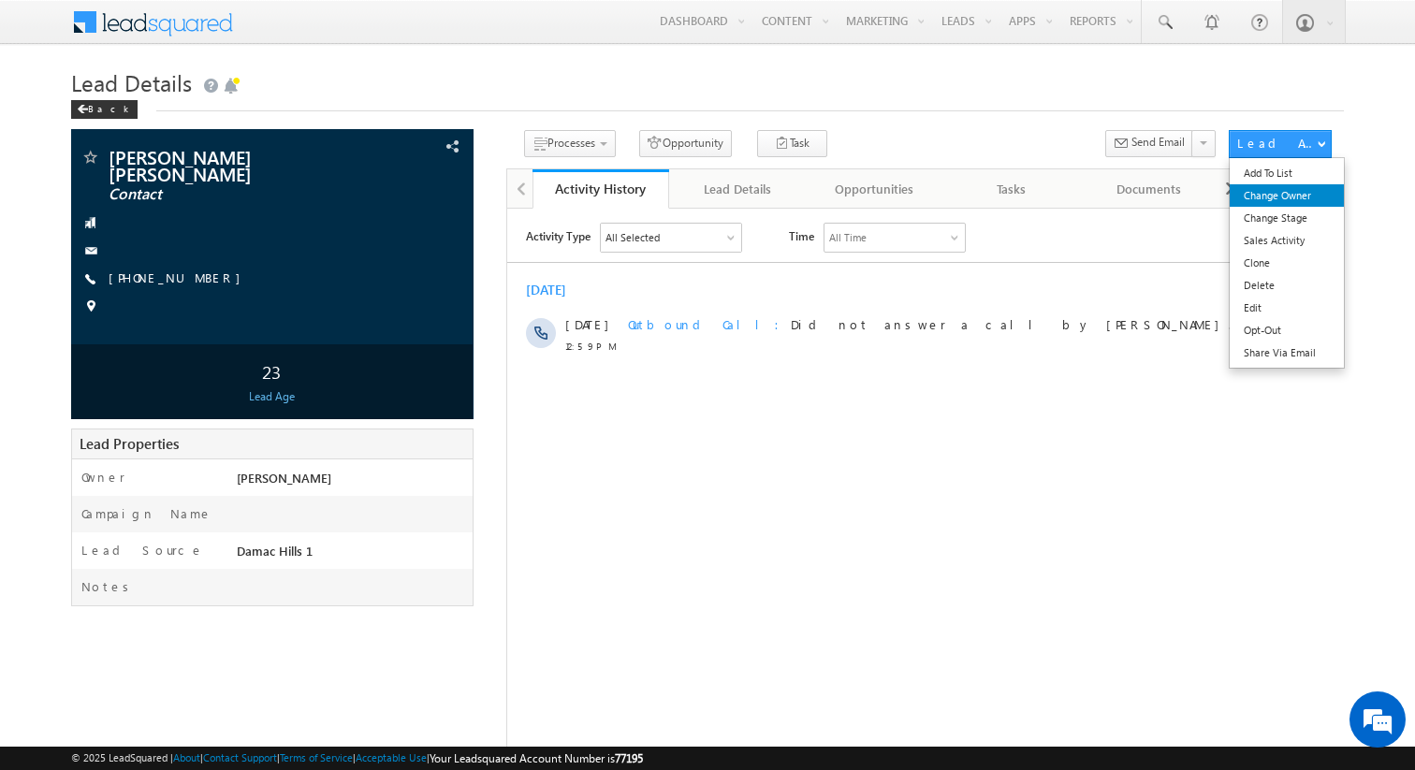
click at [1267, 200] on link "Change Owner" at bounding box center [1287, 195] width 114 height 22
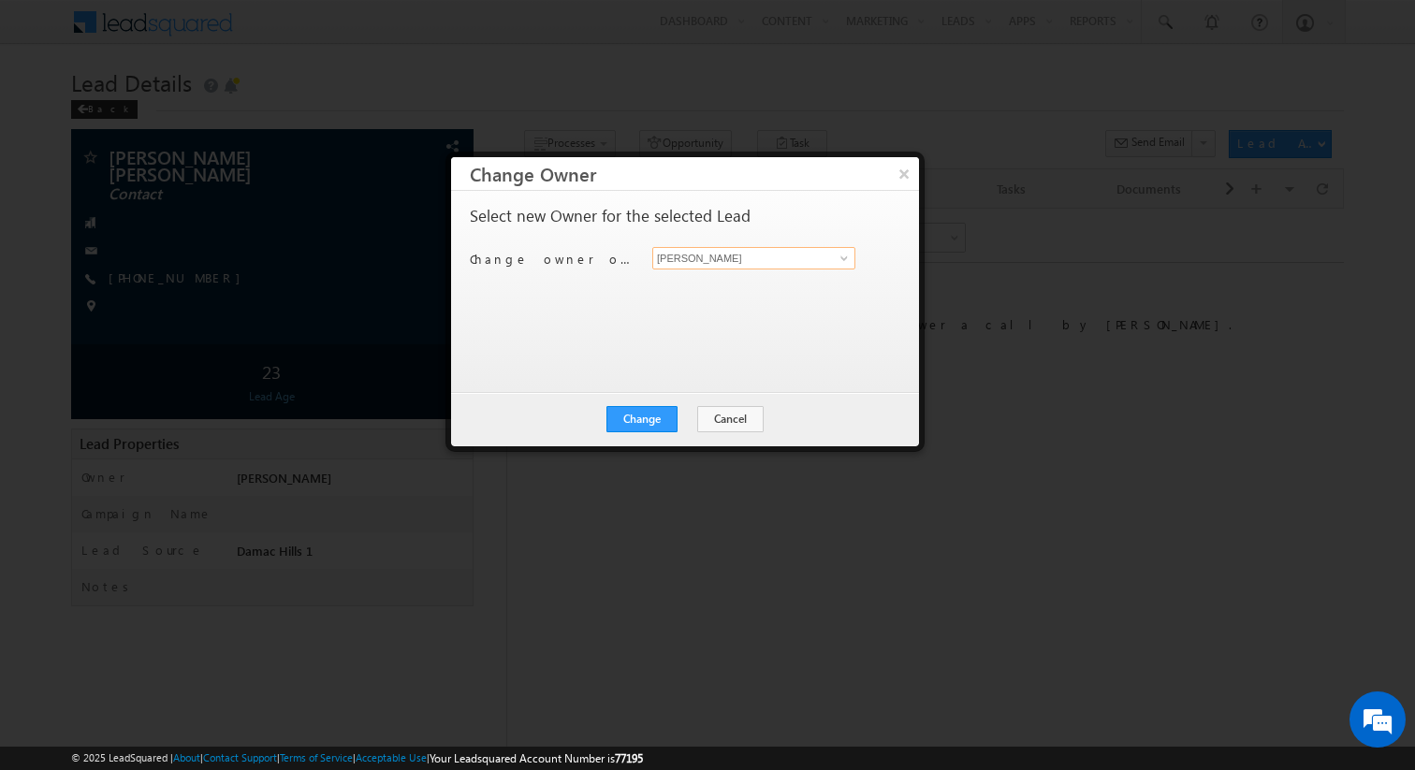
click at [763, 258] on input "[PERSON_NAME]" at bounding box center [753, 258] width 203 height 22
type input "[PERSON_NAME]"
click at [663, 410] on button "Change" at bounding box center [642, 419] width 71 height 26
